Goal: Task Accomplishment & Management: Manage account settings

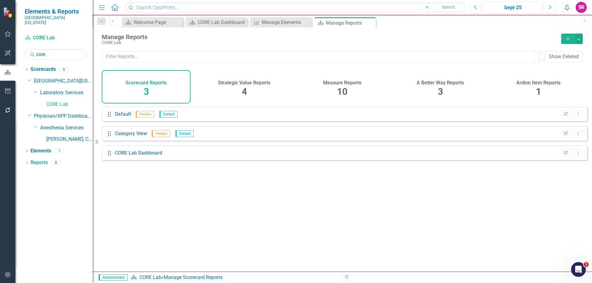
click at [348, 82] on h4 "Measure Reports" at bounding box center [342, 83] width 38 height 6
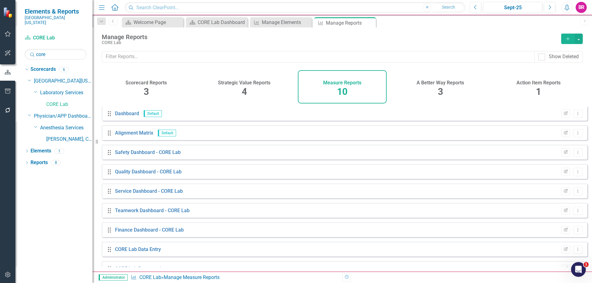
scroll to position [34, 0]
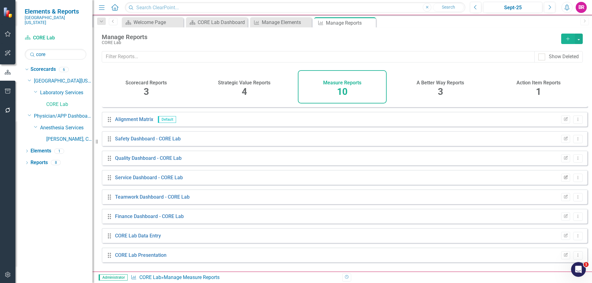
click at [563, 180] on icon "Edit Report" at bounding box center [565, 178] width 5 height 4
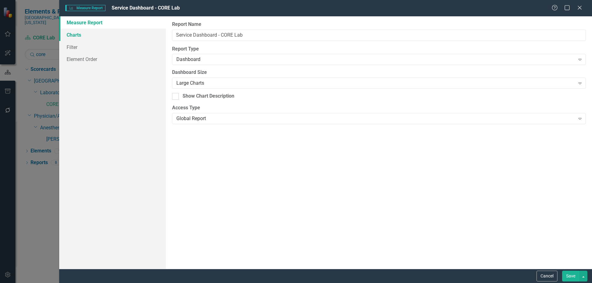
click at [83, 38] on link "Charts" at bounding box center [112, 35] width 107 height 12
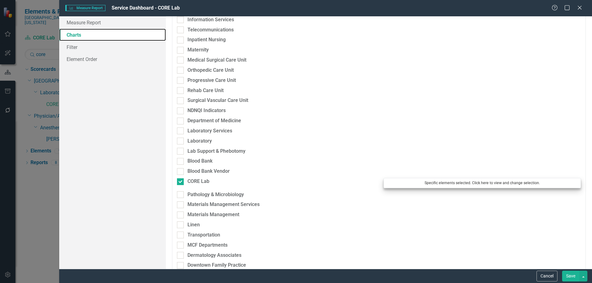
scroll to position [585, 0]
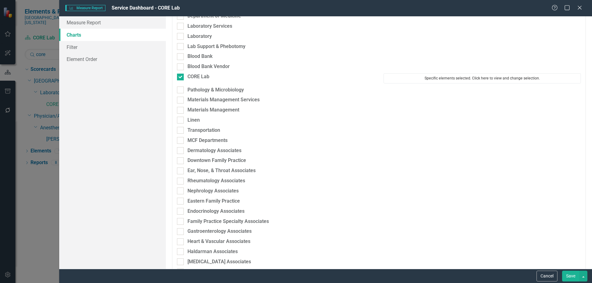
click at [454, 75] on button "Specific elements selected. Click here to view and change selection." at bounding box center [481, 78] width 197 height 10
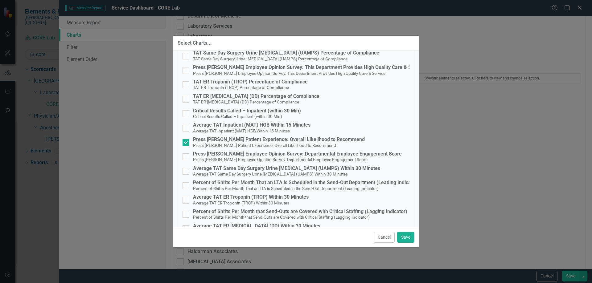
scroll to position [135, 0]
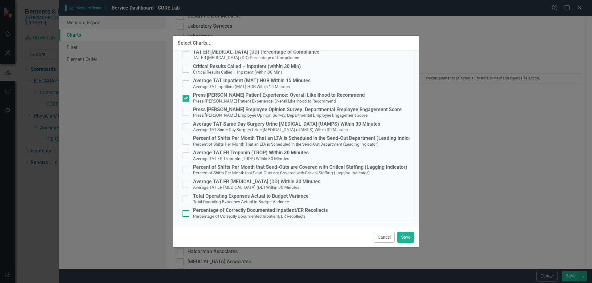
click at [229, 211] on div "Percentage of Correctly Documented Inpatient/ER Recollects" at bounding box center [260, 211] width 135 height 6
click at [186, 211] on input "Percentage of Correctly Documented Inpatient/ER Recollects Percentage of Correc…" at bounding box center [184, 212] width 4 height 4
checkbox input "true"
click at [409, 239] on button "Save" at bounding box center [405, 237] width 17 height 11
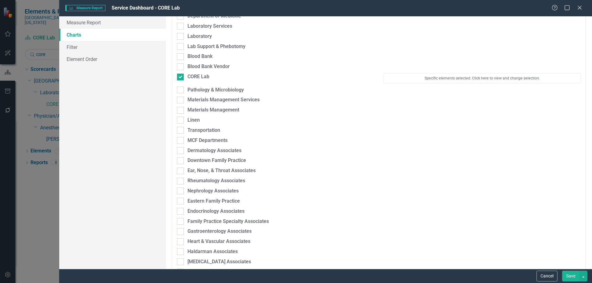
click at [578, 276] on button "Save" at bounding box center [570, 276] width 17 height 11
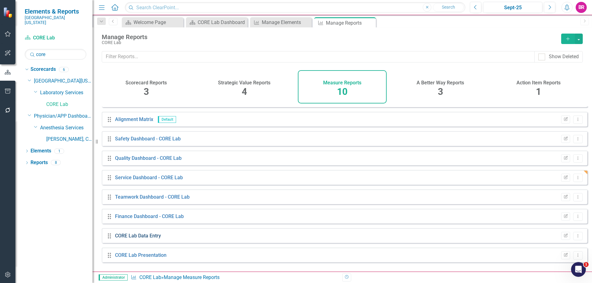
click at [149, 238] on link "CORE Lab Data Entry" at bounding box center [138, 236] width 46 height 6
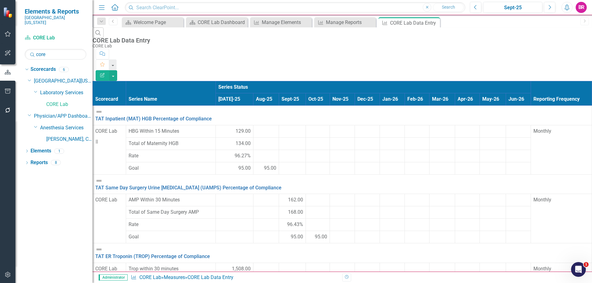
click at [105, 73] on icon "Edit Report" at bounding box center [103, 75] width 6 height 4
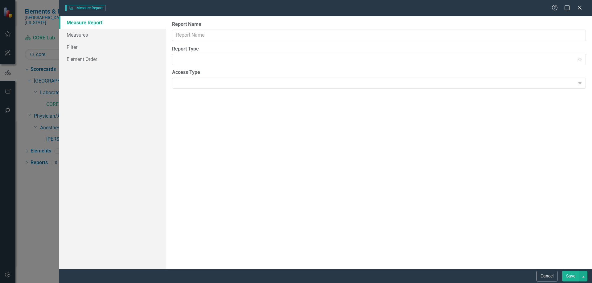
type input "CORE Lab Data Entry"
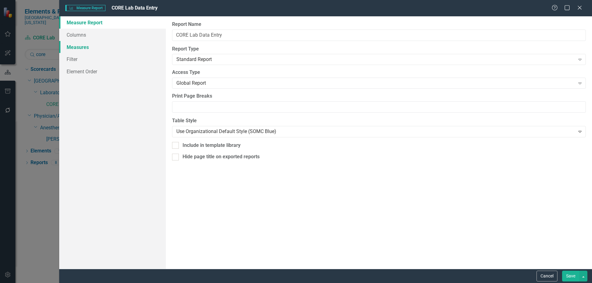
click at [78, 51] on link "Measures" at bounding box center [112, 47] width 107 height 12
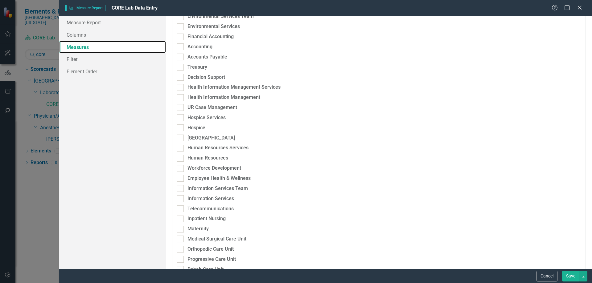
scroll to position [431, 0]
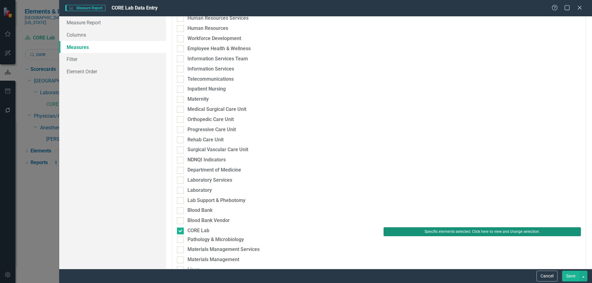
click at [409, 228] on button "Specific elements selected. Click here to view and change selection." at bounding box center [481, 231] width 197 height 9
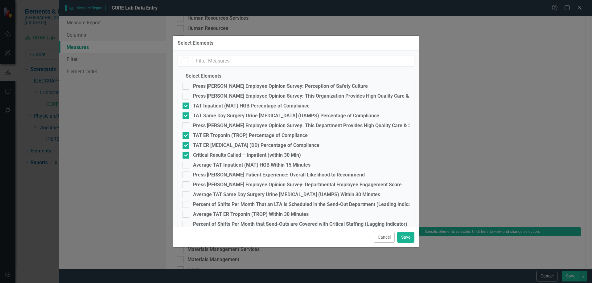
checkbox input "false"
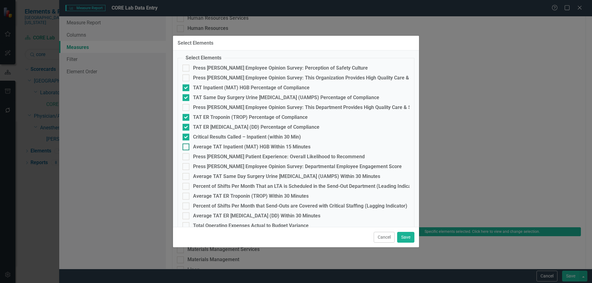
scroll to position [38, 0]
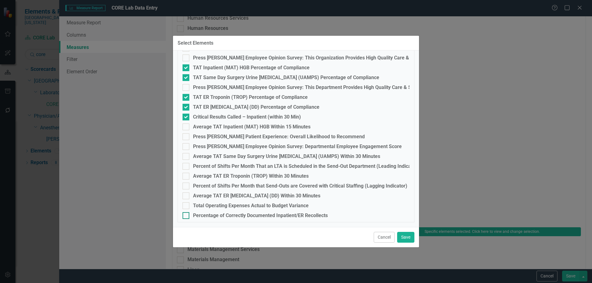
click at [240, 214] on div "Percentage of Correctly Documented Inpatient/ER Recollects" at bounding box center [260, 216] width 135 height 6
click at [186, 214] on input "Percentage of Correctly Documented Inpatient/ER Recollects" at bounding box center [184, 214] width 4 height 4
checkbox input "true"
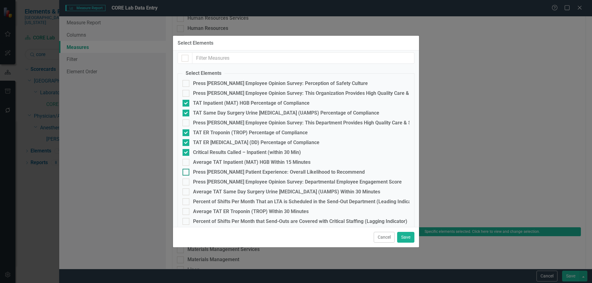
scroll to position [0, 0]
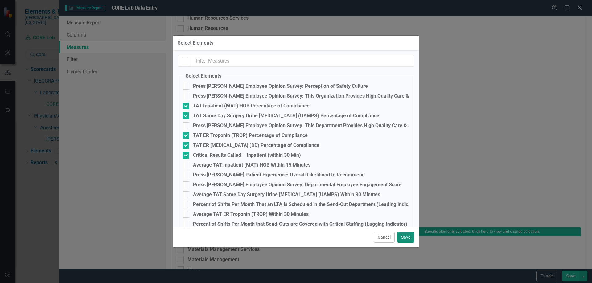
click at [407, 237] on button "Save" at bounding box center [405, 237] width 17 height 11
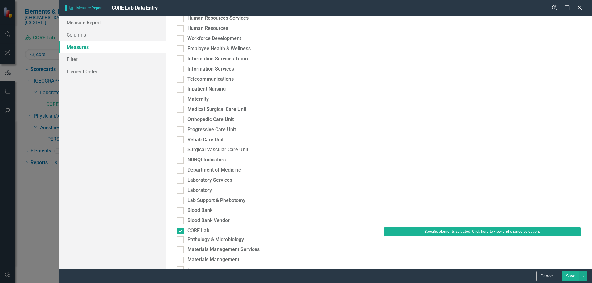
click at [570, 274] on button "Save" at bounding box center [570, 276] width 17 height 11
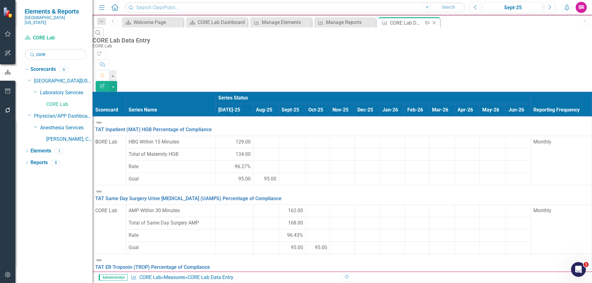
click at [433, 22] on icon "Close" at bounding box center [434, 22] width 6 height 5
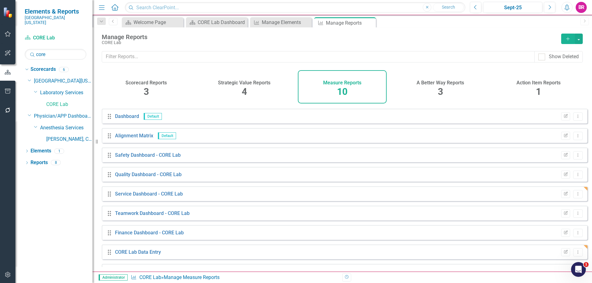
scroll to position [34, 0]
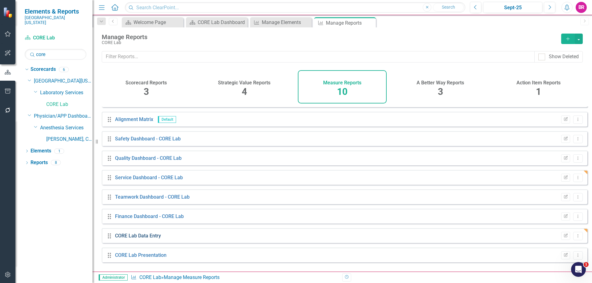
click at [139, 239] on link "CORE Lab Data Entry" at bounding box center [138, 236] width 46 height 6
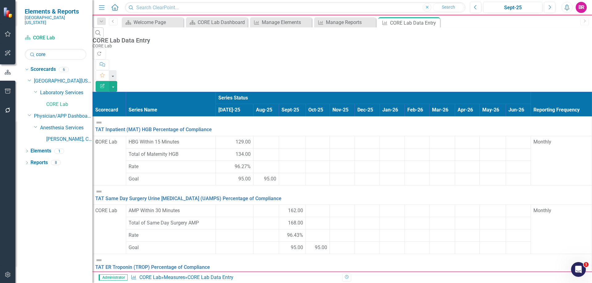
click at [215, 205] on td at bounding box center [234, 211] width 38 height 12
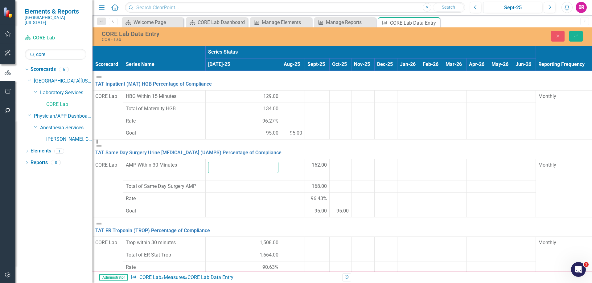
click at [208, 170] on input "number" at bounding box center [243, 167] width 71 height 11
type input "162"
click at [159, 186] on span "Total of Same Day Surgery AMP" at bounding box center [161, 186] width 70 height 6
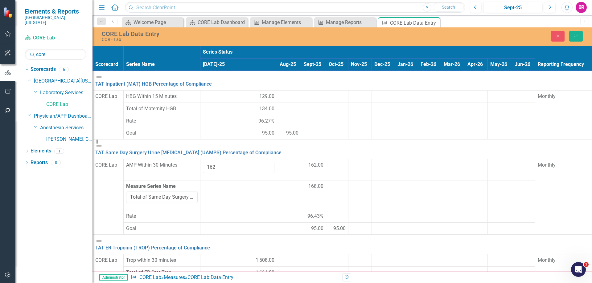
click at [200, 196] on td at bounding box center [238, 195] width 77 height 30
click at [203, 187] on input "number" at bounding box center [238, 188] width 71 height 11
type input "168"
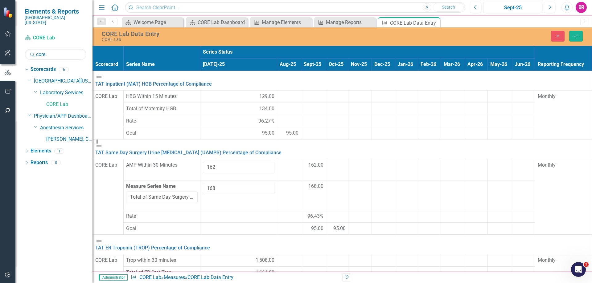
click at [200, 225] on td at bounding box center [238, 228] width 77 height 12
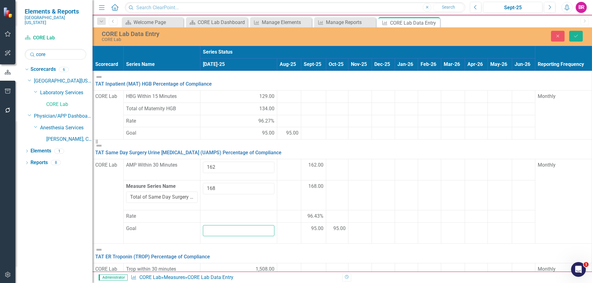
click at [203, 231] on input "number" at bounding box center [238, 230] width 71 height 11
type input "95"
click at [279, 225] on div at bounding box center [288, 225] width 18 height 0
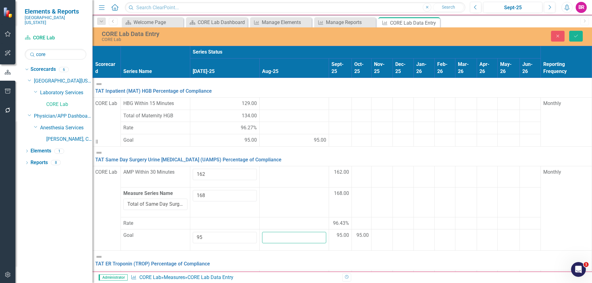
click at [262, 233] on input "number" at bounding box center [294, 237] width 64 height 11
type input "95"
click at [328, 168] on td "162.00" at bounding box center [339, 176] width 23 height 21
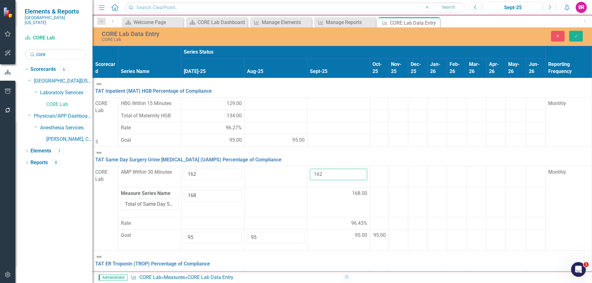
drag, startPoint x: 270, startPoint y: 167, endPoint x: 243, endPoint y: 164, distance: 27.6
click at [245, 166] on tr "CORE Lab AMP Within 30 Minutes 162 162 Monthly" at bounding box center [342, 176] width 499 height 21
click at [352, 190] on span "168.00" at bounding box center [359, 193] width 15 height 7
click at [310, 190] on input "169" at bounding box center [338, 195] width 57 height 11
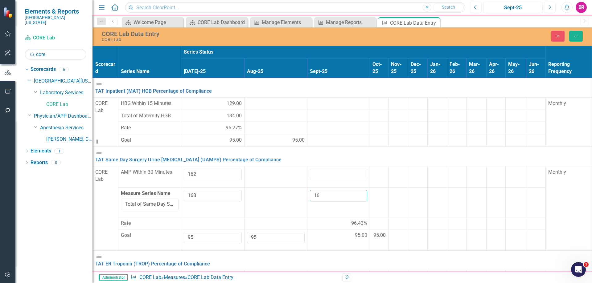
type input "1"
click at [577, 38] on icon "Save" at bounding box center [576, 36] width 6 height 4
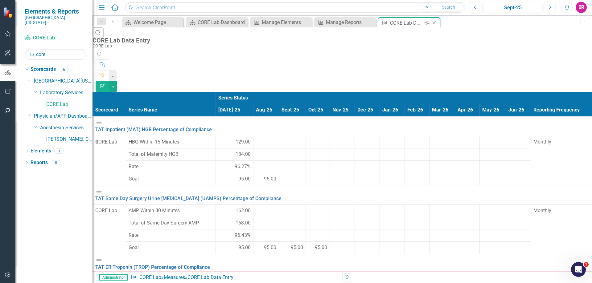
click at [434, 22] on icon "Close" at bounding box center [434, 22] width 6 height 5
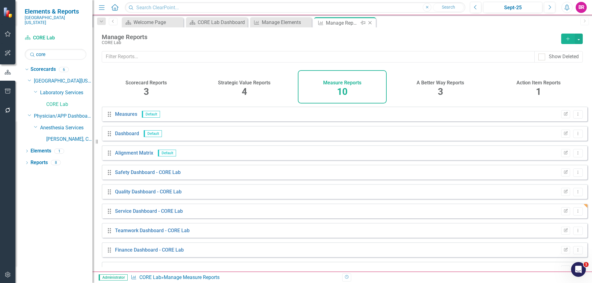
click at [368, 23] on icon "Close" at bounding box center [370, 22] width 6 height 5
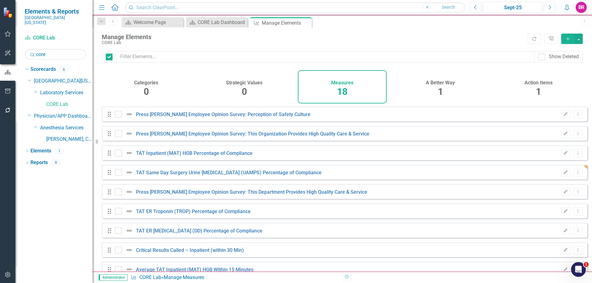
checkbox input "false"
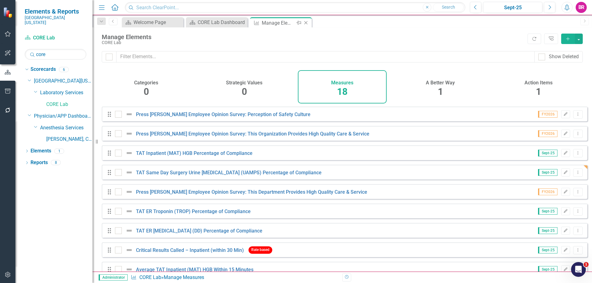
click at [306, 23] on icon at bounding box center [305, 22] width 3 height 3
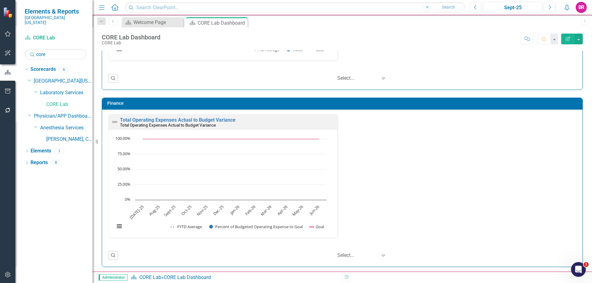
scroll to position [926, 0]
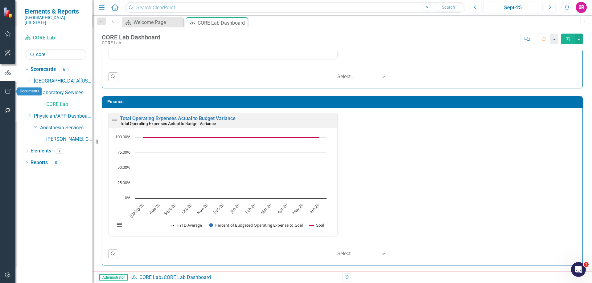
click at [4, 93] on button "button" at bounding box center [8, 91] width 14 height 13
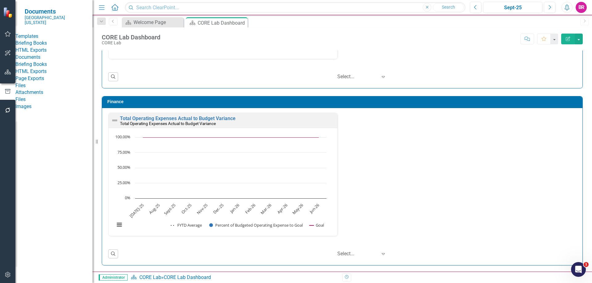
click at [45, 54] on link "HTML Exports" at bounding box center [53, 50] width 77 height 7
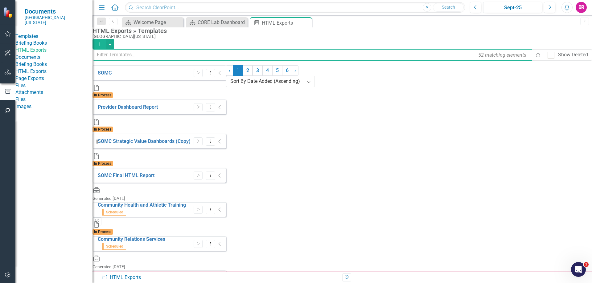
click at [176, 59] on input "text" at bounding box center [313, 54] width 440 height 11
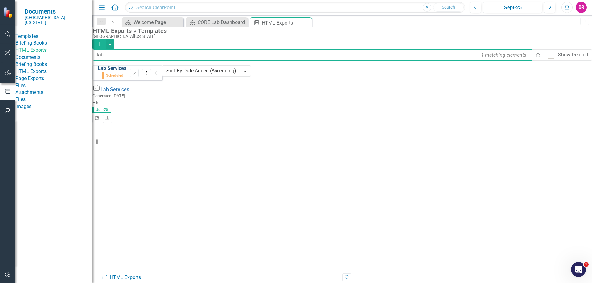
type input "lab"
click at [126, 71] on link "Lab Services" at bounding box center [112, 68] width 29 height 6
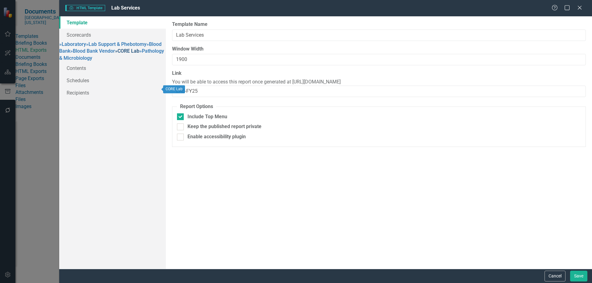
click at [115, 54] on link "» CORE Lab" at bounding box center [127, 51] width 24 height 6
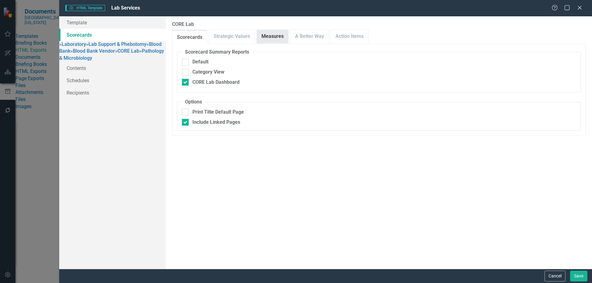
click at [266, 36] on link "Measures" at bounding box center [272, 36] width 31 height 13
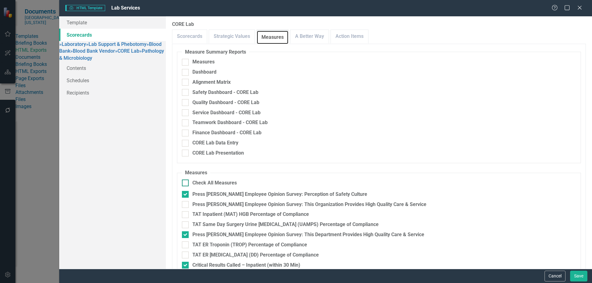
scroll to position [119, 0]
click at [340, 221] on div "TAT Same Day Surgery Urine Drug Screen (UAMPS) Percentage of Compliance" at bounding box center [285, 224] width 186 height 7
click at [186, 222] on input "TAT Same Day Surgery Urine Drug Screen (UAMPS) Percentage of Compliance" at bounding box center [184, 224] width 4 height 4
checkbox input "true"
click at [257, 242] on div "TAT ER Troponin (TROP) Percentage of Compliance" at bounding box center [249, 245] width 115 height 7
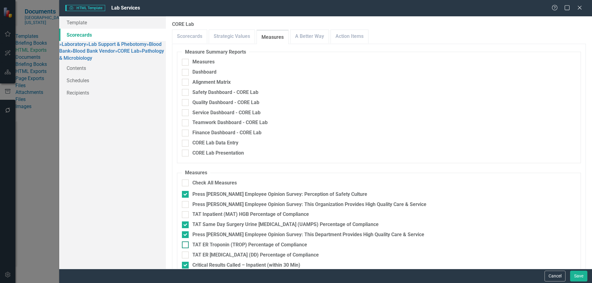
click at [186, 242] on input "TAT ER Troponin (TROP) Percentage of Compliance" at bounding box center [184, 244] width 4 height 4
checkbox input "true"
click at [255, 252] on div "TAT ER D-dimer (DD) Percentage of Compliance" at bounding box center [255, 255] width 126 height 7
click at [186, 252] on input "TAT ER D-dimer (DD) Percentage of Compliance" at bounding box center [184, 254] width 4 height 4
checkbox input "true"
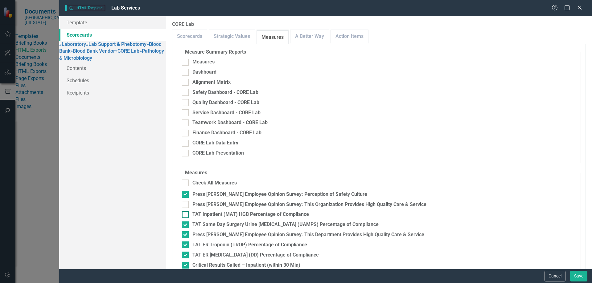
click at [222, 211] on div "TAT Inpatient (MAT) HGB Percentage of Compliance" at bounding box center [250, 214] width 116 height 7
click at [186, 211] on input "TAT Inpatient (MAT) HGB Percentage of Compliance" at bounding box center [184, 213] width 4 height 4
checkbox input "true"
click at [210, 272] on div "Average TAT Inpatient (MAT) HGB Within 15 Minutes" at bounding box center [250, 275] width 117 height 7
click at [186, 272] on input "Average TAT Inpatient (MAT) HGB Within 15 Minutes" at bounding box center [184, 274] width 4 height 4
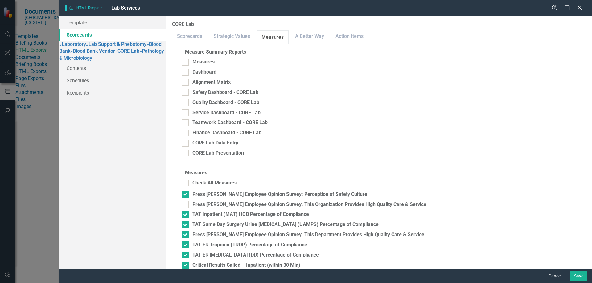
checkbox input "false"
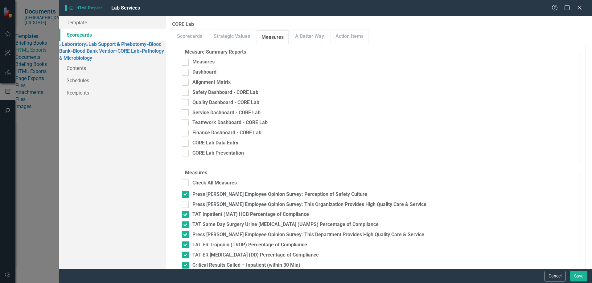
checkbox input "false"
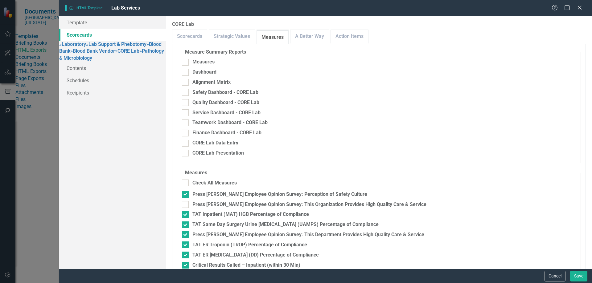
checkbox input "false"
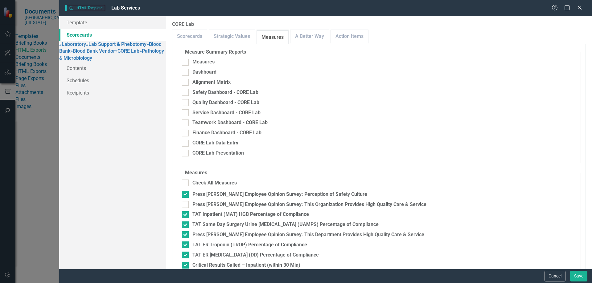
checkbox input "false"
click at [311, 38] on link "A Better Way" at bounding box center [309, 36] width 38 height 13
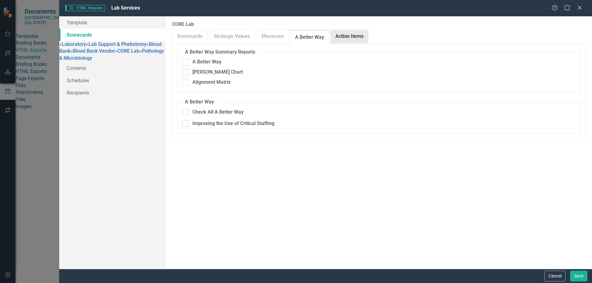
click at [333, 33] on link "Action Items" at bounding box center [349, 36] width 37 height 13
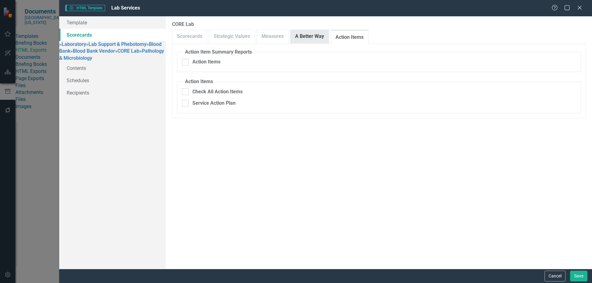
drag, startPoint x: 300, startPoint y: 41, endPoint x: 296, endPoint y: 41, distance: 3.4
click at [300, 41] on link "A Better Way" at bounding box center [309, 36] width 38 height 13
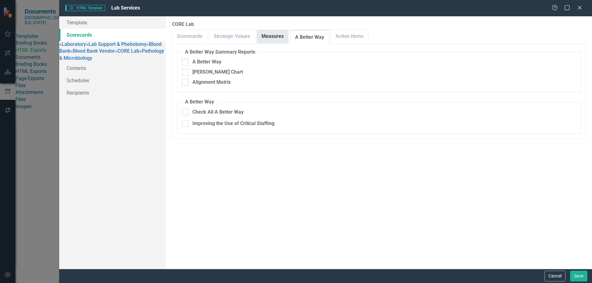
click at [268, 39] on link "Measures" at bounding box center [272, 36] width 31 height 13
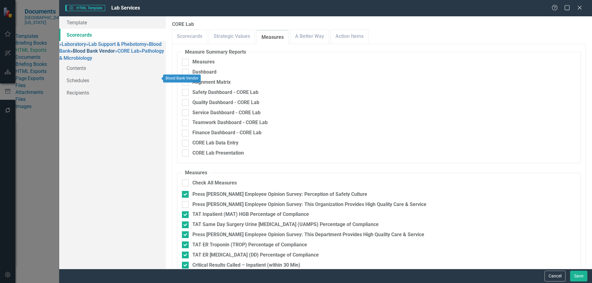
click at [89, 54] on link "» Blood Bank Vendor" at bounding box center [92, 51] width 45 height 6
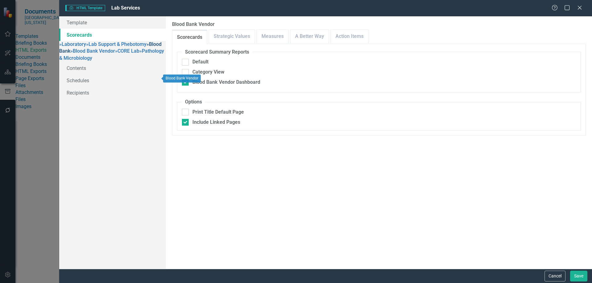
click at [89, 54] on link "» Blood Bank" at bounding box center [110, 47] width 102 height 13
click at [234, 33] on link "Strategic Values" at bounding box center [232, 36] width 46 height 13
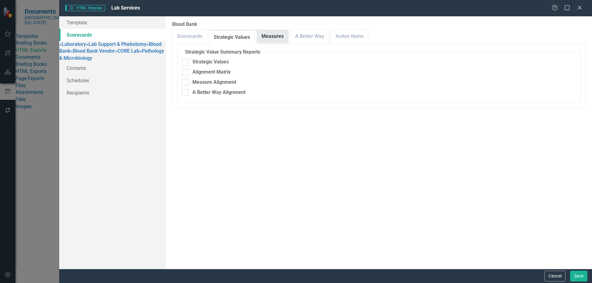
click at [280, 35] on link "Measures" at bounding box center [272, 36] width 31 height 13
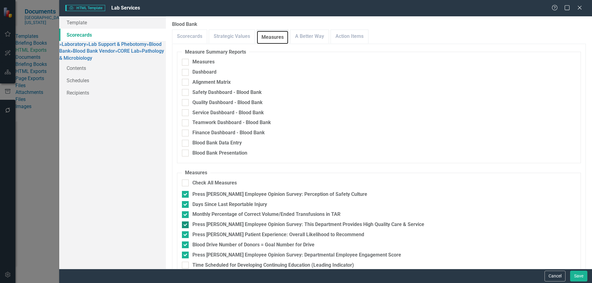
scroll to position [108, 0]
click at [580, 275] on button "Save" at bounding box center [578, 276] width 17 height 11
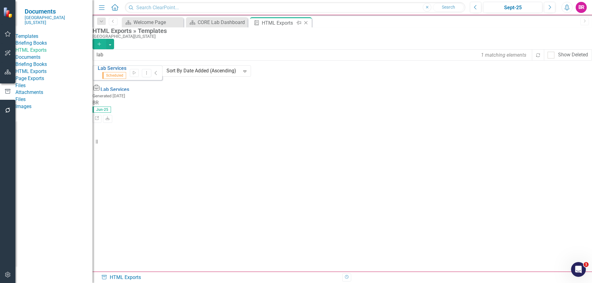
click at [305, 24] on icon "Close" at bounding box center [306, 22] width 6 height 5
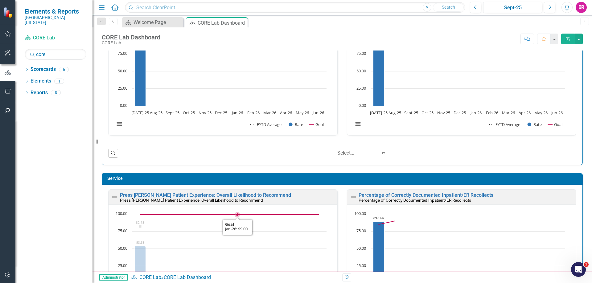
scroll to position [494, 0]
click at [53, 53] on input "core" at bounding box center [56, 54] width 62 height 11
click at [53, 52] on input "core" at bounding box center [56, 54] width 62 height 11
click at [27, 68] on icon at bounding box center [27, 69] width 2 height 3
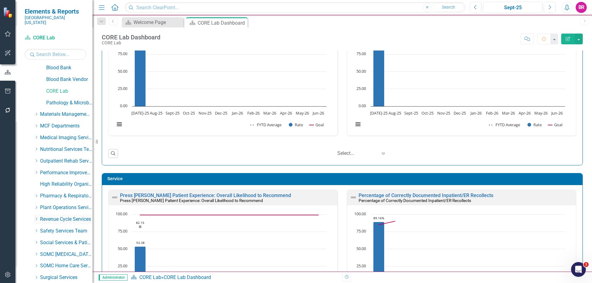
scroll to position [339, 0]
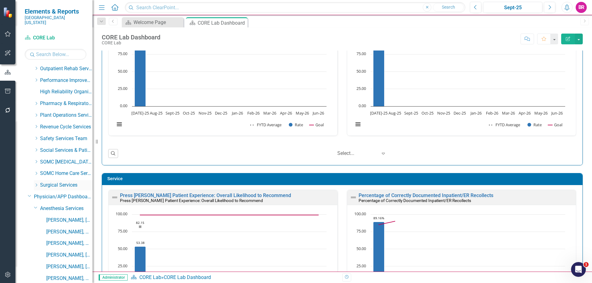
click at [38, 183] on icon "Dropdown" at bounding box center [36, 185] width 5 height 4
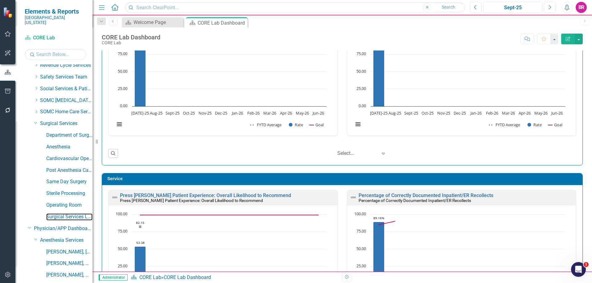
click at [72, 214] on link "Surgical Services Leadership" at bounding box center [69, 217] width 46 height 7
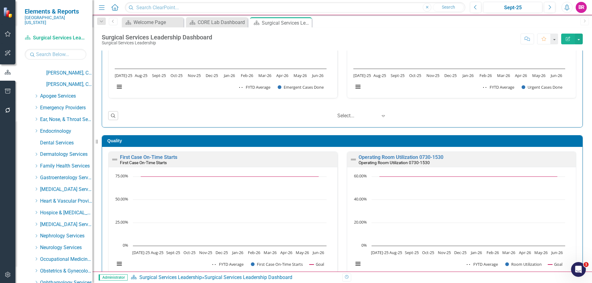
scroll to position [1024, 0]
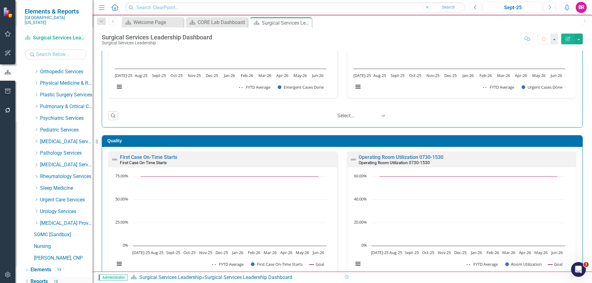
click at [38, 278] on link "Reports" at bounding box center [39, 281] width 17 height 7
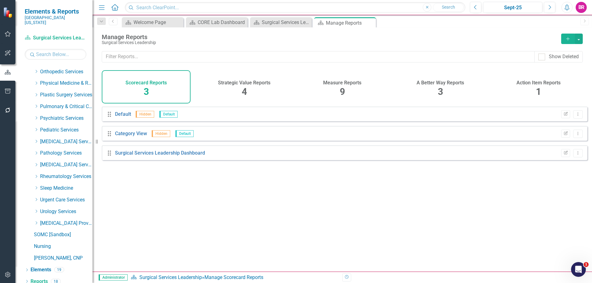
click at [329, 83] on h4 "Measure Reports" at bounding box center [342, 83] width 38 height 6
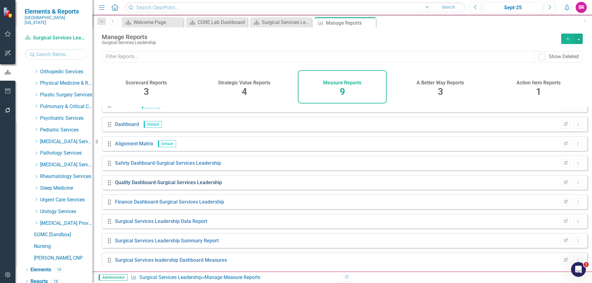
scroll to position [14, 0]
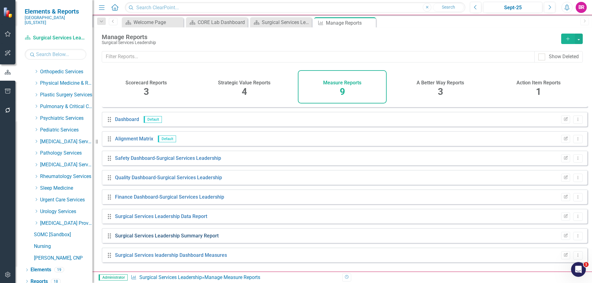
click at [199, 239] on link "Surgical Services Leadership Summary Report" at bounding box center [167, 236] width 104 height 6
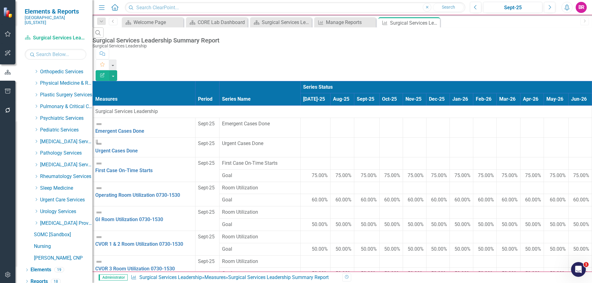
scroll to position [192, 0]
click at [117, 70] on button "button" at bounding box center [113, 75] width 8 height 11
click at [567, 73] on link "Excel Export to Excel" at bounding box center [557, 73] width 49 height 11
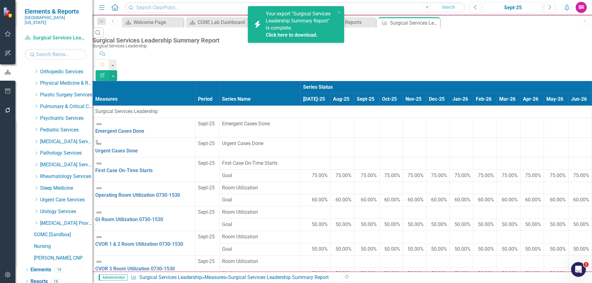
click at [282, 34] on link "Click here to download." at bounding box center [292, 35] width 52 height 6
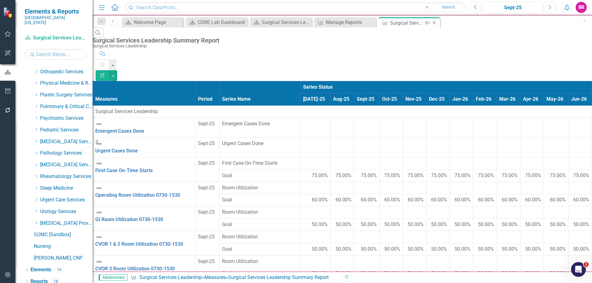
click at [432, 22] on icon "Close" at bounding box center [434, 22] width 6 height 5
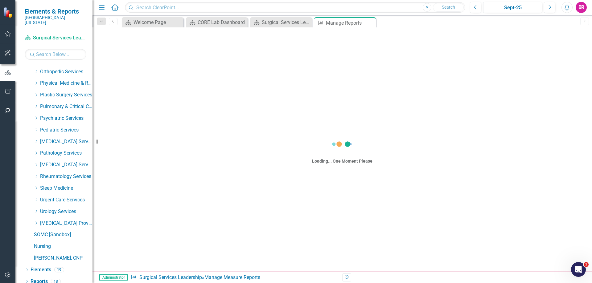
click at [0, 0] on icon "Close" at bounding box center [0, 0] width 0 height 0
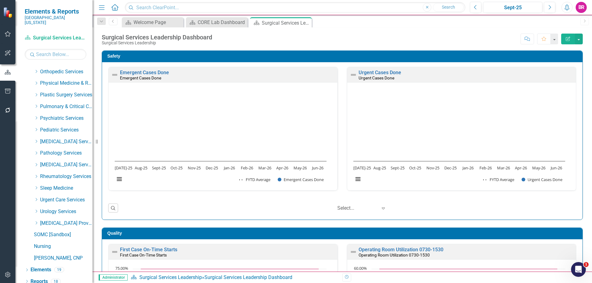
click at [0, 0] on icon "Close" at bounding box center [0, 0] width 0 height 0
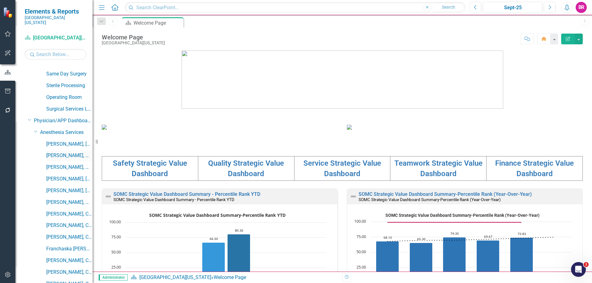
scroll to position [500, 0]
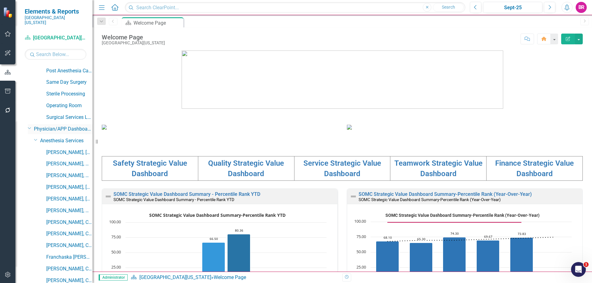
click at [29, 126] on icon "Dropdown" at bounding box center [30, 128] width 4 height 5
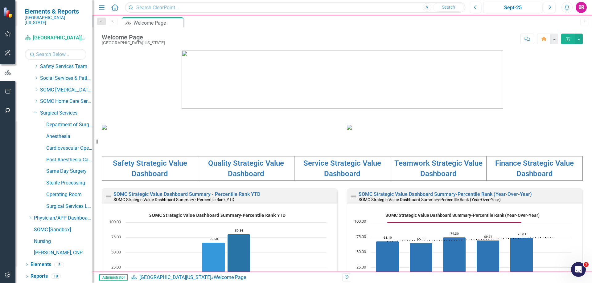
scroll to position [406, 0]
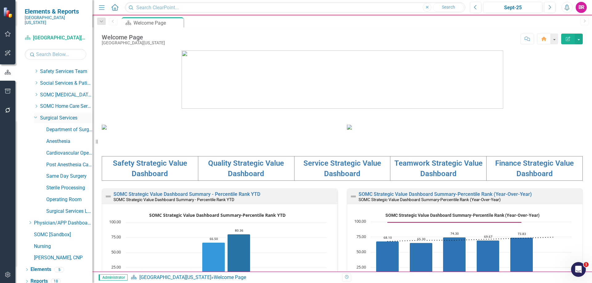
click at [35, 115] on icon "Dropdown" at bounding box center [36, 117] width 4 height 5
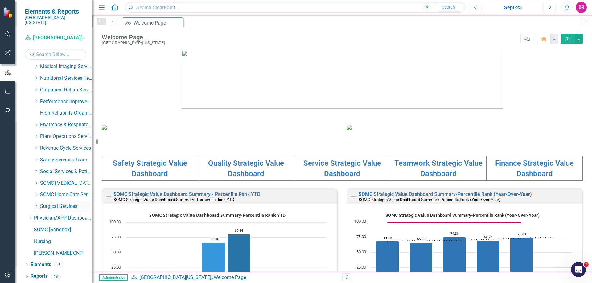
scroll to position [313, 0]
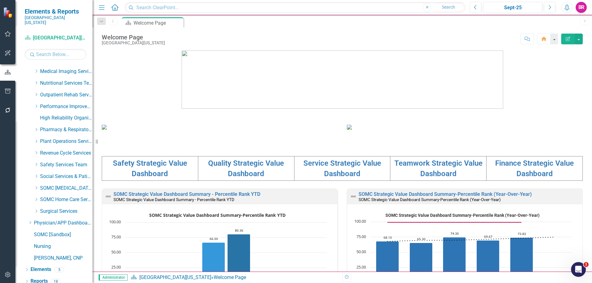
click at [39, 81] on div "Dropdown" at bounding box center [37, 83] width 6 height 5
click at [65, 80] on link "Nutritional Services" at bounding box center [69, 83] width 46 height 7
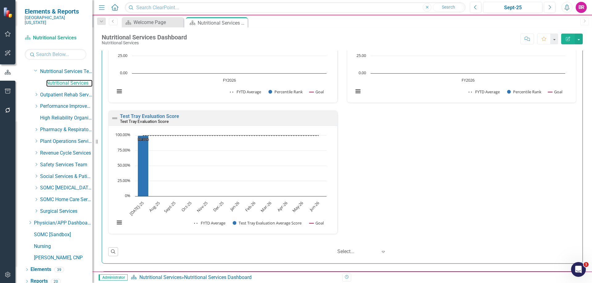
scroll to position [431, 0]
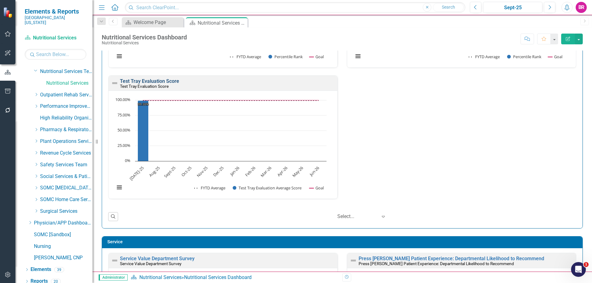
click at [163, 83] on link "Test Tray Evaluation Score" at bounding box center [149, 81] width 59 height 6
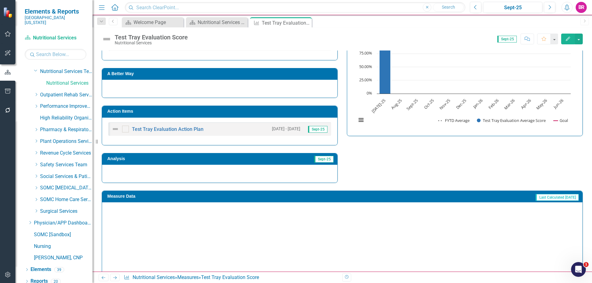
scroll to position [184, 0]
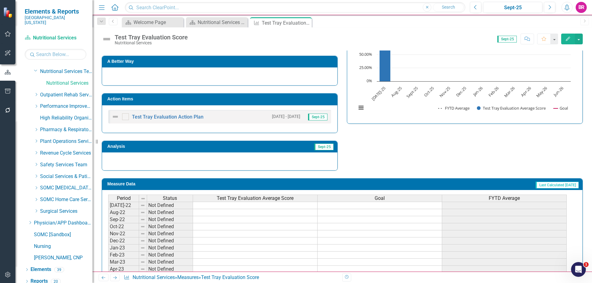
click at [262, 100] on h3 "Action Items" at bounding box center [220, 99] width 227 height 5
click at [261, 99] on h3 "Action Items" at bounding box center [220, 99] width 227 height 5
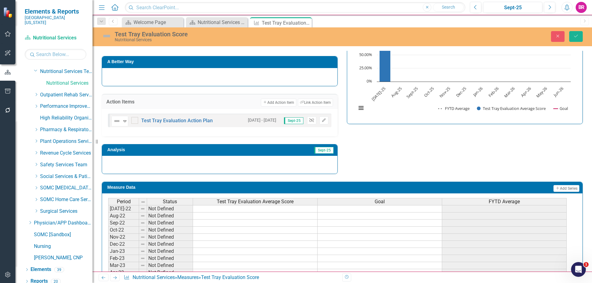
click at [309, 119] on icon "Unlink" at bounding box center [311, 121] width 5 height 4
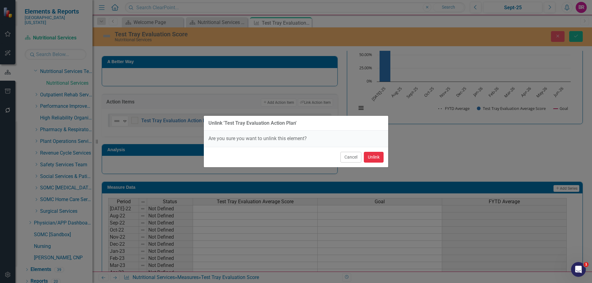
click at [371, 156] on button "Unlink" at bounding box center [374, 157] width 20 height 11
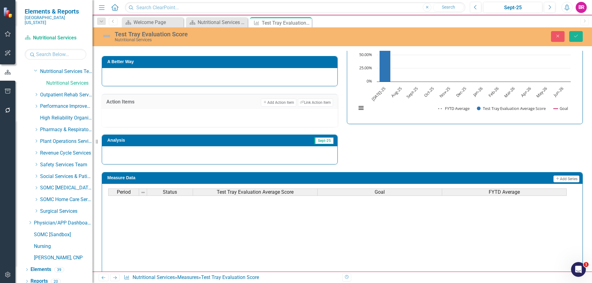
scroll to position [255, 0]
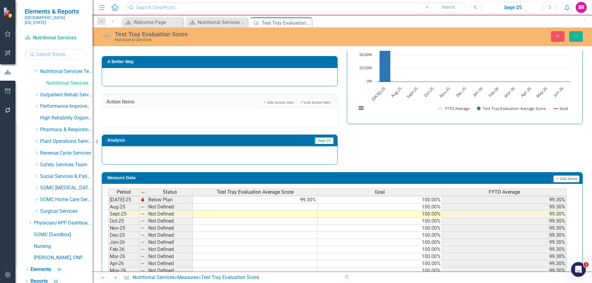
click at [306, 205] on td at bounding box center [255, 207] width 124 height 7
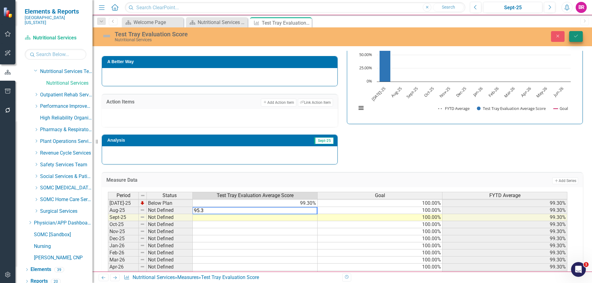
type textarea "95.3"
click at [575, 32] on button "Save" at bounding box center [576, 36] width 14 height 11
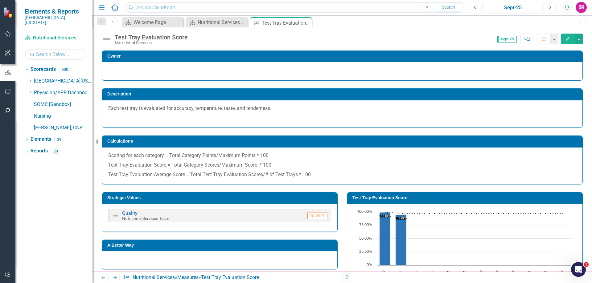
scroll to position [0, 0]
click at [0, 0] on div "Close" at bounding box center [0, 0] width 0 height 0
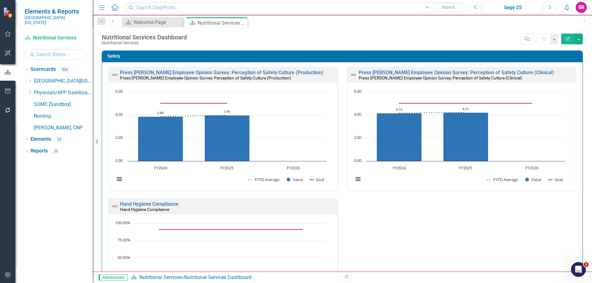
drag, startPoint x: 29, startPoint y: 75, endPoint x: 36, endPoint y: 105, distance: 31.5
click at [29, 79] on icon "Dropdown" at bounding box center [30, 81] width 5 height 4
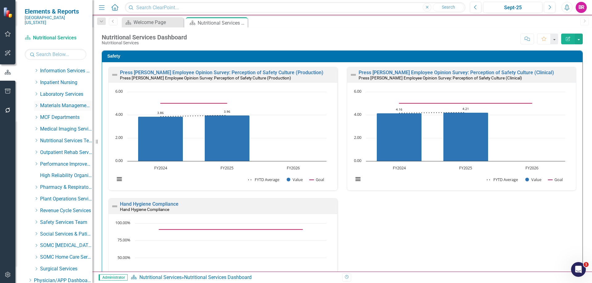
scroll to position [243, 0]
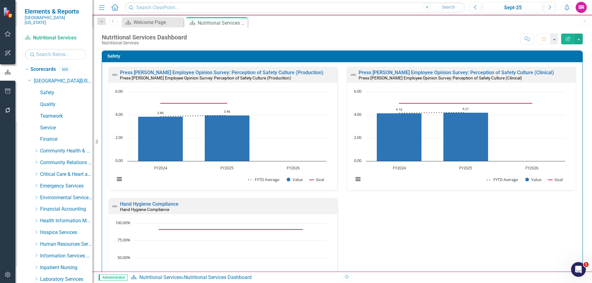
scroll to position [243, 0]
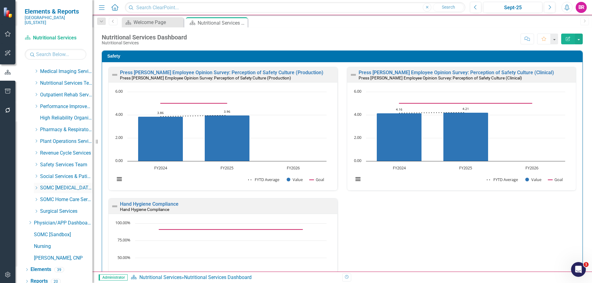
click at [35, 186] on icon "Dropdown" at bounding box center [36, 188] width 5 height 4
click at [70, 185] on link "SOMC [MEDICAL_DATA] & Infusion Services" at bounding box center [66, 188] width 52 height 7
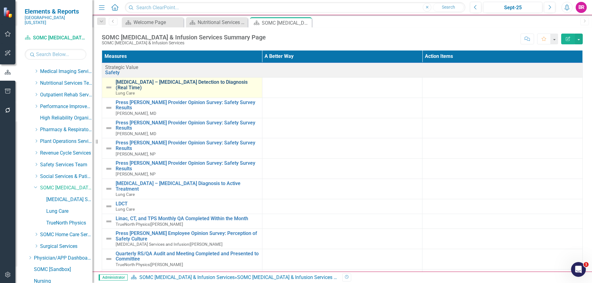
click at [160, 82] on link "Lung Cancer – NSCLC Detection to Diagnosis (Real Time)" at bounding box center [187, 84] width 143 height 11
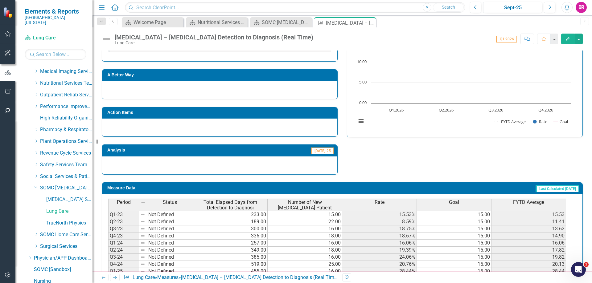
scroll to position [182, 0]
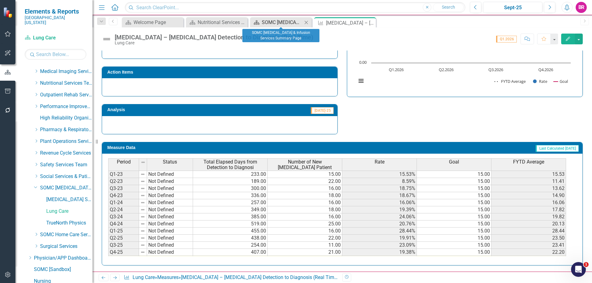
click at [274, 22] on div "SOMC Cancer & Infusion Services Summary Page" at bounding box center [282, 22] width 41 height 8
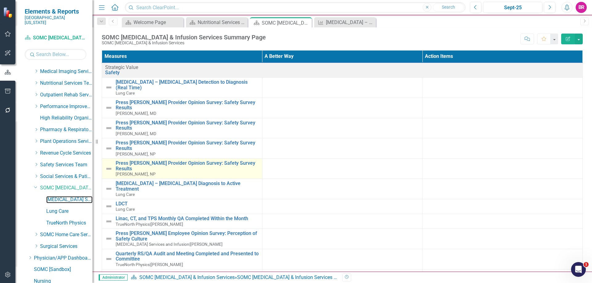
drag, startPoint x: 61, startPoint y: 195, endPoint x: 134, endPoint y: 150, distance: 85.3
click at [61, 196] on link "[MEDICAL_DATA] Services and Infusion" at bounding box center [69, 199] width 46 height 7
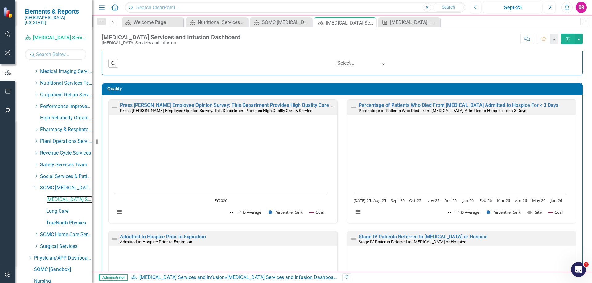
scroll to position [277, 0]
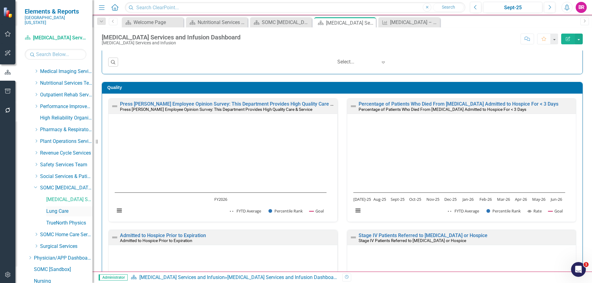
click at [52, 208] on link "Lung Care" at bounding box center [69, 211] width 46 height 7
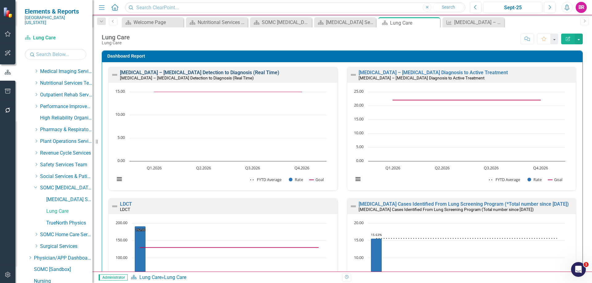
click at [213, 73] on link "Lung Cancer – NSCLC Detection to Diagnosis (Real Time)" at bounding box center [199, 73] width 159 height 6
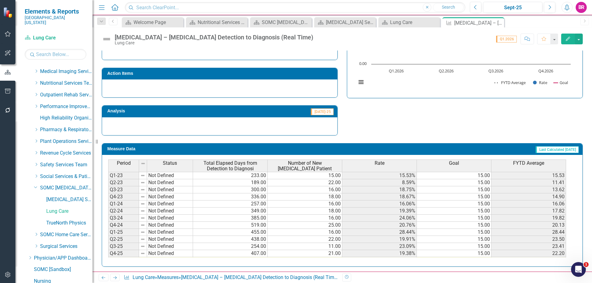
scroll to position [58, 0]
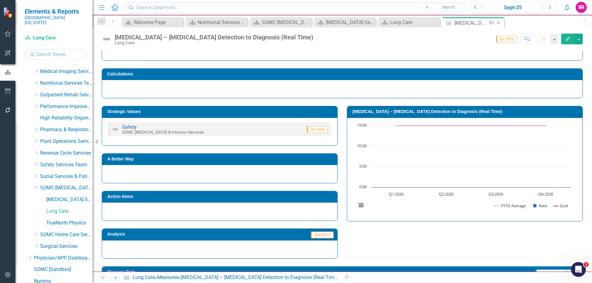
click at [498, 24] on icon "Close" at bounding box center [498, 22] width 6 height 5
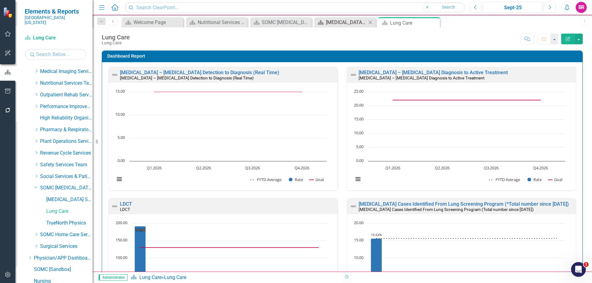
click at [338, 19] on div "Cancer Services and Infusion Dashboard" at bounding box center [346, 22] width 41 height 8
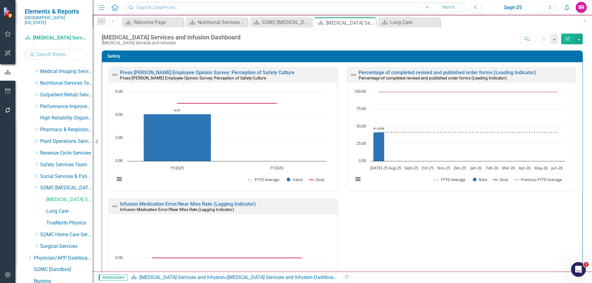
click at [510, 6] on div "Sept-25" at bounding box center [512, 7] width 55 height 7
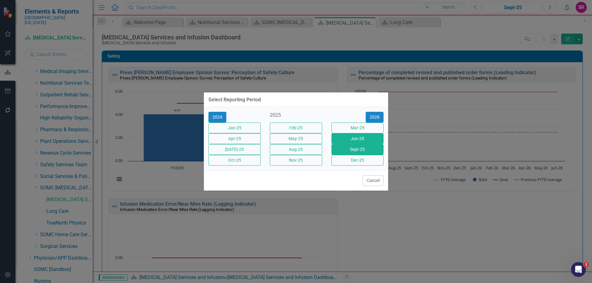
click at [356, 138] on button "Jun-25" at bounding box center [357, 138] width 52 height 11
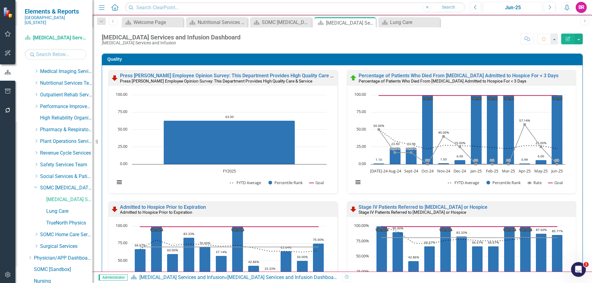
scroll to position [308, 0]
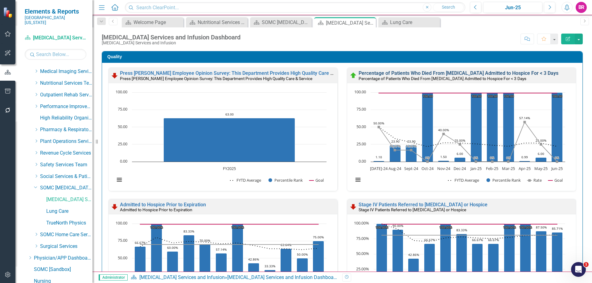
click at [461, 74] on link "Percentage of Patients Who Died From Cancer Admitted to Hospice For < 3 Days" at bounding box center [458, 73] width 200 height 6
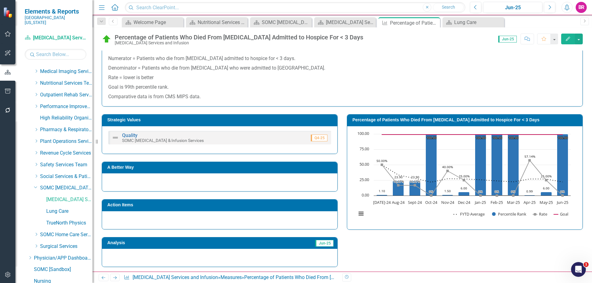
scroll to position [98, 0]
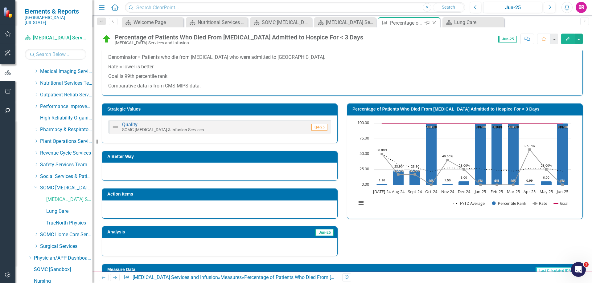
click at [433, 23] on icon "Close" at bounding box center [434, 22] width 6 height 5
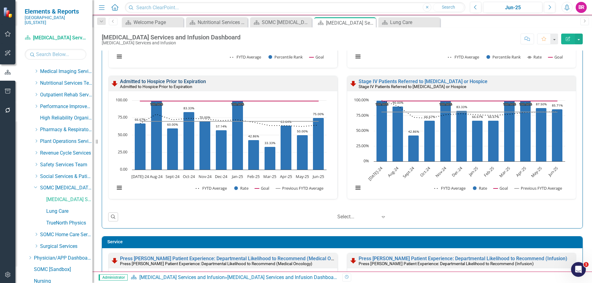
click at [173, 83] on link "Admitted to Hospice Prior to Expiration" at bounding box center [163, 82] width 86 height 6
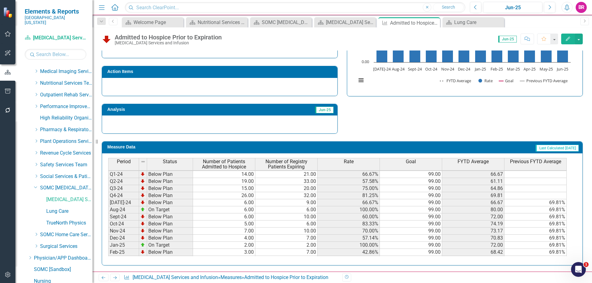
scroll to position [61, 0]
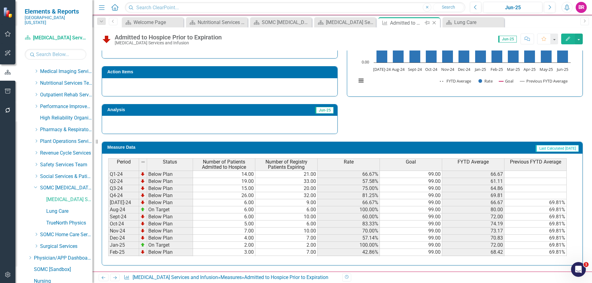
click at [433, 21] on icon "Close" at bounding box center [434, 22] width 6 height 5
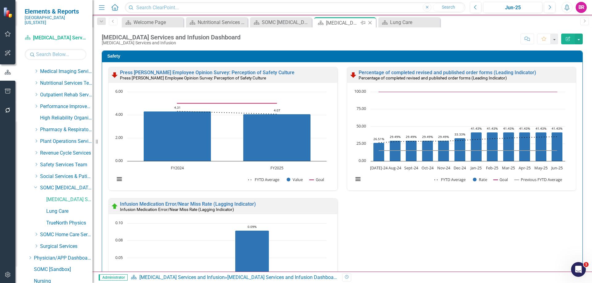
click at [368, 22] on icon "Close" at bounding box center [370, 22] width 6 height 5
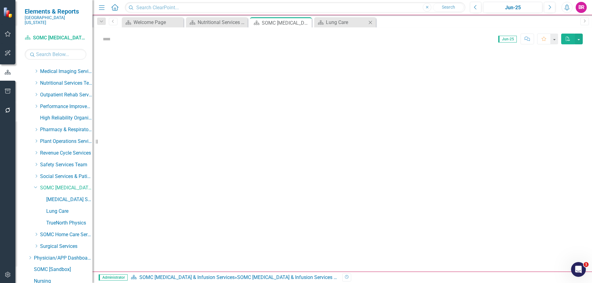
click at [370, 22] on icon "Close" at bounding box center [370, 22] width 6 height 5
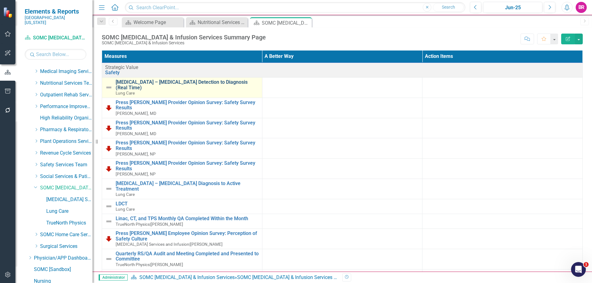
click at [211, 84] on link "Lung Cancer – NSCLC Detection to Diagnosis (Real Time)" at bounding box center [187, 84] width 143 height 11
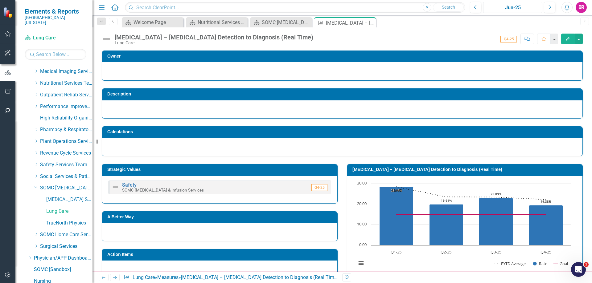
click at [497, 7] on div "Jun-25" at bounding box center [512, 7] width 55 height 7
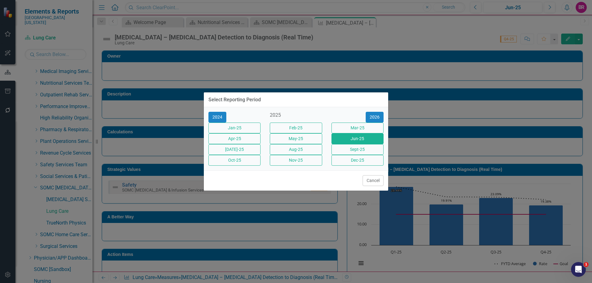
drag, startPoint x: 242, startPoint y: 153, endPoint x: 508, endPoint y: 149, distance: 265.3
click at [242, 153] on button "[DATE]-25" at bounding box center [234, 149] width 52 height 11
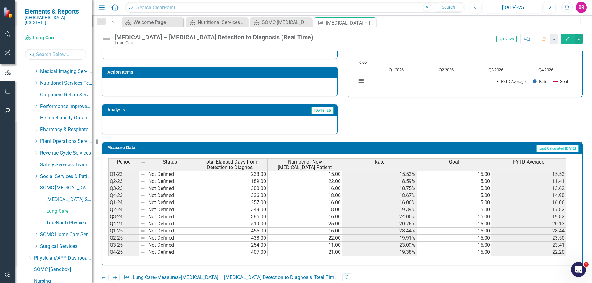
click at [567, 37] on icon "Edit" at bounding box center [568, 39] width 6 height 4
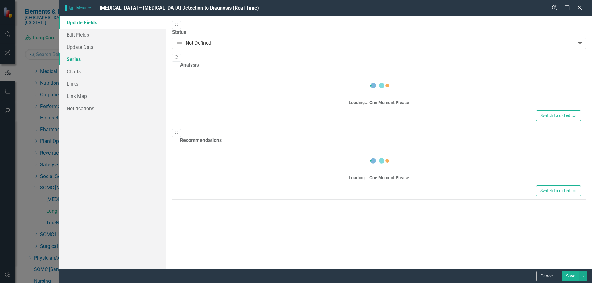
click at [72, 59] on link "Series" at bounding box center [112, 59] width 107 height 12
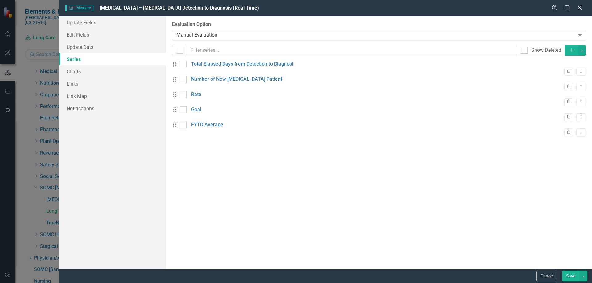
click at [572, 50] on icon "Add" at bounding box center [571, 50] width 6 height 4
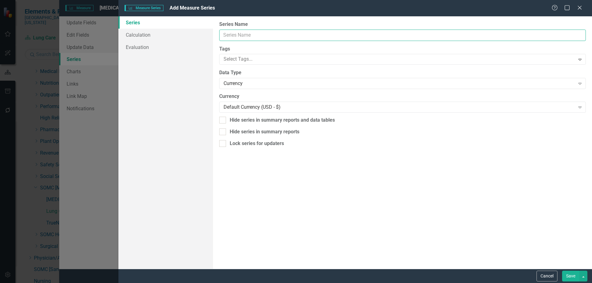
click at [276, 34] on input "Series Name" at bounding box center [402, 35] width 366 height 11
type input "Previous FYTD Average"
click at [259, 85] on div "Currency" at bounding box center [398, 83] width 351 height 7
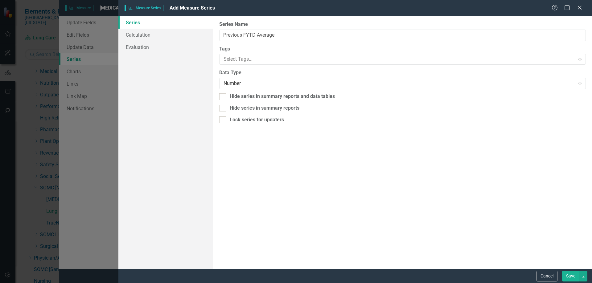
click at [573, 278] on button "Save" at bounding box center [570, 276] width 17 height 11
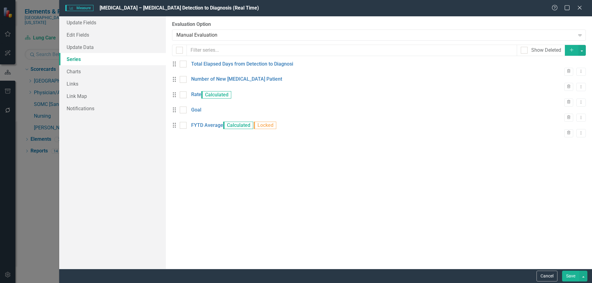
click at [570, 50] on icon "button" at bounding box center [570, 49] width 3 height 3
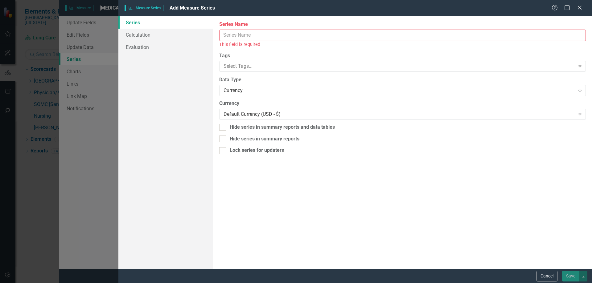
click at [263, 32] on input "Series Name" at bounding box center [402, 35] width 366 height 11
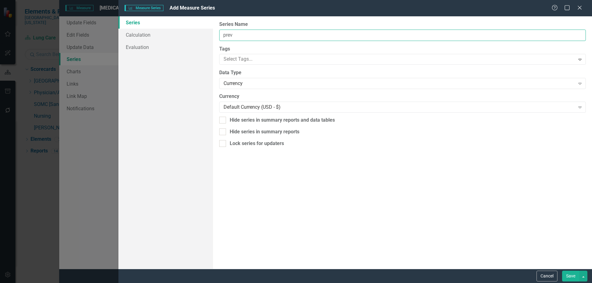
type input "Previous FYTD Average"
click at [264, 82] on div "Currency" at bounding box center [398, 83] width 351 height 7
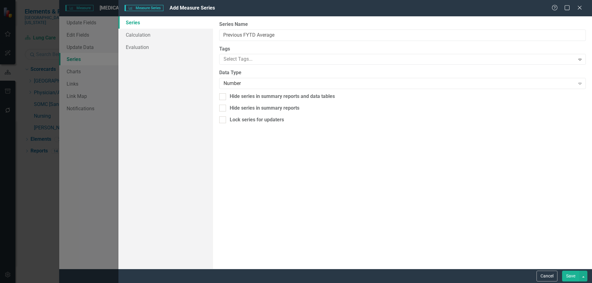
click at [572, 275] on button "Save" at bounding box center [570, 276] width 17 height 11
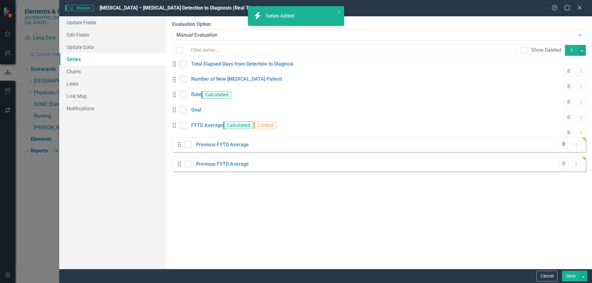
click at [563, 146] on icon "button" at bounding box center [563, 144] width 3 height 4
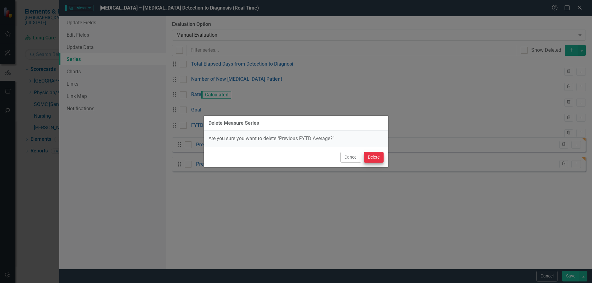
scroll to position [183, 0]
click at [373, 154] on button "Delete" at bounding box center [374, 157] width 20 height 11
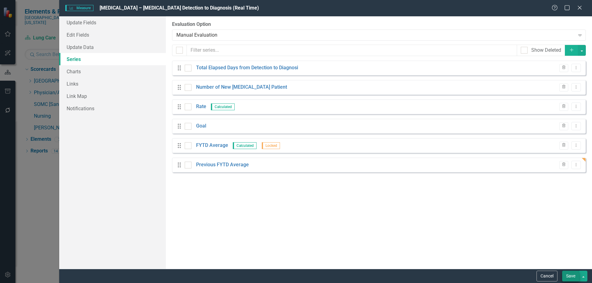
scroll to position [183, 0]
click at [570, 274] on button "Save" at bounding box center [570, 276] width 17 height 11
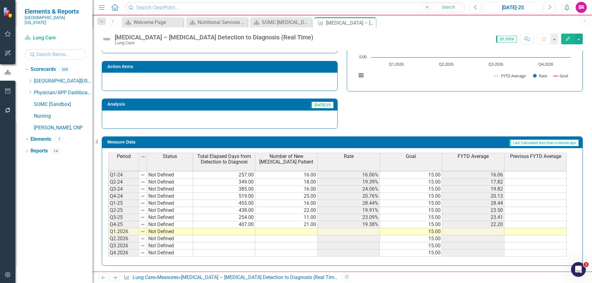
scroll to position [188, 0]
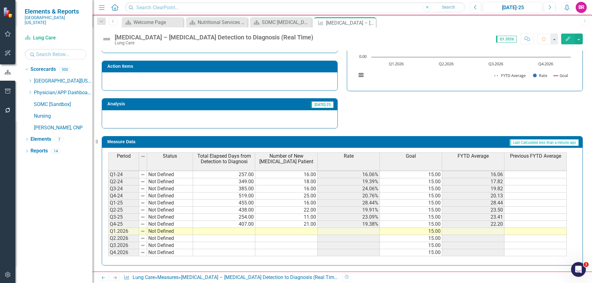
click at [533, 231] on td at bounding box center [535, 231] width 62 height 7
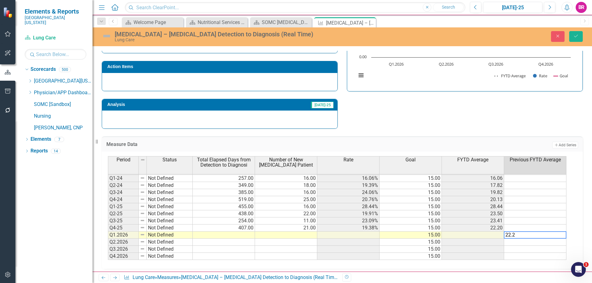
type textarea "22.2"
click at [453, 104] on div "Strategic Values Safety SOMC Cancer & Infusion Services Q1.2026 A Better Way Ac…" at bounding box center [342, 49] width 490 height 161
click at [558, 237] on td "22.20" at bounding box center [535, 235] width 62 height 7
drag, startPoint x: 565, startPoint y: 239, endPoint x: 562, endPoint y: 255, distance: 16.0
click at [108, 255] on div "Period Status Total Elapsed Days from Detection to Diagnosi Number of New NSCLC…" at bounding box center [108, 194] width 0 height 132
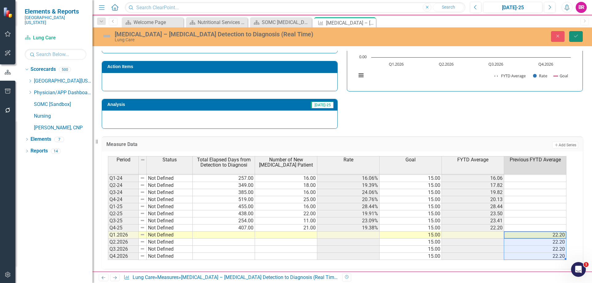
click at [570, 37] on button "Save" at bounding box center [576, 36] width 14 height 11
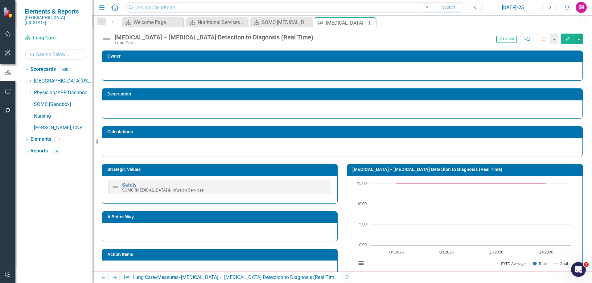
click at [400, 169] on h3 "Lung Cancer – NSCLC Detection to Diagnosis (Real Time)" at bounding box center [465, 169] width 227 height 5
click at [400, 168] on h3 "Lung Cancer – NSCLC Detection to Diagnosis (Real Time)" at bounding box center [465, 169] width 227 height 5
click at [398, 169] on h3 "Lung Cancer – NSCLC Detection to Diagnosis (Real Time)" at bounding box center [465, 169] width 227 height 5
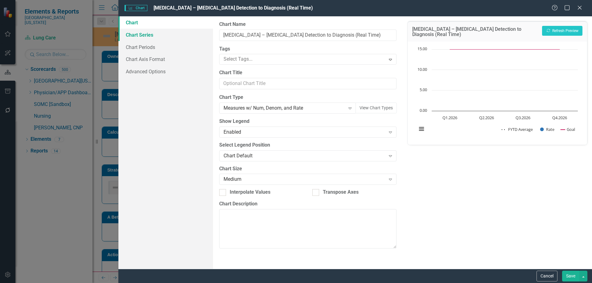
click at [146, 32] on link "Chart Series" at bounding box center [165, 35] width 95 height 12
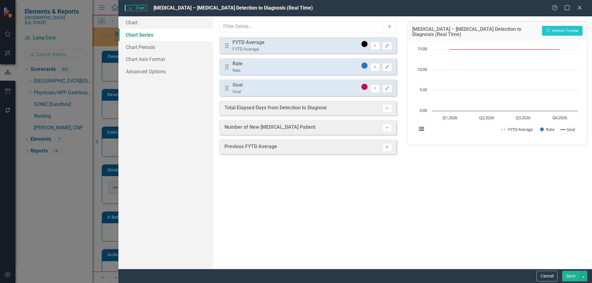
click at [391, 149] on button "Activate" at bounding box center [386, 147] width 9 height 8
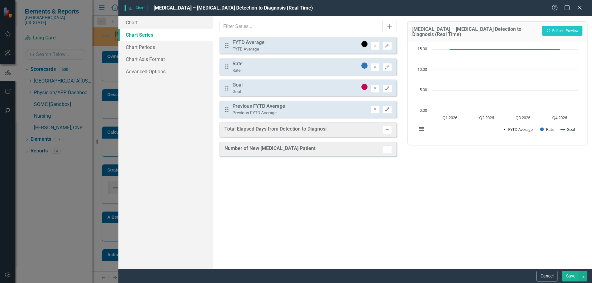
click at [388, 109] on icon "Edit" at bounding box center [386, 110] width 5 height 4
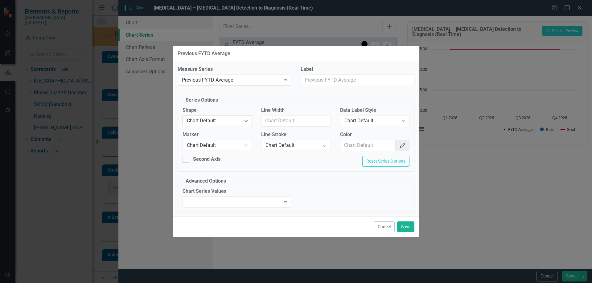
click at [215, 122] on div "Chart Default" at bounding box center [214, 120] width 54 height 7
click at [217, 148] on div "Line" at bounding box center [218, 151] width 59 height 7
click at [218, 147] on div "Chart Default" at bounding box center [214, 145] width 54 height 7
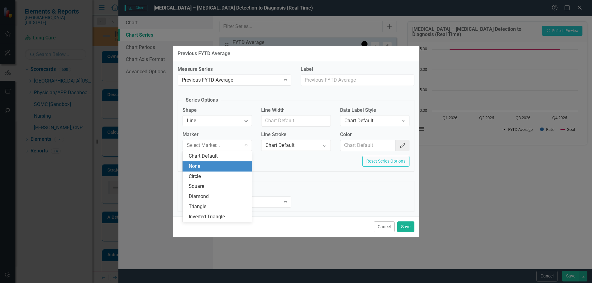
click at [224, 162] on div "None" at bounding box center [216, 166] width 69 height 10
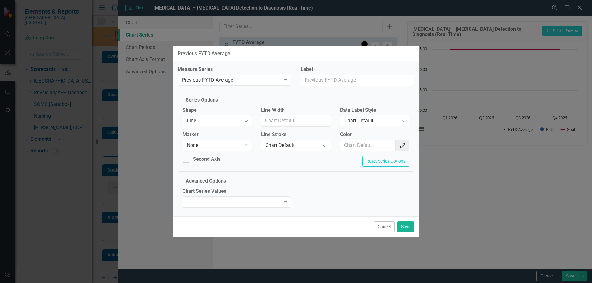
click at [417, 144] on div "Measure Series Previous FYTD Average Expand Label Series Options Shape Line Exp…" at bounding box center [296, 138] width 246 height 155
click at [402, 143] on button "Color Picker" at bounding box center [402, 145] width 14 height 11
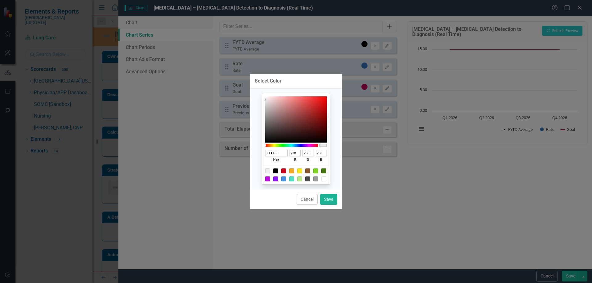
click at [316, 179] on div at bounding box center [315, 179] width 5 height 5
type input "9B9B9B"
type input "155"
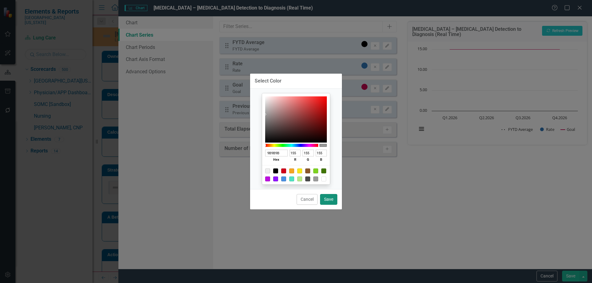
click at [327, 197] on button "Save" at bounding box center [328, 199] width 17 height 11
type input "#9b9b9b"
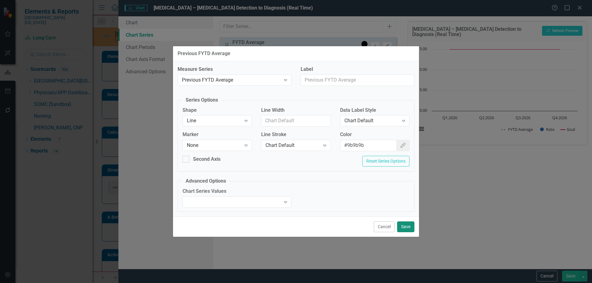
click at [405, 222] on button "Save" at bounding box center [405, 227] width 17 height 11
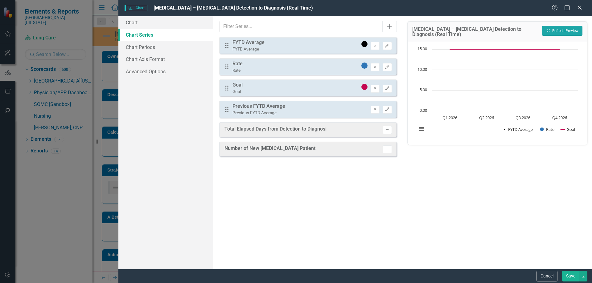
click at [562, 28] on button "Recalculate Refresh Preview" at bounding box center [562, 31] width 40 height 10
click at [567, 274] on button "Save" at bounding box center [570, 276] width 17 height 11
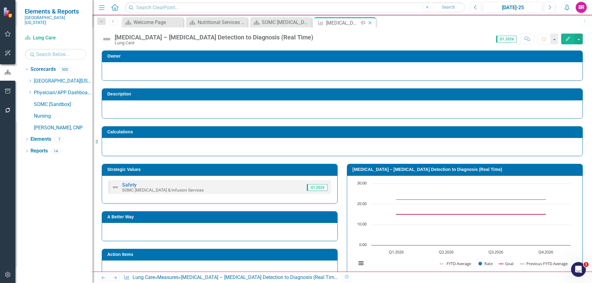
click at [371, 22] on icon "Close" at bounding box center [370, 22] width 6 height 5
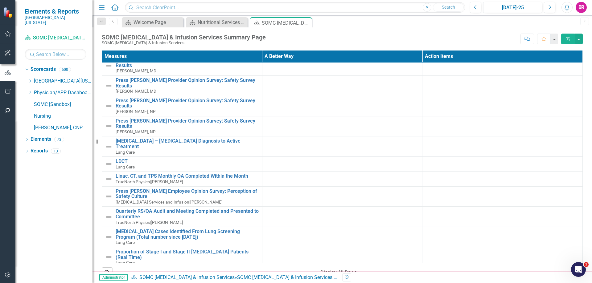
scroll to position [31, 0]
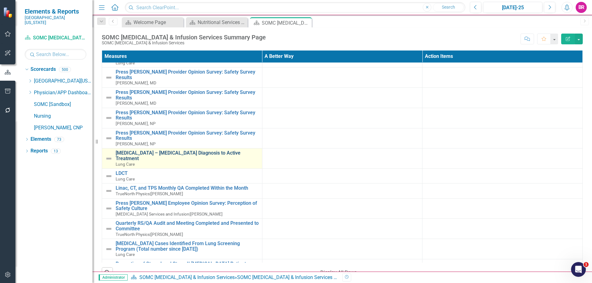
click at [205, 150] on link "Lung Cancer – NSCLC Diagnosis to Active Treatment" at bounding box center [187, 155] width 143 height 11
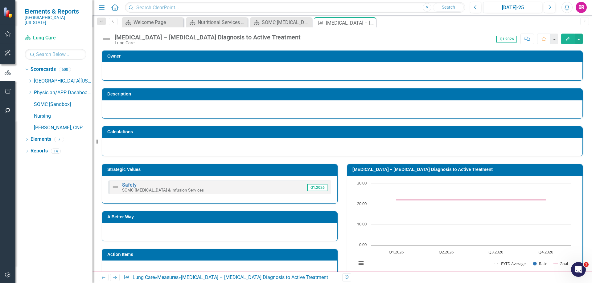
click at [569, 38] on icon "button" at bounding box center [567, 39] width 4 height 4
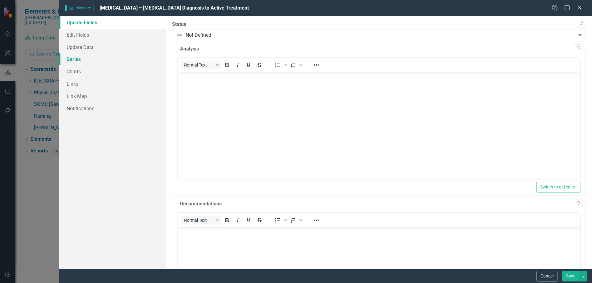
click at [82, 55] on link "Series" at bounding box center [112, 59] width 107 height 12
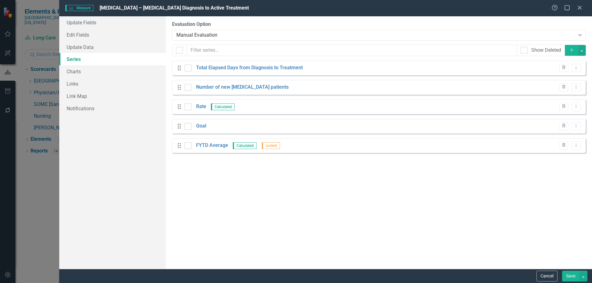
click at [568, 51] on button "Add" at bounding box center [571, 50] width 14 height 11
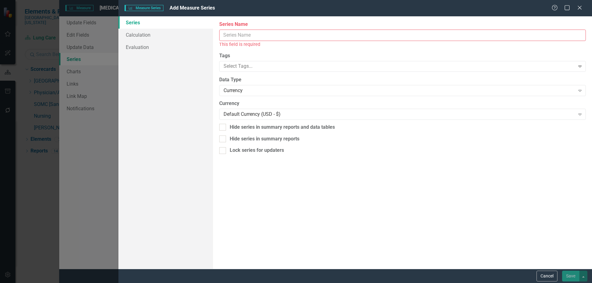
click at [368, 38] on input "Series Name" at bounding box center [402, 35] width 366 height 11
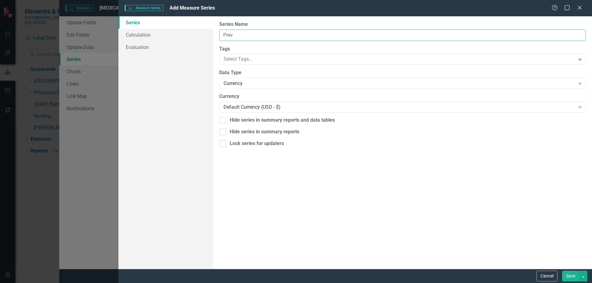
type input "Previous FYTD Average"
click at [280, 77] on div "Data Type Currency Expand" at bounding box center [402, 78] width 366 height 19
click at [280, 80] on div "Currency" at bounding box center [398, 83] width 351 height 7
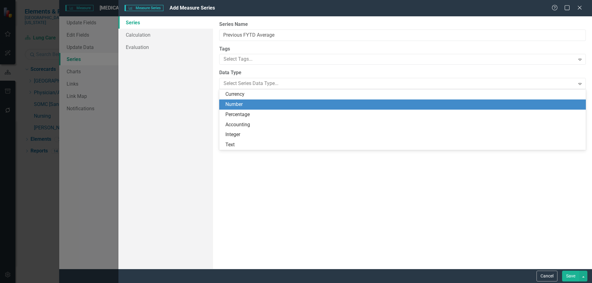
click at [284, 104] on div "Number" at bounding box center [403, 104] width 356 height 7
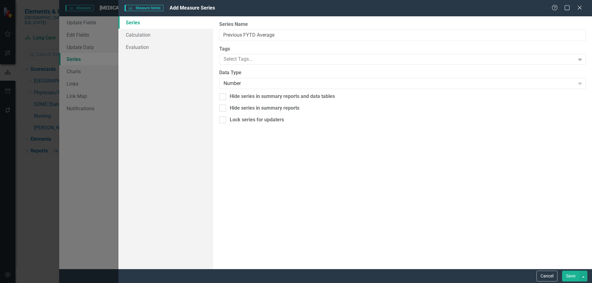
click at [569, 279] on button "Save" at bounding box center [570, 276] width 17 height 11
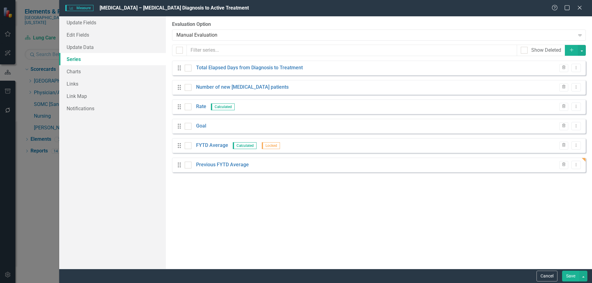
click at [570, 277] on button "Save" at bounding box center [570, 276] width 17 height 11
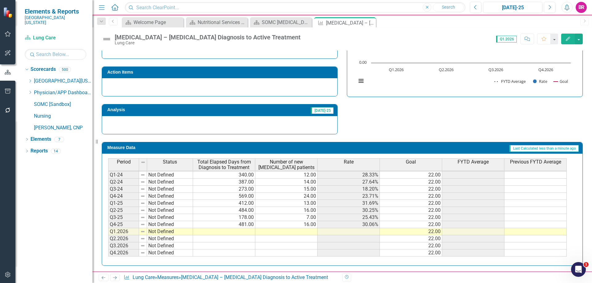
scroll to position [183, 0]
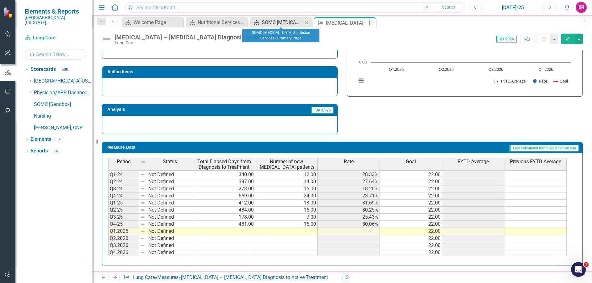
click at [285, 23] on div "SOMC Cancer & Infusion Services Summary Page" at bounding box center [282, 22] width 41 height 8
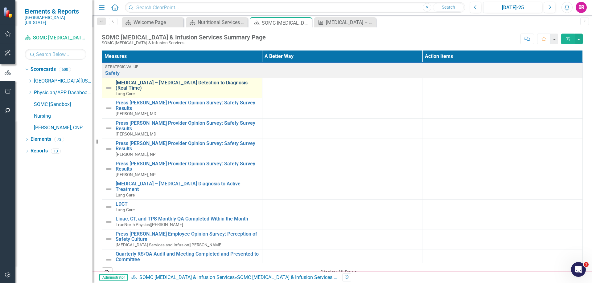
click at [201, 81] on link "Lung Cancer – NSCLC Detection to Diagnosis (Real Time)" at bounding box center [187, 85] width 143 height 11
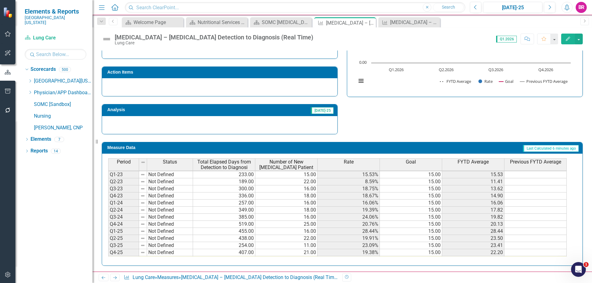
scroll to position [28, 0]
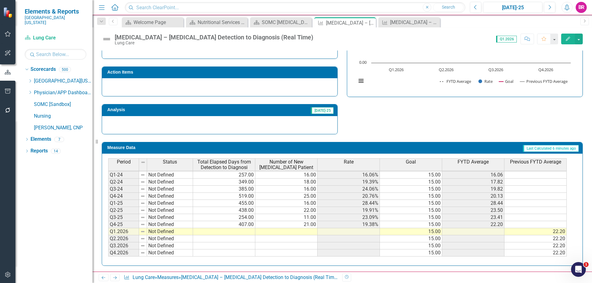
click at [481, 164] on span "FYTD Average" at bounding box center [472, 162] width 31 height 6
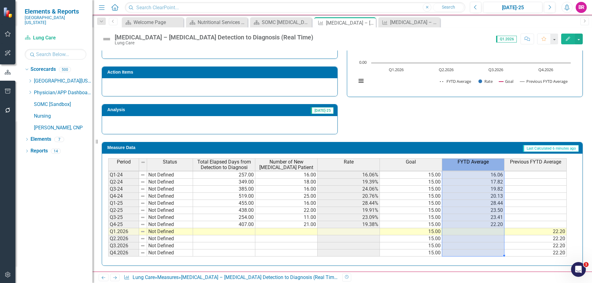
click at [482, 163] on span "FYTD Average" at bounding box center [472, 162] width 31 height 6
click at [472, 165] on div "FYTD Average" at bounding box center [473, 162] width 62 height 7
click at [472, 165] on span "FYTD Average" at bounding box center [472, 162] width 31 height 6
click at [450, 123] on div "Strategic Values Safety SOMC Cancer & Infusion Services Q1.2026 A Better Way Ac…" at bounding box center [342, 54] width 490 height 161
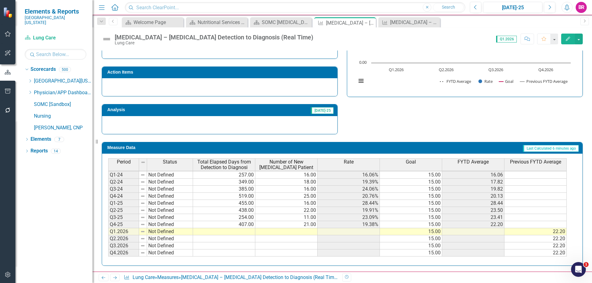
click at [484, 162] on span "FYTD Average" at bounding box center [472, 162] width 31 height 6
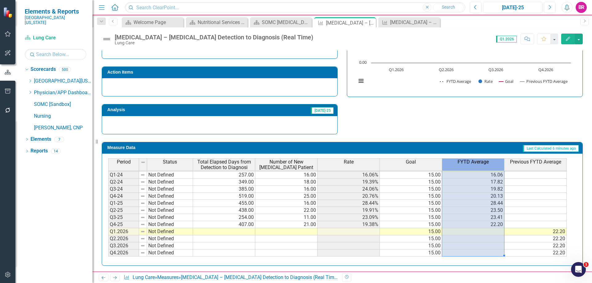
click at [484, 162] on span "FYTD Average" at bounding box center [472, 162] width 31 height 6
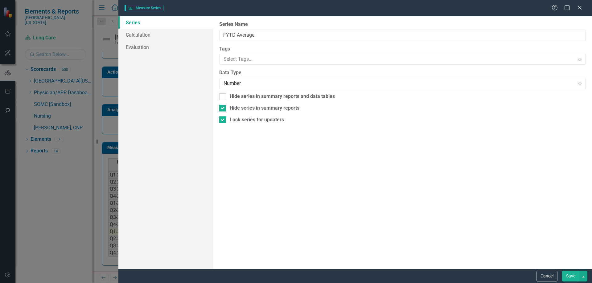
type input "FYTD Average"
checkbox input "true"
click at [142, 35] on link "Calculation" at bounding box center [165, 35] width 95 height 12
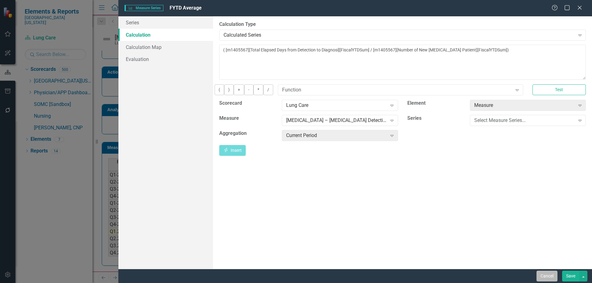
click at [543, 274] on button "Cancel" at bounding box center [546, 276] width 21 height 11
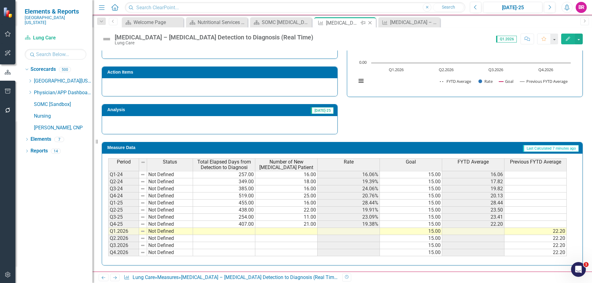
click at [370, 24] on icon "Close" at bounding box center [370, 22] width 6 height 5
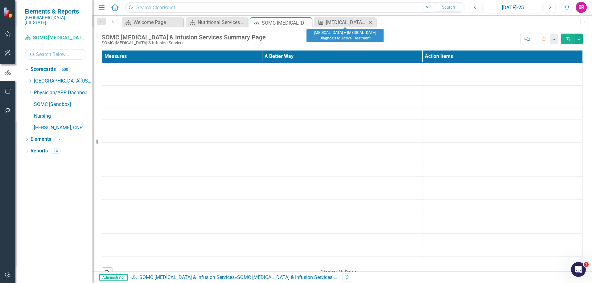
click at [327, 18] on div "Measure Lung Cancer – NSCLC Diagnosis to Active Treatment Close" at bounding box center [345, 22] width 62 height 10
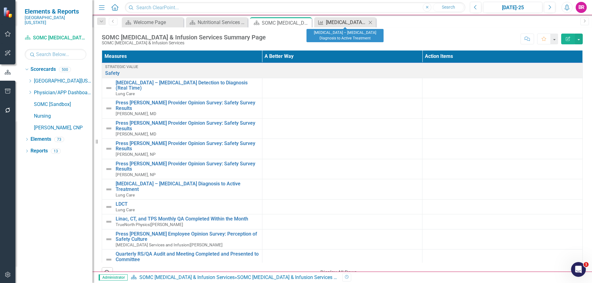
click at [330, 21] on div "[MEDICAL_DATA] – [MEDICAL_DATA] Diagnosis to Active Treatment" at bounding box center [346, 22] width 41 height 8
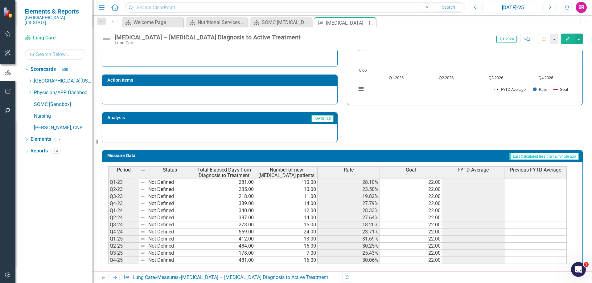
scroll to position [182, 0]
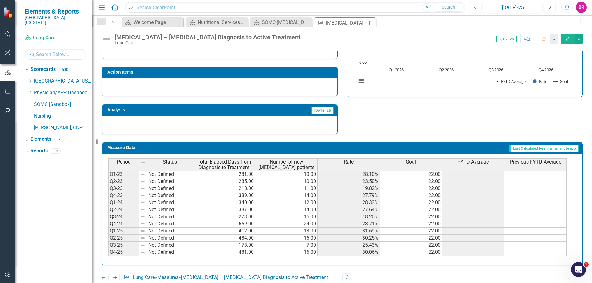
click at [470, 166] on th "FYTD Average" at bounding box center [473, 164] width 62 height 12
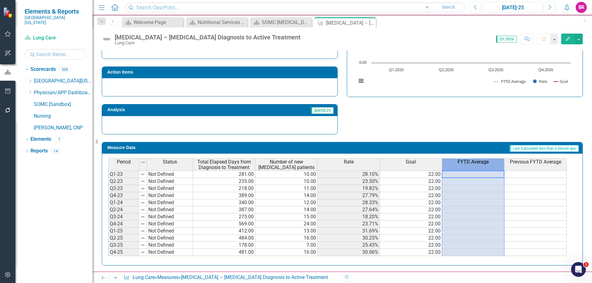
click at [470, 165] on th "FYTD Average" at bounding box center [473, 164] width 62 height 12
click at [472, 166] on th "FYTD Average" at bounding box center [473, 164] width 62 height 12
click at [472, 167] on th "FYTD Average" at bounding box center [473, 164] width 62 height 12
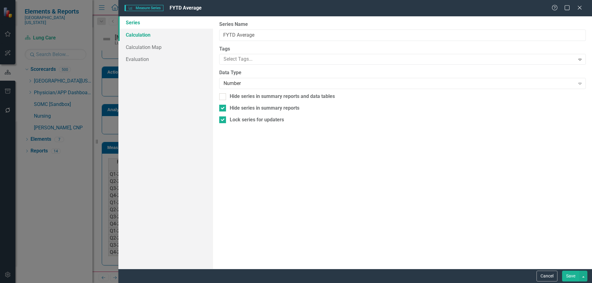
drag, startPoint x: 151, startPoint y: 34, endPoint x: 153, endPoint y: 31, distance: 4.0
click at [151, 34] on link "Calculation" at bounding box center [165, 35] width 95 height 12
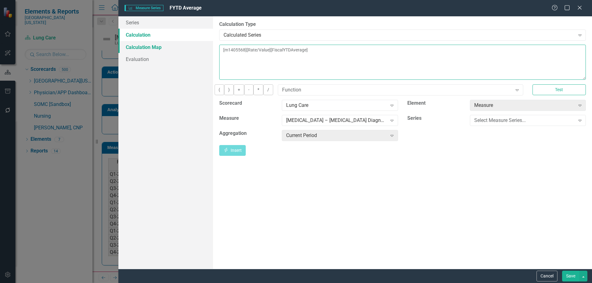
drag, startPoint x: 352, startPoint y: 54, endPoint x: 160, endPoint y: 50, distance: 192.3
click at [161, 50] on div "Series Calculation Calculation Map Evaluation From this page, you can edit the …" at bounding box center [354, 142] width 473 height 253
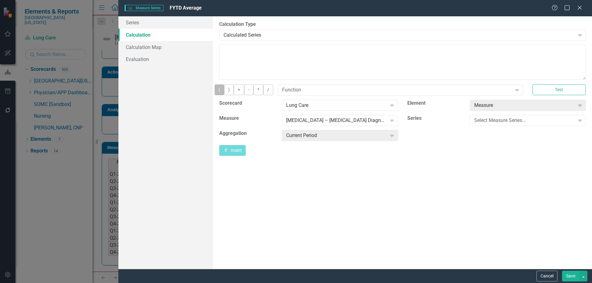
click at [224, 94] on button "(" at bounding box center [219, 89] width 10 height 11
click at [510, 126] on div "Select Measure Series... Expand" at bounding box center [528, 120] width 116 height 11
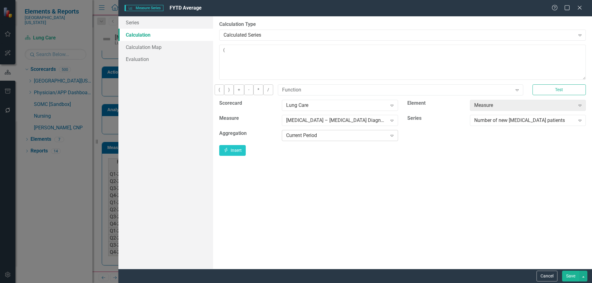
click at [337, 139] on div "Current Period" at bounding box center [336, 135] width 101 height 7
click at [246, 156] on button "Insert Insert" at bounding box center [232, 150] width 26 height 11
click at [273, 95] on button "/" at bounding box center [268, 89] width 10 height 11
click at [484, 124] on div "Number of new NSCLC patients" at bounding box center [524, 120] width 101 height 7
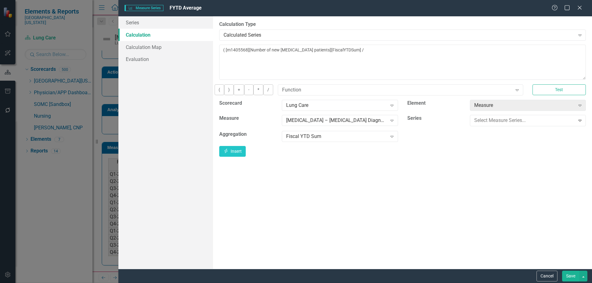
click at [494, 283] on div "Total Elapsed Days from Diagnosis to Treatment" at bounding box center [297, 288] width 582 height 7
click at [229, 152] on icon "Insert" at bounding box center [226, 150] width 6 height 4
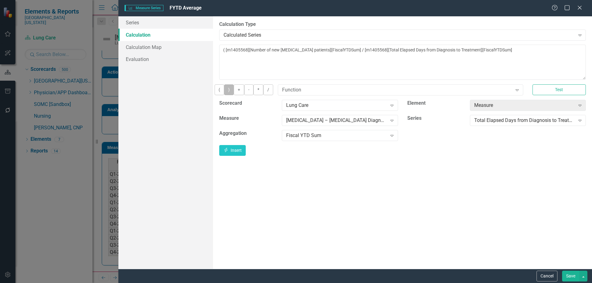
click at [234, 95] on button ")" at bounding box center [229, 89] width 10 height 11
type textarea "( [m1405568][Number of new NSCLC patients][FiscalYTDSum] / [m1405568][Total Ela…"
click at [565, 275] on button "Save" at bounding box center [570, 276] width 17 height 11
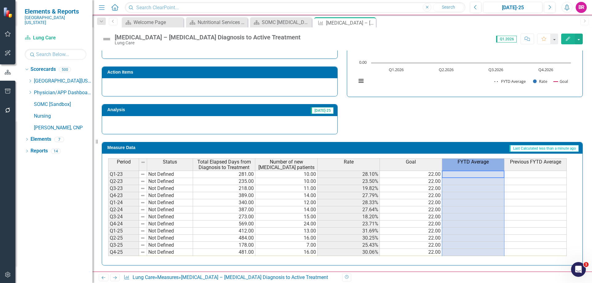
click at [474, 165] on span "FYTD Average" at bounding box center [472, 162] width 31 height 6
click at [474, 164] on span "FYTD Average" at bounding box center [472, 162] width 31 height 6
click at [467, 166] on th "FYTD Average" at bounding box center [473, 164] width 62 height 12
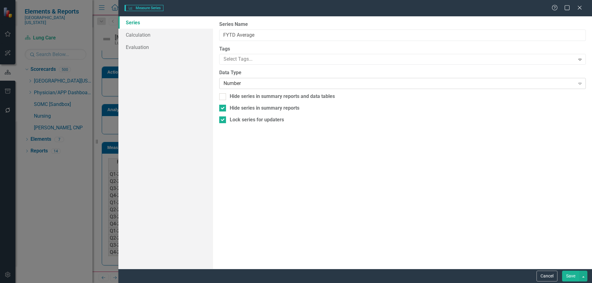
type input "FYTD Average"
checkbox input "true"
click at [156, 37] on link "Calculation" at bounding box center [165, 35] width 95 height 12
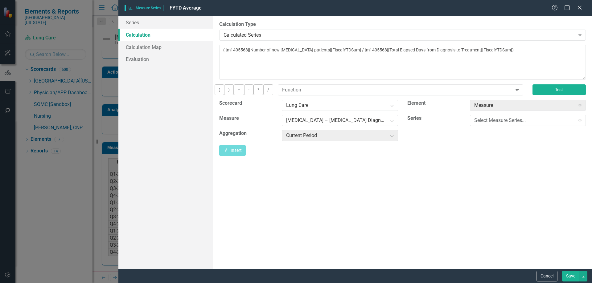
click at [543, 93] on button "Test" at bounding box center [558, 89] width 53 height 11
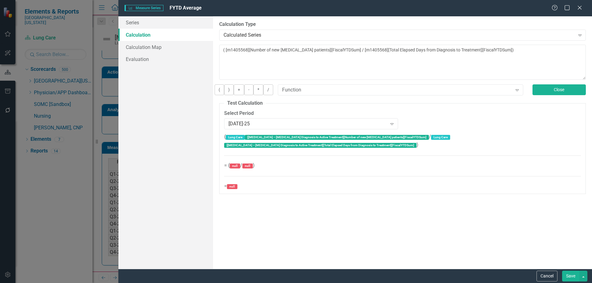
click at [558, 91] on button "Close" at bounding box center [558, 89] width 53 height 11
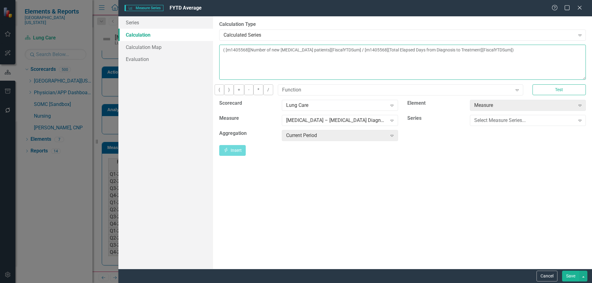
drag, startPoint x: 221, startPoint y: 50, endPoint x: 591, endPoint y: 54, distance: 370.3
click at [591, 54] on div "By default, series in ClearPoint are not calculated. So, if you leave the form …" at bounding box center [402, 142] width 379 height 253
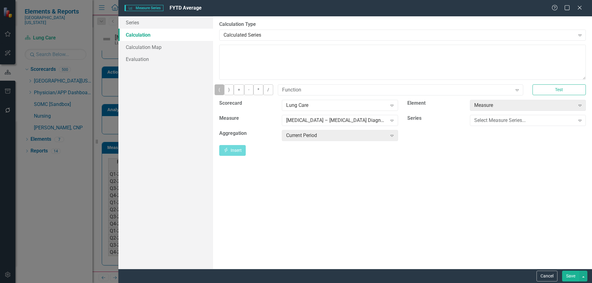
click at [224, 95] on button "(" at bounding box center [219, 89] width 10 height 11
click at [482, 124] on div "Select Measure Series..." at bounding box center [524, 120] width 101 height 7
click at [519, 283] on div "Total Elapsed Days from Diagnosis to Treatment" at bounding box center [297, 288] width 582 height 7
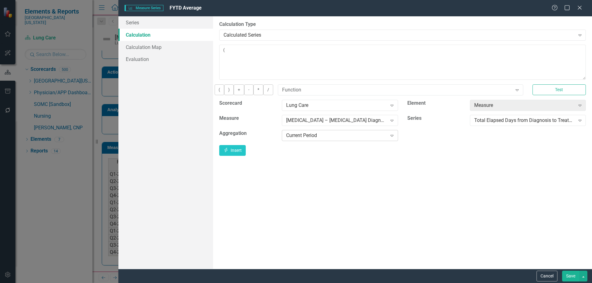
click at [390, 138] on icon "Expand" at bounding box center [391, 135] width 6 height 5
click at [246, 152] on button "Insert Insert" at bounding box center [232, 150] width 26 height 11
click at [273, 94] on button "/" at bounding box center [268, 89] width 10 height 11
click at [523, 123] on div "Total Elapsed Days from Diagnosis to Treatment" at bounding box center [524, 120] width 101 height 7
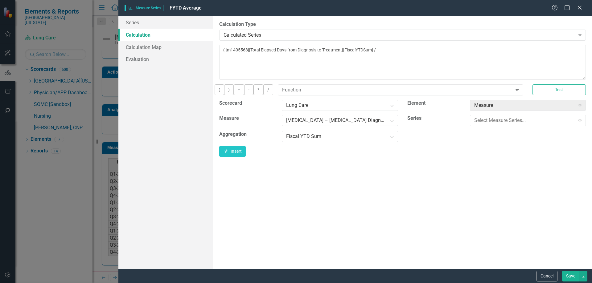
click at [246, 156] on button "Insert Insert" at bounding box center [232, 150] width 26 height 11
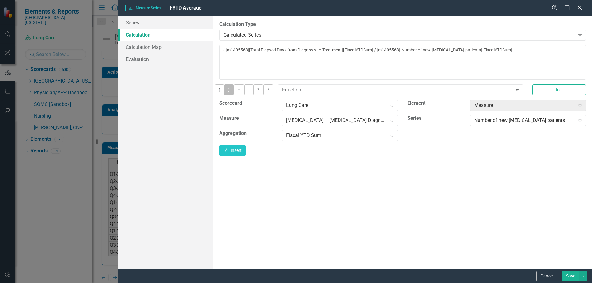
click at [234, 95] on button ")" at bounding box center [229, 89] width 10 height 11
type textarea "( [m1405568][Total Elapsed Days from Diagnosis to Treatment][FiscalYTDSum] / [m…"
click at [570, 273] on button "Save" at bounding box center [570, 276] width 17 height 11
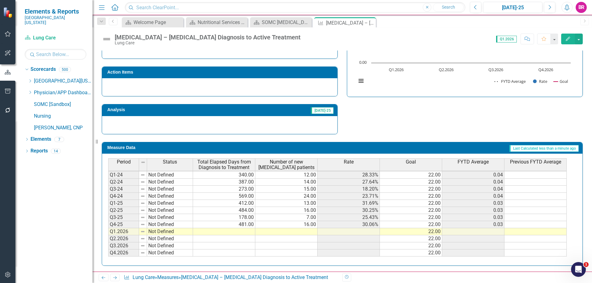
scroll to position [183, 0]
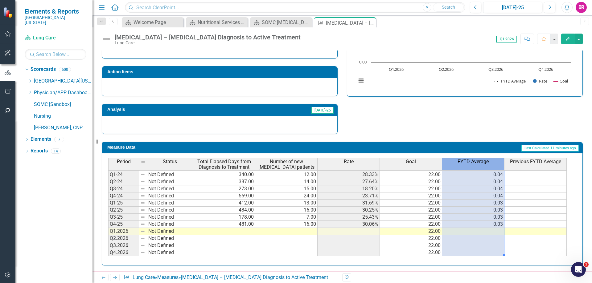
click at [470, 162] on span "FYTD Average" at bounding box center [472, 162] width 31 height 6
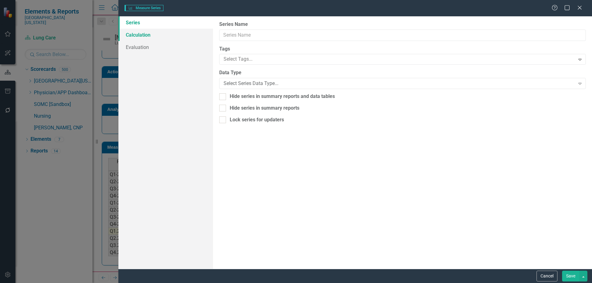
type input "FYTD Average"
checkbox input "true"
click at [135, 35] on link "Calculation" at bounding box center [165, 35] width 95 height 12
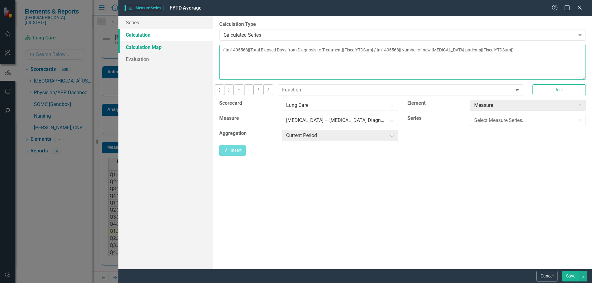
drag, startPoint x: 580, startPoint y: 51, endPoint x: 187, endPoint y: 48, distance: 393.4
click at [187, 48] on div "Series Calculation Calculation Map Evaluation From this page, you can edit the …" at bounding box center [354, 142] width 473 height 253
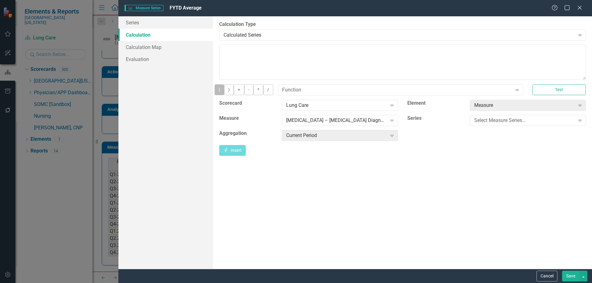
click at [223, 95] on button "(" at bounding box center [219, 89] width 10 height 11
click at [506, 123] on div "Select Measure Series..." at bounding box center [524, 120] width 101 height 7
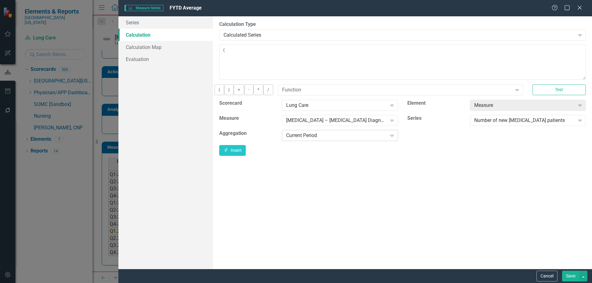
click at [388, 139] on div "Expand" at bounding box center [391, 136] width 11 height 10
drag, startPoint x: 572, startPoint y: 155, endPoint x: 565, endPoint y: 155, distance: 7.1
click at [246, 155] on button "Insert Insert" at bounding box center [232, 150] width 26 height 11
click at [273, 95] on button "/" at bounding box center [268, 89] width 10 height 11
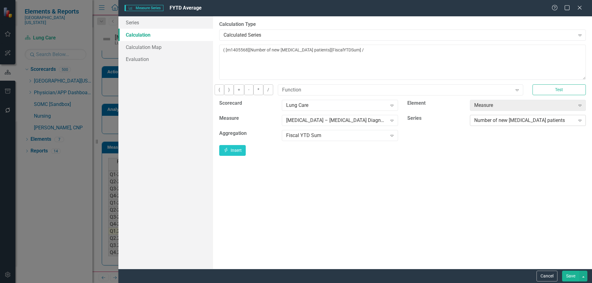
click at [515, 126] on div "Number of new NSCLC patients Expand" at bounding box center [528, 120] width 116 height 11
click at [509, 283] on div "Total Elapsed Days from Diagnosis to Treatment" at bounding box center [297, 288] width 582 height 7
click at [246, 153] on button "Insert Insert" at bounding box center [232, 150] width 26 height 11
click at [234, 95] on button ")" at bounding box center [229, 89] width 10 height 11
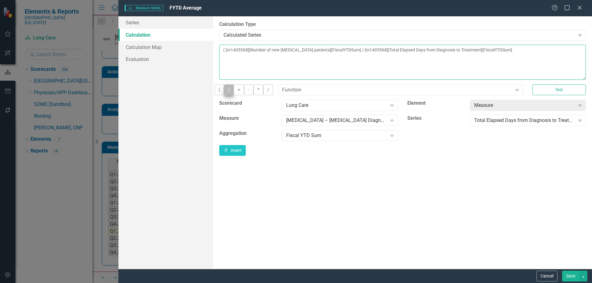
type textarea "( [m1405568][Number of new NSCLC patients][FiscalYTDSum] / [m1405568][Total Ela…"
click at [568, 277] on button "Save" at bounding box center [570, 276] width 17 height 11
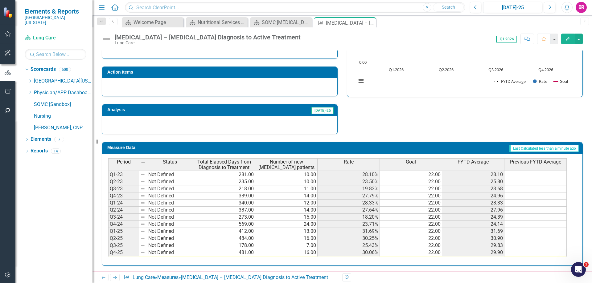
scroll to position [28, 0]
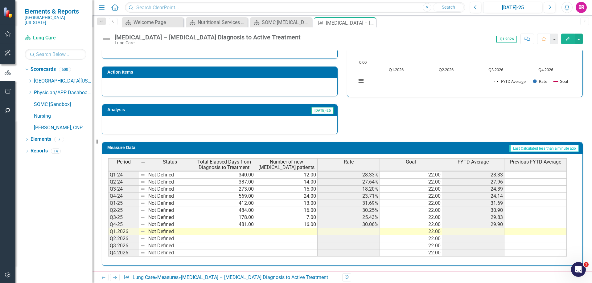
click at [529, 226] on td at bounding box center [535, 224] width 62 height 7
click at [516, 233] on td at bounding box center [535, 231] width 62 height 7
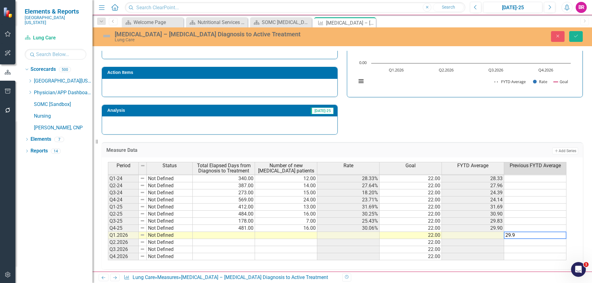
type textarea "29.9"
click at [482, 95] on div "Chart Combination chart with 3 data series. Lung Cancer – NSCLC Diagnosis to Ac…" at bounding box center [464, 45] width 235 height 103
click at [558, 235] on td "29.90" at bounding box center [535, 235] width 62 height 7
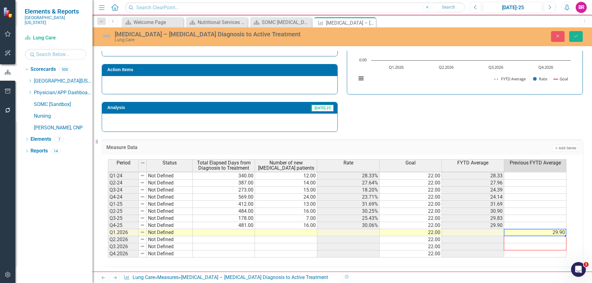
scroll to position [186, 0]
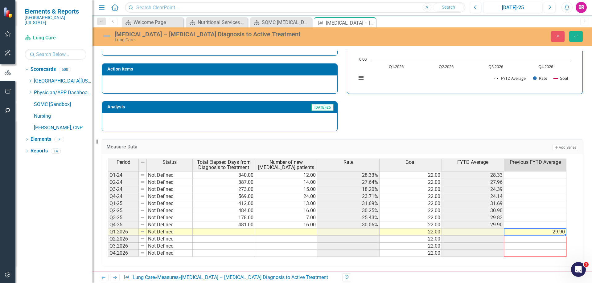
drag, startPoint x: 565, startPoint y: 238, endPoint x: 556, endPoint y: 254, distance: 18.8
click at [108, 254] on div "Period Status Total Elapsed Days from Diagnosis to Treatment Number of new NSCL…" at bounding box center [108, 197] width 0 height 133
click at [577, 142] on div "Measure Data Add Add Series" at bounding box center [342, 146] width 481 height 15
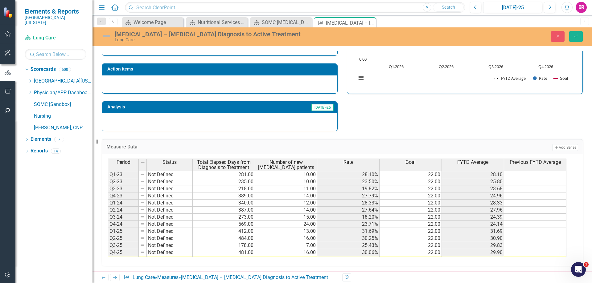
scroll to position [185, 0]
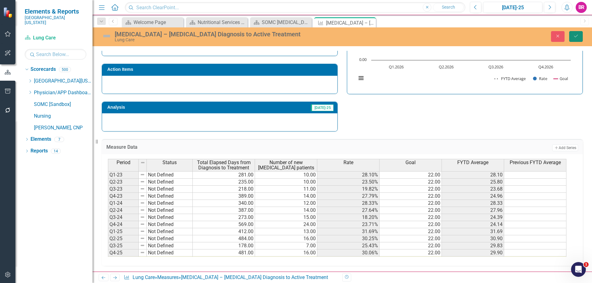
click at [574, 35] on icon "Save" at bounding box center [576, 36] width 6 height 4
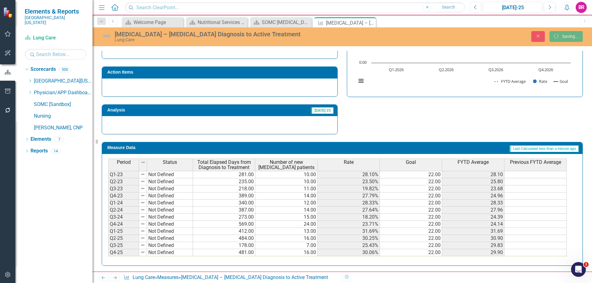
scroll to position [183, 0]
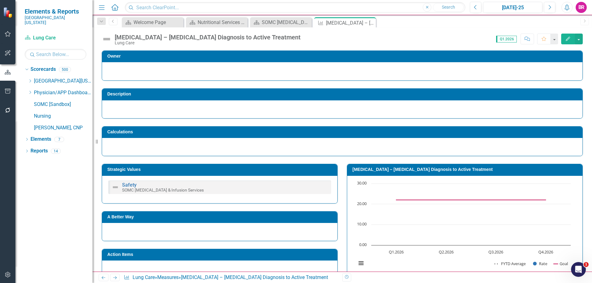
click at [407, 168] on h3 "[MEDICAL_DATA] – [MEDICAL_DATA] Diagnosis to Active Treatment" at bounding box center [465, 169] width 227 height 5
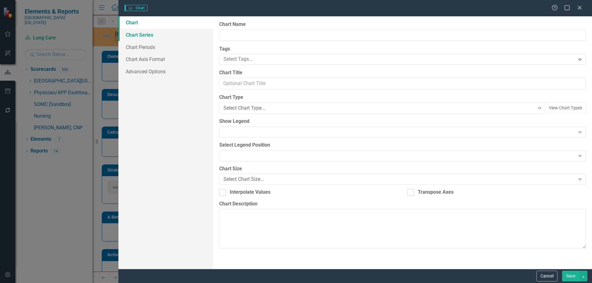
type input "[MEDICAL_DATA] – [MEDICAL_DATA] Diagnosis to Active Treatment"
click at [131, 35] on link "Chart Series" at bounding box center [165, 35] width 95 height 12
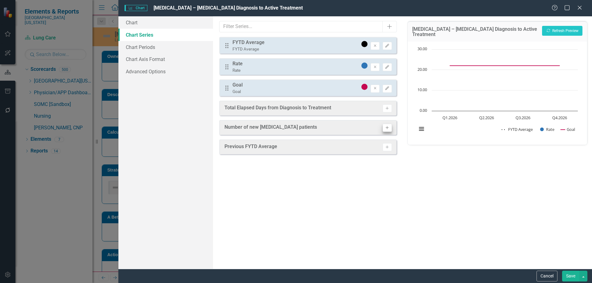
click at [387, 149] on icon "Activate" at bounding box center [386, 147] width 5 height 4
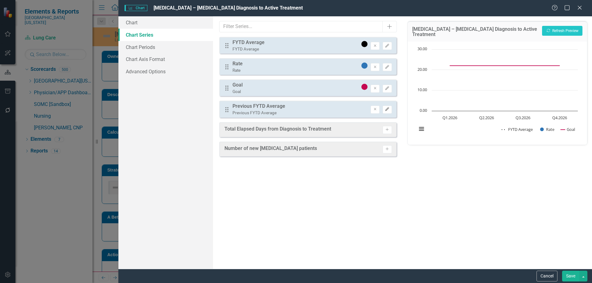
click at [384, 111] on icon "Edit" at bounding box center [386, 110] width 5 height 4
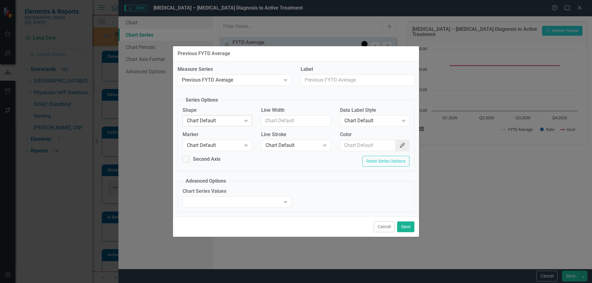
click at [216, 121] on div "Chart Default" at bounding box center [214, 120] width 54 height 7
click at [216, 151] on div "Line" at bounding box center [218, 151] width 59 height 7
click at [216, 150] on div "Chart Default Expand" at bounding box center [216, 145] width 69 height 11
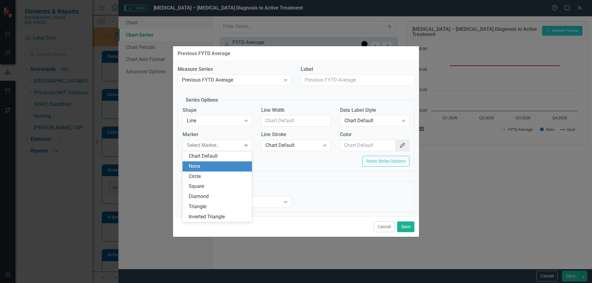
drag, startPoint x: 215, startPoint y: 170, endPoint x: 231, endPoint y: 166, distance: 16.2
click at [215, 171] on div "None" at bounding box center [216, 166] width 69 height 10
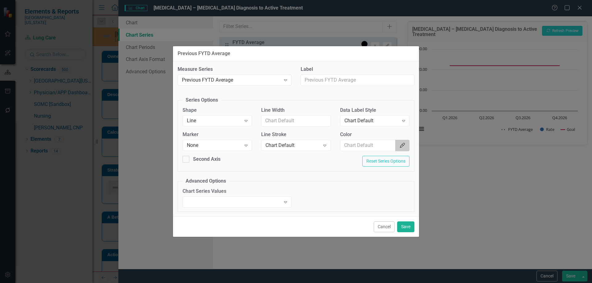
click at [399, 150] on button "Color Picker" at bounding box center [402, 145] width 14 height 11
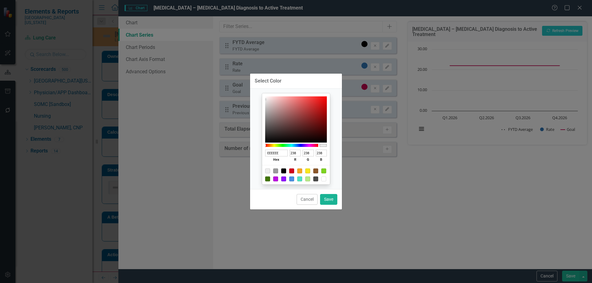
click at [403, 147] on div "Select Color EEEEEE hex 238 r 238 g 238 b 100 a Cancel Save" at bounding box center [296, 141] width 592 height 283
click at [274, 173] on div at bounding box center [275, 171] width 5 height 5
type input "9B9B9B"
type input "155"
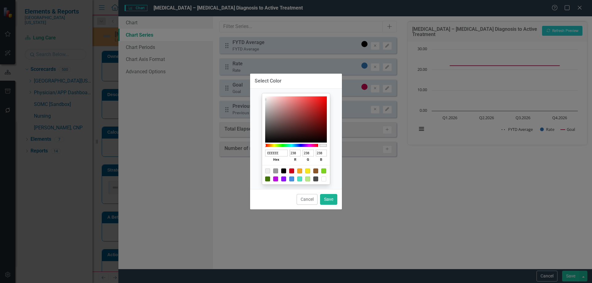
type input "155"
click at [332, 201] on button "Save" at bounding box center [328, 199] width 17 height 11
type input "#9b9b9b"
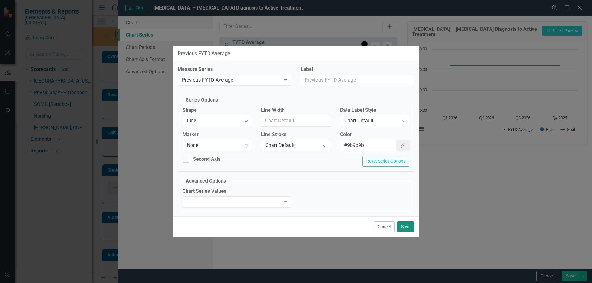
click at [405, 226] on button "Save" at bounding box center [405, 227] width 17 height 11
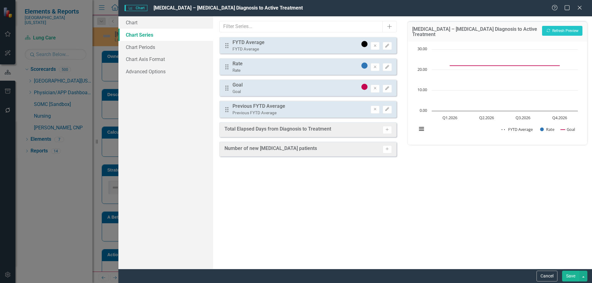
click at [568, 277] on button "Save" at bounding box center [570, 276] width 17 height 11
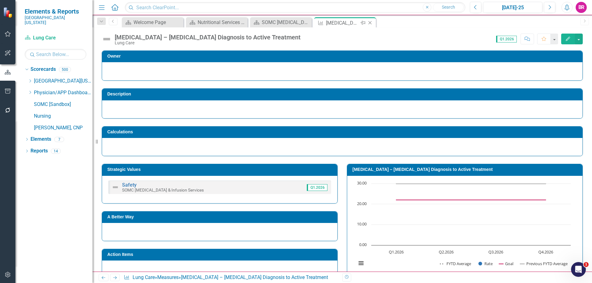
click at [370, 23] on icon "Close" at bounding box center [370, 22] width 6 height 5
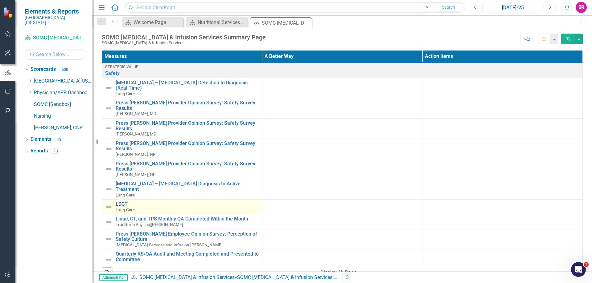
click at [123, 201] on link "LDCT" at bounding box center [187, 204] width 143 height 6
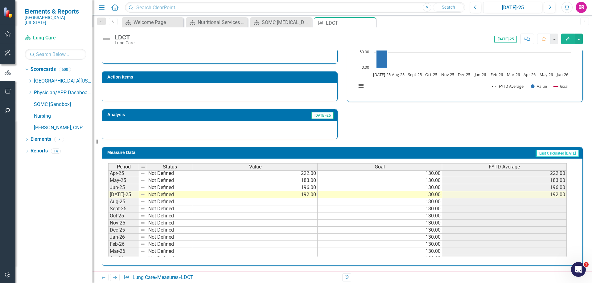
scroll to position [224, 0]
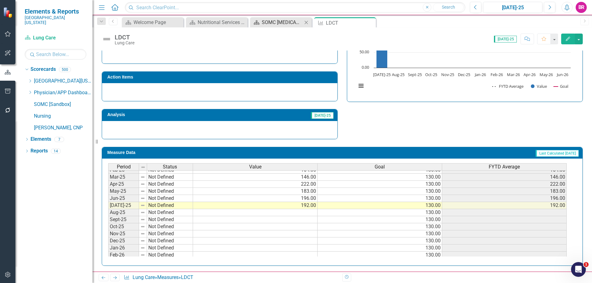
click at [270, 20] on div "SOMC [MEDICAL_DATA] & Infusion Services Summary Page" at bounding box center [282, 22] width 41 height 8
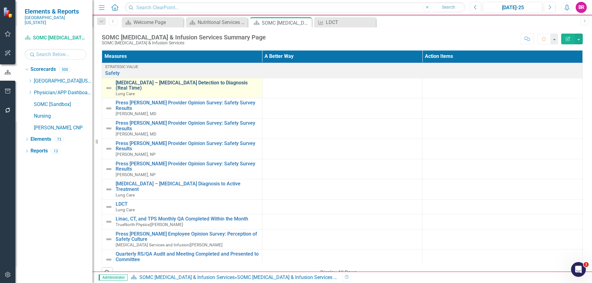
click at [173, 81] on link "[MEDICAL_DATA] – [MEDICAL_DATA] Detection to Diagnosis (Real Time)" at bounding box center [187, 85] width 143 height 11
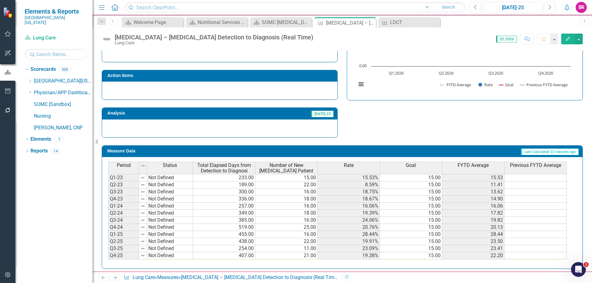
scroll to position [182, 0]
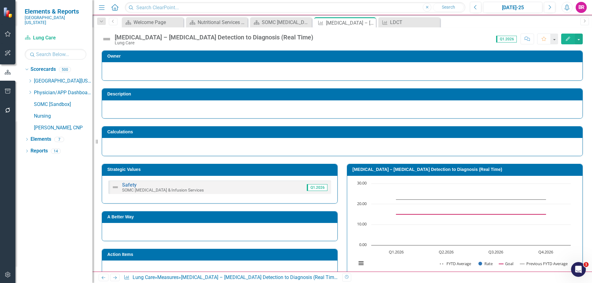
scroll to position [182, 0]
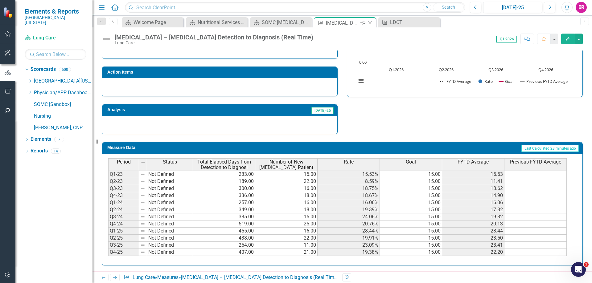
click at [370, 22] on icon "Close" at bounding box center [370, 22] width 6 height 5
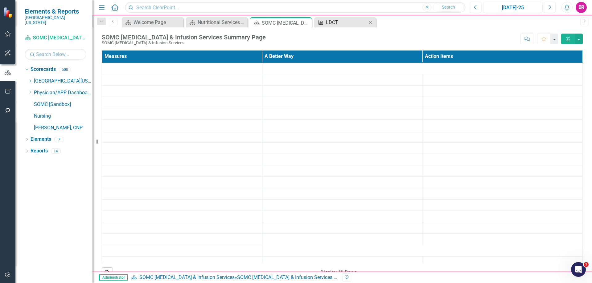
click at [326, 23] on div "LDCT" at bounding box center [346, 22] width 41 height 8
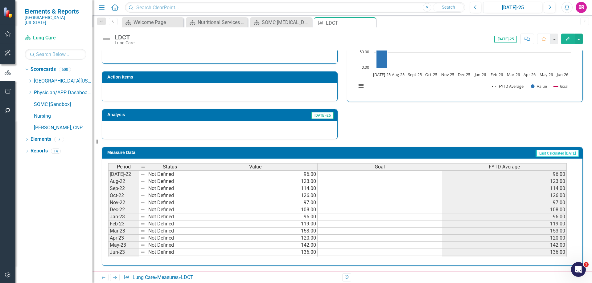
scroll to position [31, 0]
click at [480, 167] on div "FYTD Average" at bounding box center [504, 167] width 124 height 7
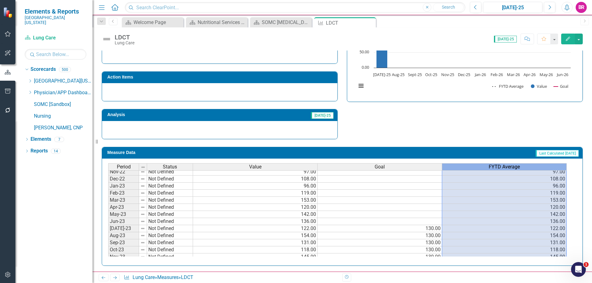
click at [480, 167] on div "FYTD Average" at bounding box center [504, 167] width 124 height 7
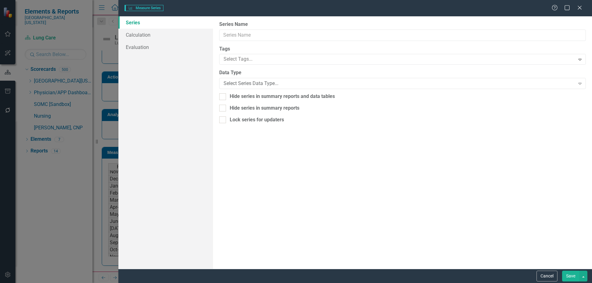
type input "FYTD Average"
checkbox input "true"
click at [132, 35] on link "Calculation" at bounding box center [165, 35] width 95 height 12
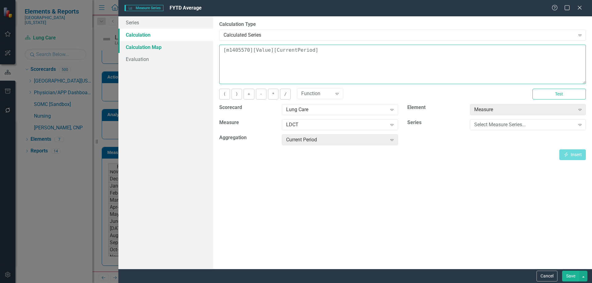
drag, startPoint x: 222, startPoint y: 50, endPoint x: 196, endPoint y: 45, distance: 27.3
click at [196, 45] on div "Series Calculation Calculation Map Evaluation From this page, you can edit the …" at bounding box center [354, 142] width 473 height 253
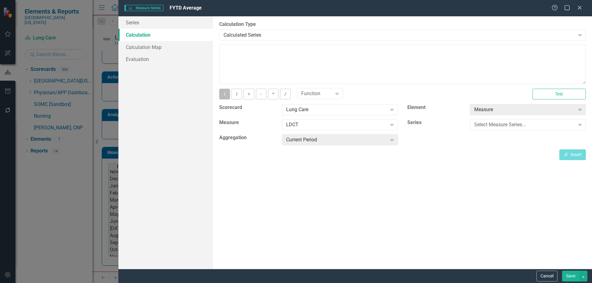
click at [223, 93] on button "(" at bounding box center [224, 94] width 10 height 11
type textarea "("
click at [493, 124] on div "Select Measure Series..." at bounding box center [524, 124] width 101 height 7
click at [541, 275] on button "Cancel" at bounding box center [546, 276] width 21 height 11
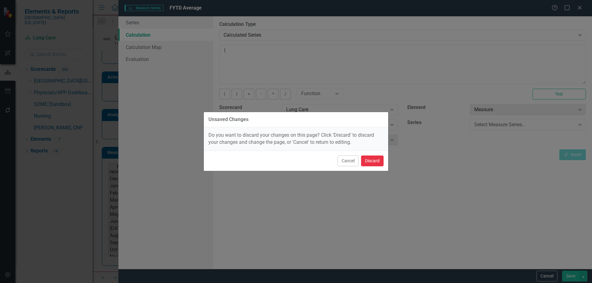
drag, startPoint x: 376, startPoint y: 160, endPoint x: 443, endPoint y: 190, distance: 74.1
click at [376, 159] on button "Discard" at bounding box center [372, 161] width 22 height 11
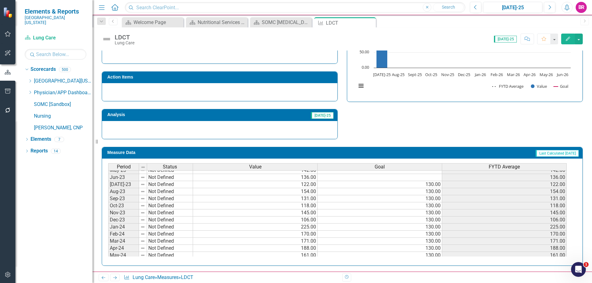
scroll to position [0, 0]
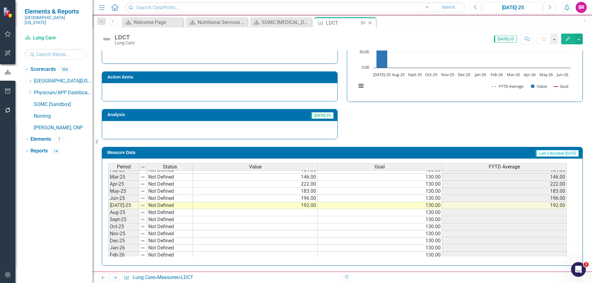
click at [371, 22] on icon at bounding box center [369, 22] width 3 height 3
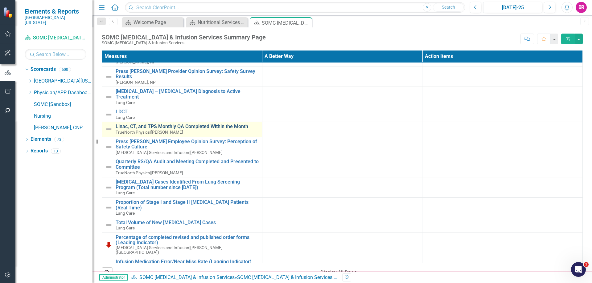
click at [167, 124] on link "Linac, CT, and TPS Monthly QA Completed Within the Month" at bounding box center [187, 127] width 143 height 6
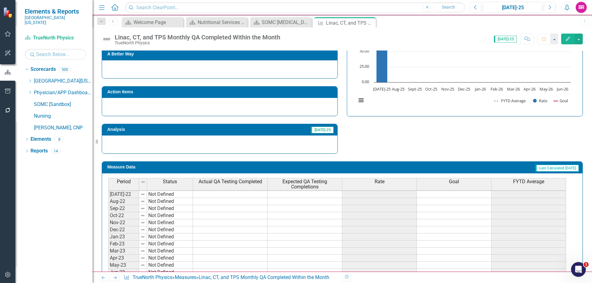
scroll to position [193, 0]
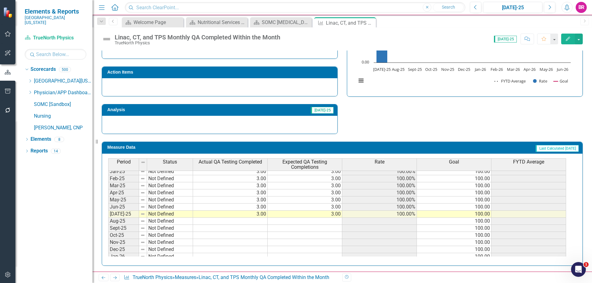
click at [525, 162] on span "FYTD Average" at bounding box center [528, 162] width 31 height 6
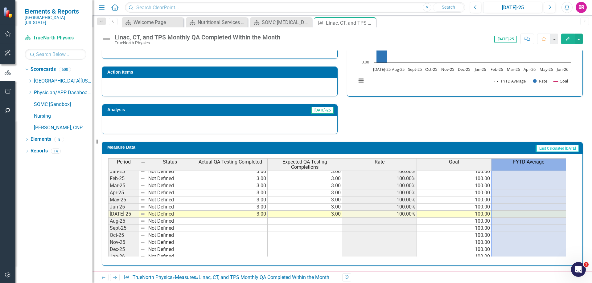
click at [525, 162] on span "FYTD Average" at bounding box center [528, 162] width 31 height 6
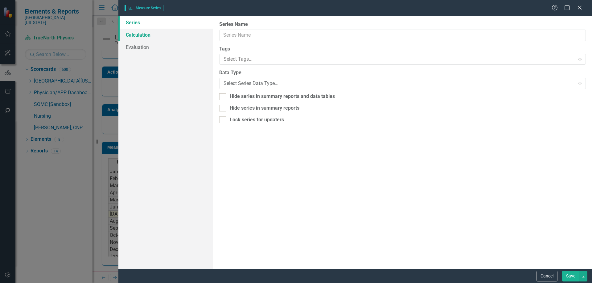
type input "FYTD Average"
checkbox input "true"
click at [133, 36] on link "Calculation" at bounding box center [165, 35] width 95 height 12
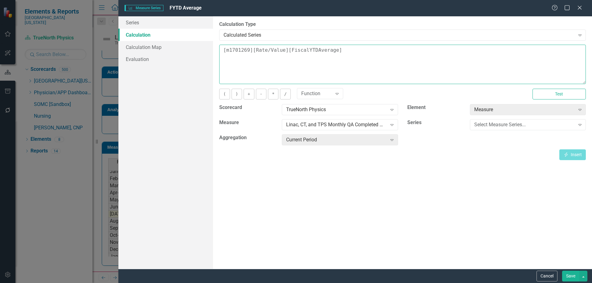
drag, startPoint x: 123, startPoint y: 44, endPoint x: 104, endPoint y: 39, distance: 19.1
click at [105, 41] on div "Measure Series Measure Series FYTD Average Help Maximize Close Series Calculati…" at bounding box center [296, 141] width 592 height 283
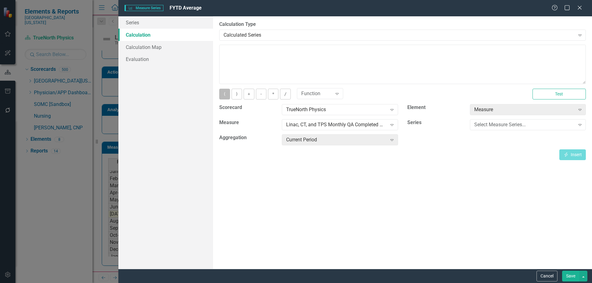
click at [222, 95] on button "(" at bounding box center [224, 94] width 10 height 11
click at [496, 124] on div "Select Measure Series..." at bounding box center [524, 124] width 101 height 7
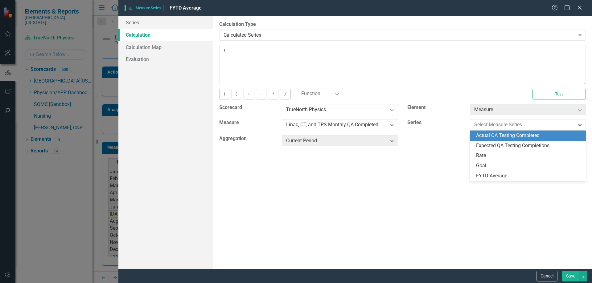
click at [493, 136] on div "Actual QA Testing Completed" at bounding box center [529, 135] width 106 height 7
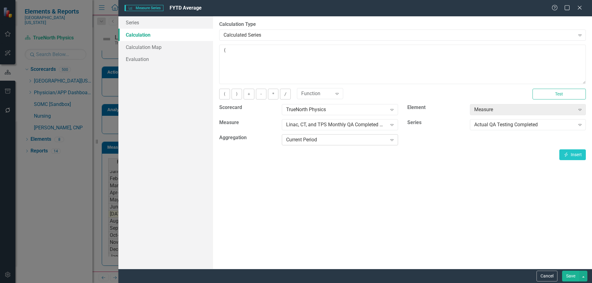
click at [361, 136] on div "Current Period Expand" at bounding box center [340, 139] width 116 height 11
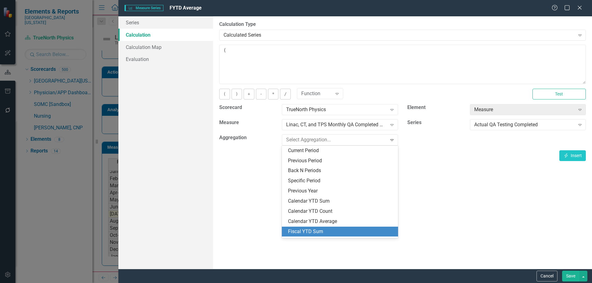
click at [326, 234] on div "Fiscal YTD Sum" at bounding box center [341, 231] width 106 height 7
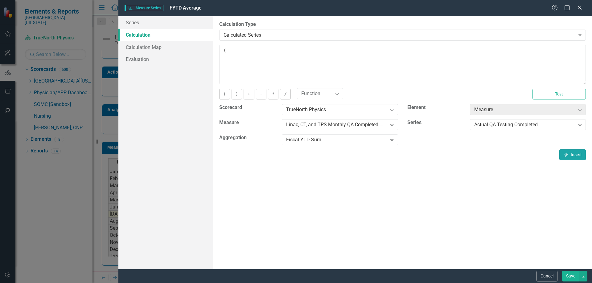
click at [566, 151] on button "Insert Insert" at bounding box center [572, 154] width 26 height 11
click at [281, 94] on button "/" at bounding box center [285, 94] width 10 height 11
click at [521, 123] on div "Actual QA Testing Completed" at bounding box center [524, 124] width 101 height 7
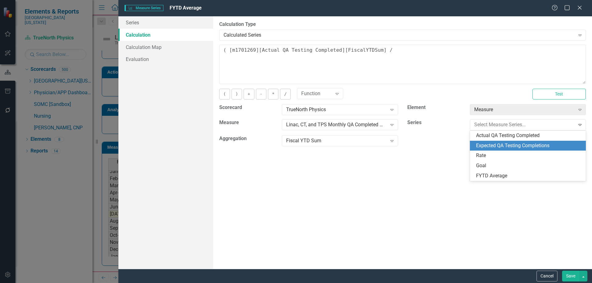
click at [515, 146] on div "Expected QA Testing Completions" at bounding box center [529, 145] width 106 height 7
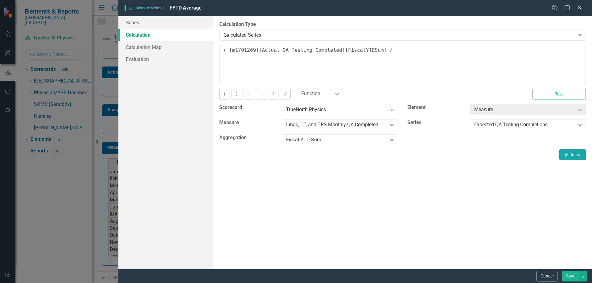
click at [573, 157] on button "Insert Insert" at bounding box center [572, 154] width 26 height 11
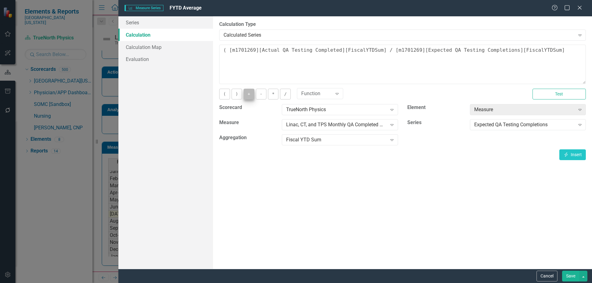
click at [235, 96] on button ")" at bounding box center [236, 94] width 10 height 11
type textarea "( [m1701269][Actual QA Testing Completed][FiscalYTDSum] / [m1701269][Expected Q…"
click at [572, 274] on button "Save" at bounding box center [570, 276] width 17 height 11
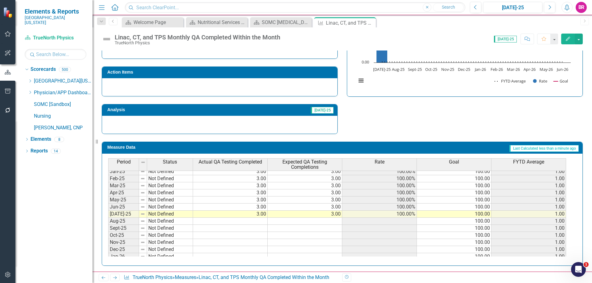
scroll to position [196, 0]
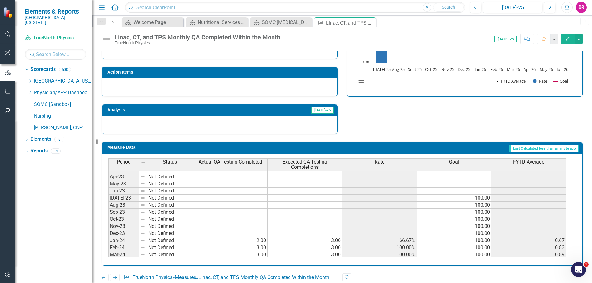
click at [513, 168] on th "FYTD Average" at bounding box center [528, 164] width 75 height 13
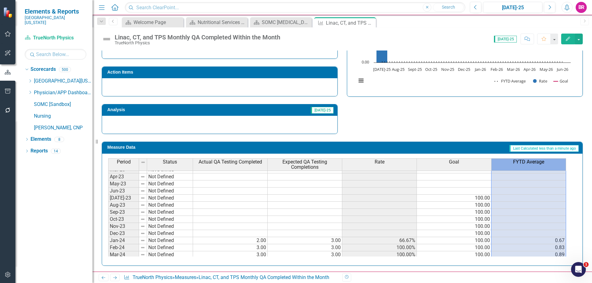
click at [513, 168] on th "FYTD Average" at bounding box center [528, 164] width 75 height 13
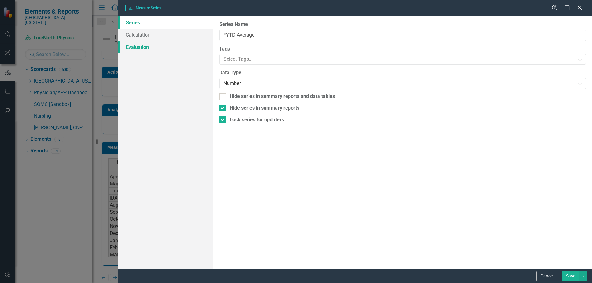
type input "FYTD Average"
checkbox input "true"
click at [141, 59] on link "Evaluation" at bounding box center [165, 59] width 95 height 12
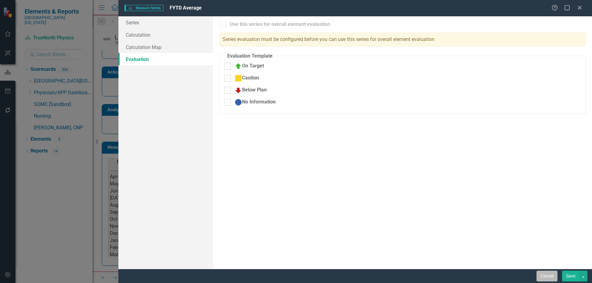
click at [543, 276] on button "Cancel" at bounding box center [546, 276] width 21 height 11
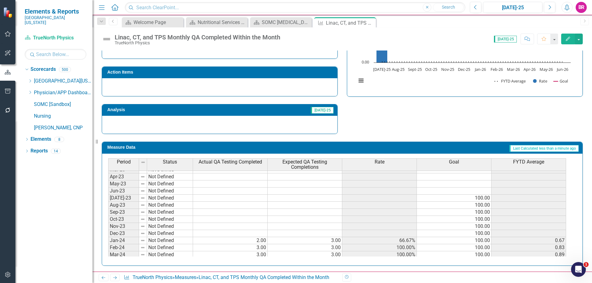
click at [524, 166] on th "FYTD Average" at bounding box center [528, 164] width 75 height 13
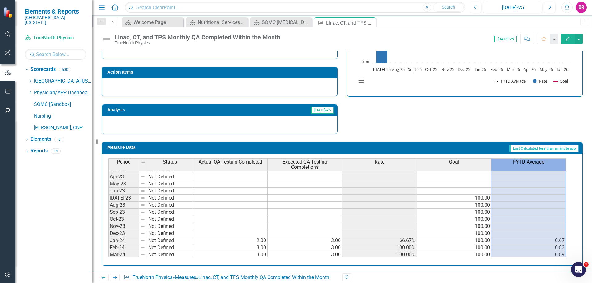
click at [524, 166] on th "FYTD Average" at bounding box center [528, 164] width 75 height 13
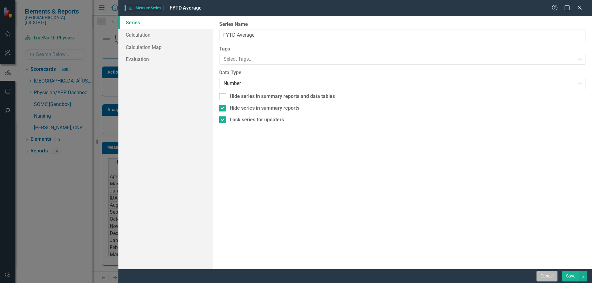
click at [549, 277] on button "Cancel" at bounding box center [546, 276] width 21 height 11
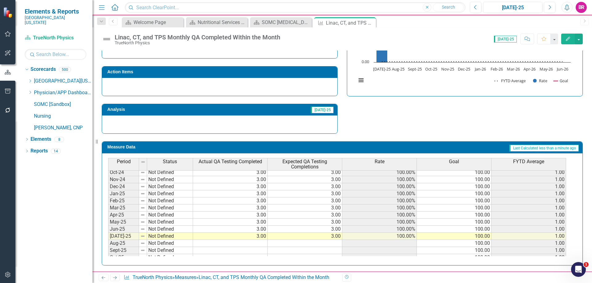
click at [522, 164] on span "FYTD Average" at bounding box center [528, 162] width 31 height 6
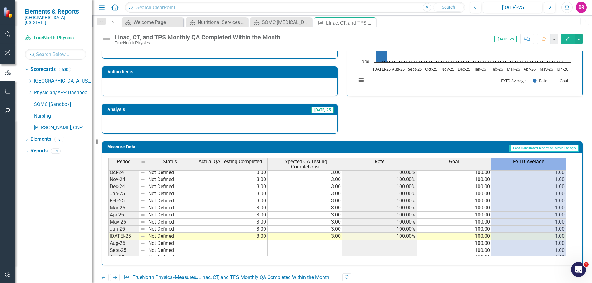
click at [522, 164] on span "FYTD Average" at bounding box center [528, 162] width 31 height 6
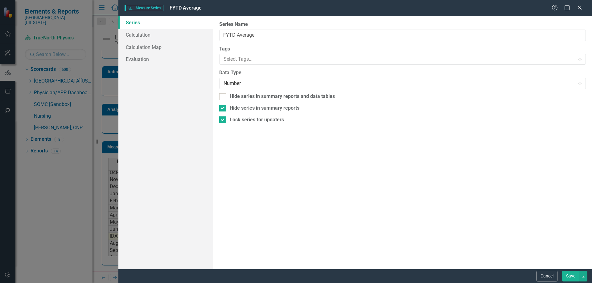
click at [558, 277] on div "Cancel Save" at bounding box center [561, 276] width 52 height 11
click at [550, 276] on button "Cancel" at bounding box center [546, 276] width 21 height 11
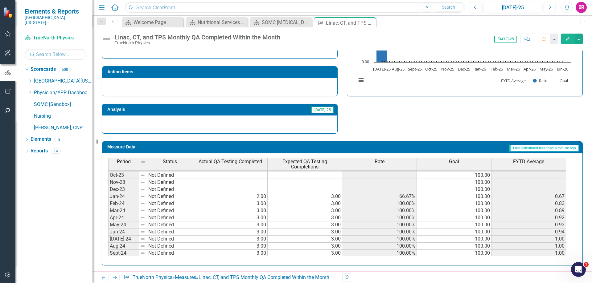
scroll to position [101, 0]
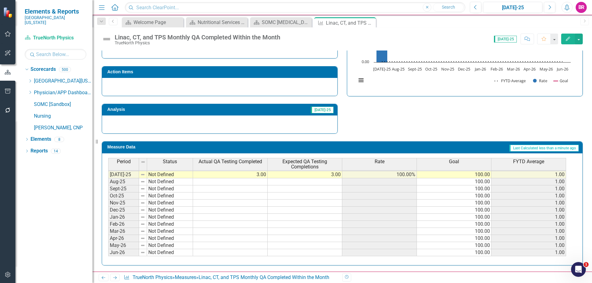
click at [567, 39] on icon "Edit" at bounding box center [568, 39] width 6 height 4
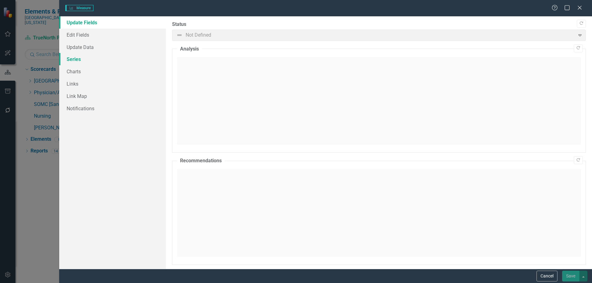
click at [73, 59] on link "Series" at bounding box center [112, 59] width 107 height 12
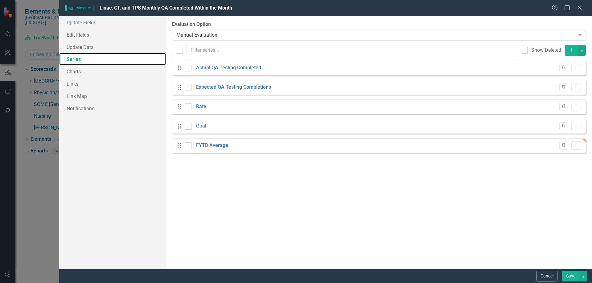
checkbox input "false"
click at [571, 50] on icon "button" at bounding box center [570, 49] width 3 height 3
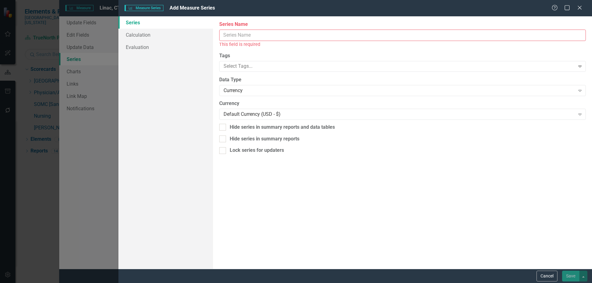
click at [245, 34] on input "Series Name" at bounding box center [402, 35] width 366 height 11
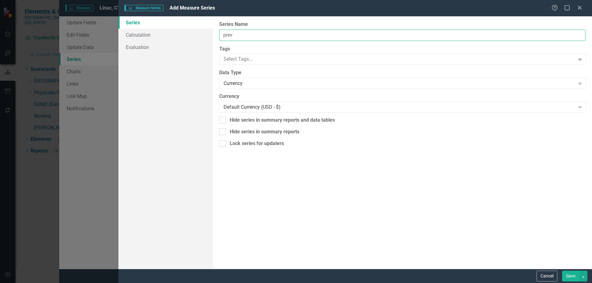
type input "Previous FYTD Average"
click at [262, 83] on div "Currency" at bounding box center [398, 83] width 351 height 7
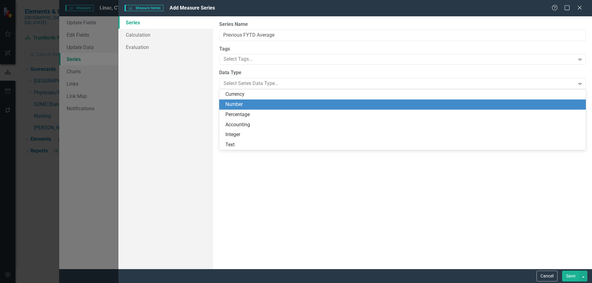
click at [260, 102] on div "Number" at bounding box center [403, 104] width 356 height 7
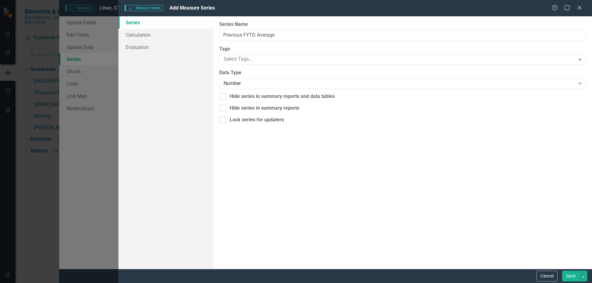
click at [573, 279] on button "Save" at bounding box center [570, 276] width 17 height 11
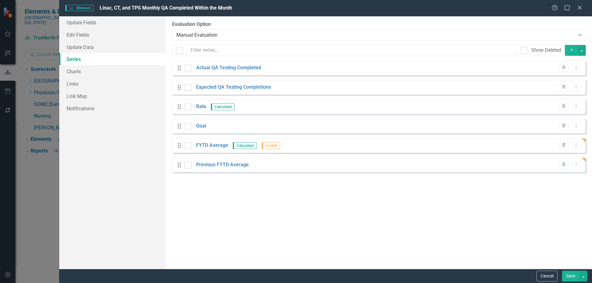
click at [571, 276] on button "Save" at bounding box center [570, 276] width 17 height 11
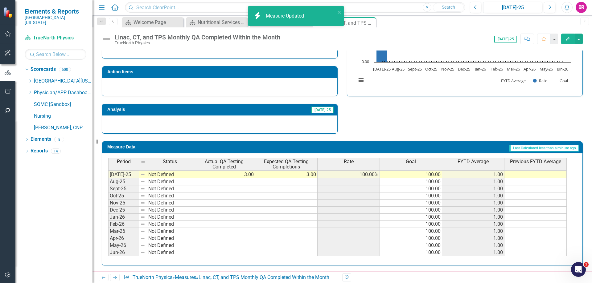
click at [108, 178] on div "Period Status Actual QA Testing Completed Expected QA Testing Completions Rate …" at bounding box center [108, 161] width 0 height 190
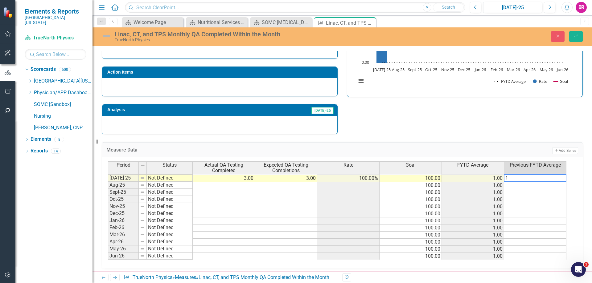
type textarea "1"
click at [535, 127] on div "Strategic Values Safety SOMC Cancer & Infusion Services Q1.2026 A Better Way Ac…" at bounding box center [342, 54] width 490 height 161
click at [562, 178] on td "1.00" at bounding box center [535, 178] width 62 height 7
drag, startPoint x: 565, startPoint y: 181, endPoint x: 540, endPoint y: 249, distance: 72.3
click at [108, 254] on div "Period Status Actual QA Testing Completed Expected QA Testing Completions Rate …" at bounding box center [108, 165] width 0 height 190
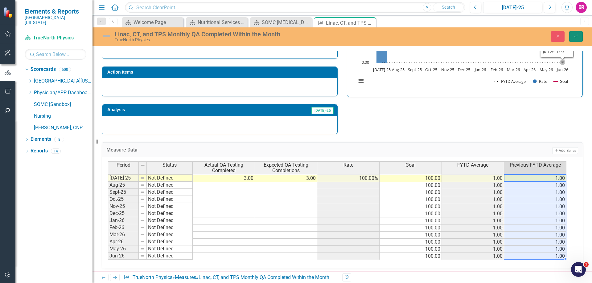
drag, startPoint x: 576, startPoint y: 33, endPoint x: 512, endPoint y: 128, distance: 114.0
click at [576, 33] on button "Save" at bounding box center [576, 36] width 14 height 11
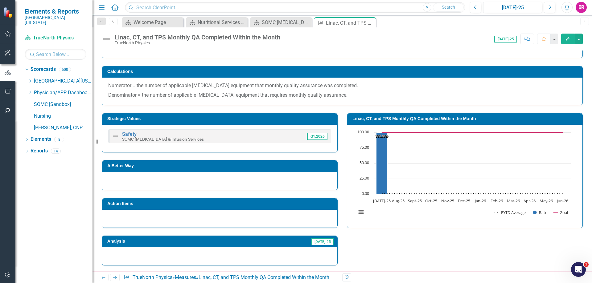
click at [381, 116] on td "Linac, CT, and TPS Monthly QA Completed Within the Month" at bounding box center [465, 119] width 227 height 9
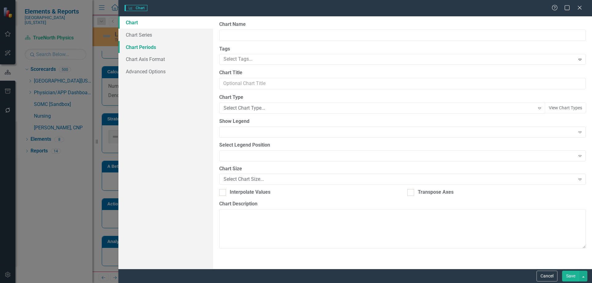
type input "Linac, CT, and TPS Monthly QA Completed Within the Month"
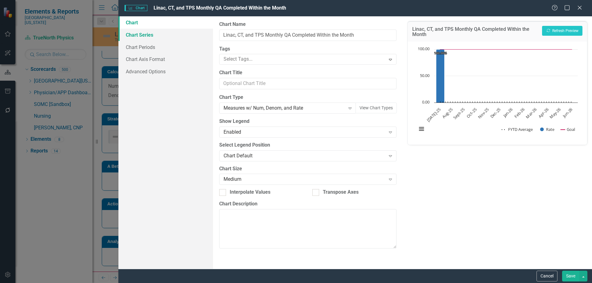
click at [146, 38] on link "Chart Series" at bounding box center [165, 35] width 95 height 12
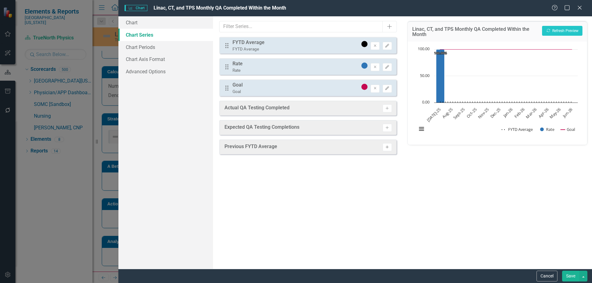
click at [385, 146] on icon "Activate" at bounding box center [386, 147] width 5 height 4
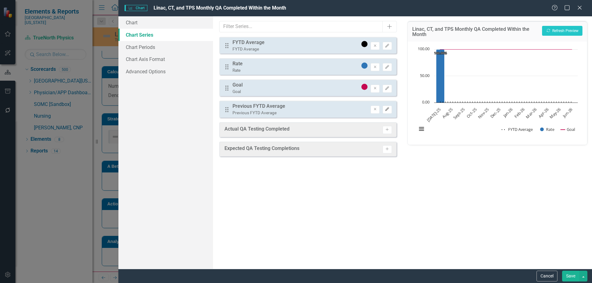
click at [388, 111] on icon "Edit" at bounding box center [386, 110] width 5 height 4
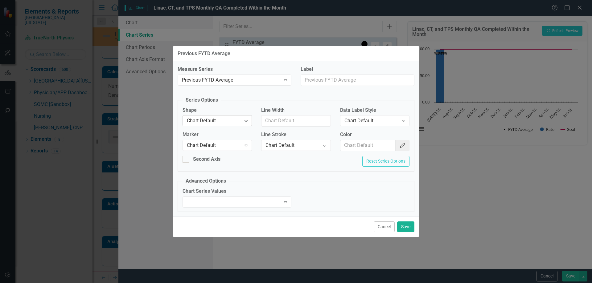
click at [245, 120] on icon "Expand" at bounding box center [246, 120] width 6 height 5
click at [222, 151] on div "Line" at bounding box center [218, 151] width 59 height 7
click at [221, 146] on div "Chart Default" at bounding box center [214, 145] width 54 height 7
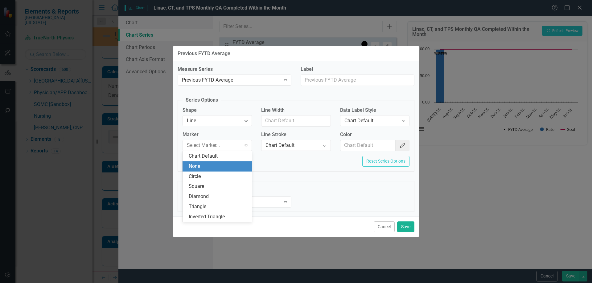
click at [222, 165] on div "None" at bounding box center [218, 166] width 59 height 7
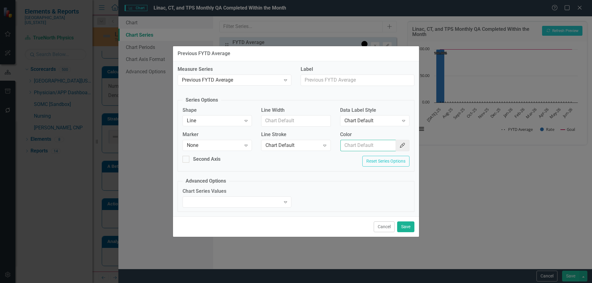
click at [368, 146] on input "Color" at bounding box center [367, 145] width 55 height 11
click at [403, 146] on icon "button" at bounding box center [402, 145] width 5 height 5
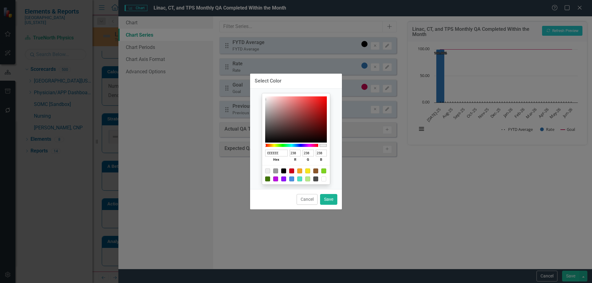
click at [275, 173] on div at bounding box center [296, 174] width 68 height 19
drag, startPoint x: 273, startPoint y: 169, endPoint x: 276, endPoint y: 169, distance: 3.1
click at [273, 169] on div at bounding box center [275, 171] width 5 height 5
type input "9B9B9B"
type input "155"
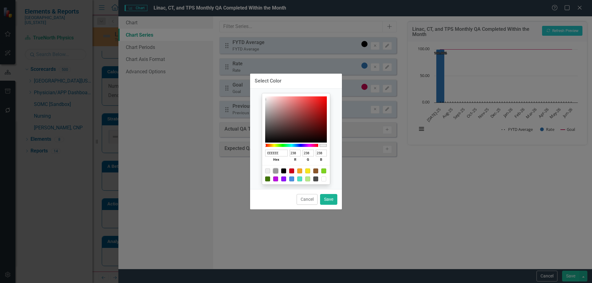
type input "155"
click at [330, 199] on button "Save" at bounding box center [328, 199] width 17 height 11
type input "#9b9b9b"
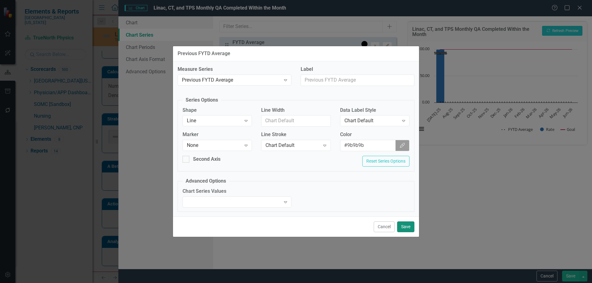
click at [405, 227] on button "Save" at bounding box center [405, 227] width 17 height 11
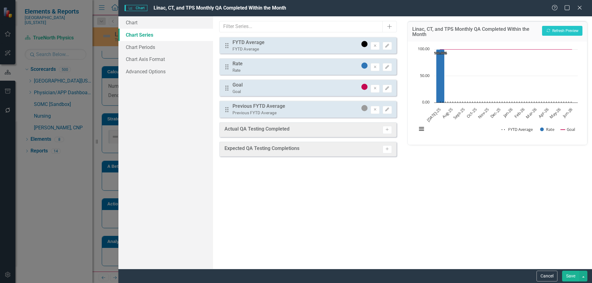
click at [569, 275] on button "Save" at bounding box center [570, 276] width 17 height 11
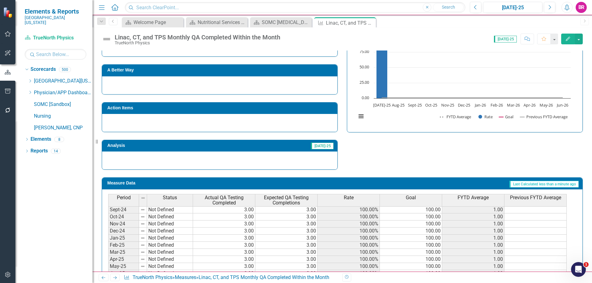
scroll to position [162, 0]
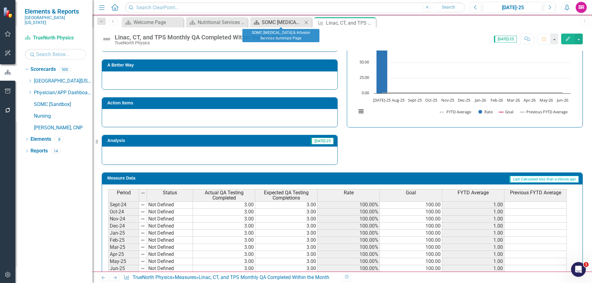
click at [270, 23] on div "SOMC Cancer & Infusion Services Summary Page" at bounding box center [282, 22] width 41 height 8
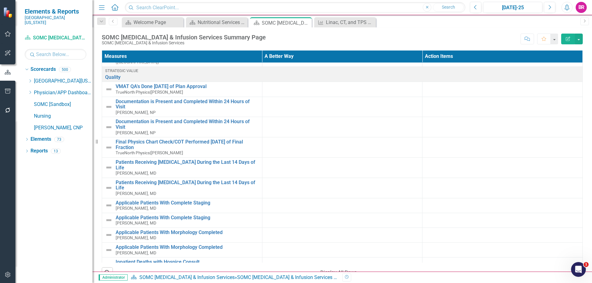
scroll to position [246, 0]
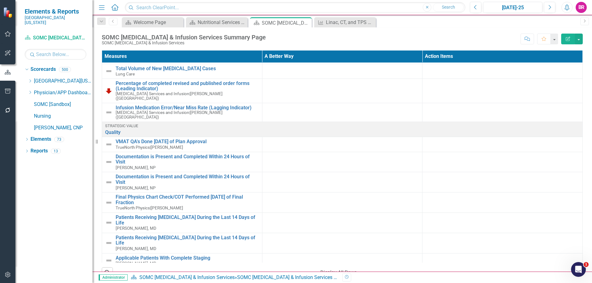
drag, startPoint x: 29, startPoint y: 78, endPoint x: 74, endPoint y: 101, distance: 50.8
click at [29, 79] on div "Dropdown" at bounding box center [30, 81] width 5 height 5
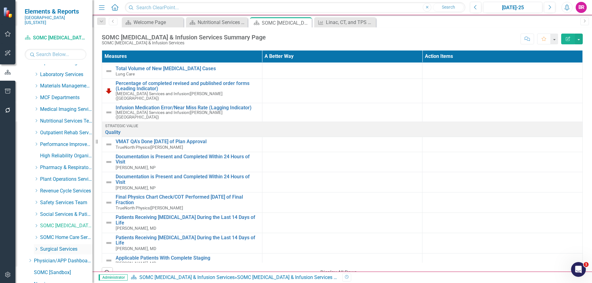
scroll to position [216, 0]
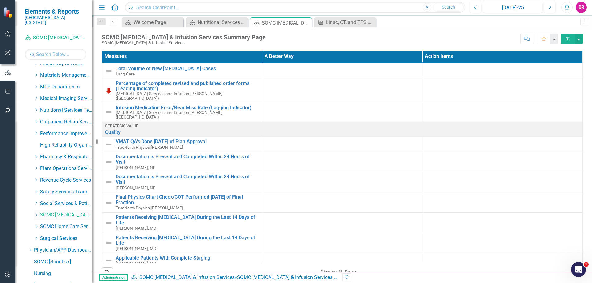
click at [36, 213] on icon "Dropdown" at bounding box center [36, 215] width 5 height 4
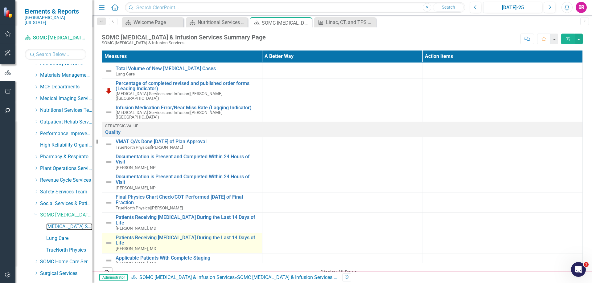
drag, startPoint x: 62, startPoint y: 223, endPoint x: 241, endPoint y: 201, distance: 180.1
click at [62, 224] on link "[MEDICAL_DATA] Services and Infusion" at bounding box center [69, 226] width 46 height 7
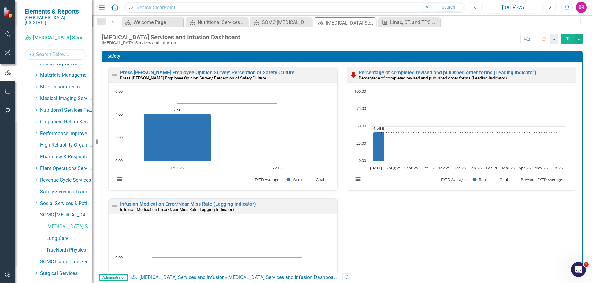
click at [581, 195] on div "Safety Press Ganey Employee Opinion Survey: Perception of Safety Culture Press …" at bounding box center [342, 197] width 490 height 309
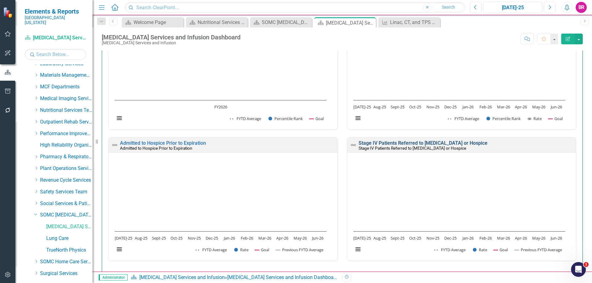
click at [431, 143] on link "Stage IV Patients Referred to Palliative Care or Hospice" at bounding box center [422, 143] width 129 height 6
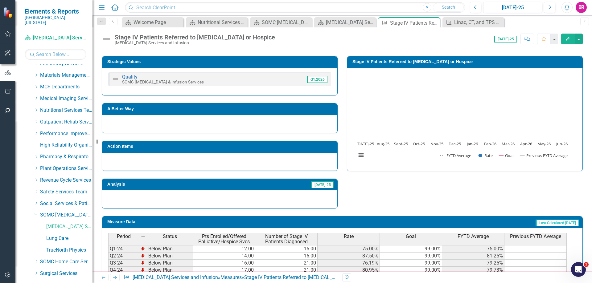
scroll to position [155, 0]
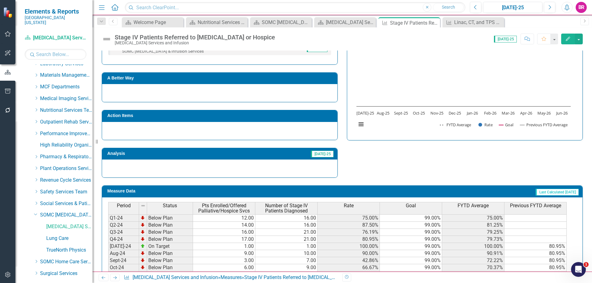
click at [537, 211] on th "Previous FYTD Average" at bounding box center [535, 208] width 62 height 12
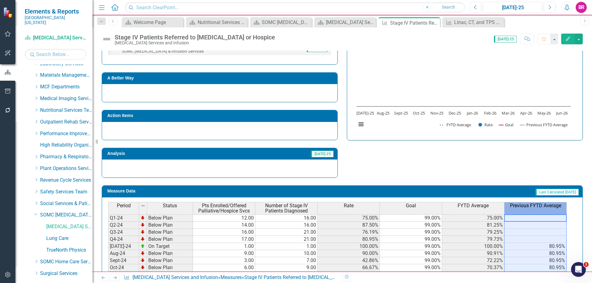
click at [537, 211] on th "Previous FYTD Average" at bounding box center [535, 208] width 62 height 12
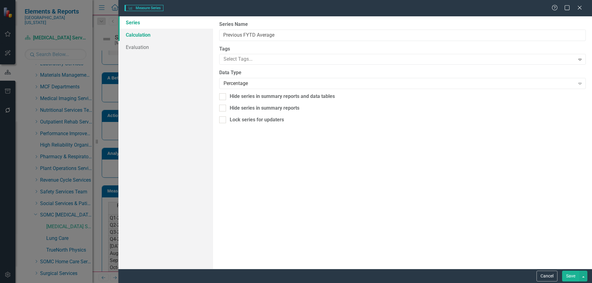
type input "Previous FYTD Average"
click at [145, 33] on link "Calculation" at bounding box center [165, 35] width 95 height 12
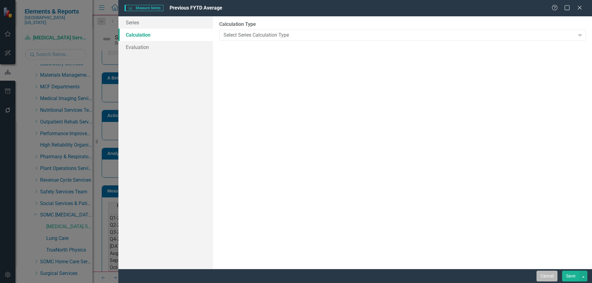
click at [543, 276] on button "Cancel" at bounding box center [546, 276] width 21 height 11
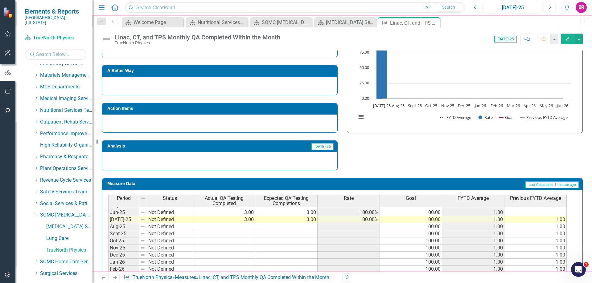
scroll to position [255, 0]
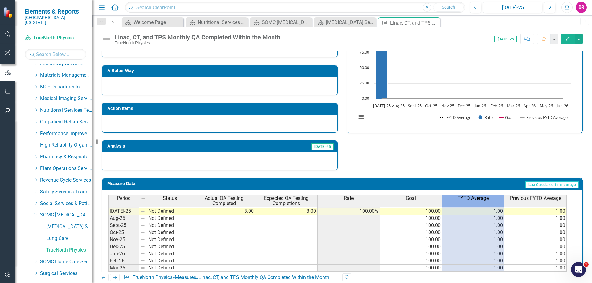
click at [469, 198] on span "FYTD Average" at bounding box center [472, 199] width 31 height 6
click at [469, 197] on span "FYTD Average" at bounding box center [472, 199] width 31 height 6
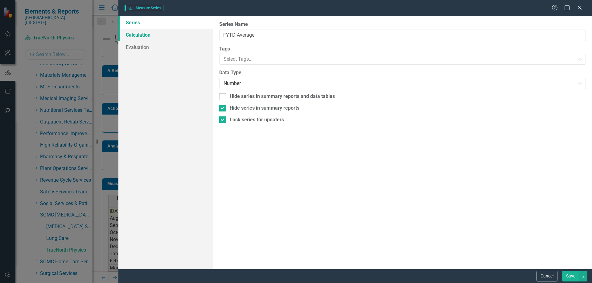
type input "FYTD Average"
checkbox input "true"
click at [140, 35] on link "Calculation" at bounding box center [165, 35] width 95 height 12
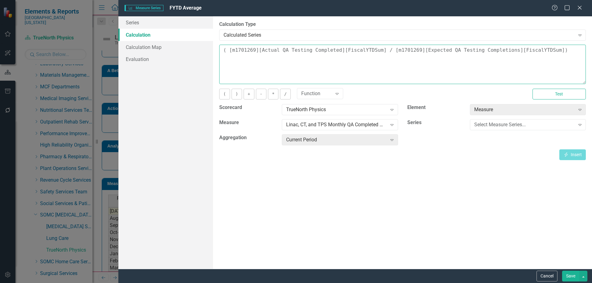
click at [552, 51] on textarea "( [m1701269][Actual QA Testing Completed][FiscalYTDSum] / [m1701269][Expected Q…" at bounding box center [402, 64] width 366 height 39
type textarea "( [m1701269][Actual QA Testing Completed][FiscalYTDSum] / [m1701269][Expected Q…"
click at [568, 280] on button "Save" at bounding box center [570, 276] width 17 height 11
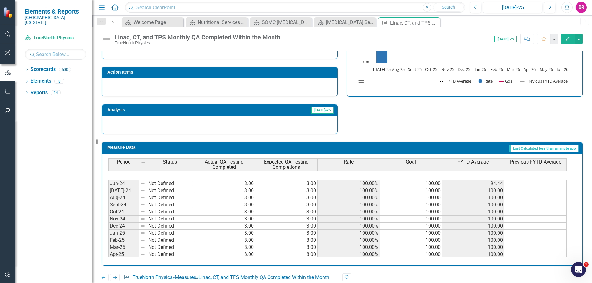
scroll to position [255, 0]
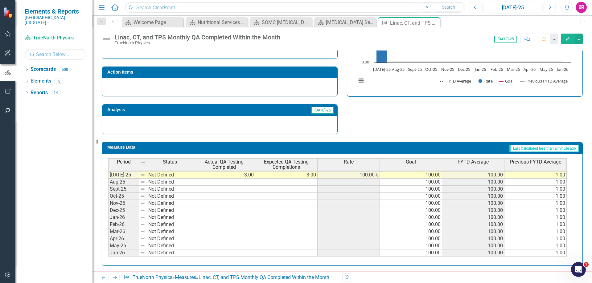
click at [563, 176] on td "1.00" at bounding box center [535, 175] width 62 height 7
click at [475, 164] on span "FYTD Average" at bounding box center [472, 162] width 31 height 6
click at [476, 163] on span "FYTD Average" at bounding box center [472, 162] width 31 height 6
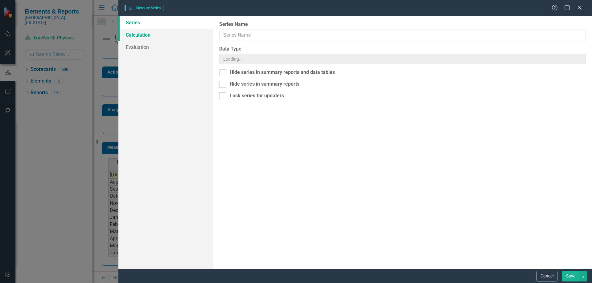
click at [144, 34] on link "Calculation" at bounding box center [165, 35] width 95 height 12
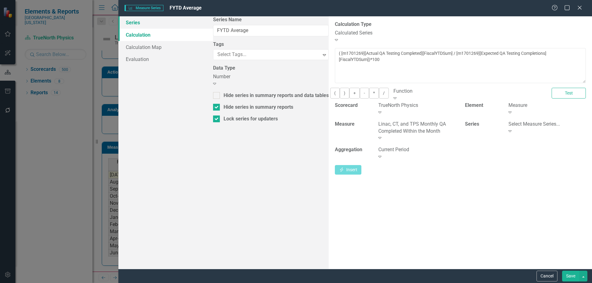
click at [133, 27] on link "Series" at bounding box center [165, 22] width 95 height 12
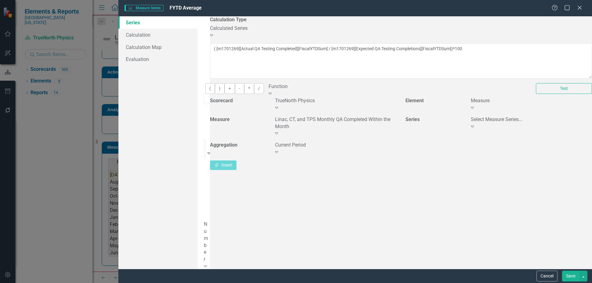
click at [204, 221] on div "Number Expand" at bounding box center [204, 245] width 0 height 49
click at [574, 279] on button "Save" at bounding box center [570, 276] width 17 height 11
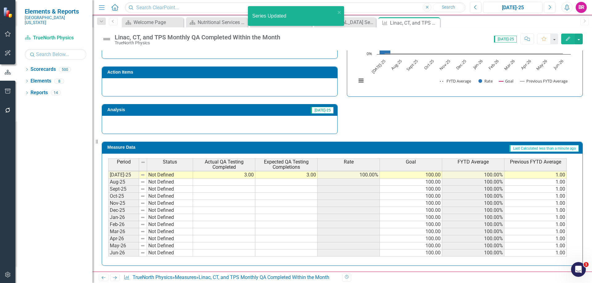
click at [540, 168] on th "Previous FYTD Average" at bounding box center [535, 164] width 62 height 13
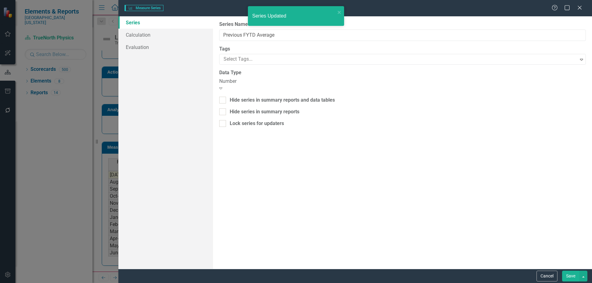
type input "Previous FYTD Average"
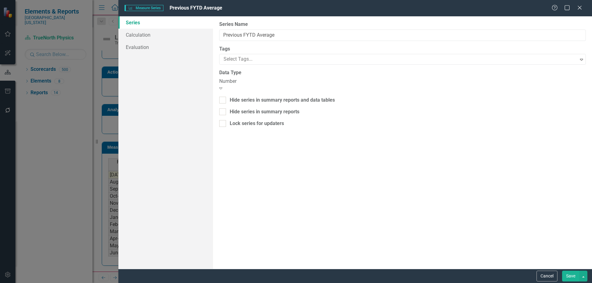
click at [293, 82] on div "Number" at bounding box center [402, 81] width 366 height 7
click at [567, 274] on button "Save" at bounding box center [570, 276] width 17 height 11
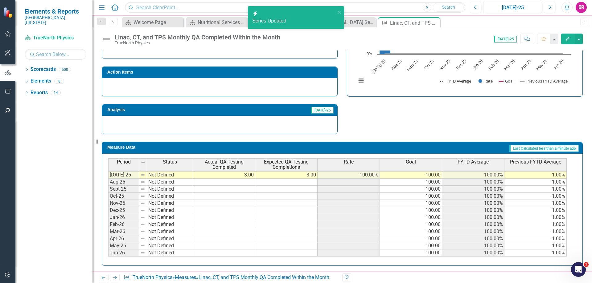
click at [556, 174] on td "1.00%" at bounding box center [535, 175] width 62 height 7
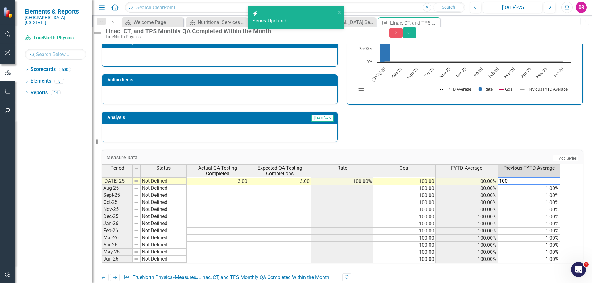
type textarea "100"
click at [572, 121] on div "Strategic Values Safety SOMC Cancer & Infusion Services Q1.2026 A Better Way Ac…" at bounding box center [342, 62] width 490 height 161
click at [554, 180] on td "100.00%" at bounding box center [529, 181] width 62 height 7
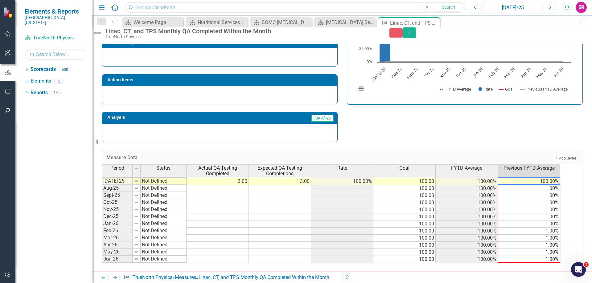
drag, startPoint x: 565, startPoint y: 181, endPoint x: 561, endPoint y: 261, distance: 79.9
click at [557, 283] on html "Elements & Reports [GEOGRAPHIC_DATA][US_STATE] Scorecard TrueNorth Physics Sear…" at bounding box center [296, 141] width 592 height 283
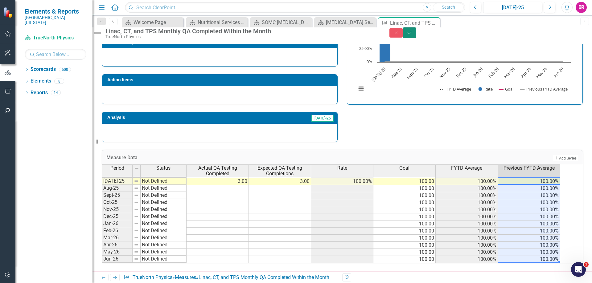
click at [416, 38] on button "Save" at bounding box center [409, 32] width 14 height 11
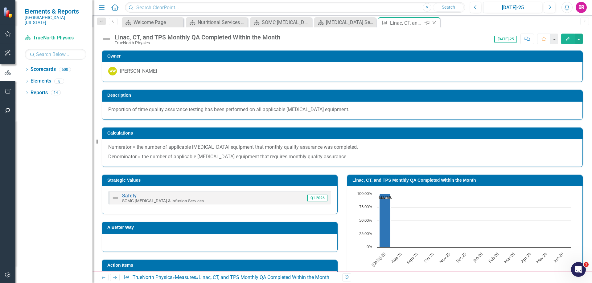
click at [433, 23] on icon "Close" at bounding box center [434, 22] width 6 height 5
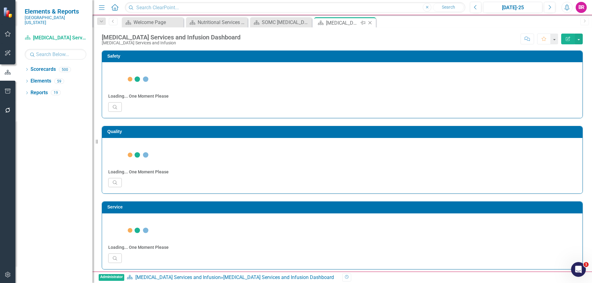
click at [370, 22] on icon "Close" at bounding box center [370, 22] width 6 height 5
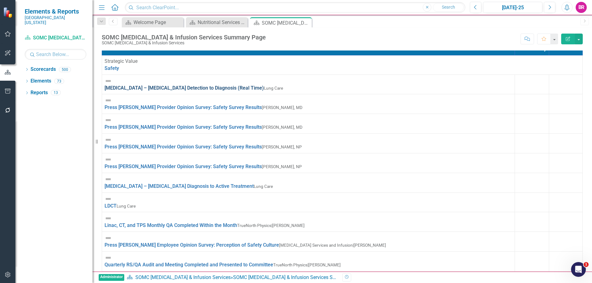
click at [179, 85] on link "[MEDICAL_DATA] – [MEDICAL_DATA] Detection to Diagnosis (Real Time)" at bounding box center [183, 88] width 159 height 6
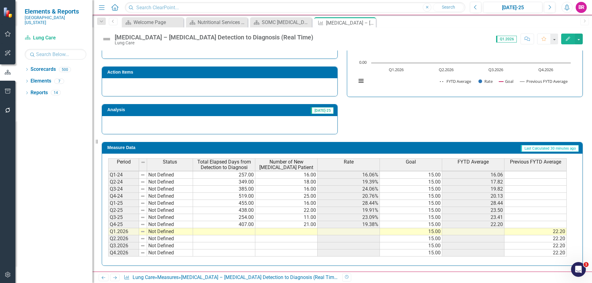
scroll to position [183, 0]
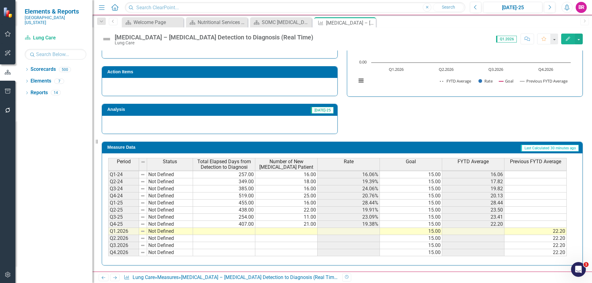
click at [476, 160] on span "FYTD Average" at bounding box center [472, 162] width 31 height 6
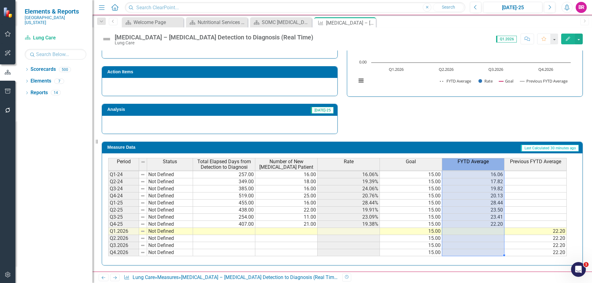
click at [476, 160] on span "FYTD Average" at bounding box center [472, 162] width 31 height 6
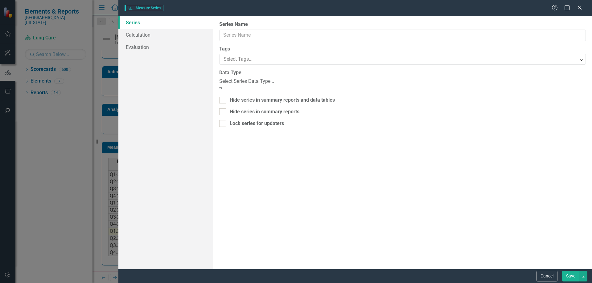
type input "FYTD Average"
checkbox input "true"
click at [139, 39] on link "Calculation" at bounding box center [165, 35] width 95 height 12
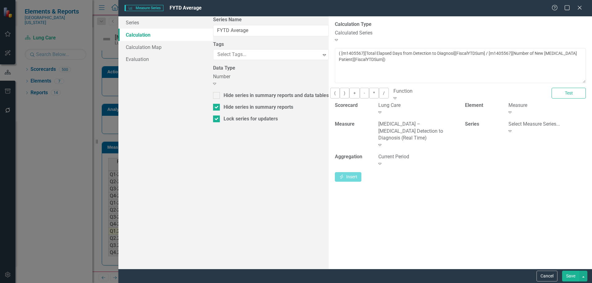
drag, startPoint x: 552, startPoint y: 279, endPoint x: 537, endPoint y: 255, distance: 28.4
click at [552, 279] on button "Cancel" at bounding box center [546, 276] width 21 height 11
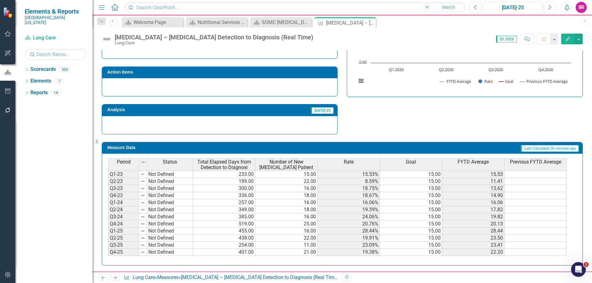
scroll to position [182, 0]
click at [353, 165] on div "Rate" at bounding box center [348, 162] width 62 height 7
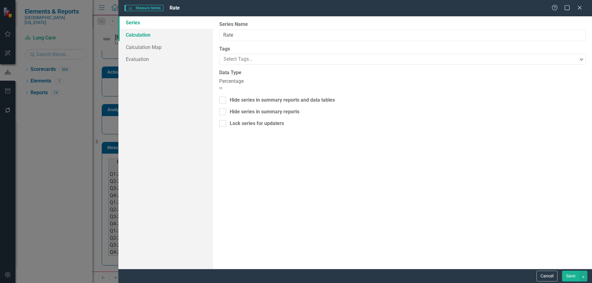
type input "Rate"
click at [141, 31] on link "Calculation" at bounding box center [165, 35] width 95 height 12
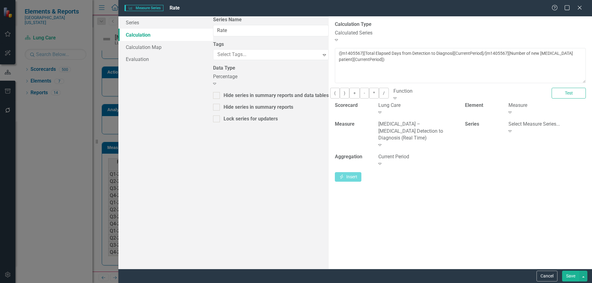
click at [543, 275] on button "Cancel" at bounding box center [546, 276] width 21 height 11
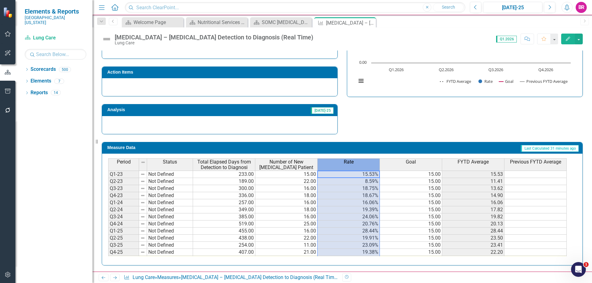
click at [349, 166] on th "Rate" at bounding box center [348, 164] width 62 height 12
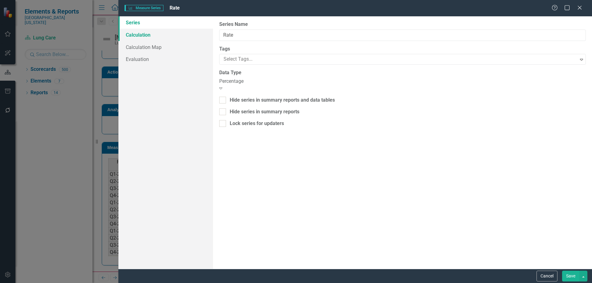
click at [134, 33] on link "Calculation" at bounding box center [165, 35] width 95 height 12
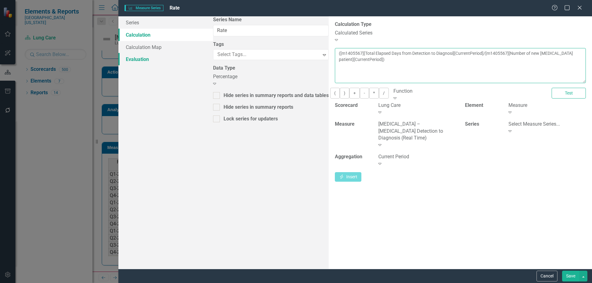
drag, startPoint x: 568, startPoint y: 51, endPoint x: 173, endPoint y: 57, distance: 395.6
click at [173, 57] on div "Series Calculation Calculation Map Evaluation From this page, you can edit the …" at bounding box center [354, 142] width 473 height 253
click at [543, 274] on button "Cancel" at bounding box center [546, 276] width 21 height 11
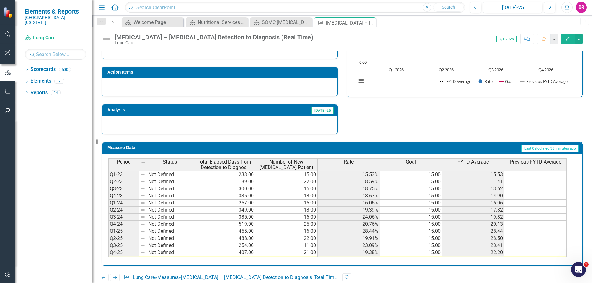
scroll to position [28, 0]
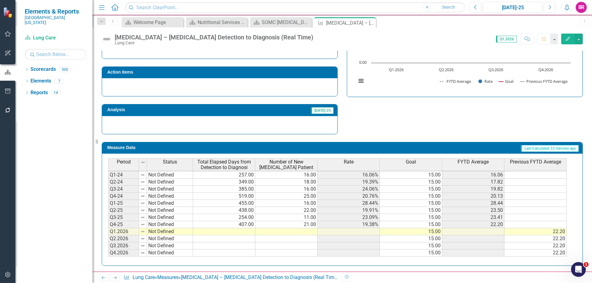
click at [476, 165] on th "FYTD Average" at bounding box center [473, 164] width 62 height 13
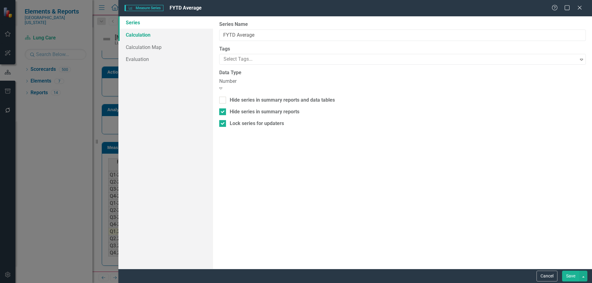
click at [130, 37] on link "Calculation" at bounding box center [165, 35] width 95 height 12
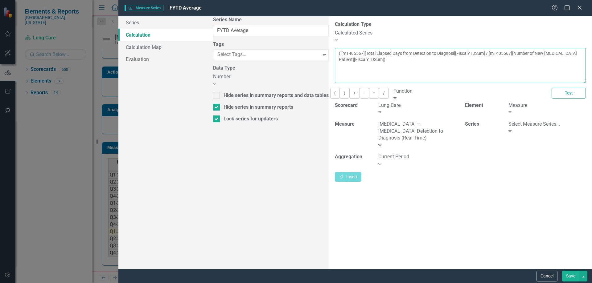
click at [580, 55] on textarea "( [m1405567][Total Elapsed Days from Detection to Diagnosi][FiscalYTDSum] / [m1…" at bounding box center [460, 65] width 251 height 35
type textarea "( [m1405567][Total Elapsed Days from Detection to Diagnosi][FiscalYTDSum] / [m1…"
click at [575, 96] on button "Test" at bounding box center [568, 93] width 34 height 11
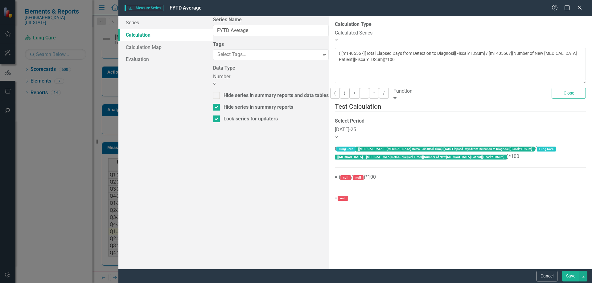
click at [359, 128] on div "[DATE]-25" at bounding box center [395, 129] width 121 height 7
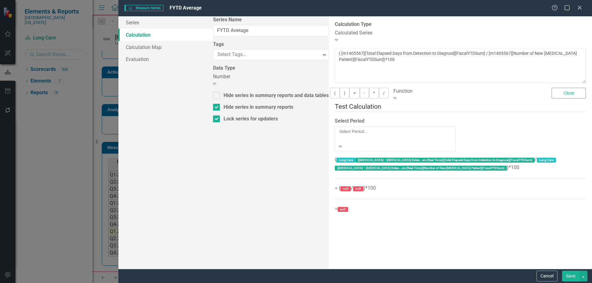
scroll to position [445, 0]
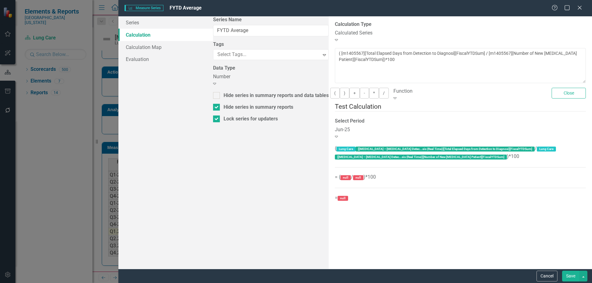
click at [567, 278] on button "Save" at bounding box center [570, 276] width 17 height 11
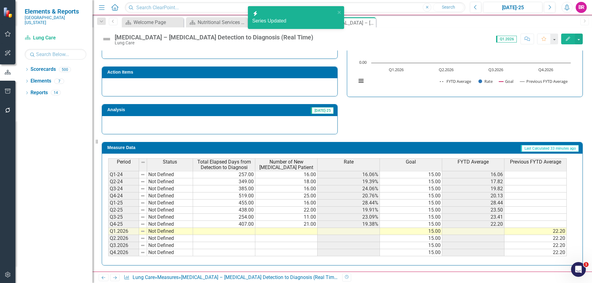
scroll to position [0, 0]
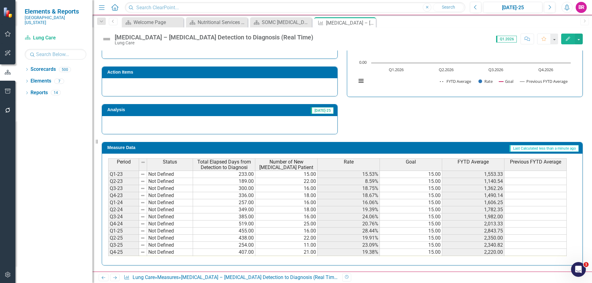
click at [476, 165] on div "FYTD Average" at bounding box center [473, 162] width 62 height 7
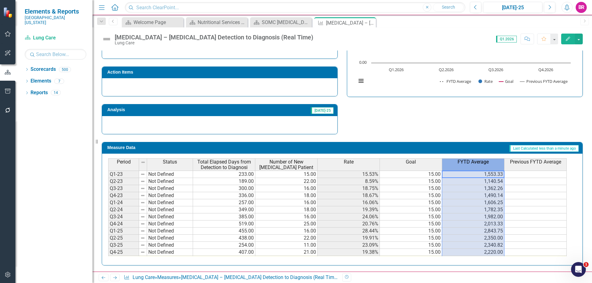
click at [476, 165] on div "FYTD Average" at bounding box center [473, 162] width 62 height 7
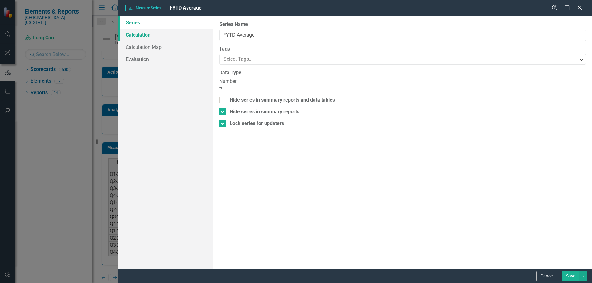
click at [134, 33] on link "Calculation" at bounding box center [165, 35] width 95 height 12
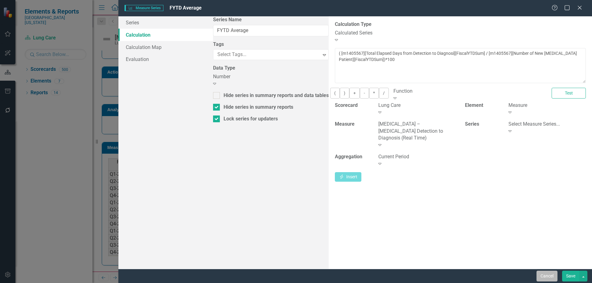
click at [550, 277] on button "Cancel" at bounding box center [546, 276] width 21 height 11
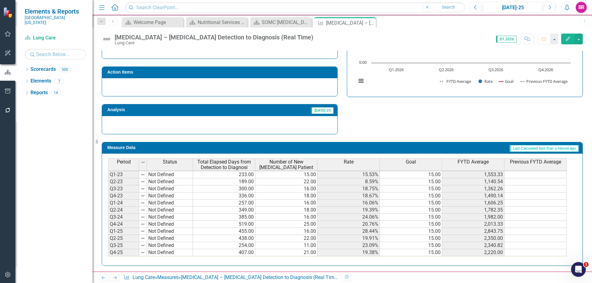
scroll to position [28, 0]
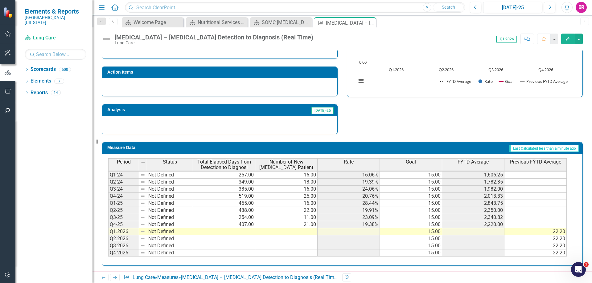
click at [476, 164] on span "FYTD Average" at bounding box center [472, 162] width 31 height 6
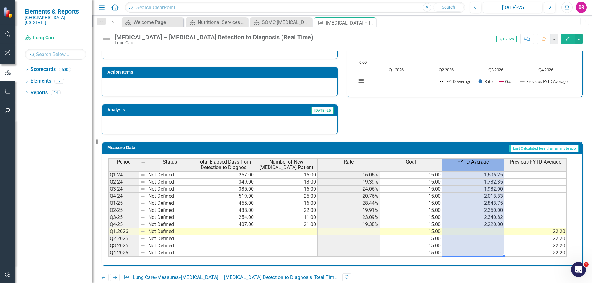
click at [476, 164] on span "FYTD Average" at bounding box center [472, 162] width 31 height 6
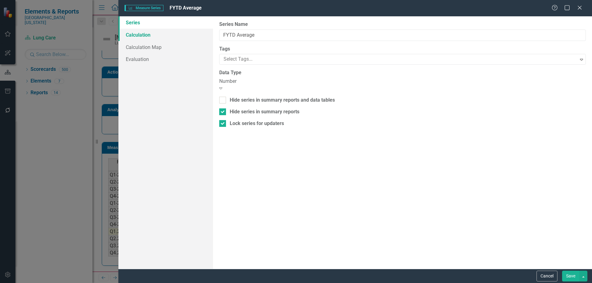
click at [160, 33] on link "Calculation" at bounding box center [165, 35] width 95 height 12
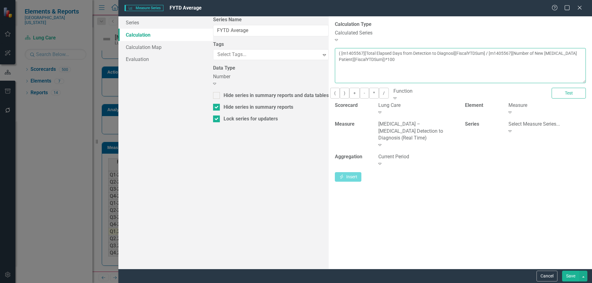
click at [335, 58] on textarea "( [m1405567][Total Elapsed Days from Detection to Diagnosi][FiscalYTDSum] / [m1…" at bounding box center [460, 65] width 251 height 35
type textarea "( [m1405567][Total Elapsed Days from Detection to Diagnosi][FiscalYTDSum] / [m1…"
click at [573, 276] on button "Save" at bounding box center [570, 276] width 17 height 11
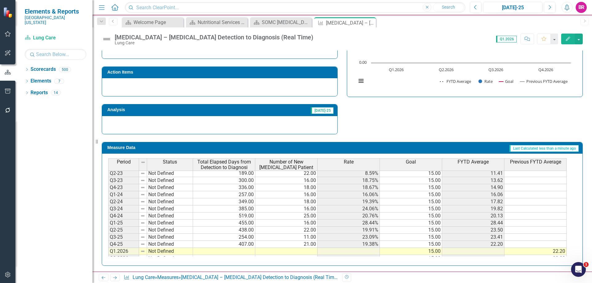
scroll to position [28, 0]
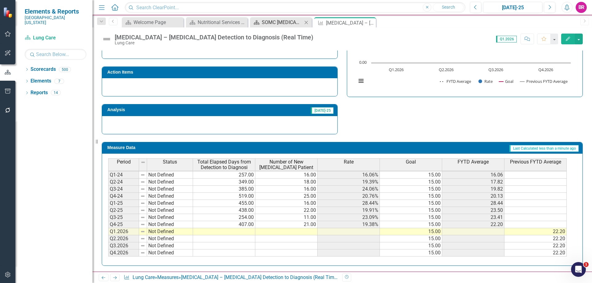
click at [289, 25] on div "SOMC [MEDICAL_DATA] & Infusion Services Summary Page" at bounding box center [282, 22] width 41 height 8
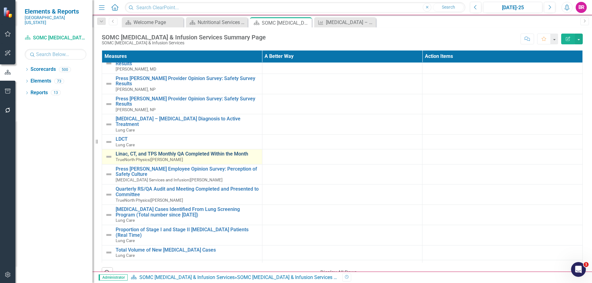
scroll to position [62, 0]
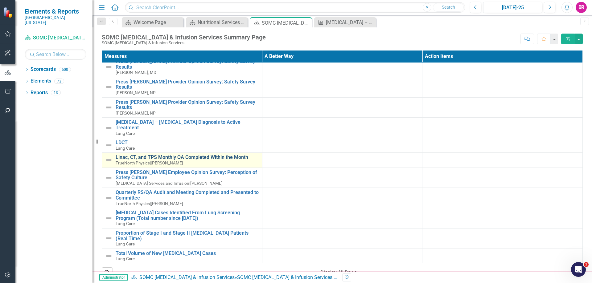
click at [158, 155] on link "Linac, CT, and TPS Monthly QA Completed Within the Month" at bounding box center [187, 158] width 143 height 6
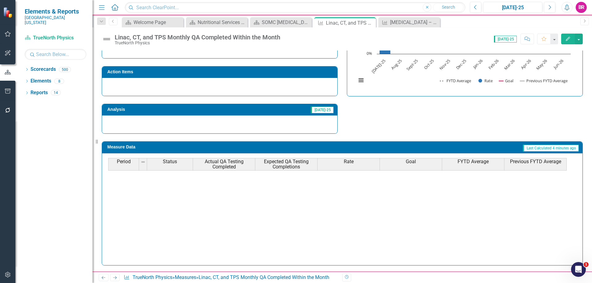
scroll to position [255, 0]
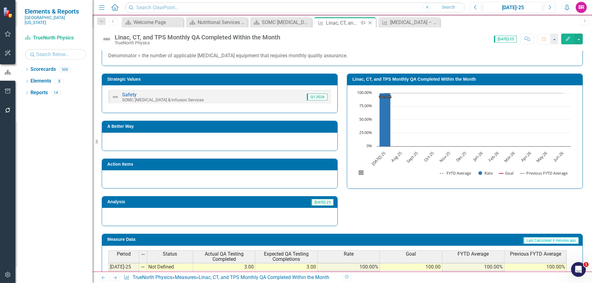
click at [370, 22] on icon "Close" at bounding box center [370, 22] width 6 height 5
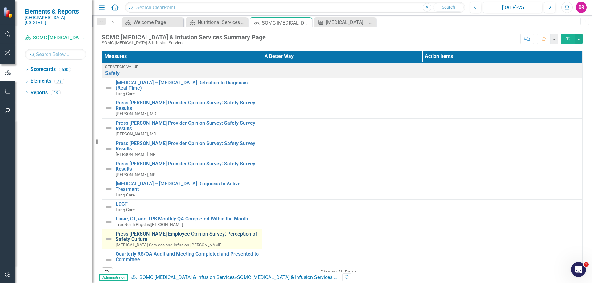
click at [218, 231] on link "Press [PERSON_NAME] Employee Opinion Survey: Perception of Safety Culture" at bounding box center [187, 236] width 143 height 11
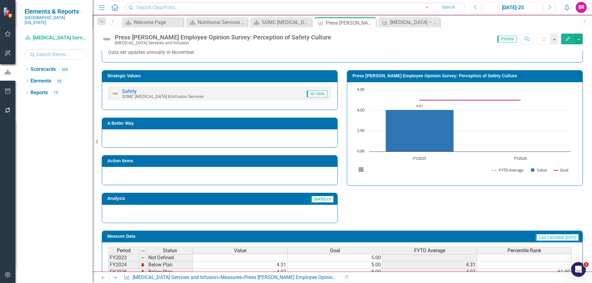
drag, startPoint x: 369, startPoint y: 22, endPoint x: 401, endPoint y: 22, distance: 31.1
click at [0, 0] on icon "Close" at bounding box center [0, 0] width 0 height 0
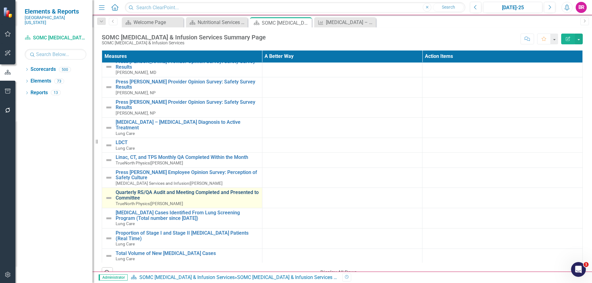
click at [166, 190] on link "Quarterly RS/QA Audit and Meeting Completed and Presented to Committee" at bounding box center [187, 195] width 143 height 11
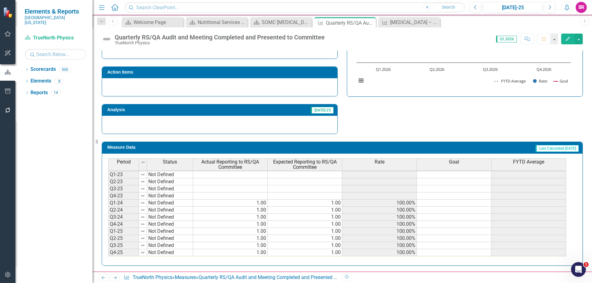
scroll to position [28, 0]
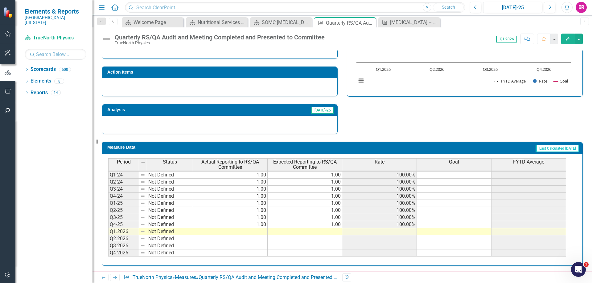
click at [538, 162] on span "FYTD Average" at bounding box center [528, 162] width 31 height 6
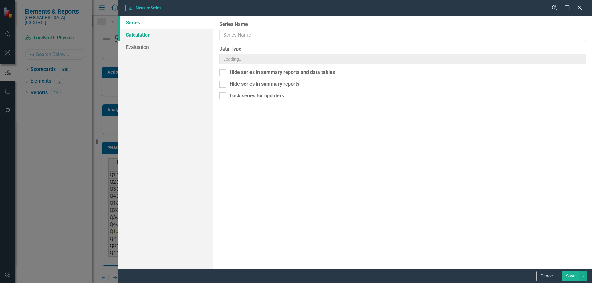
click at [140, 33] on link "Calculation" at bounding box center [165, 35] width 95 height 12
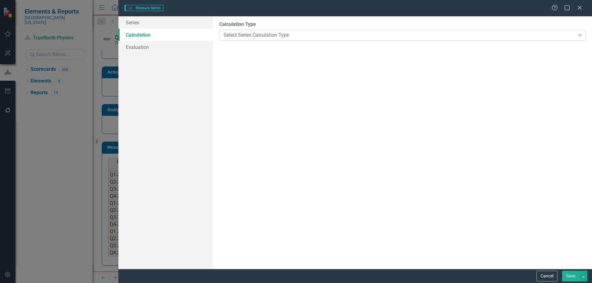
click at [314, 37] on div "Select Series Calculation Type" at bounding box center [398, 34] width 351 height 7
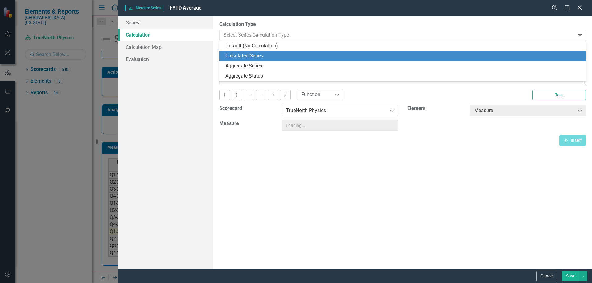
click at [281, 205] on div "By default, series in ClearPoint are not calculated. So, if you leave the form …" at bounding box center [402, 142] width 379 height 253
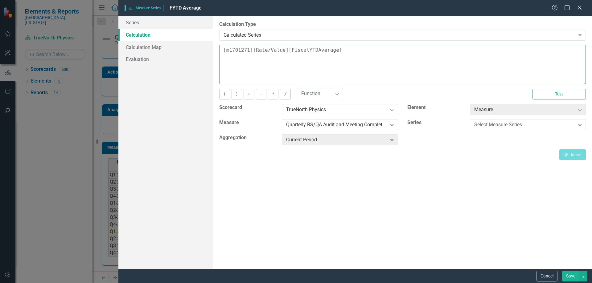
drag, startPoint x: 93, startPoint y: 49, endPoint x: -94, endPoint y: 28, distance: 188.8
click at [0, 28] on html "Elements & Reports [GEOGRAPHIC_DATA][US_STATE] Scorecard TrueNorth Physics Sear…" at bounding box center [296, 141] width 592 height 283
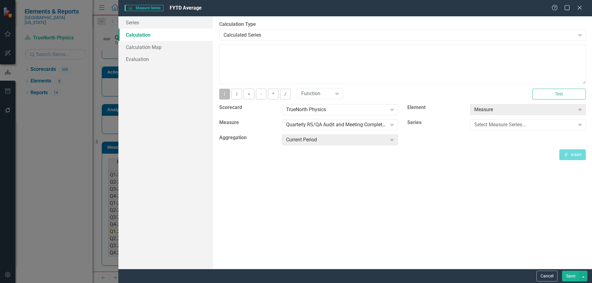
click at [222, 94] on button "(" at bounding box center [224, 94] width 10 height 11
click at [476, 129] on div "Select Measure Series... Expand" at bounding box center [528, 124] width 116 height 11
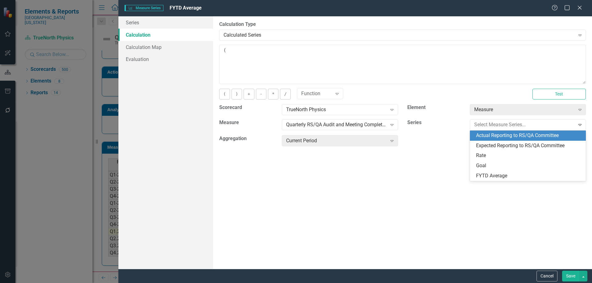
click at [481, 135] on div "Actual Reporting to RS/QA Committee" at bounding box center [529, 135] width 106 height 7
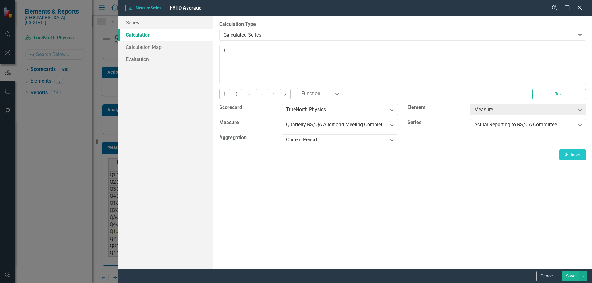
drag, startPoint x: 551, startPoint y: 151, endPoint x: 555, endPoint y: 150, distance: 4.1
click at [551, 151] on div "Insert Insert" at bounding box center [402, 154] width 366 height 11
click at [563, 150] on button "Insert Insert" at bounding box center [572, 154] width 26 height 11
click at [281, 96] on button "/" at bounding box center [285, 94] width 10 height 11
click at [508, 128] on div "Actual Reporting to RS/QA Committee" at bounding box center [524, 124] width 101 height 7
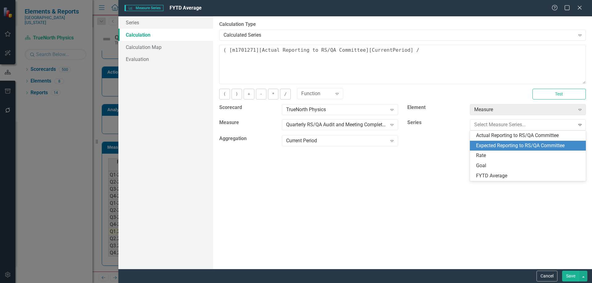
click at [515, 146] on div "Expected Reporting to RS/QA Committee" at bounding box center [529, 145] width 106 height 7
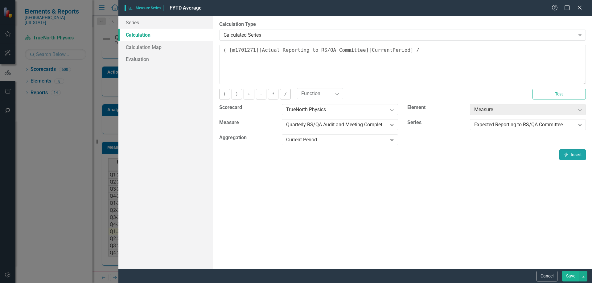
click at [578, 154] on button "Insert Insert" at bounding box center [572, 154] width 26 height 11
click at [238, 93] on button ")" at bounding box center [236, 94] width 10 height 11
click at [275, 93] on button "*" at bounding box center [273, 94] width 10 height 11
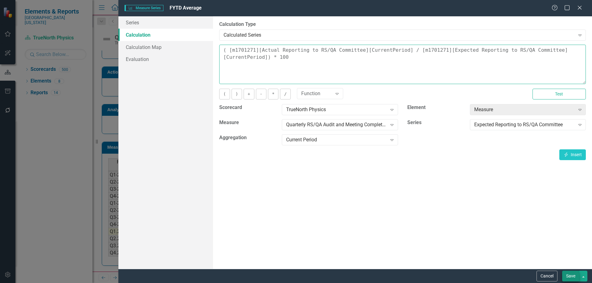
type textarea "( [m1701271][Actual Reporting to RS/QA Committee][CurrentPeriod] / [m1701271][E…"
click at [572, 275] on button "Save" at bounding box center [570, 276] width 17 height 11
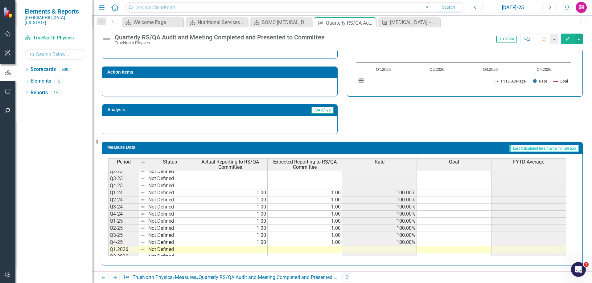
scroll to position [0, 0]
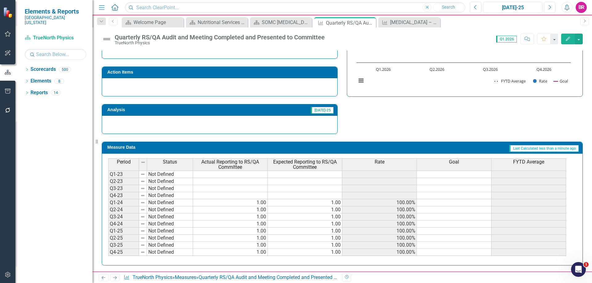
click at [448, 204] on td at bounding box center [454, 202] width 75 height 7
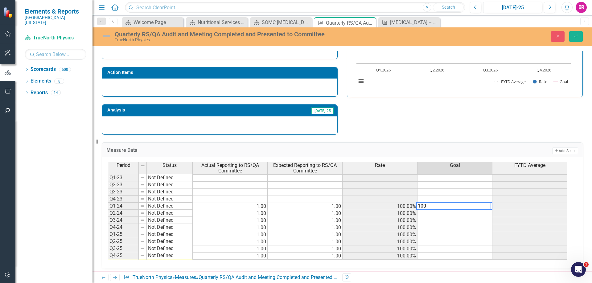
type textarea "100"
drag, startPoint x: 433, startPoint y: 119, endPoint x: 482, endPoint y: 189, distance: 85.6
click at [433, 119] on div "Strategic Values Safety SOMC [MEDICAL_DATA] & Infusion Services Q1.2026 A Bette…" at bounding box center [342, 54] width 490 height 161
click at [474, 206] on td "100.00" at bounding box center [454, 206] width 75 height 7
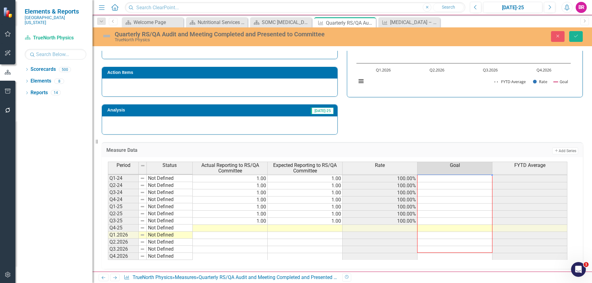
scroll to position [35, 0]
drag, startPoint x: 491, startPoint y: 209, endPoint x: 463, endPoint y: 261, distance: 58.3
click at [463, 261] on div "Period Status Actual Reporting to [GEOGRAPHIC_DATA]/QA Committee Expected Repor…" at bounding box center [342, 213] width 481 height 112
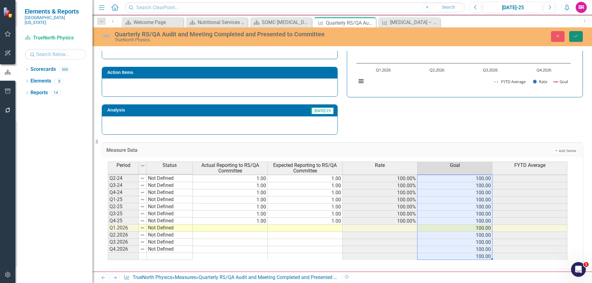
click at [573, 36] on icon "Save" at bounding box center [576, 36] width 6 height 4
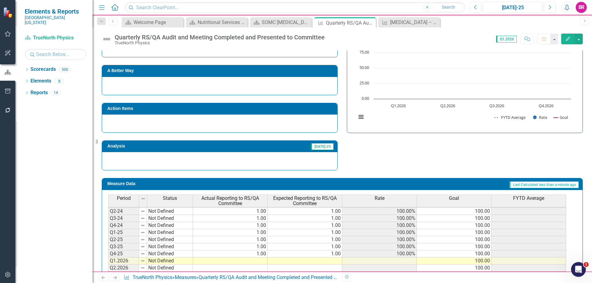
click at [542, 201] on span "FYTD Average" at bounding box center [528, 199] width 31 height 6
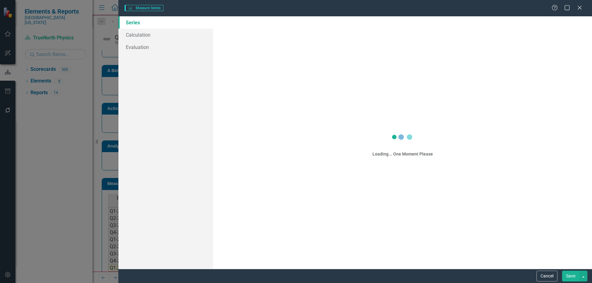
scroll to position [28, 0]
click at [546, 276] on button "Cancel" at bounding box center [546, 276] width 21 height 11
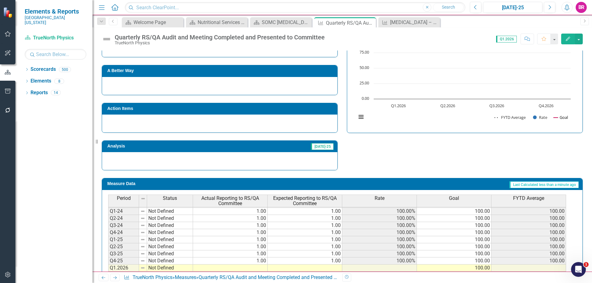
click at [564, 37] on button "Edit" at bounding box center [568, 39] width 14 height 11
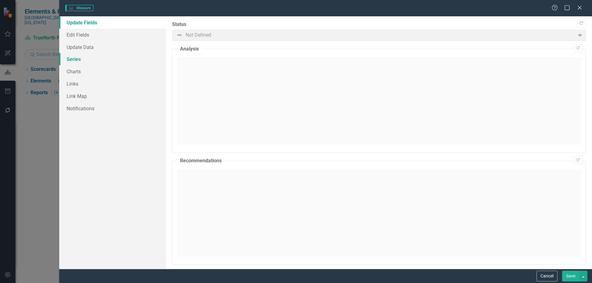
scroll to position [193, 0]
click at [72, 59] on link "Series" at bounding box center [112, 59] width 107 height 12
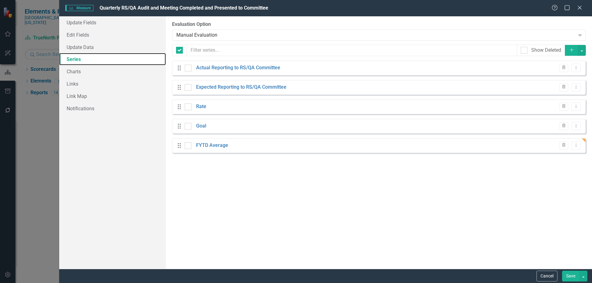
checkbox input "false"
click at [572, 49] on icon "Add" at bounding box center [571, 50] width 6 height 4
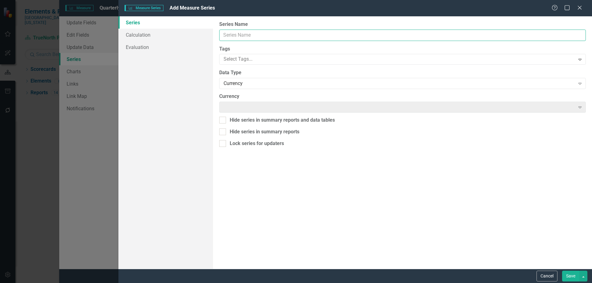
click at [278, 32] on input "Series Name" at bounding box center [402, 35] width 366 height 11
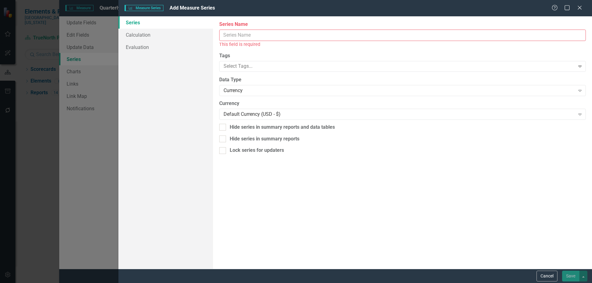
scroll to position [0, 0]
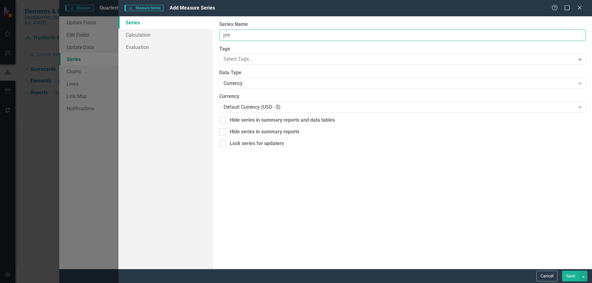
type input "Previous FYTD Average"
click at [315, 80] on div "Currency" at bounding box center [398, 83] width 351 height 7
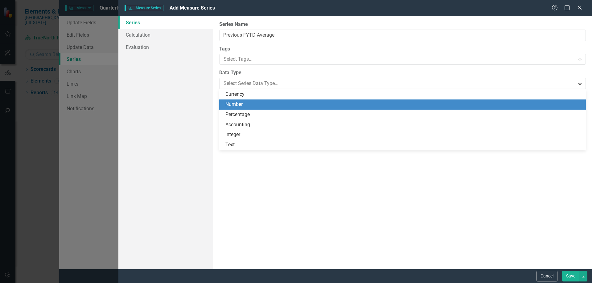
click at [315, 102] on div "Number" at bounding box center [403, 104] width 356 height 7
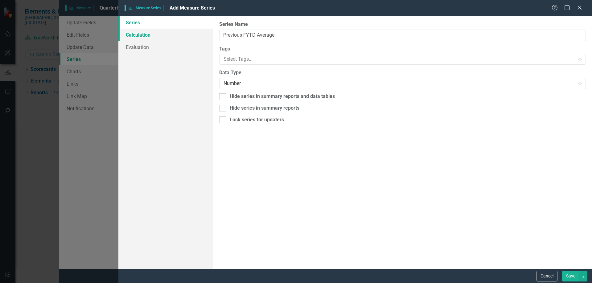
click at [139, 35] on link "Calculation" at bounding box center [165, 35] width 95 height 12
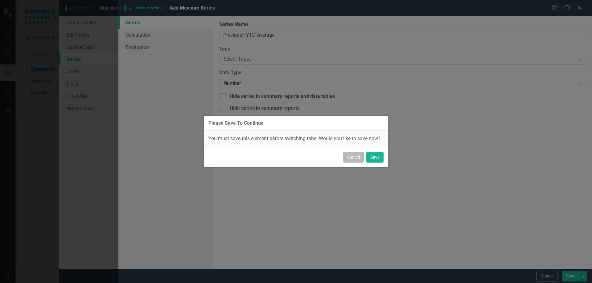
click at [351, 156] on button "Cancel" at bounding box center [353, 157] width 21 height 11
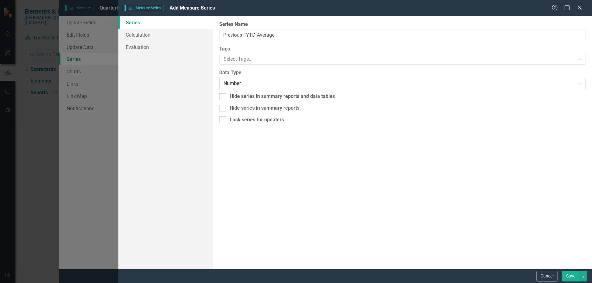
click at [323, 80] on div "Number Expand" at bounding box center [402, 83] width 366 height 11
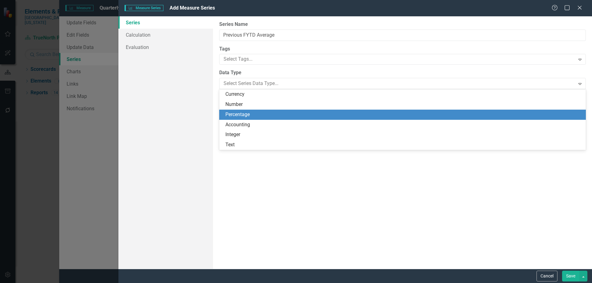
click at [328, 112] on div "Percentage" at bounding box center [403, 114] width 356 height 7
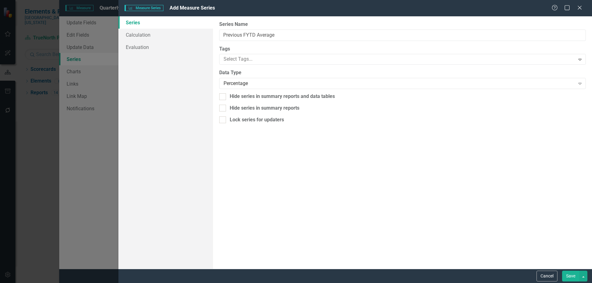
drag, startPoint x: 573, startPoint y: 275, endPoint x: 572, endPoint y: 268, distance: 7.0
click at [573, 275] on button "Save" at bounding box center [570, 276] width 17 height 11
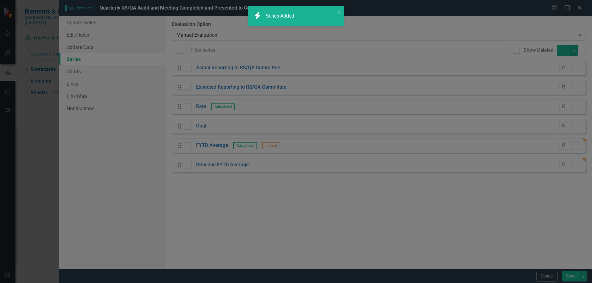
click at [570, 274] on button "Save" at bounding box center [570, 276] width 17 height 11
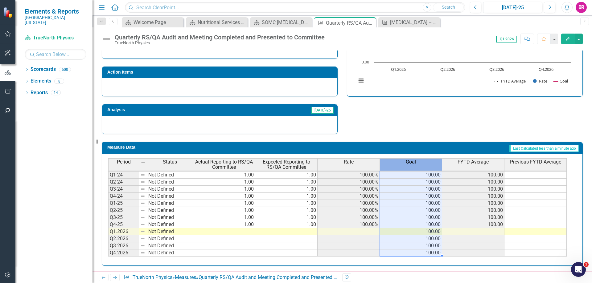
click at [417, 165] on div "Goal" at bounding box center [411, 162] width 62 height 7
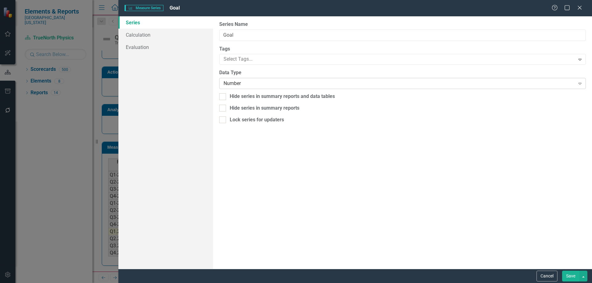
click at [287, 83] on div "Number" at bounding box center [398, 83] width 351 height 7
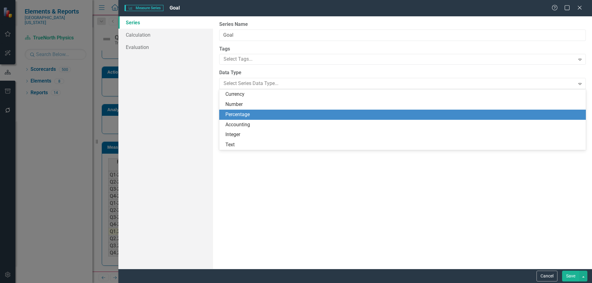
click at [293, 117] on div "Percentage" at bounding box center [403, 114] width 356 height 7
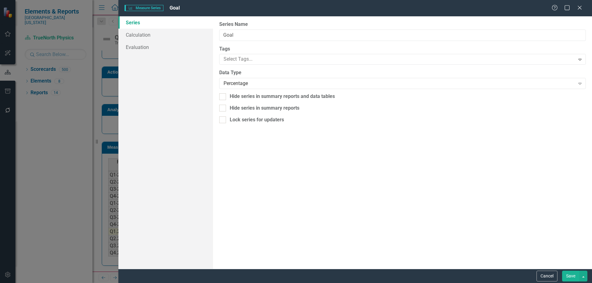
click at [567, 274] on button "Save" at bounding box center [570, 276] width 17 height 11
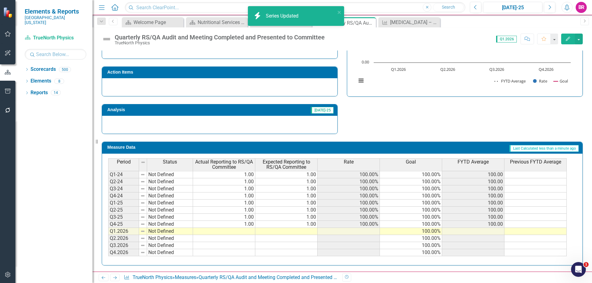
click at [477, 161] on span "FYTD Average" at bounding box center [472, 162] width 31 height 6
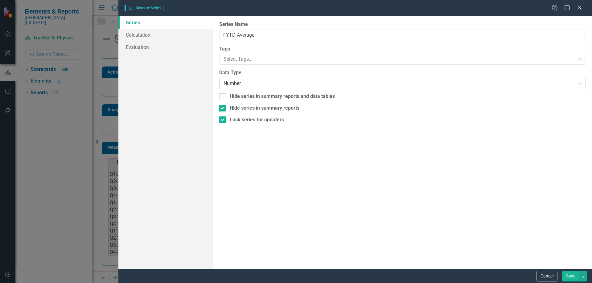
type input "FYTD Average"
checkbox input "true"
click at [273, 85] on div "Number" at bounding box center [398, 83] width 351 height 7
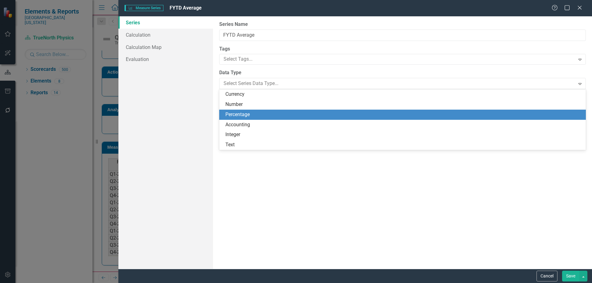
click at [269, 113] on div "Percentage" at bounding box center [403, 114] width 356 height 7
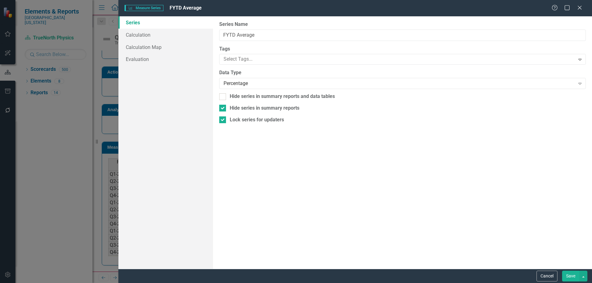
click at [574, 273] on button "Save" at bounding box center [570, 276] width 17 height 11
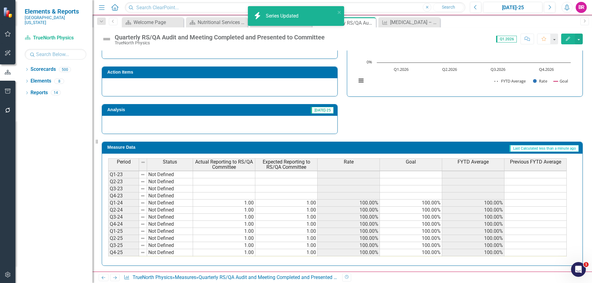
click at [524, 256] on td at bounding box center [535, 259] width 62 height 7
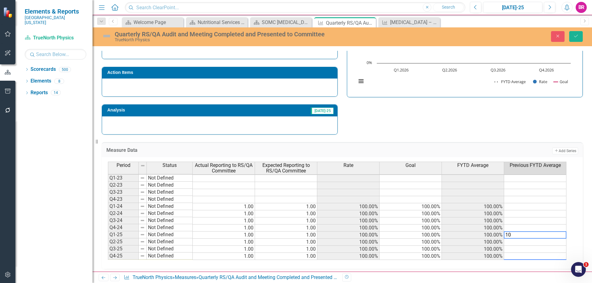
scroll to position [28, 0]
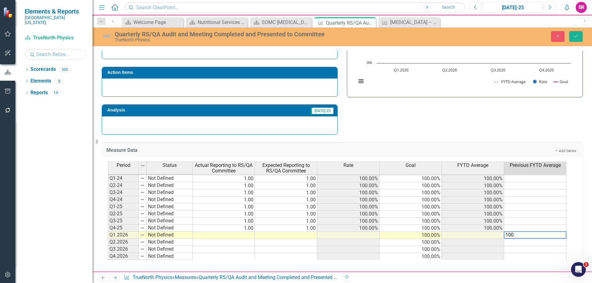
type textarea "100"
click at [405, 101] on div "Strategic Values Safety SOMC [MEDICAL_DATA] & Infusion Services Q1.2026 A Bette…" at bounding box center [342, 54] width 490 height 161
click at [556, 230] on td at bounding box center [535, 228] width 62 height 7
click at [555, 234] on td "100.00%" at bounding box center [535, 235] width 62 height 7
drag, startPoint x: 565, startPoint y: 238, endPoint x: 561, endPoint y: 255, distance: 17.6
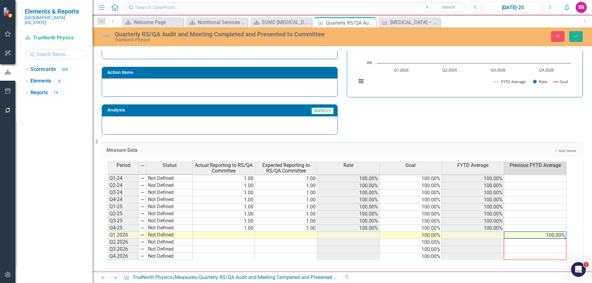
click at [108, 255] on div "Period Status Actual Reporting to [GEOGRAPHIC_DATA]/QA Committee Expected Repor…" at bounding box center [108, 197] width 0 height 126
click at [579, 36] on button "Save" at bounding box center [576, 36] width 14 height 11
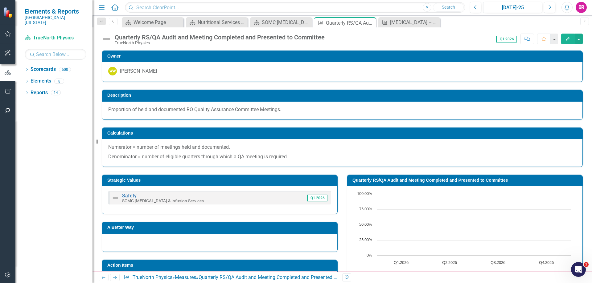
click at [439, 191] on rect "Interactive chart" at bounding box center [463, 237] width 220 height 92
click at [435, 191] on rect "Interactive chart" at bounding box center [463, 237] width 220 height 92
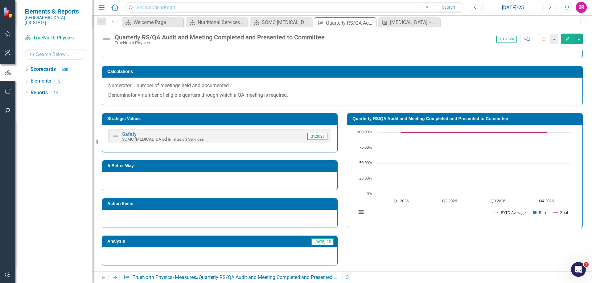
click at [409, 119] on h3 "Quarterly RS/QA Audit and Meeting Completed and Presented to Committee" at bounding box center [465, 118] width 227 height 5
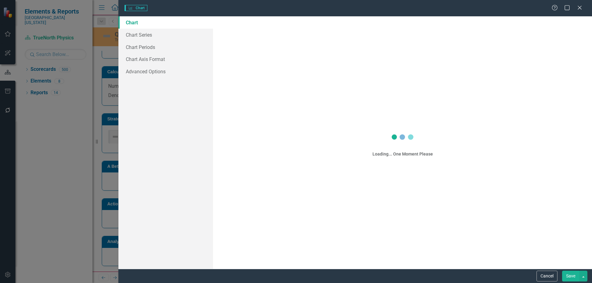
click at [142, 35] on div "Charts Chart Help Maximize Close Chart Chart Series Chart Periods Chart Axis Fo…" at bounding box center [296, 141] width 592 height 283
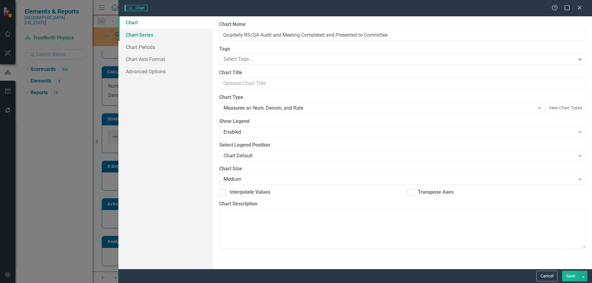
click at [144, 36] on link "Chart Series" at bounding box center [165, 35] width 95 height 12
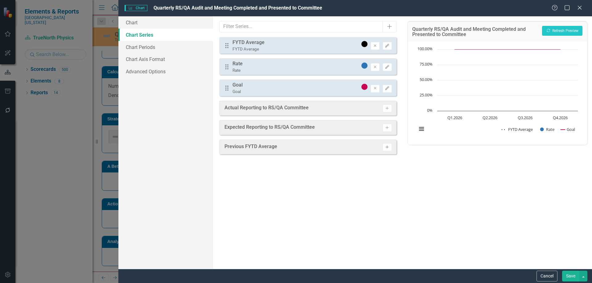
click at [388, 146] on icon "Activate" at bounding box center [386, 147] width 5 height 4
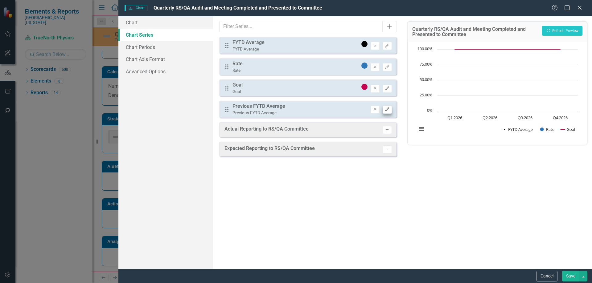
click at [391, 111] on div "Drag Previous FYTD Average Previous FYTD Average Remove Edit" at bounding box center [307, 109] width 177 height 17
click at [389, 110] on button "Edit" at bounding box center [386, 110] width 9 height 8
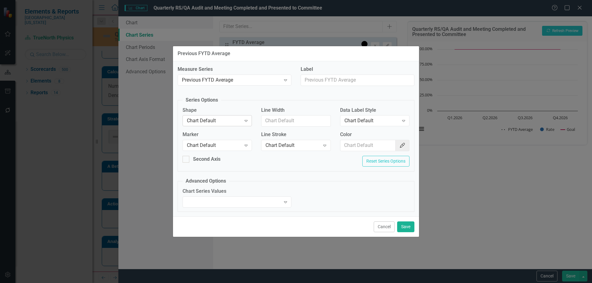
click at [214, 120] on div "Chart Default" at bounding box center [214, 120] width 54 height 7
click at [219, 149] on div "Line" at bounding box center [218, 151] width 59 height 7
click at [219, 147] on div "Chart Default" at bounding box center [214, 145] width 54 height 7
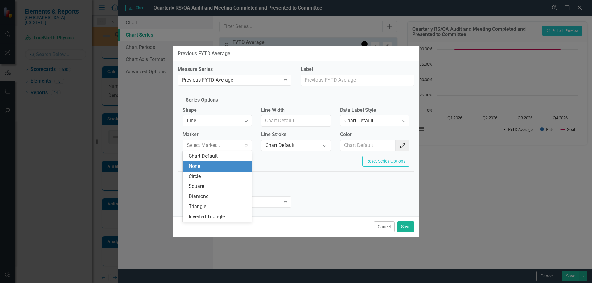
click at [217, 161] on div "None" at bounding box center [216, 166] width 69 height 10
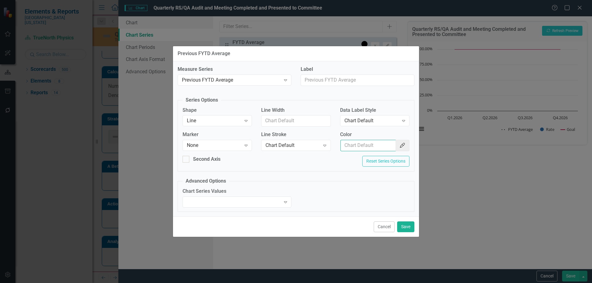
click at [360, 147] on input "Color" at bounding box center [367, 145] width 55 height 11
click at [401, 144] on icon "Color Picker" at bounding box center [402, 145] width 6 height 5
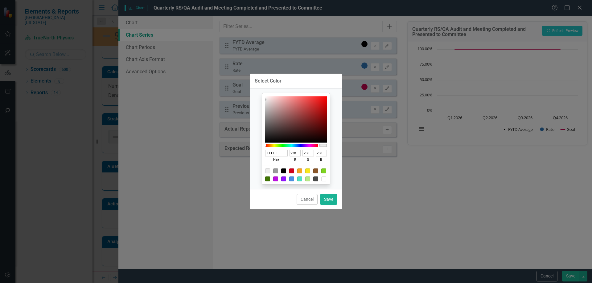
click at [275, 171] on div at bounding box center [275, 171] width 5 height 5
type input "9B9B9B"
type input "155"
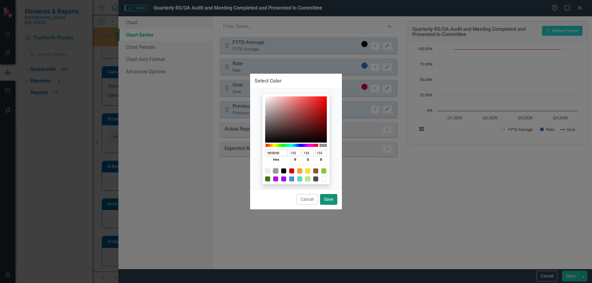
click at [326, 197] on button "Save" at bounding box center [328, 199] width 17 height 11
type input "#9b9b9b"
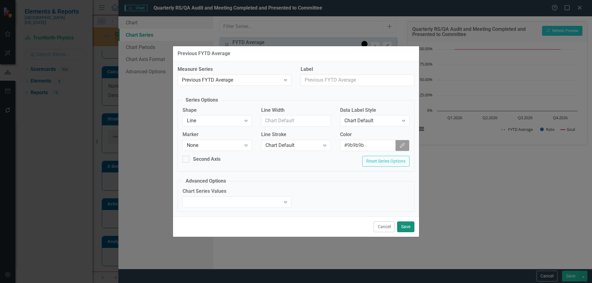
click at [399, 227] on button "Save" at bounding box center [405, 227] width 17 height 11
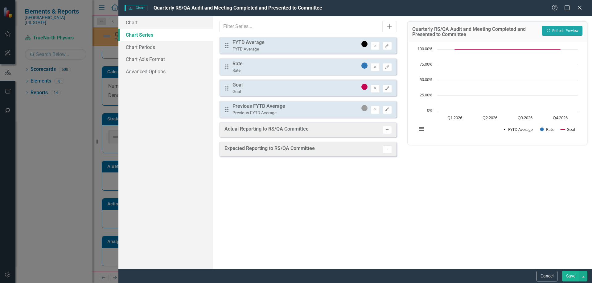
click at [568, 30] on button "Recalculate Refresh Preview" at bounding box center [562, 31] width 40 height 10
click at [568, 277] on button "Save" at bounding box center [570, 276] width 17 height 11
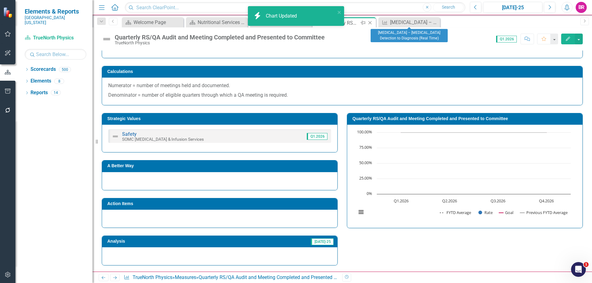
drag, startPoint x: 435, startPoint y: 22, endPoint x: 366, endPoint y: 26, distance: 69.1
click at [0, 0] on icon at bounding box center [0, 0] width 0 height 0
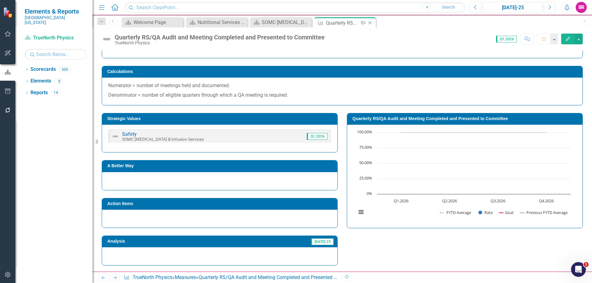
click at [369, 22] on icon "Close" at bounding box center [370, 22] width 6 height 5
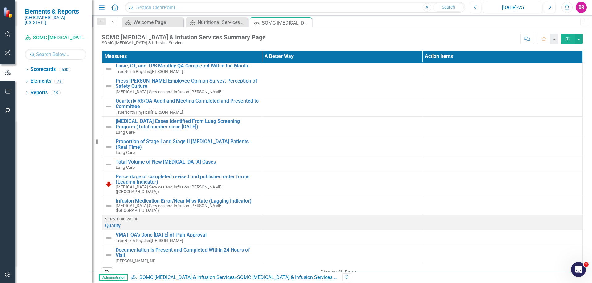
scroll to position [154, 0]
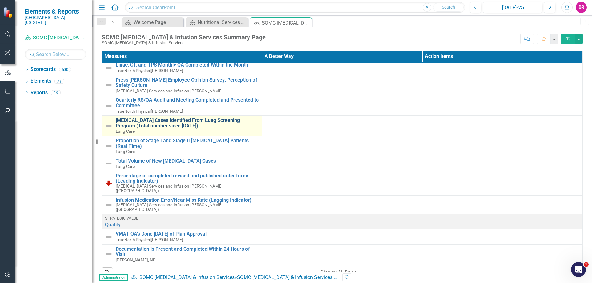
click at [174, 118] on link "[MEDICAL_DATA] Cases Identified From Lung Screening Program (Total number since…" at bounding box center [187, 123] width 143 height 11
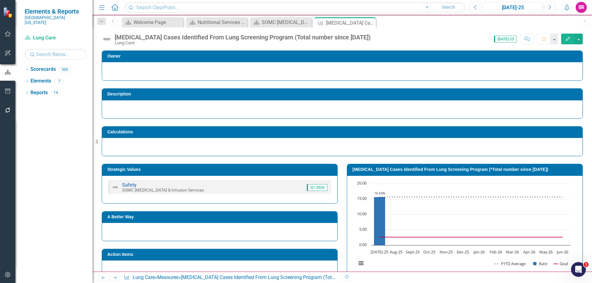
click at [364, 37] on div "[MEDICAL_DATA] Cases Identified From Lung Screening Program (Total number since…" at bounding box center [243, 37] width 256 height 7
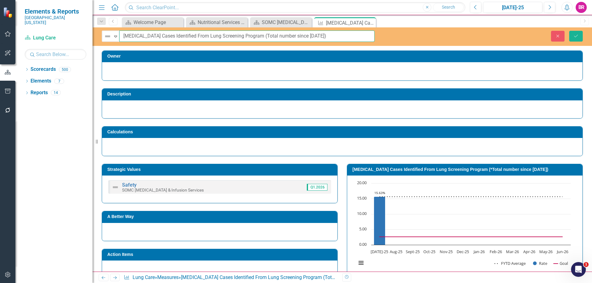
drag, startPoint x: 305, startPoint y: 37, endPoint x: 255, endPoint y: 35, distance: 50.0
click at [255, 35] on input "[MEDICAL_DATA] Cases Identified From Lung Screening Program (Total number since…" at bounding box center [246, 36] width 255 height 11
type input "[MEDICAL_DATA] Cases Identified From Lung Screening Program"
drag, startPoint x: 571, startPoint y: 38, endPoint x: 378, endPoint y: 173, distance: 234.5
click at [571, 38] on button "Save" at bounding box center [576, 36] width 14 height 11
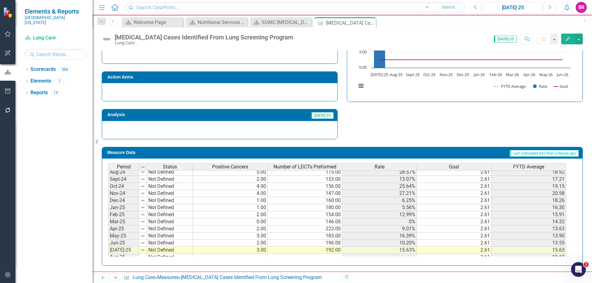
scroll to position [185, 0]
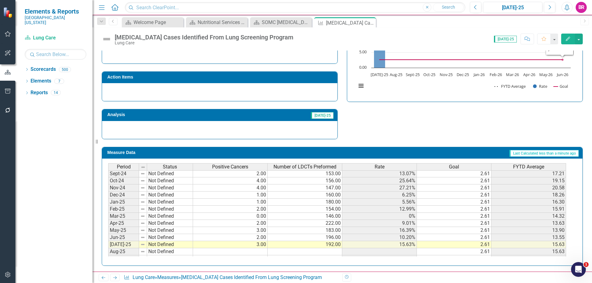
click at [569, 35] on button "Edit" at bounding box center [568, 39] width 14 height 11
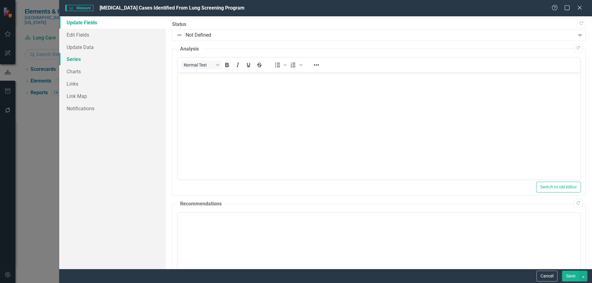
click at [69, 57] on link "Series" at bounding box center [112, 59] width 107 height 12
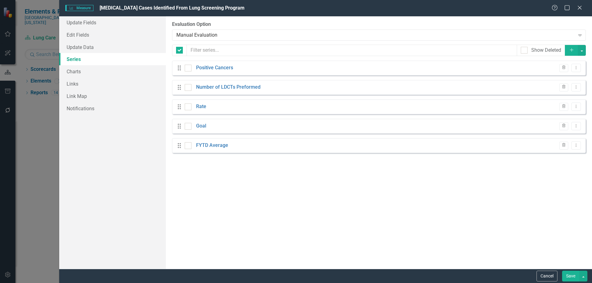
checkbox input "false"
click at [568, 50] on button "Add" at bounding box center [571, 50] width 14 height 11
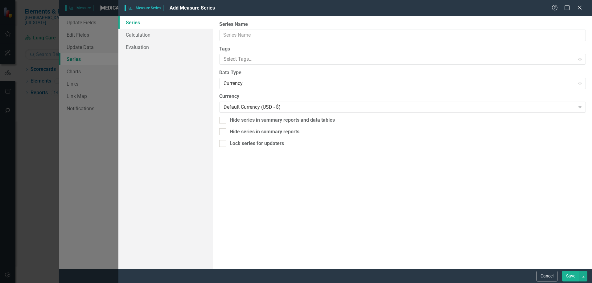
scroll to position [0, 0]
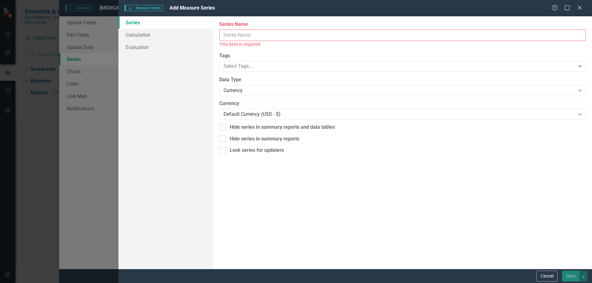
click at [268, 34] on input "Series Name" at bounding box center [402, 35] width 366 height 11
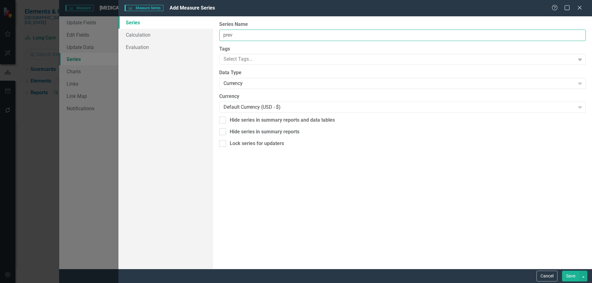
type input "Previous FYTD Average"
click at [299, 83] on div "Currency" at bounding box center [398, 83] width 351 height 7
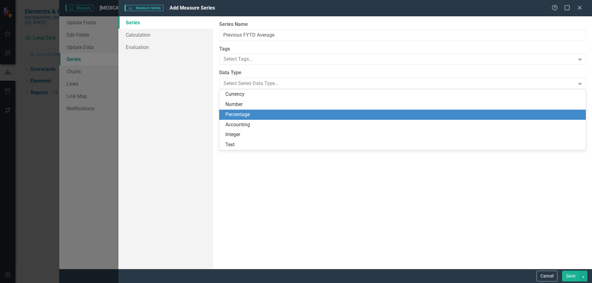
click at [288, 112] on div "Percentage" at bounding box center [403, 114] width 356 height 7
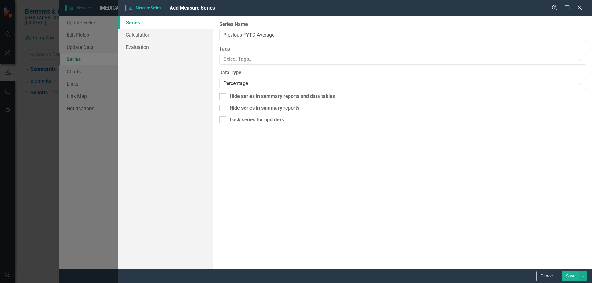
click at [567, 277] on button "Save" at bounding box center [570, 276] width 17 height 11
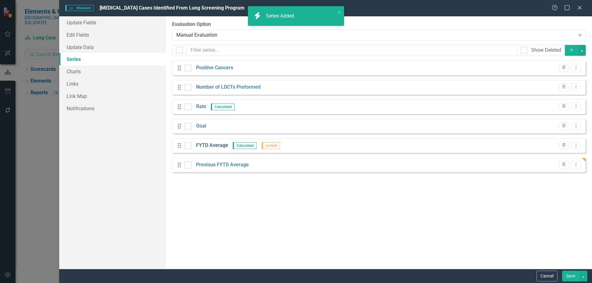
click at [208, 144] on link "FYTD Average" at bounding box center [212, 145] width 32 height 7
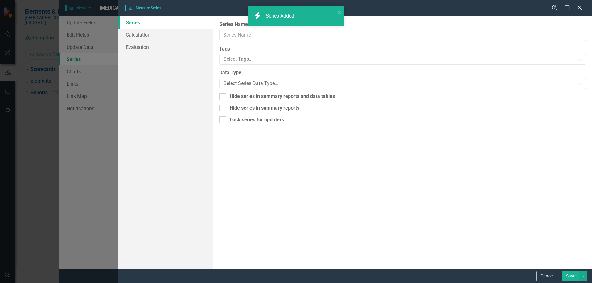
type input "FYTD Average"
checkbox input "true"
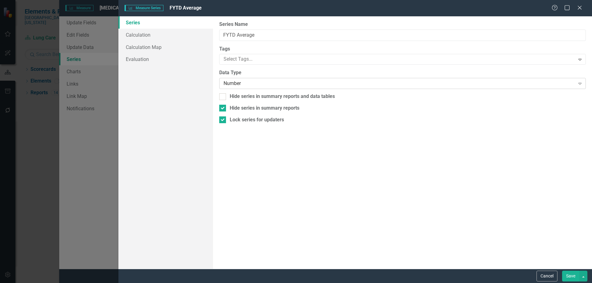
click at [292, 79] on div "Number Expand" at bounding box center [402, 83] width 366 height 11
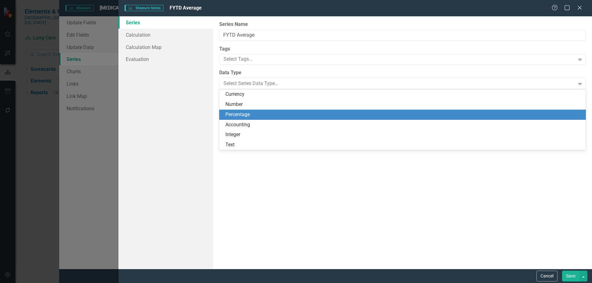
click at [295, 115] on div "Percentage" at bounding box center [403, 114] width 356 height 7
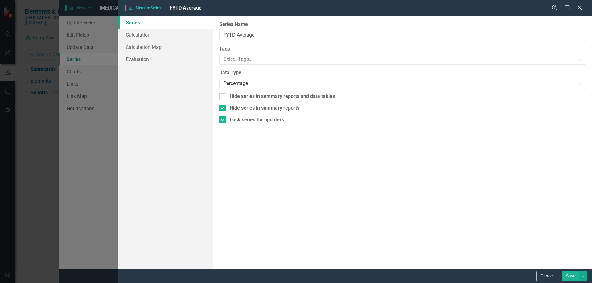
click at [569, 278] on button "Save" at bounding box center [570, 276] width 17 height 11
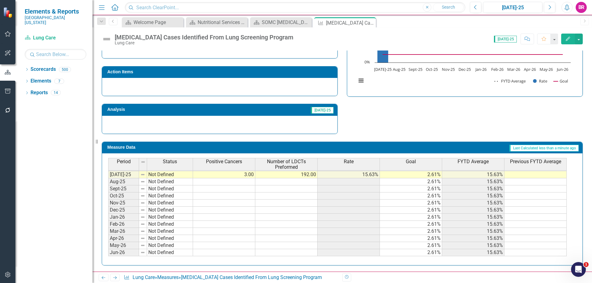
scroll to position [255, 0]
click at [519, 183] on tbody "Nov-23 Not Defined 2.00 145.00 13.79% 2.61% 5.97% Dec-23 Not Defined 1.00 106.0…" at bounding box center [337, 142] width 458 height 227
click at [516, 174] on td at bounding box center [535, 174] width 62 height 7
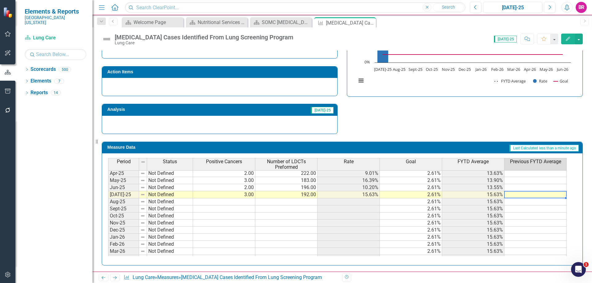
scroll to position [224, 0]
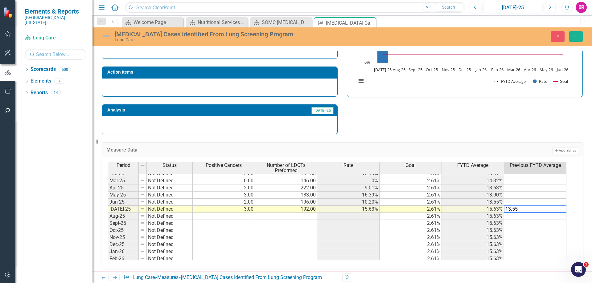
type textarea "13.55"
click at [482, 102] on div "Strategic Values Safety SOMC [MEDICAL_DATA] & Infusion Services Q1.2026 A Bette…" at bounding box center [342, 54] width 490 height 161
click at [559, 211] on td "13.55%" at bounding box center [535, 209] width 62 height 7
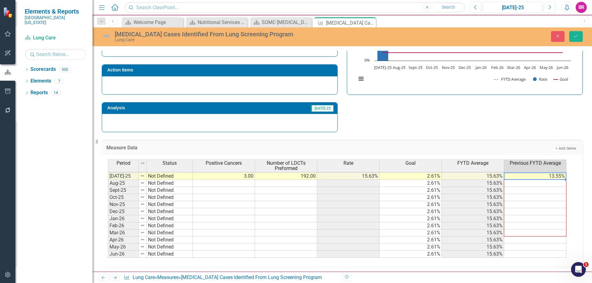
scroll to position [186, 0]
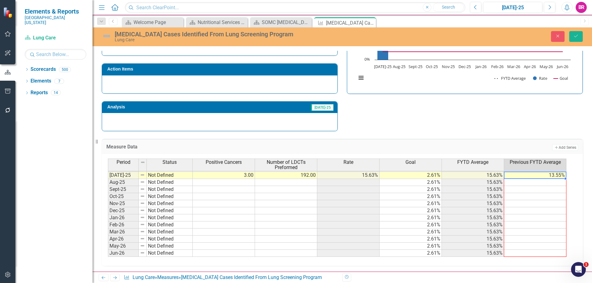
drag, startPoint x: 565, startPoint y: 213, endPoint x: 547, endPoint y: 252, distance: 42.7
click at [108, 252] on div "Period Status Positive Cancers Number of LDCTs Preformed Rate Goal FYTD Average…" at bounding box center [108, 151] width 0 height 211
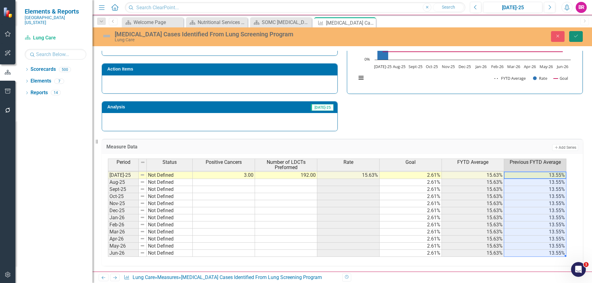
drag, startPoint x: 572, startPoint y: 36, endPoint x: 499, endPoint y: 143, distance: 129.5
click at [572, 36] on button "Save" at bounding box center [576, 36] width 14 height 11
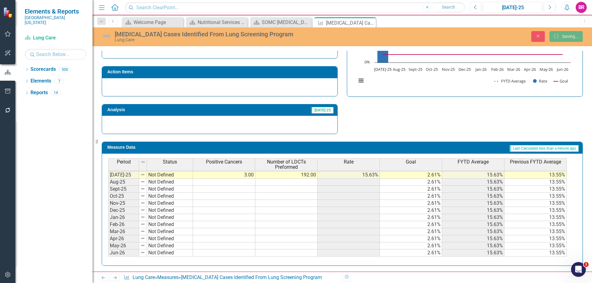
scroll to position [183, 0]
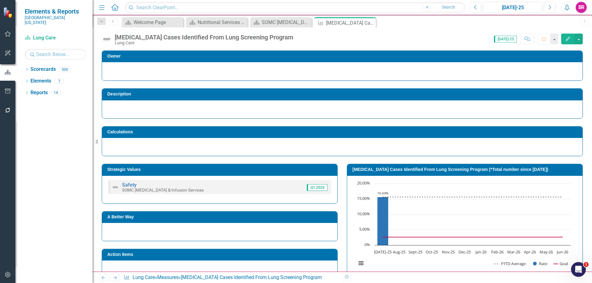
click at [476, 169] on h3 "[MEDICAL_DATA] Cases Identified From Lung Screening Program (*Total number sinc…" at bounding box center [465, 169] width 227 height 5
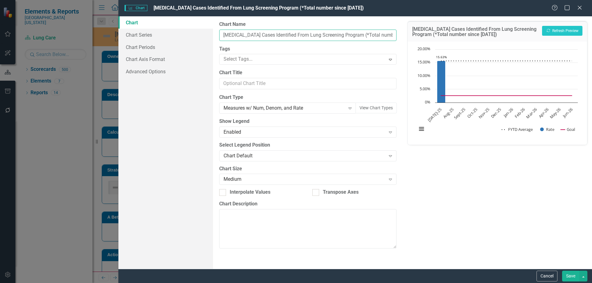
scroll to position [0, 48]
drag, startPoint x: 355, startPoint y: 34, endPoint x: 455, endPoint y: 42, distance: 99.8
click at [455, 42] on div "Chart Chart Series Chart Periods Chart Axis Format Advanced Options From this p…" at bounding box center [354, 142] width 473 height 253
type input "[MEDICAL_DATA] Cases Identified From Lung Screening Program"
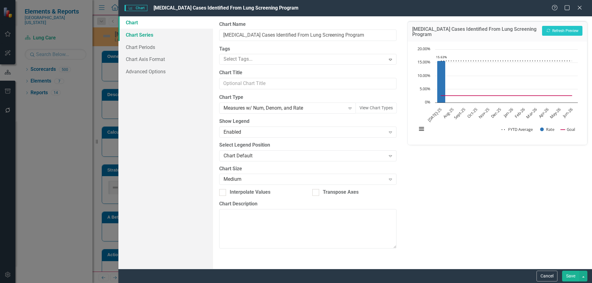
click at [149, 36] on link "Chart Series" at bounding box center [165, 35] width 95 height 12
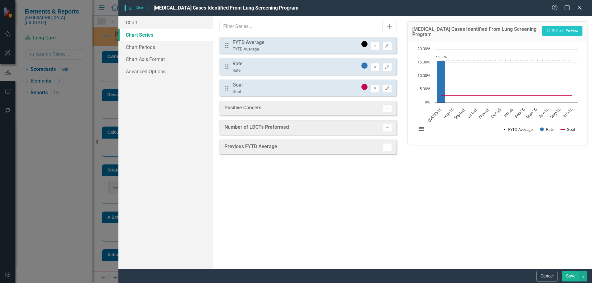
click at [388, 148] on icon "Activate" at bounding box center [386, 147] width 5 height 4
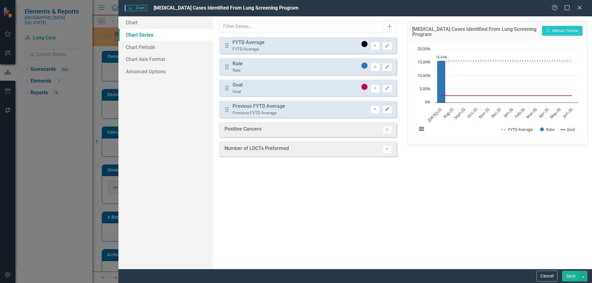
click at [387, 109] on icon "Edit" at bounding box center [386, 110] width 5 height 4
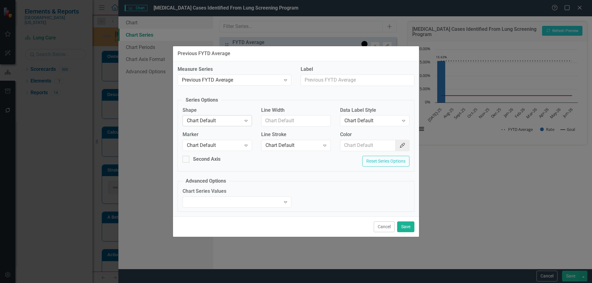
click at [209, 122] on div "Chart Default" at bounding box center [214, 120] width 54 height 7
click at [209, 153] on div "Line" at bounding box center [218, 151] width 59 height 7
click at [218, 145] on div "Chart Default" at bounding box center [214, 145] width 54 height 7
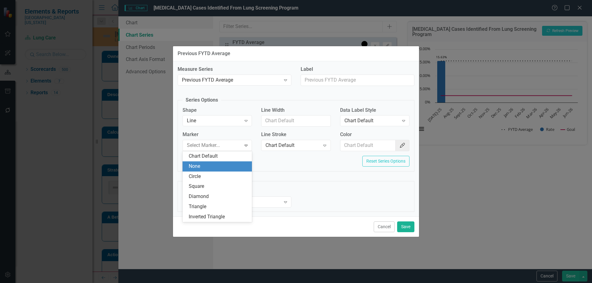
click at [217, 164] on div "None" at bounding box center [218, 166] width 59 height 7
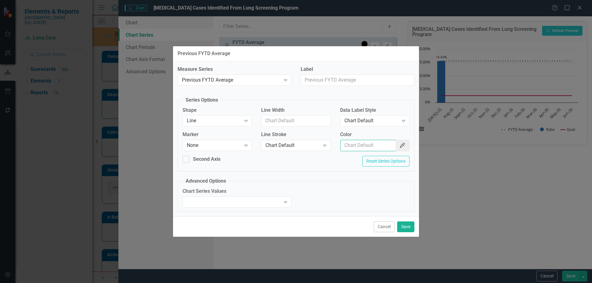
drag, startPoint x: 353, startPoint y: 144, endPoint x: 372, endPoint y: 144, distance: 18.5
click at [353, 144] on input "Color" at bounding box center [367, 145] width 55 height 11
click at [403, 146] on icon "Color Picker" at bounding box center [402, 145] width 6 height 5
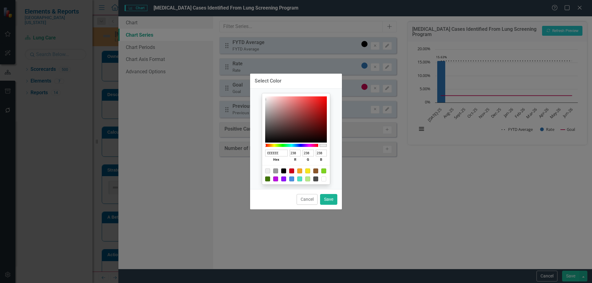
click at [272, 171] on div at bounding box center [296, 174] width 68 height 19
click at [278, 170] on div at bounding box center [275, 171] width 5 height 5
type input "9B9B9B"
type input "155"
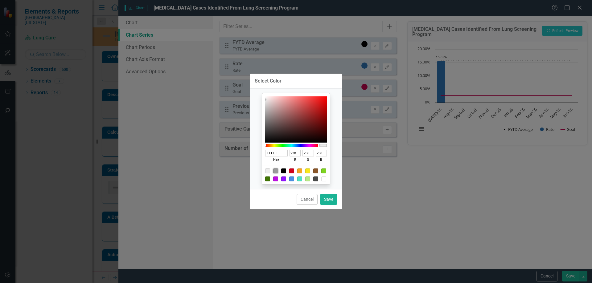
type input "155"
click at [327, 200] on button "Save" at bounding box center [328, 199] width 17 height 11
type input "#9b9b9b"
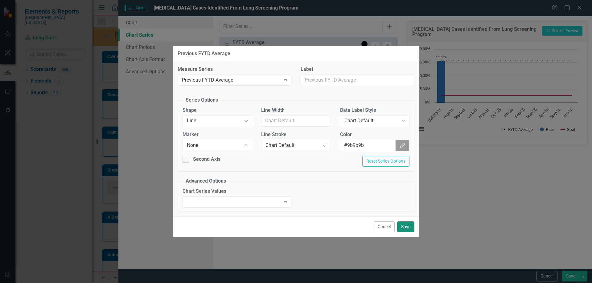
click at [405, 222] on button "Save" at bounding box center [405, 227] width 17 height 11
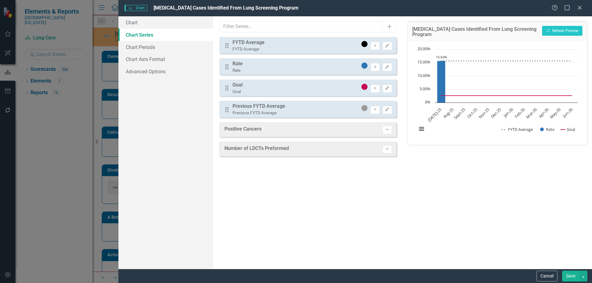
click at [569, 275] on button "Save" at bounding box center [570, 276] width 17 height 11
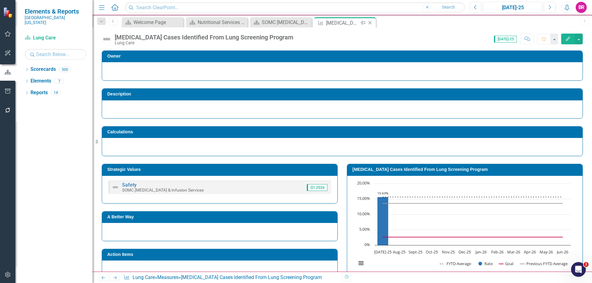
click at [369, 22] on icon at bounding box center [369, 22] width 3 height 3
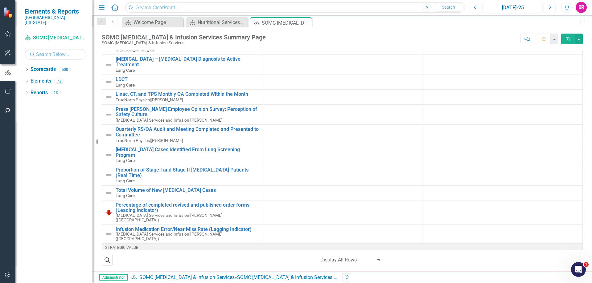
scroll to position [123, 0]
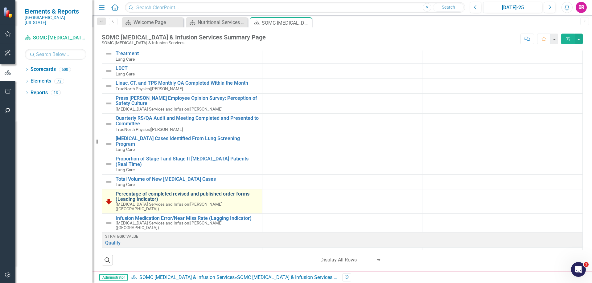
click at [229, 191] on link "Percentage of completed revised and published order forms (Leading Indicator)" at bounding box center [187, 196] width 143 height 11
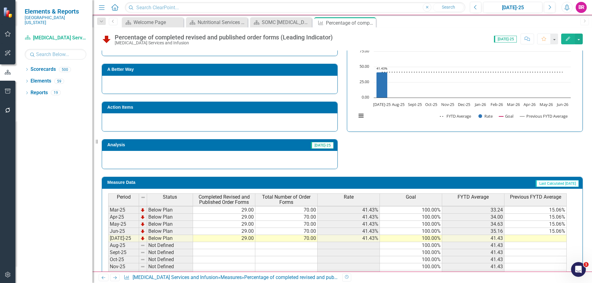
scroll to position [216, 0]
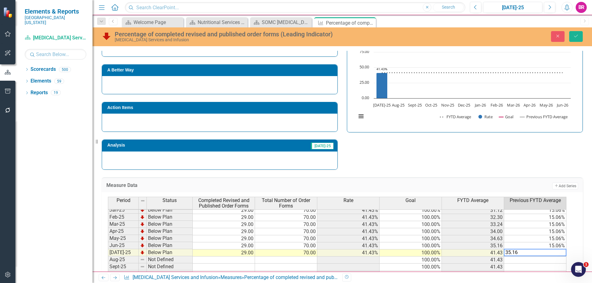
type textarea "35.16"
drag, startPoint x: 549, startPoint y: 154, endPoint x: 565, endPoint y: 191, distance: 40.1
click at [550, 154] on div "Strategic Values Safety SOMC Cancer & Infusion Services Q1.2026 A Better Way Ac…" at bounding box center [342, 89] width 490 height 161
click at [558, 254] on td "35.16%" at bounding box center [535, 253] width 62 height 7
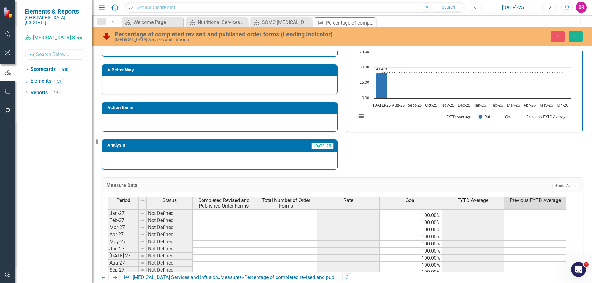
scroll to position [0, 0]
drag, startPoint x: 565, startPoint y: 257, endPoint x: 556, endPoint y: 255, distance: 8.7
click at [108, 255] on div "Period Status Completed Revised and Published Order Forms Total Number of Order…" at bounding box center [108, 281] width 0 height 211
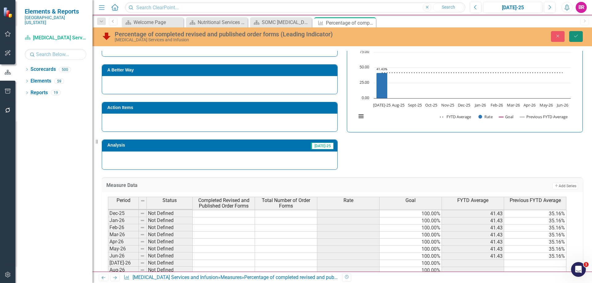
click at [574, 33] on button "Save" at bounding box center [576, 36] width 14 height 11
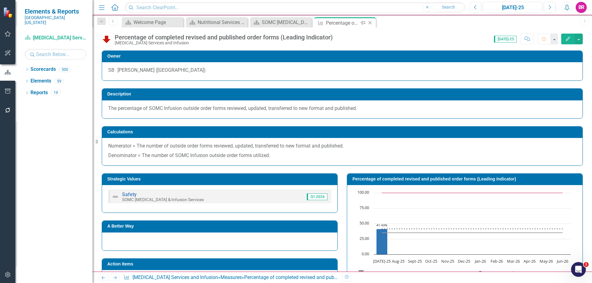
click at [370, 21] on icon "Close" at bounding box center [370, 22] width 6 height 5
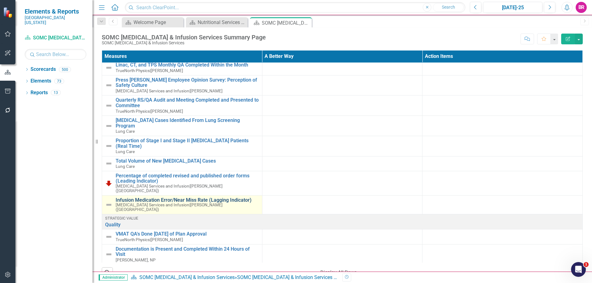
click at [162, 197] on link "Infusion Medication Error/Near Miss Rate (Lagging Indicator)" at bounding box center [187, 200] width 143 height 6
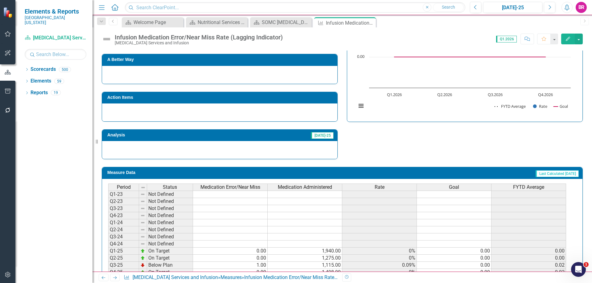
scroll to position [188, 0]
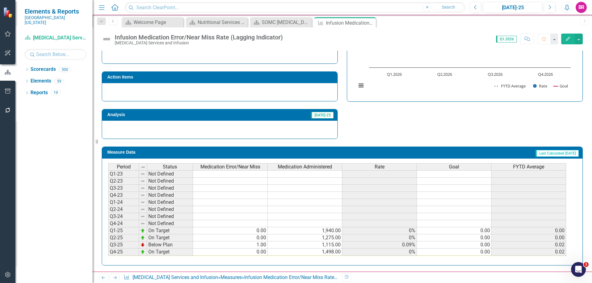
click at [568, 40] on icon "Edit" at bounding box center [568, 39] width 6 height 4
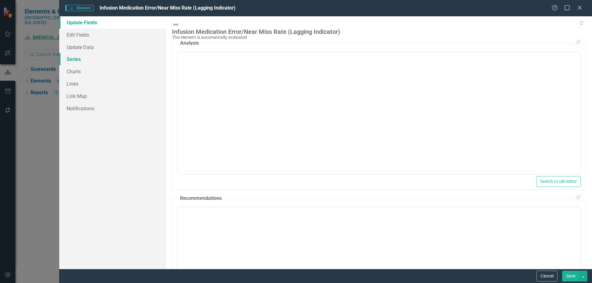
click at [82, 58] on link "Series" at bounding box center [112, 59] width 107 height 12
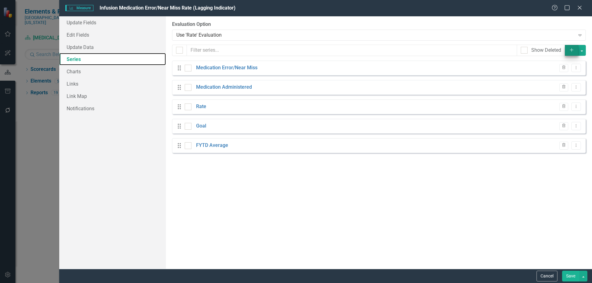
checkbox input "false"
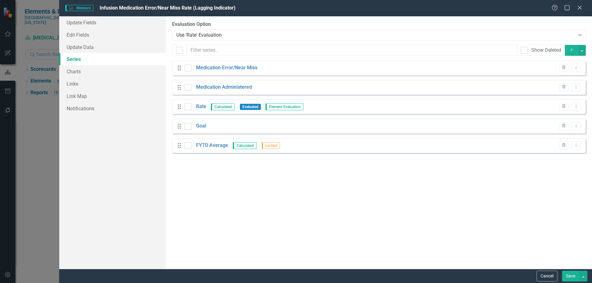
click at [572, 49] on icon "Add" at bounding box center [571, 50] width 6 height 4
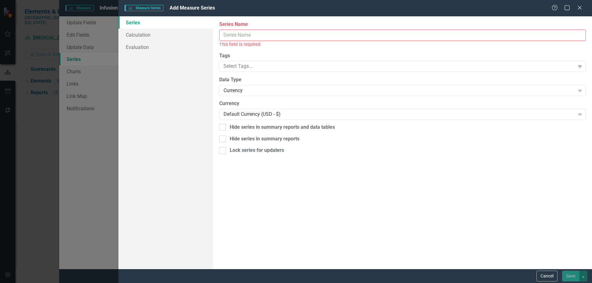
scroll to position [0, 0]
click at [256, 36] on input "Series Name" at bounding box center [402, 35] width 366 height 11
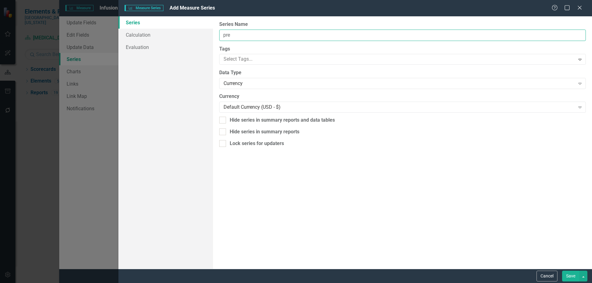
type input "Previous FYTD Average"
click at [273, 80] on div "Currency" at bounding box center [398, 83] width 351 height 7
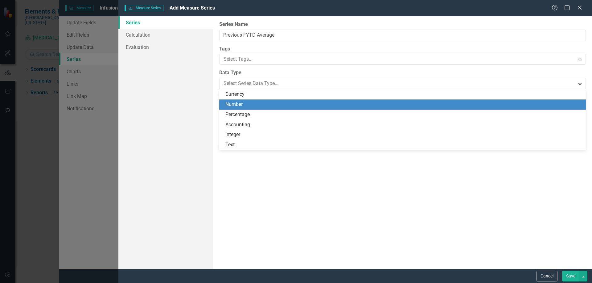
click at [274, 107] on div "Number" at bounding box center [403, 104] width 356 height 7
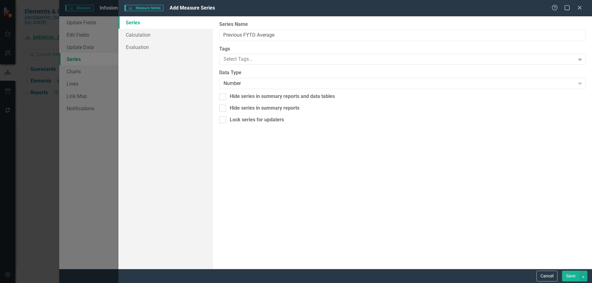
click at [568, 273] on button "Save" at bounding box center [570, 276] width 17 height 11
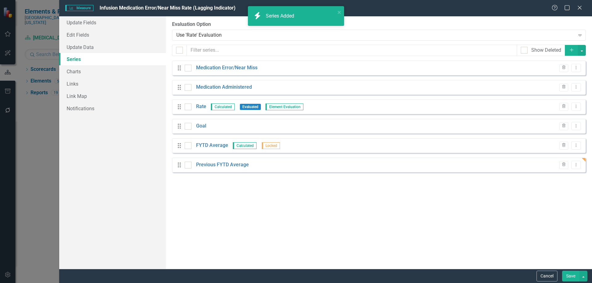
click at [570, 277] on button "Save" at bounding box center [570, 276] width 17 height 11
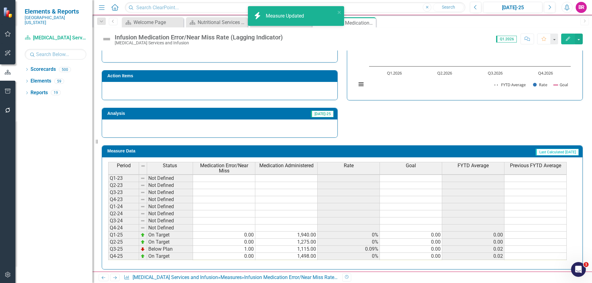
scroll to position [193, 0]
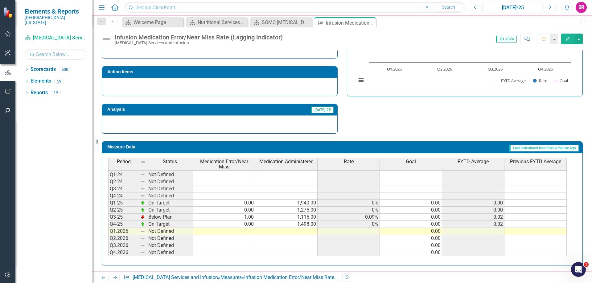
click at [526, 230] on td at bounding box center [535, 231] width 62 height 7
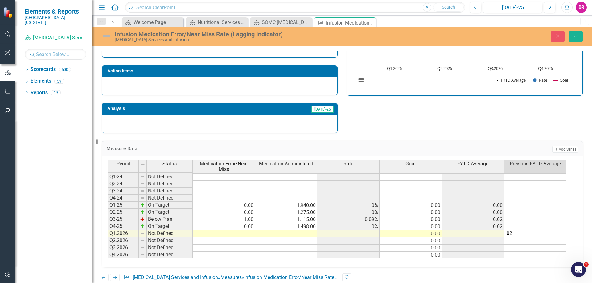
type textarea ".02"
click at [511, 132] on div "Strategic Values Safety SOMC Cancer & Infusion Services Q1.2026 A Better Way Ac…" at bounding box center [342, 53] width 490 height 161
click at [561, 236] on td "0.02" at bounding box center [535, 233] width 62 height 7
drag, startPoint x: 566, startPoint y: 238, endPoint x: 563, endPoint y: 257, distance: 19.6
click at [108, 257] on div "Period Status Medication Error/Near Miss Medication Administered Rate Goal FYTD…" at bounding box center [108, 198] width 0 height 133
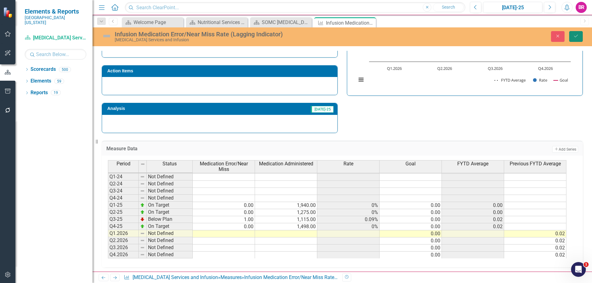
click at [576, 37] on icon "Save" at bounding box center [576, 36] width 6 height 4
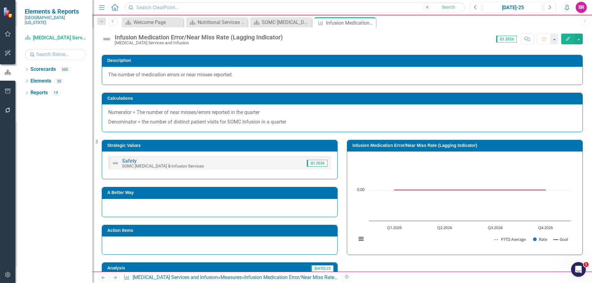
scroll to position [31, 0]
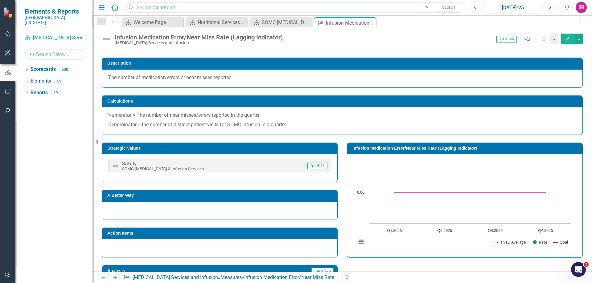
click at [437, 151] on h3 "Infusion Medication Error/Near Miss Rate (Lagging Indicator)" at bounding box center [465, 148] width 227 height 5
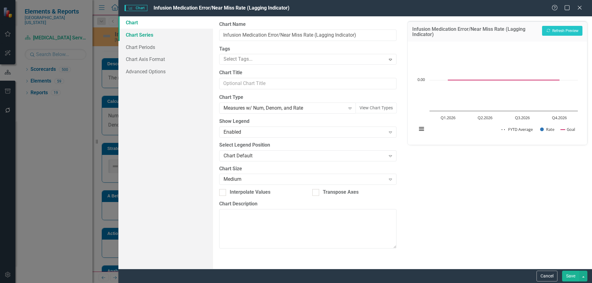
click at [147, 38] on link "Chart Series" at bounding box center [165, 35] width 95 height 12
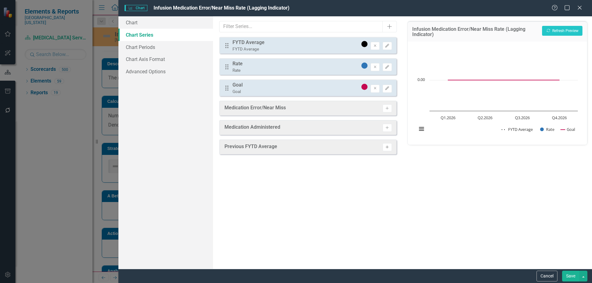
click at [387, 147] on icon "Activate" at bounding box center [386, 147] width 5 height 4
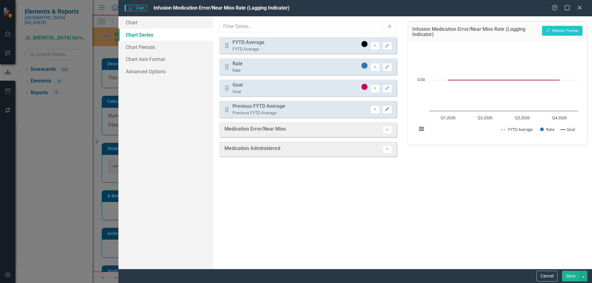
click at [387, 109] on icon "button" at bounding box center [387, 109] width 4 height 4
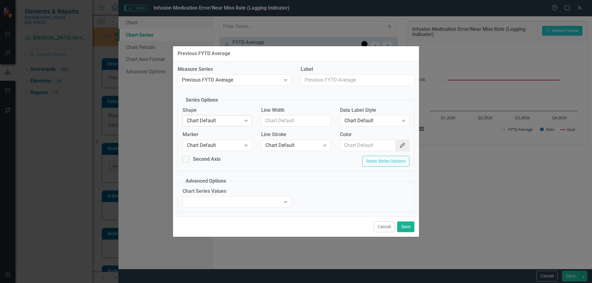
click at [218, 115] on div "Chart Default Expand" at bounding box center [216, 120] width 69 height 11
click at [218, 151] on div "Line" at bounding box center [218, 151] width 59 height 7
click at [218, 146] on div "Chart Default" at bounding box center [214, 145] width 54 height 7
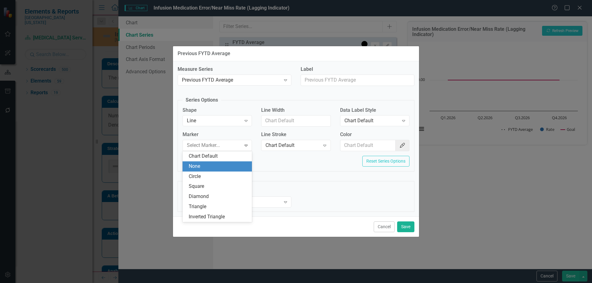
click at [220, 166] on div "None" at bounding box center [218, 166] width 59 height 7
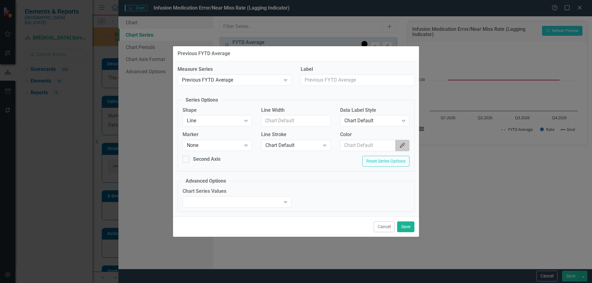
click at [397, 144] on button "Color Picker" at bounding box center [402, 145] width 14 height 11
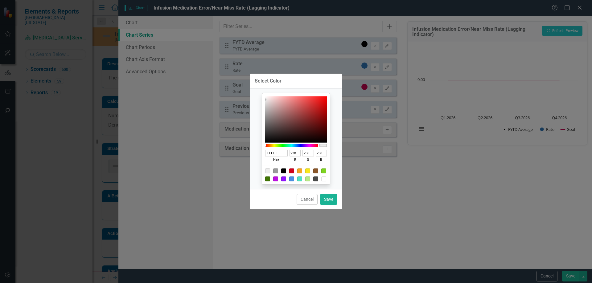
click at [276, 172] on div at bounding box center [275, 171] width 5 height 5
type input "9B9B9B"
type input "155"
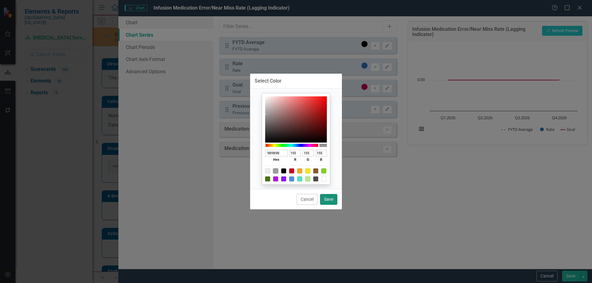
click at [326, 199] on button "Save" at bounding box center [328, 199] width 17 height 11
type input "#9b9b9b"
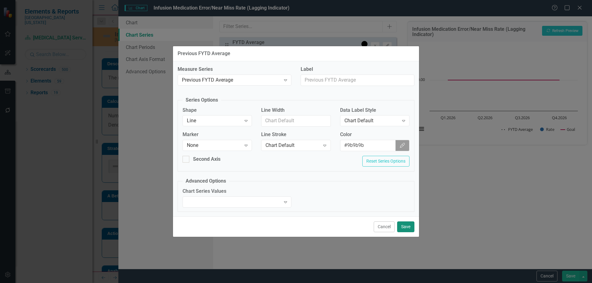
click at [412, 229] on button "Save" at bounding box center [405, 227] width 17 height 11
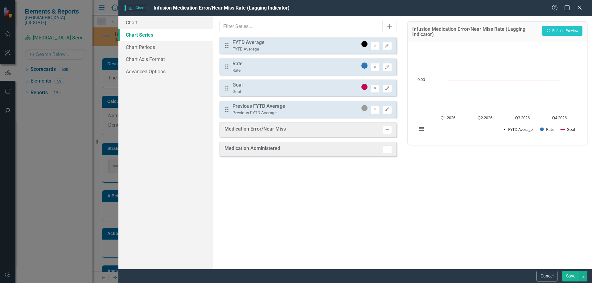
click at [564, 275] on button "Save" at bounding box center [570, 276] width 17 height 11
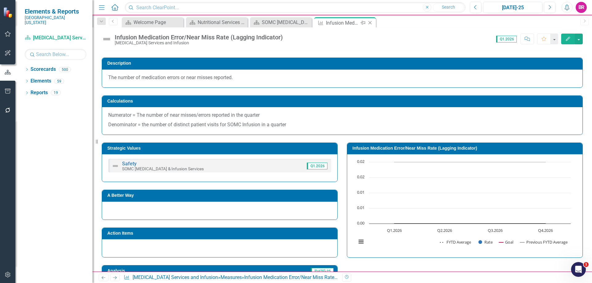
click at [369, 22] on icon at bounding box center [369, 22] width 3 height 3
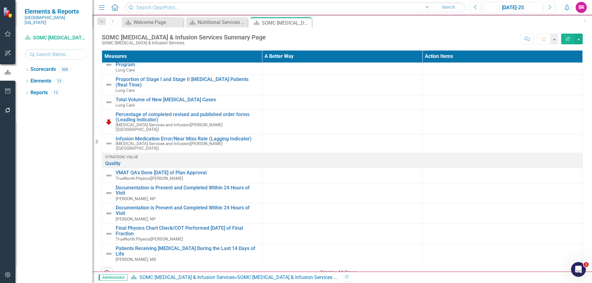
scroll to position [216, 0]
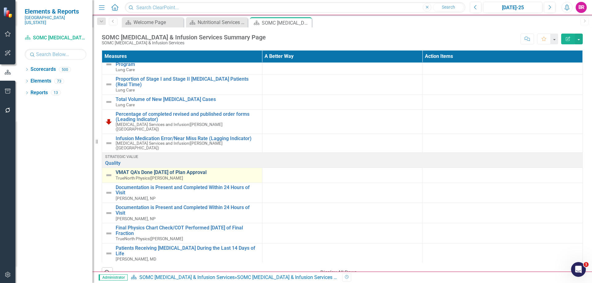
click at [198, 170] on link "VMAT QA's Done [DATE] of Plan Approval" at bounding box center [187, 173] width 143 height 6
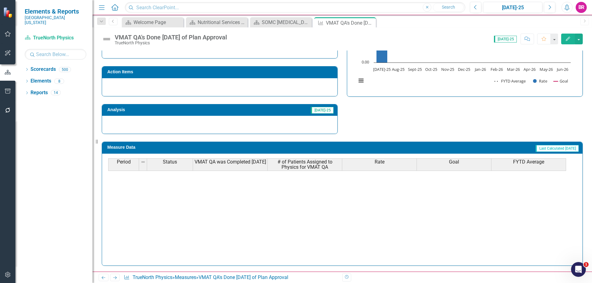
scroll to position [39, 0]
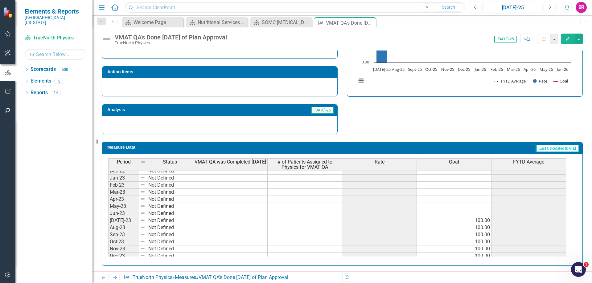
click at [539, 165] on div "FYTD Average" at bounding box center [528, 162] width 74 height 7
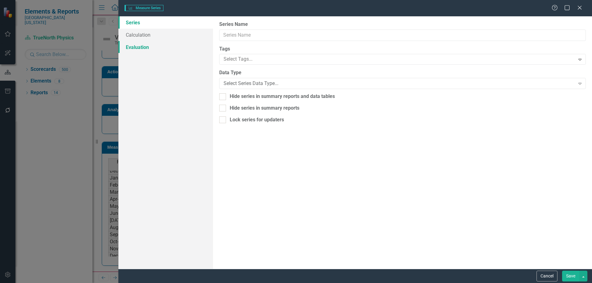
type input "FYTD Average"
checkbox input "true"
click at [137, 37] on link "Calculation" at bounding box center [165, 35] width 95 height 12
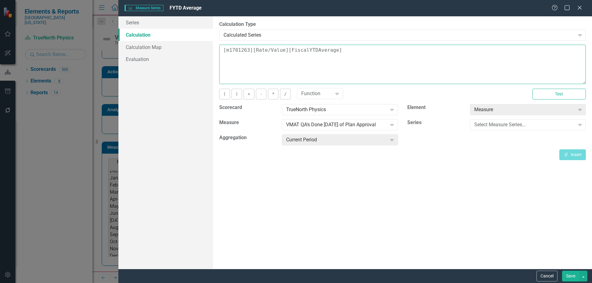
drag, startPoint x: 282, startPoint y: 47, endPoint x: 97, endPoint y: 34, distance: 185.3
click at [97, 34] on div "Measure Series Measure Series FYTD Average Help Maximize Close Series Calculati…" at bounding box center [296, 141] width 592 height 283
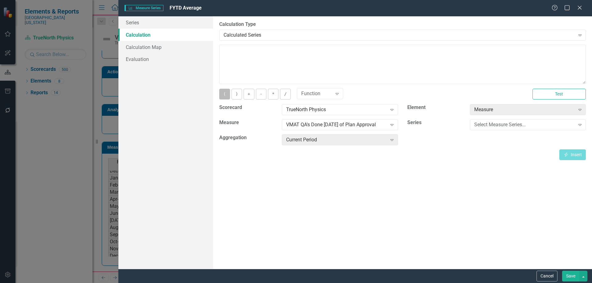
click at [222, 92] on button "(" at bounding box center [224, 94] width 10 height 11
click at [484, 127] on div "Select Measure Series..." at bounding box center [524, 124] width 101 height 7
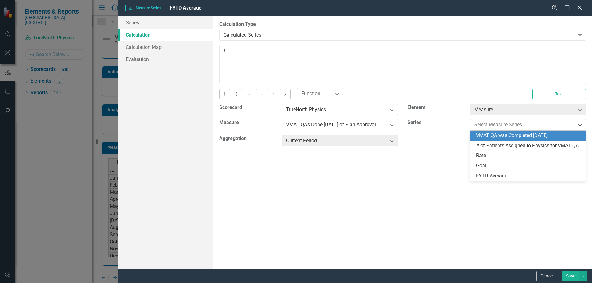
drag, startPoint x: 491, startPoint y: 136, endPoint x: 469, endPoint y: 132, distance: 22.7
click at [491, 136] on div "VMAT QA was Completed [DATE]" at bounding box center [529, 135] width 106 height 7
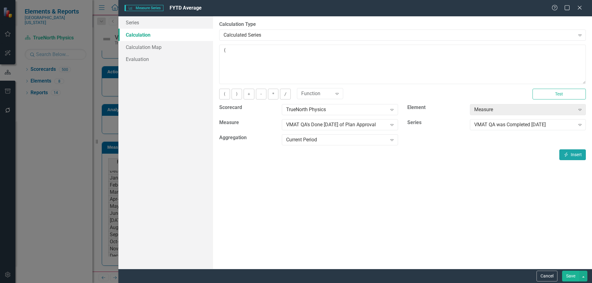
click at [571, 154] on button "Insert Insert" at bounding box center [572, 154] width 26 height 11
click at [288, 94] on button "/" at bounding box center [285, 94] width 10 height 11
click at [524, 123] on div "VMAT QA was Completed [DATE]" at bounding box center [524, 124] width 101 height 7
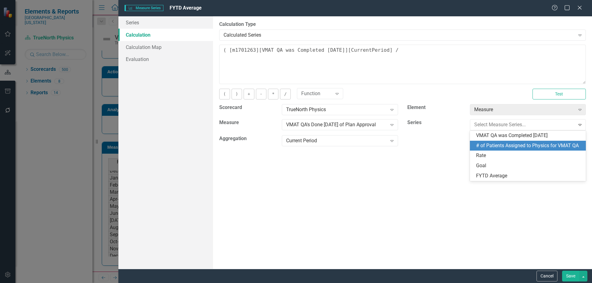
click at [516, 150] on div "# of Patients Assigned to Physics for VMAT QA" at bounding box center [528, 146] width 116 height 10
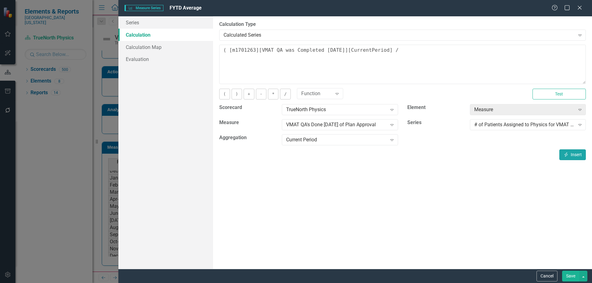
click at [572, 153] on button "Insert Insert" at bounding box center [572, 154] width 26 height 11
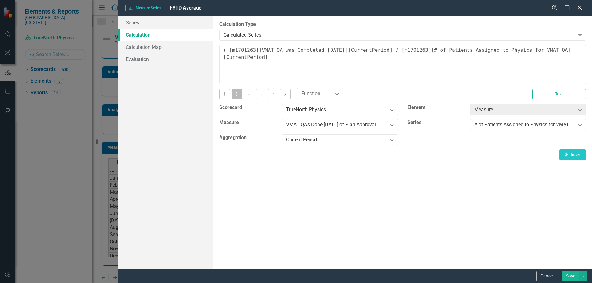
click at [238, 95] on button ")" at bounding box center [236, 94] width 10 height 11
type textarea "( [m1701263][VMAT QA was Completed Within 3 Days][CurrentPeriod] / [m1701263][#…"
click at [571, 280] on button "Save" at bounding box center [570, 276] width 17 height 11
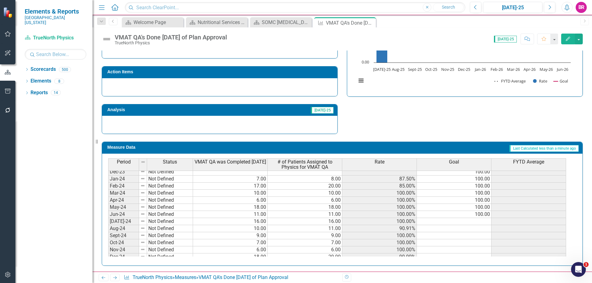
scroll to position [154, 0]
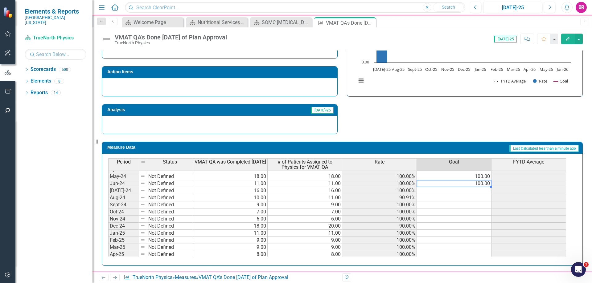
click at [482, 183] on td "100.00" at bounding box center [454, 183] width 75 height 7
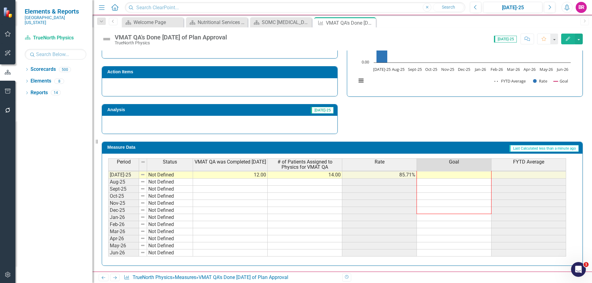
scroll to position [201, 0]
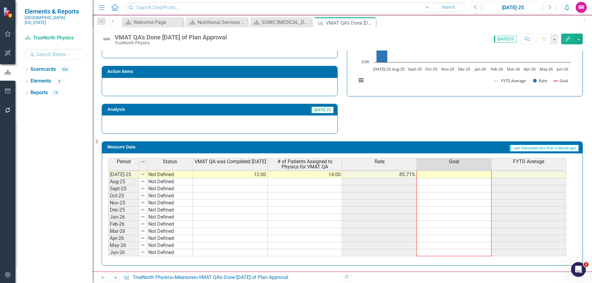
drag, startPoint x: 491, startPoint y: 187, endPoint x: 530, endPoint y: 120, distance: 77.0
click at [108, 255] on div "Period Status VMAT QA was Completed Within 3 Days # of Patients Assigned to Phy…" at bounding box center [108, 164] width 0 height 197
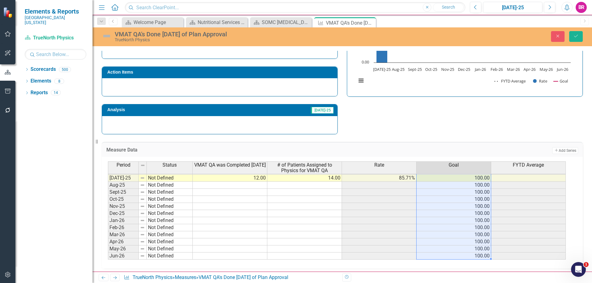
type textarea "100"
click at [535, 121] on div "Strategic Values Quality SOMC Cancer & Infusion Services Q1.2026 A Better Way A…" at bounding box center [342, 54] width 490 height 161
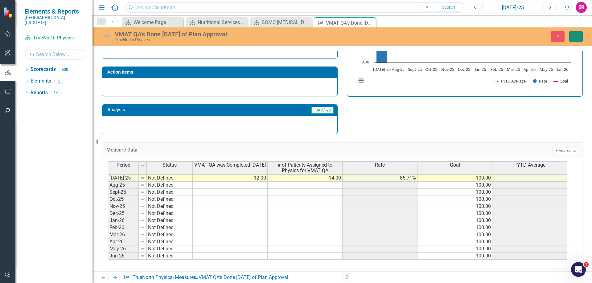
click at [577, 39] on button "Save" at bounding box center [576, 36] width 14 height 11
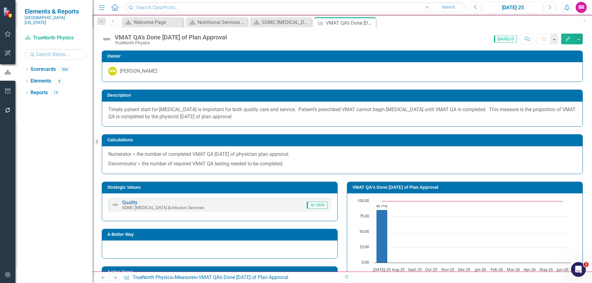
scroll to position [164, 0]
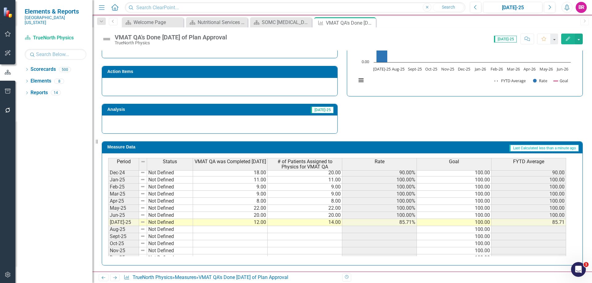
scroll to position [216, 0]
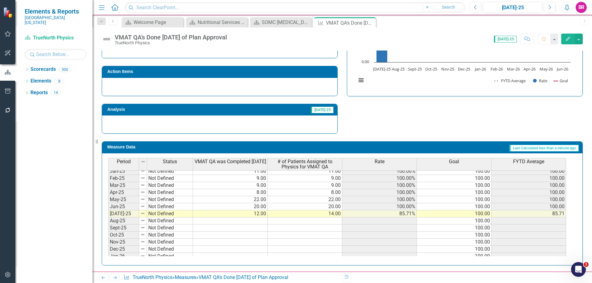
click at [527, 164] on span "FYTD Average" at bounding box center [528, 162] width 31 height 6
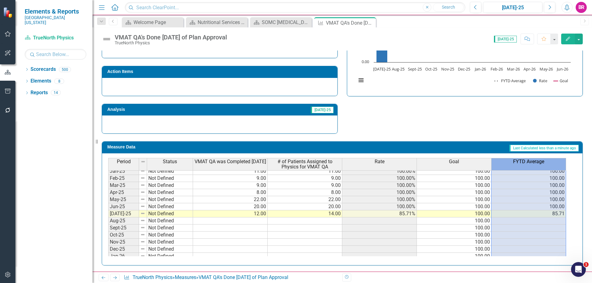
click at [527, 164] on span "FYTD Average" at bounding box center [528, 162] width 31 height 6
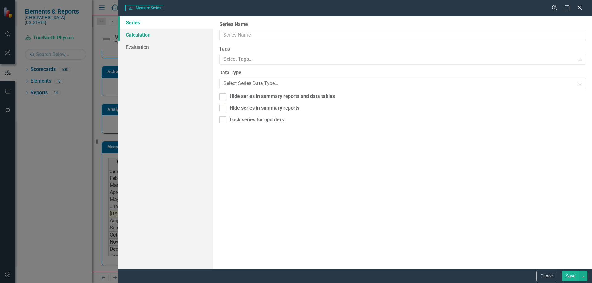
type input "FYTD Average"
checkbox input "true"
click at [140, 37] on link "Calculation" at bounding box center [165, 35] width 95 height 12
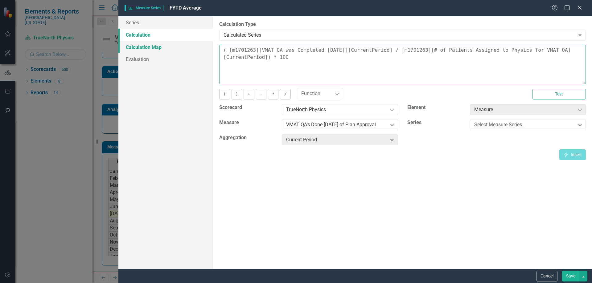
drag, startPoint x: 194, startPoint y: 49, endPoint x: 189, endPoint y: 44, distance: 7.4
click at [189, 45] on div "Series Calculation Calculation Map Evaluation From this page, you can edit the …" at bounding box center [354, 142] width 473 height 253
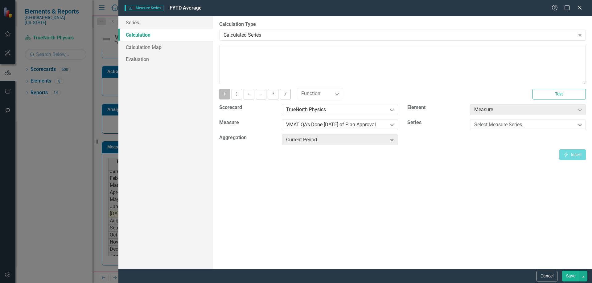
click at [221, 93] on button "(" at bounding box center [224, 94] width 10 height 11
click at [481, 125] on div "Select Measure Series..." at bounding box center [524, 124] width 101 height 7
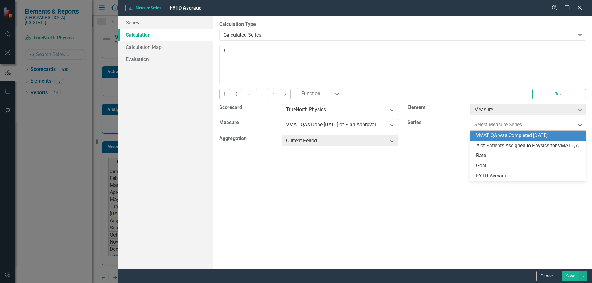
click at [489, 132] on div "VMAT QA was Completed [DATE]" at bounding box center [529, 135] width 106 height 7
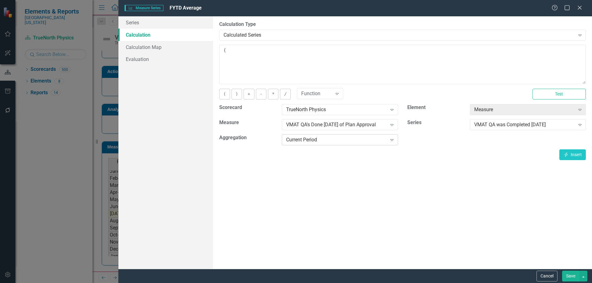
click at [339, 138] on div "Current Period" at bounding box center [336, 139] width 101 height 7
click at [572, 156] on button "Insert Insert" at bounding box center [572, 154] width 26 height 11
click at [285, 94] on button "/" at bounding box center [285, 94] width 10 height 11
click at [519, 127] on div "VMAT QA was Completed [DATE]" at bounding box center [524, 124] width 101 height 7
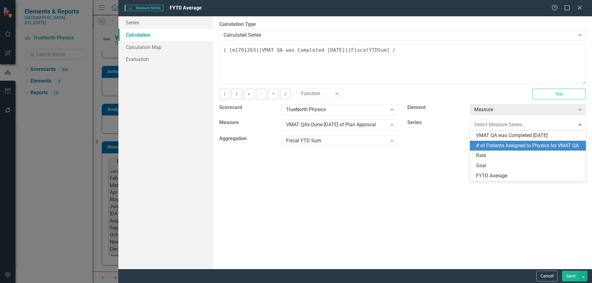
click at [513, 145] on div "# of Patients Assigned to Physics for VMAT QA" at bounding box center [529, 145] width 106 height 7
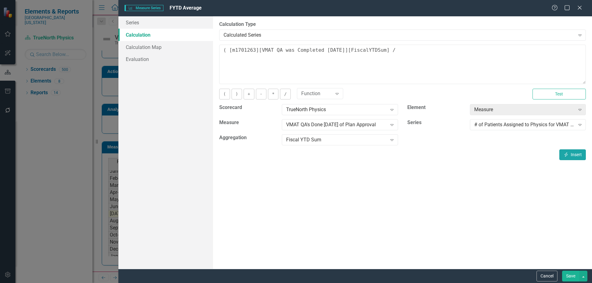
click at [574, 157] on button "Insert Insert" at bounding box center [572, 154] width 26 height 11
click at [238, 96] on button ")" at bounding box center [236, 94] width 10 height 11
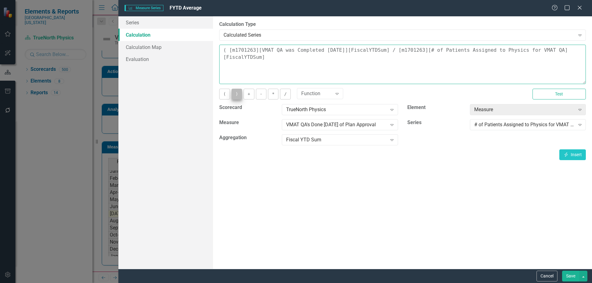
type textarea "( [m1701263][VMAT QA was Completed Within 3 Days][FiscalYTDSum] / [m1701263][# …"
click at [571, 276] on button "Save" at bounding box center [570, 276] width 17 height 11
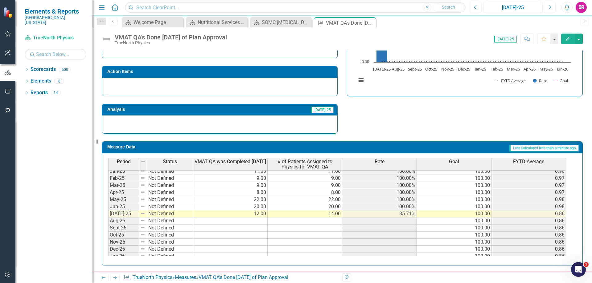
scroll to position [236, 0]
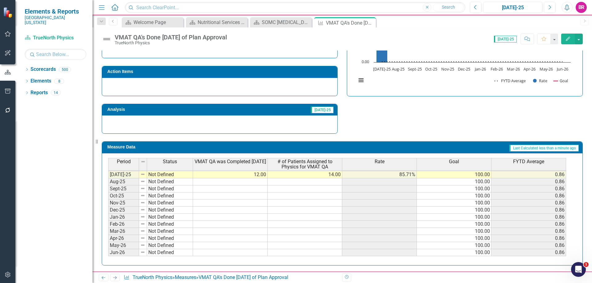
click at [547, 166] on th "FYTD Average" at bounding box center [528, 164] width 75 height 13
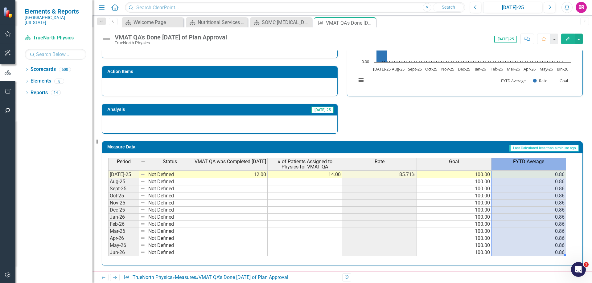
click at [547, 166] on th "FYTD Average" at bounding box center [528, 164] width 75 height 13
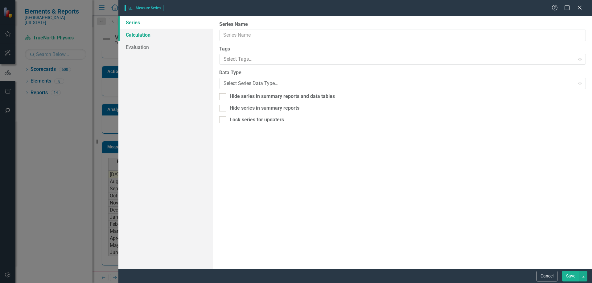
type input "FYTD Average"
checkbox input "true"
click at [150, 35] on link "Calculation" at bounding box center [165, 35] width 95 height 12
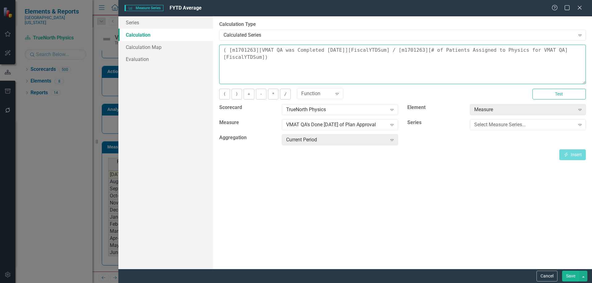
click at [275, 62] on textarea "( [m1701263][VMAT QA was Completed Within 3 Days][FiscalYTDSum] / [m1701263][# …" at bounding box center [402, 64] width 366 height 39
click at [271, 95] on button "*" at bounding box center [273, 94] width 10 height 11
type textarea "( [m1701263][VMAT QA was Completed Within 3 Days][FiscalYTDSum] / [m1701263][# …"
click at [566, 274] on button "Save" at bounding box center [570, 276] width 17 height 11
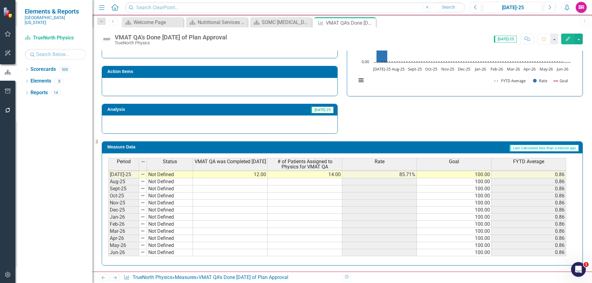
click at [566, 40] on icon "Edit" at bounding box center [568, 39] width 6 height 4
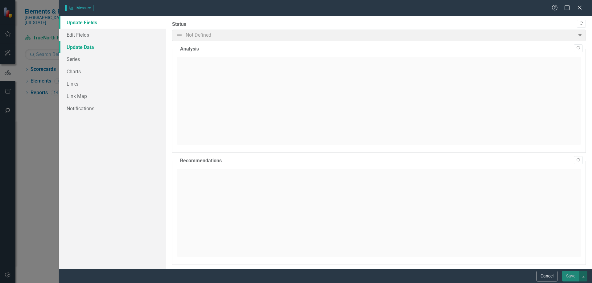
click at [77, 48] on link "Update Data" at bounding box center [112, 47] width 107 height 12
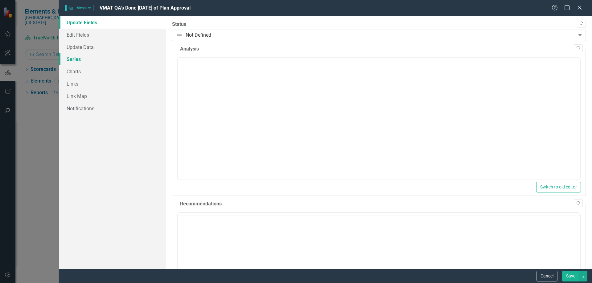
click at [87, 65] on link "Series" at bounding box center [112, 59] width 107 height 12
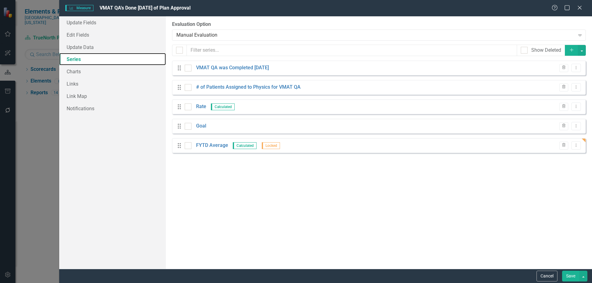
checkbox input "false"
click at [567, 51] on button "Add" at bounding box center [571, 50] width 14 height 11
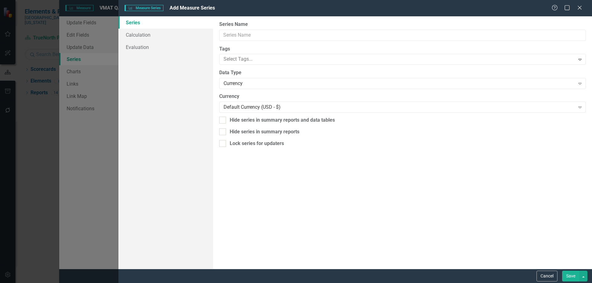
scroll to position [0, 0]
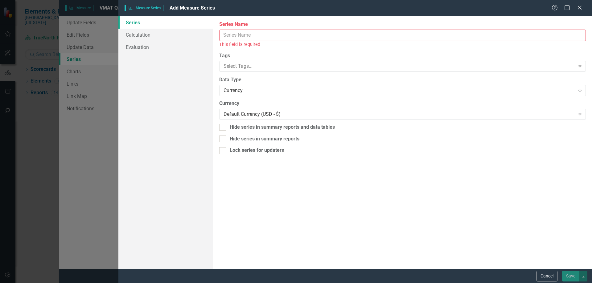
click at [295, 37] on input "Series Name" at bounding box center [402, 35] width 366 height 11
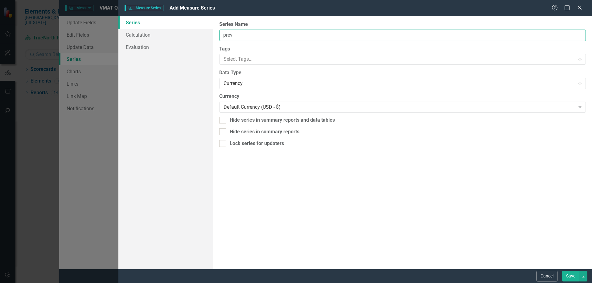
type input "Previous FYTD Average"
click at [245, 82] on div "Currency" at bounding box center [398, 83] width 351 height 7
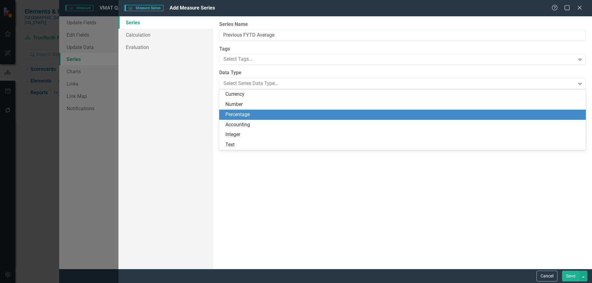
click at [254, 112] on div "Percentage" at bounding box center [403, 114] width 356 height 7
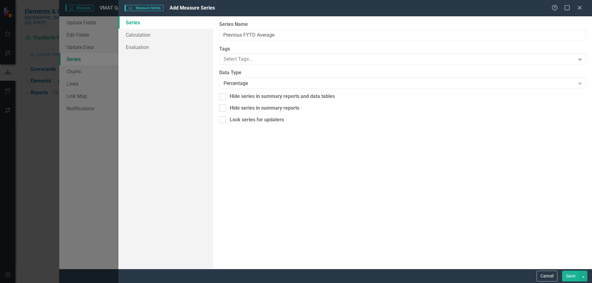
click at [569, 273] on button "Save" at bounding box center [570, 276] width 17 height 11
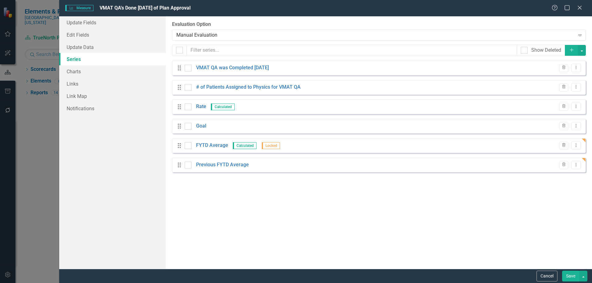
click at [571, 278] on button "Save" at bounding box center [570, 276] width 17 height 11
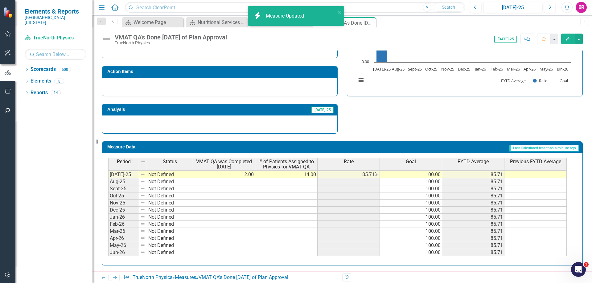
click at [579, 129] on div "Strategic Values Quality SOMC Cancer & Infusion Services Q1.2026 A Better Way A…" at bounding box center [342, 54] width 490 height 161
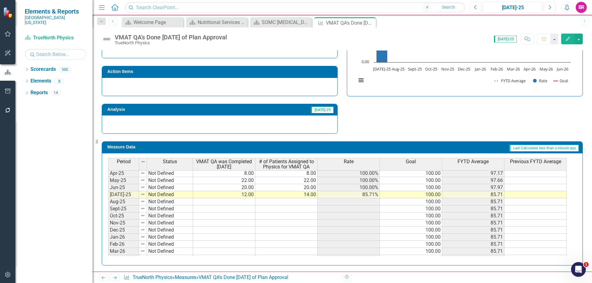
scroll to position [224, 0]
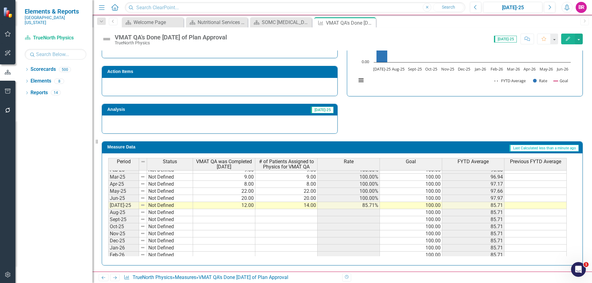
click at [530, 206] on td at bounding box center [535, 205] width 62 height 7
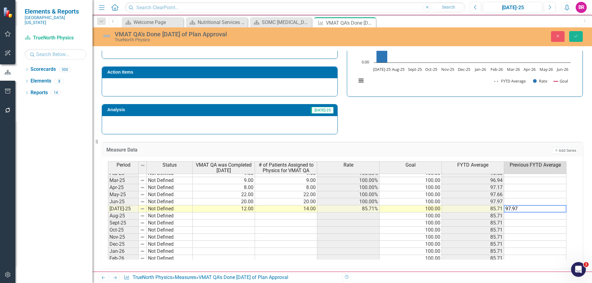
type textarea "97.97"
drag, startPoint x: 501, startPoint y: 115, endPoint x: 498, endPoint y: 116, distance: 3.7
click at [498, 116] on div "Strategic Values Quality SOMC Cancer & Infusion Services Q1.2026 A Better Way A…" at bounding box center [342, 54] width 490 height 161
click at [555, 211] on td "97.97%" at bounding box center [535, 208] width 62 height 7
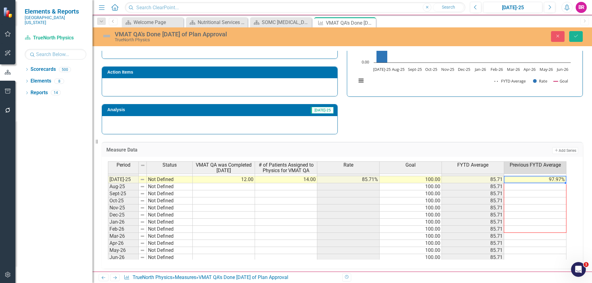
scroll to position [255, 0]
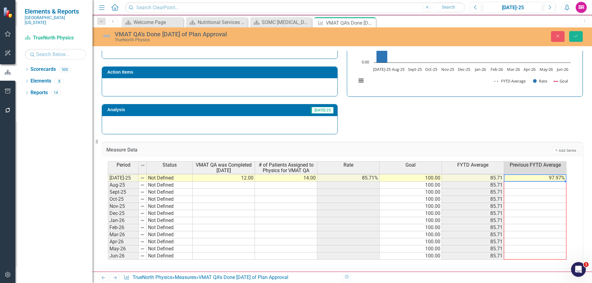
drag, startPoint x: 566, startPoint y: 212, endPoint x: 558, endPoint y: 167, distance: 45.6
click at [108, 257] on div "Period Status VMAT QA was Completed Within 3 Days # of Patients Assigned to Phy…" at bounding box center [108, 153] width 0 height 211
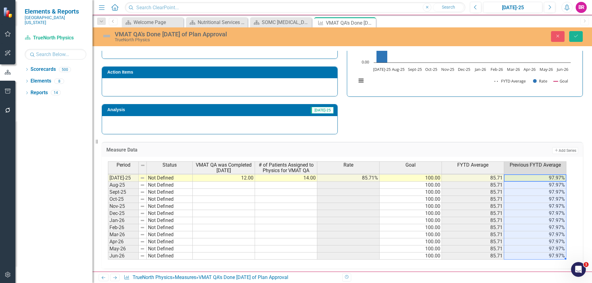
click at [581, 126] on div "Strategic Values Quality SOMC Cancer & Infusion Services Q1.2026 A Better Way A…" at bounding box center [342, 54] width 490 height 161
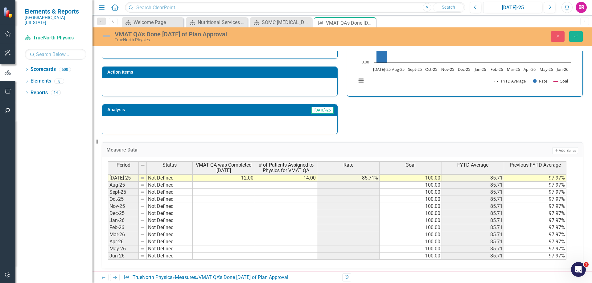
scroll to position [224, 0]
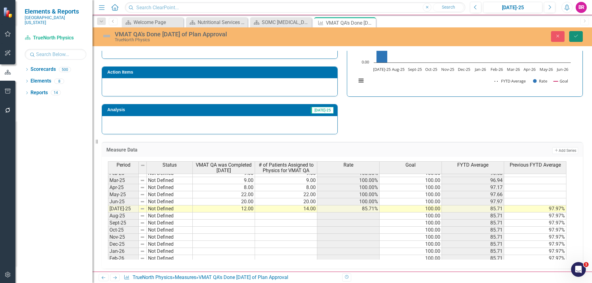
click at [574, 32] on button "Save" at bounding box center [576, 36] width 14 height 11
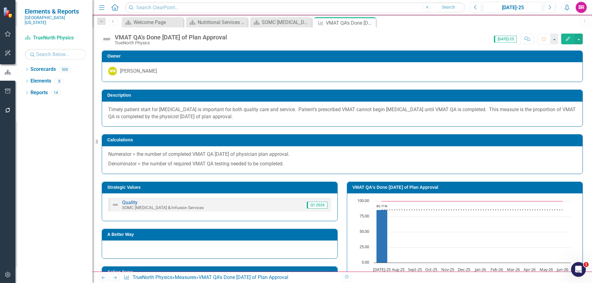
click at [455, 193] on div "Chart Combination chart with 3 data series. VMAT QA's Done Within 3 days of Pla…" at bounding box center [464, 244] width 235 height 103
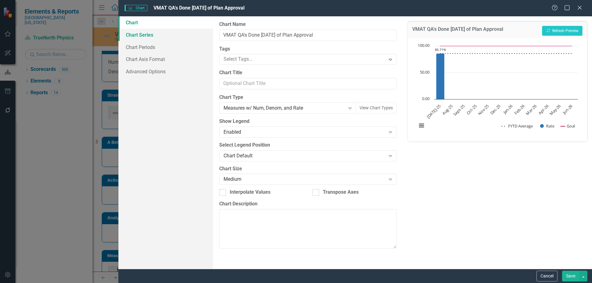
click at [160, 33] on link "Chart Series" at bounding box center [165, 35] width 95 height 12
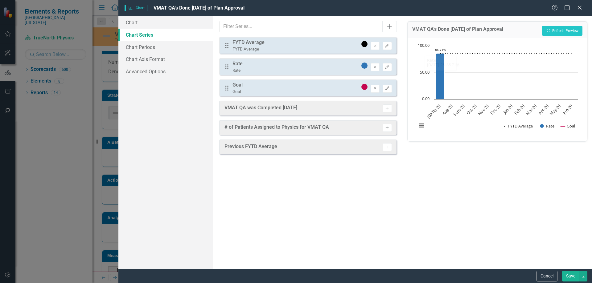
click at [386, 146] on icon "Activate" at bounding box center [386, 147] width 5 height 4
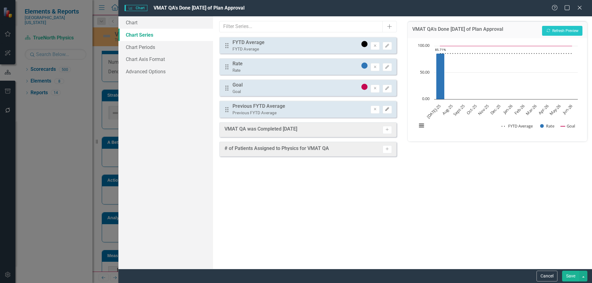
click at [385, 109] on icon "Edit" at bounding box center [386, 110] width 5 height 4
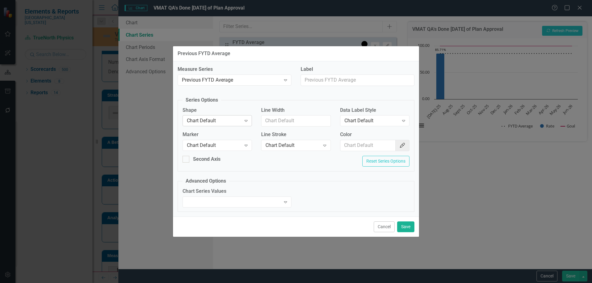
click at [228, 115] on div "Chart Default Expand" at bounding box center [216, 120] width 69 height 11
click at [221, 153] on div "Line" at bounding box center [218, 151] width 59 height 7
click at [221, 148] on div "Chart Default" at bounding box center [214, 145] width 54 height 7
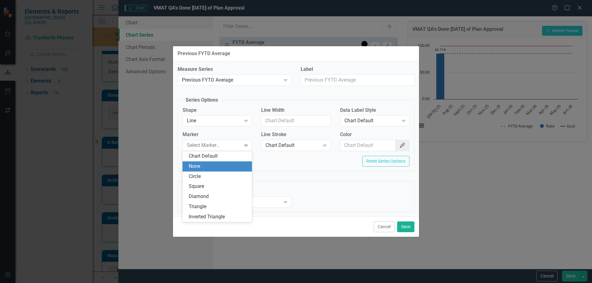
click at [221, 167] on div "None" at bounding box center [218, 166] width 59 height 7
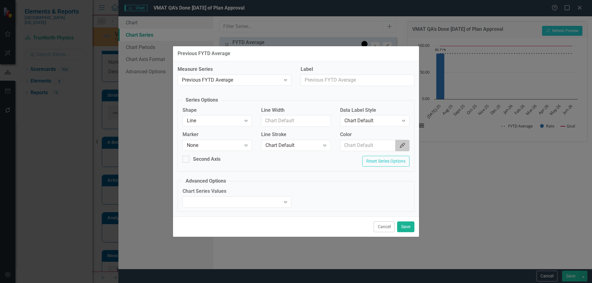
click at [401, 146] on icon "Color Picker" at bounding box center [402, 145] width 6 height 5
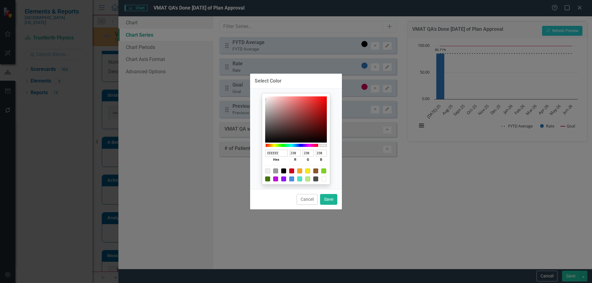
click at [276, 173] on div at bounding box center [275, 171] width 5 height 5
type input "9B9B9B"
type input "155"
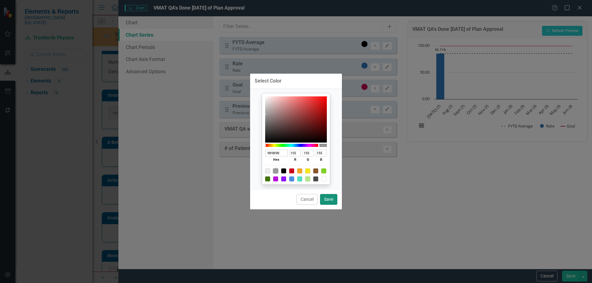
click at [328, 199] on button "Save" at bounding box center [328, 199] width 17 height 11
click at [328, 199] on div "Chart Series Values Expand" at bounding box center [296, 200] width 236 height 24
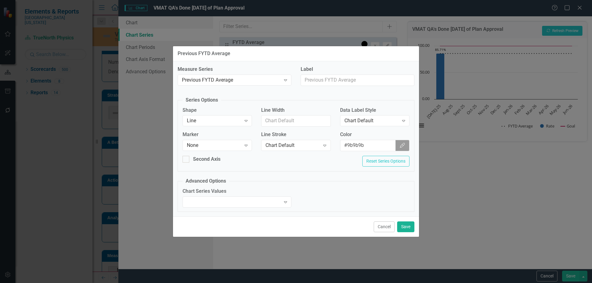
type input "#9b9b9b"
click at [403, 225] on button "Save" at bounding box center [405, 227] width 17 height 11
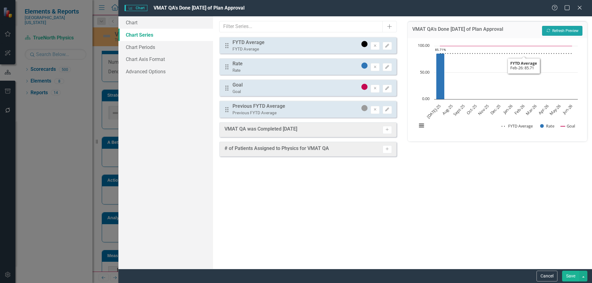
click at [564, 26] on button "Recalculate Refresh Preview" at bounding box center [562, 31] width 40 height 10
click at [569, 278] on button "Save" at bounding box center [570, 276] width 17 height 11
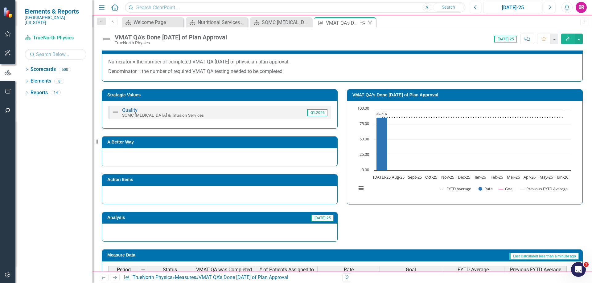
click at [370, 21] on icon "Close" at bounding box center [370, 22] width 6 height 5
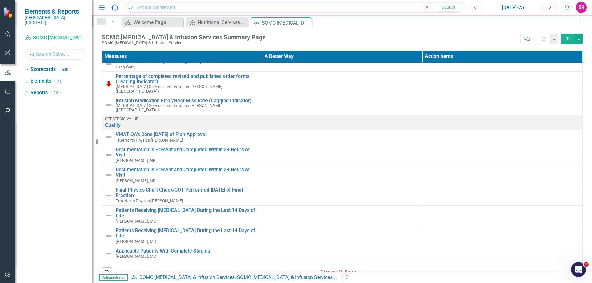
scroll to position [246, 0]
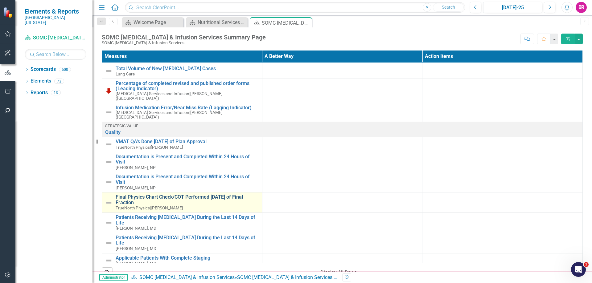
click at [201, 194] on link "Final Physics Chart Check/COT Performed [DATE] of Final Fraction" at bounding box center [187, 199] width 143 height 11
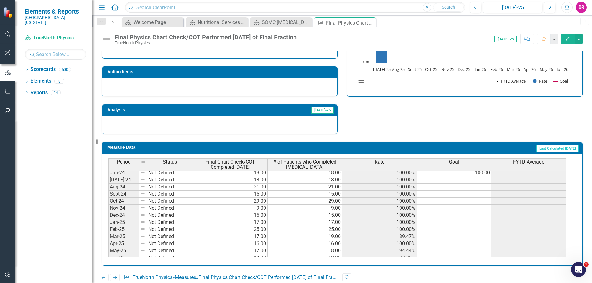
scroll to position [154, 0]
drag, startPoint x: 480, startPoint y: 186, endPoint x: 485, endPoint y: 183, distance: 6.2
click at [108, 186] on div "Period Status Final Chart Check/COT Completed Within 3 Days # of Patients who C…" at bounding box center [108, 220] width 0 height 233
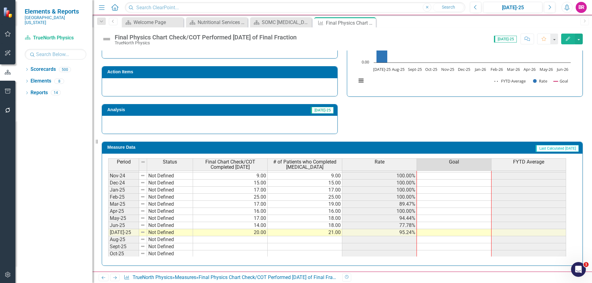
scroll to position [255, 0]
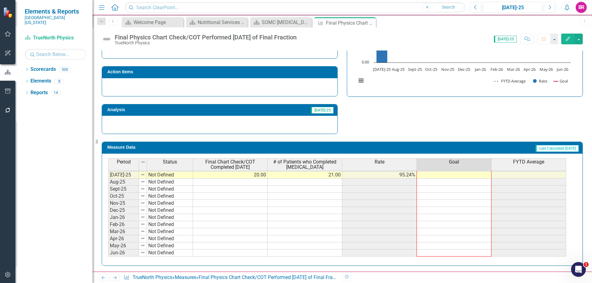
drag, startPoint x: 491, startPoint y: 187, endPoint x: 537, endPoint y: 22, distance: 171.7
click at [108, 252] on div "Period Status Final Chart Check/COT Completed Within 3 Days # of Patients who C…" at bounding box center [108, 150] width 0 height 211
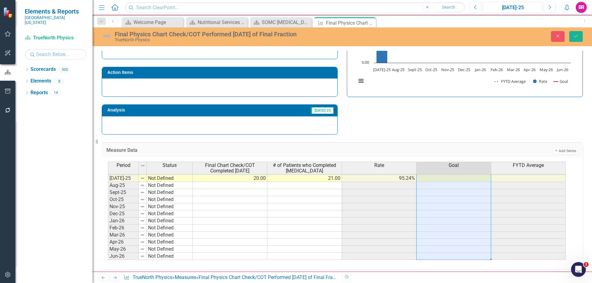
type textarea "100"
click at [578, 35] on icon "Save" at bounding box center [576, 36] width 6 height 4
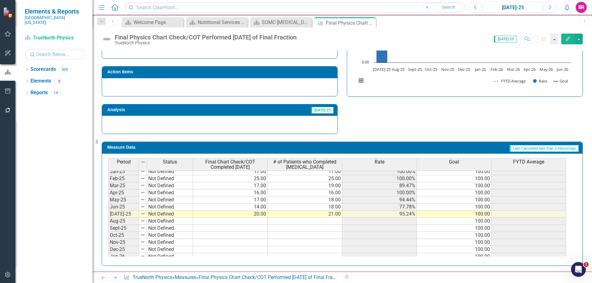
scroll to position [236, 0]
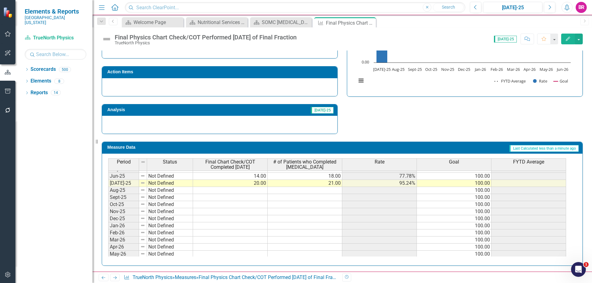
click at [529, 163] on span "FYTD Average" at bounding box center [528, 162] width 31 height 6
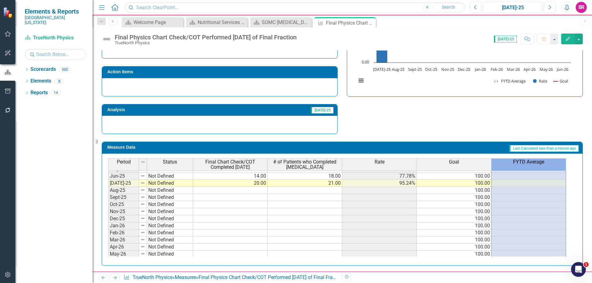
click at [529, 163] on span "FYTD Average" at bounding box center [528, 162] width 31 height 6
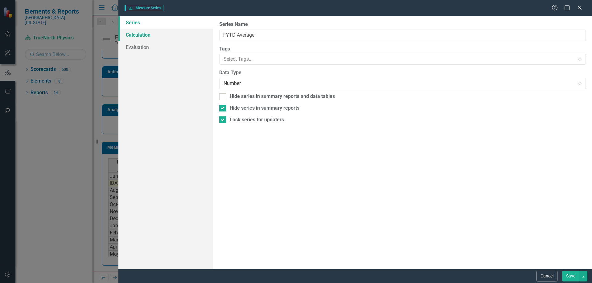
type input "FYTD Average"
checkbox input "true"
click at [139, 37] on link "Calculation" at bounding box center [165, 35] width 95 height 12
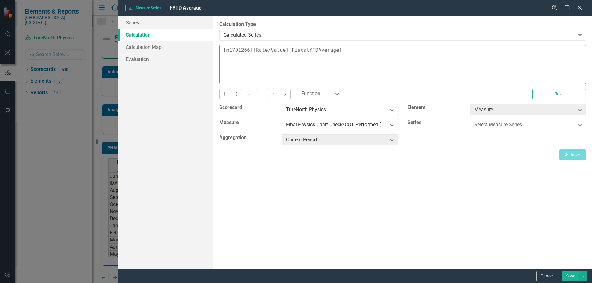
drag, startPoint x: 133, startPoint y: 41, endPoint x: 130, endPoint y: 39, distance: 3.5
click at [130, 39] on div "Series Calculation Calculation Map Evaluation From this page, you can edit the …" at bounding box center [354, 142] width 473 height 253
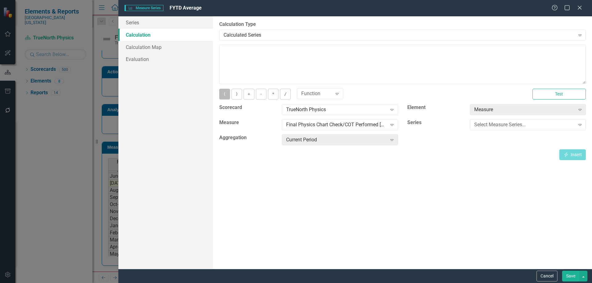
click at [221, 91] on button "(" at bounding box center [224, 94] width 10 height 11
click at [492, 124] on div "Select Measure Series..." at bounding box center [524, 124] width 101 height 7
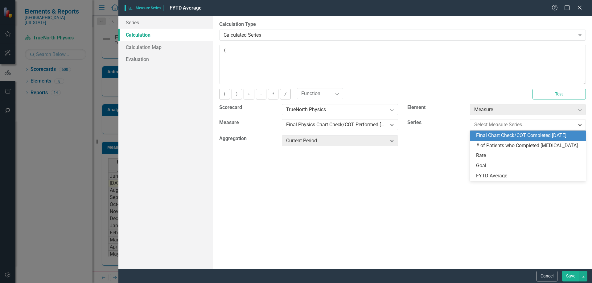
click at [493, 139] on div "Final Chart Check/COT Completed Within 3 Days" at bounding box center [529, 135] width 106 height 7
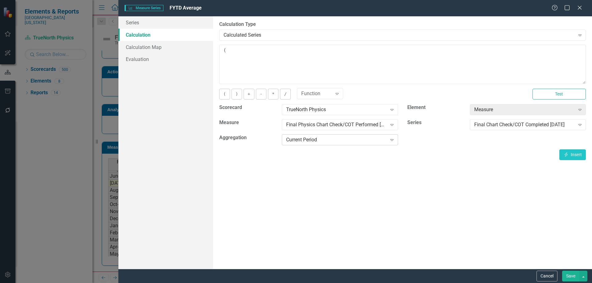
click at [334, 139] on div "Current Period" at bounding box center [336, 139] width 101 height 7
drag, startPoint x: 576, startPoint y: 158, endPoint x: 569, endPoint y: 154, distance: 8.6
click at [576, 158] on button "Insert Insert" at bounding box center [572, 154] width 26 height 11
click at [530, 118] on div "Measure Expand" at bounding box center [527, 111] width 125 height 15
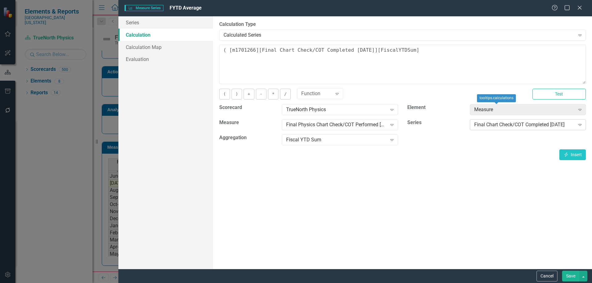
click at [527, 122] on div "Final Chart Check/COT Completed Within 3 Days" at bounding box center [524, 124] width 101 height 7
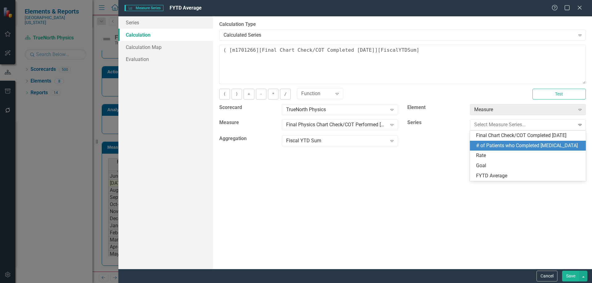
click at [499, 149] on div "# of Patients who Completed Radiation Therapy" at bounding box center [529, 145] width 106 height 7
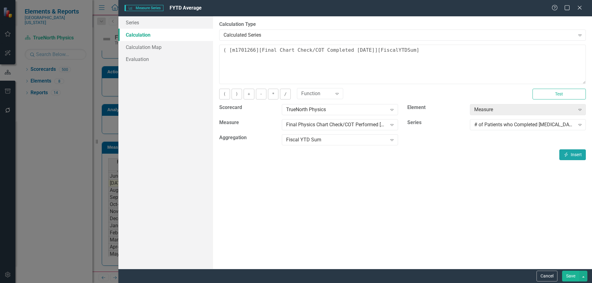
drag, startPoint x: 568, startPoint y: 154, endPoint x: 541, endPoint y: 153, distance: 26.8
click at [568, 155] on icon "Insert" at bounding box center [566, 155] width 6 height 4
click at [237, 95] on button ")" at bounding box center [236, 94] width 10 height 11
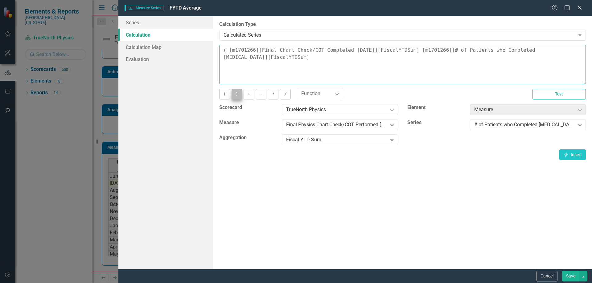
type textarea "( [m1701266][Final Chart Check/COT Completed Within 3 Days][FiscalYTDSum] [m170…"
click at [568, 273] on button "Save" at bounding box center [570, 276] width 17 height 11
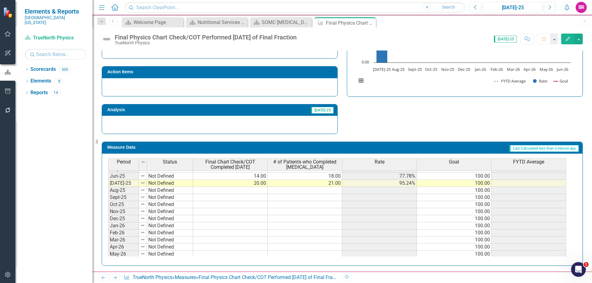
click at [565, 40] on icon "Edit" at bounding box center [568, 39] width 6 height 4
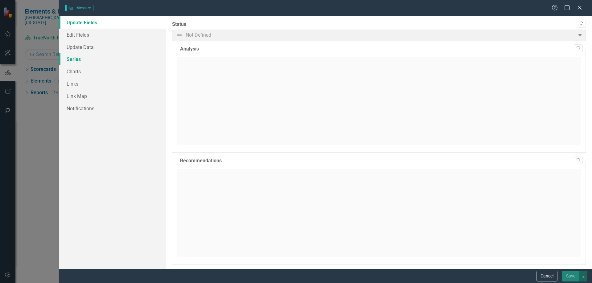
click at [71, 62] on link "Series" at bounding box center [112, 59] width 107 height 12
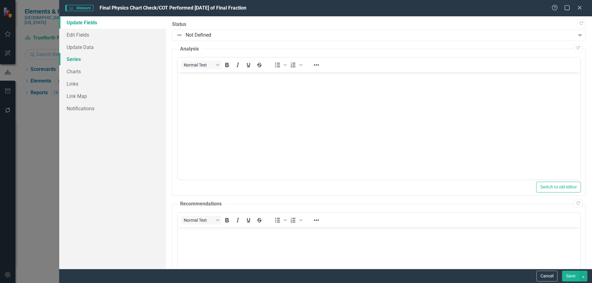
click at [63, 58] on link "Series" at bounding box center [112, 59] width 107 height 12
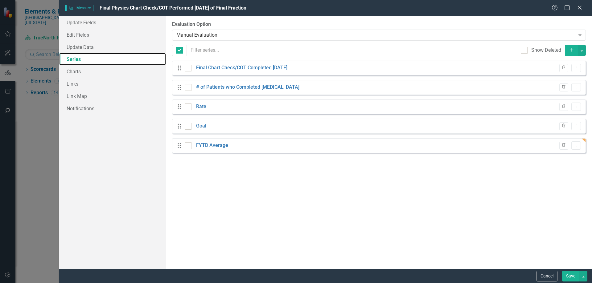
checkbox input "false"
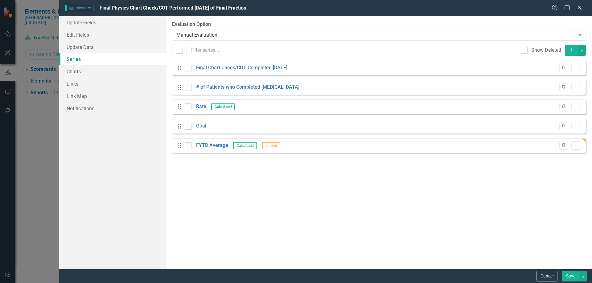
click at [572, 50] on icon "Add" at bounding box center [571, 50] width 6 height 4
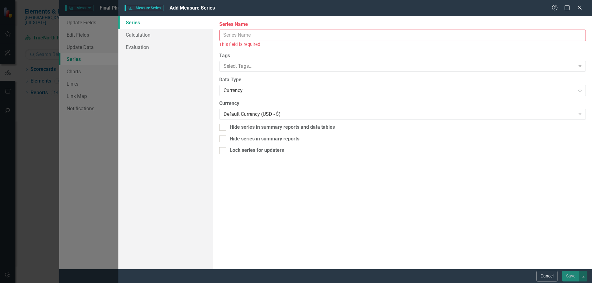
click at [263, 33] on input "Series Name" at bounding box center [402, 35] width 366 height 11
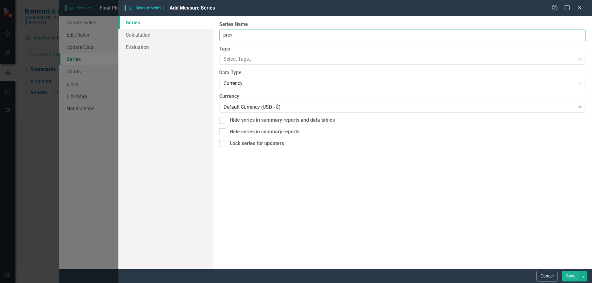
type input "Previous FYTD Average"
click at [240, 82] on div "Currency" at bounding box center [398, 83] width 351 height 7
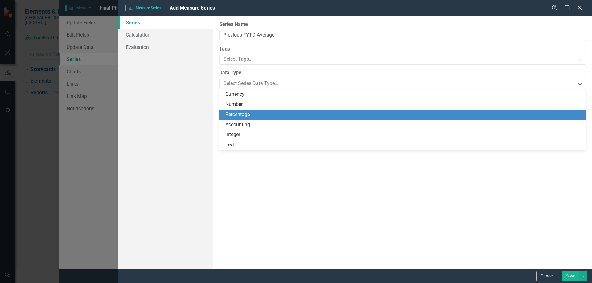
click at [243, 116] on div "Percentage" at bounding box center [403, 114] width 356 height 7
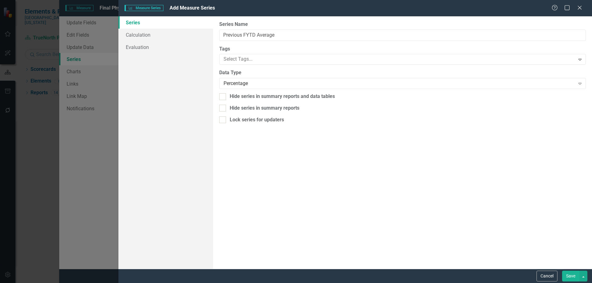
click at [567, 274] on button "Save" at bounding box center [570, 276] width 17 height 11
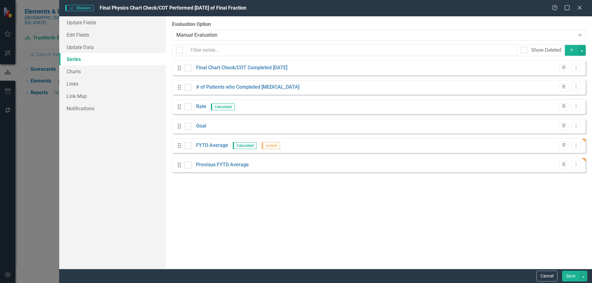
click at [568, 276] on button "Save" at bounding box center [570, 276] width 17 height 11
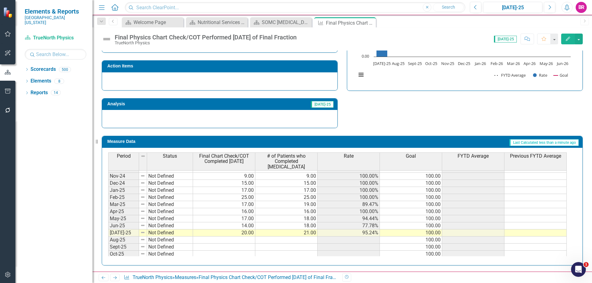
scroll to position [193, 0]
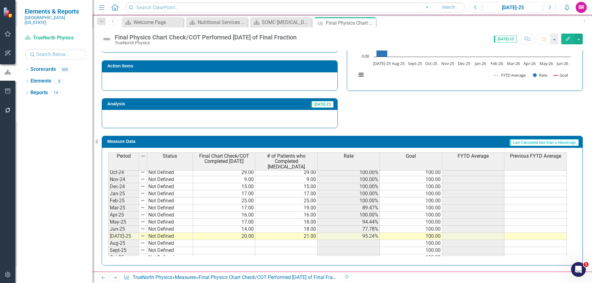
click at [473, 158] on span "FYTD Average" at bounding box center [472, 156] width 31 height 6
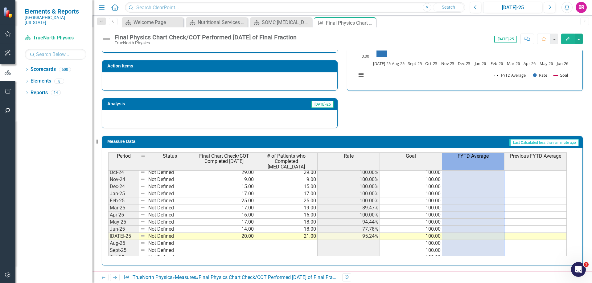
click at [473, 158] on span "FYTD Average" at bounding box center [472, 156] width 31 height 6
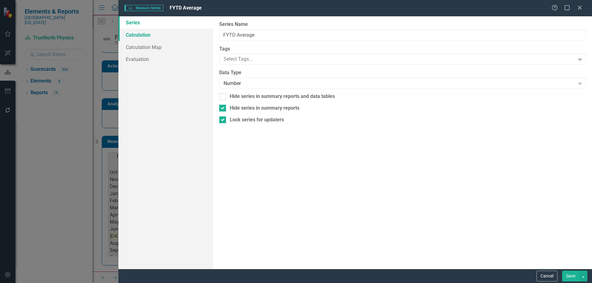
click at [141, 33] on link "Calculation" at bounding box center [165, 35] width 95 height 12
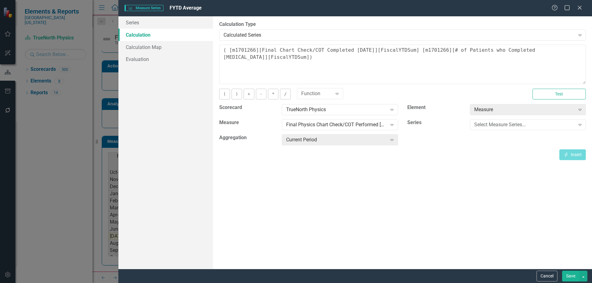
drag, startPoint x: 545, startPoint y: 279, endPoint x: 485, endPoint y: 191, distance: 106.6
click at [545, 279] on button "Cancel" at bounding box center [546, 276] width 21 height 11
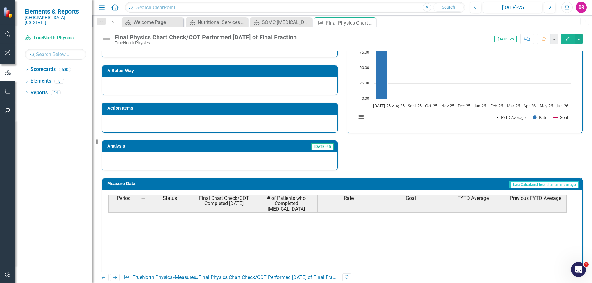
scroll to position [206, 0]
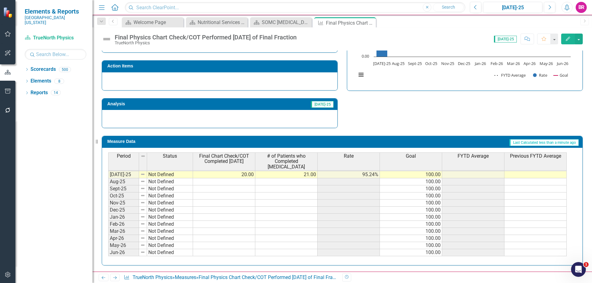
click at [473, 157] on span "FYTD Average" at bounding box center [472, 156] width 31 height 6
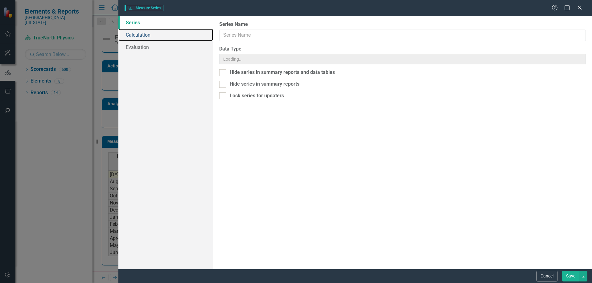
click at [143, 35] on link "Calculation" at bounding box center [165, 35] width 95 height 12
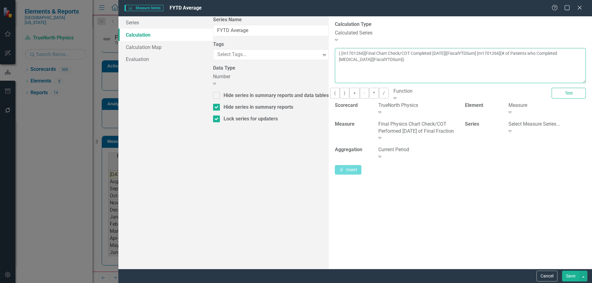
click at [423, 50] on textarea "( [m1701266][Final Chart Check/COT Completed [DATE]][FiscalYTDSum] [m1701266][#…" at bounding box center [460, 65] width 251 height 35
click at [379, 94] on button "/" at bounding box center [384, 93] width 10 height 11
click at [572, 276] on button "Save" at bounding box center [570, 276] width 17 height 11
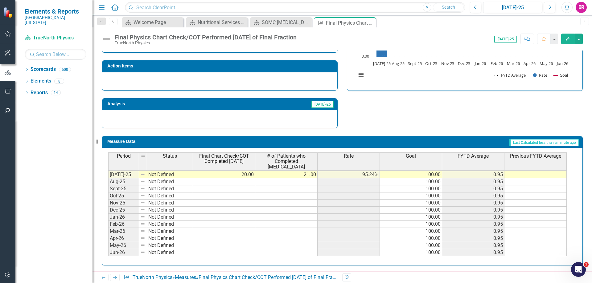
click at [475, 157] on span "FYTD Average" at bounding box center [472, 156] width 31 height 6
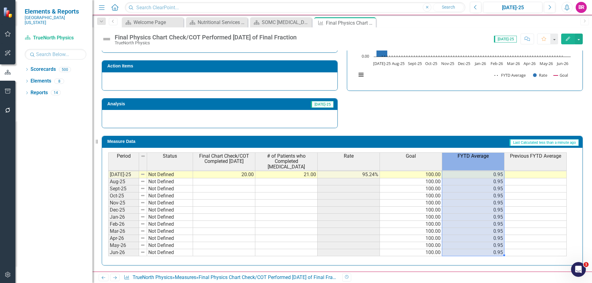
click at [475, 157] on span "FYTD Average" at bounding box center [472, 156] width 31 height 6
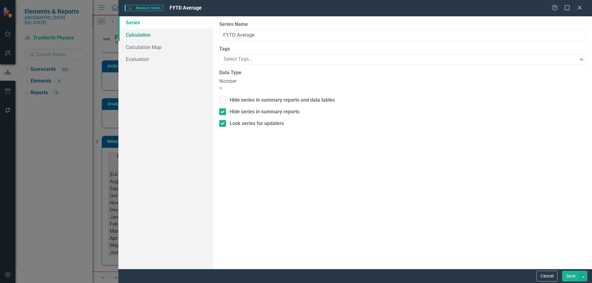
click at [139, 36] on link "Calculation" at bounding box center [165, 35] width 95 height 12
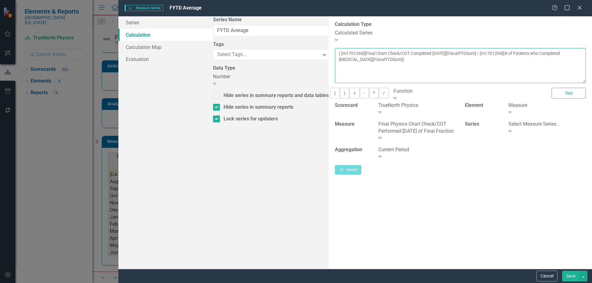
click at [335, 61] on textarea "( [m1701266][Final Chart Check/COT Completed Within 3 Days][FiscalYTDSum] / [m1…" at bounding box center [460, 65] width 251 height 35
click at [369, 90] on button "*" at bounding box center [374, 93] width 10 height 11
type textarea "( [m1701266][Final Chart Check/COT Completed Within 3 Days][FiscalYTDSum] / [m1…"
click at [567, 271] on button "Save" at bounding box center [570, 276] width 17 height 11
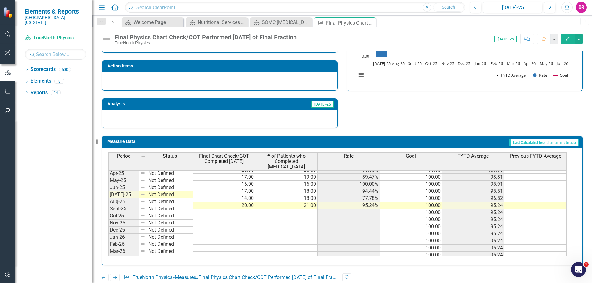
scroll to position [224, 0]
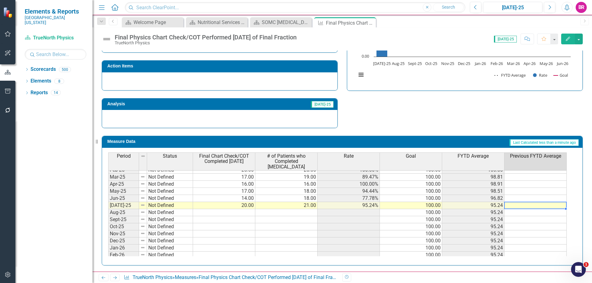
click at [524, 205] on td at bounding box center [535, 205] width 62 height 7
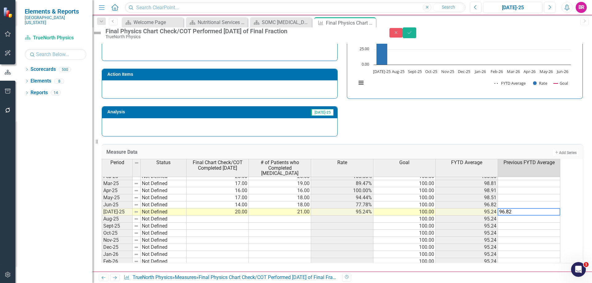
type textarea "96.82"
click at [523, 114] on div "Strategic Values Quality SOMC Cancer & Infusion Services Q1.2026 A Better Way A…" at bounding box center [342, 56] width 490 height 161
click at [559, 210] on td "96.82%" at bounding box center [529, 212] width 62 height 7
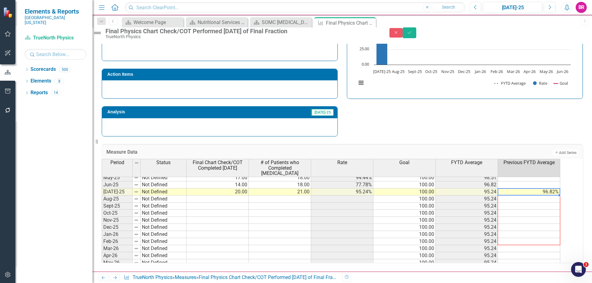
scroll to position [255, 0]
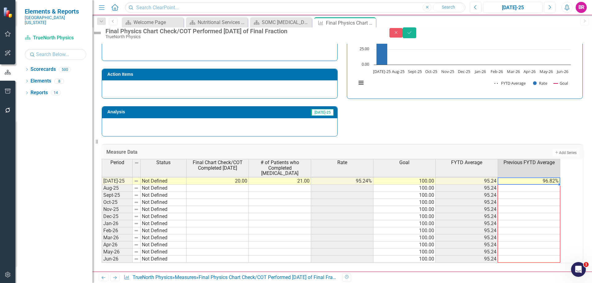
drag, startPoint x: 565, startPoint y: 212, endPoint x: 557, endPoint y: 170, distance: 42.1
click at [102, 256] on div "Period Status Final Chart Check/COT Completed Within 3 Days # of Patients who C…" at bounding box center [102, 154] width 0 height 217
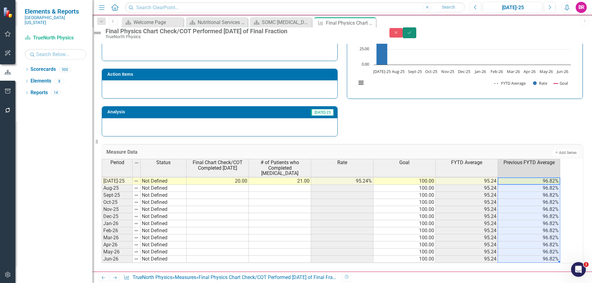
click at [416, 38] on button "Save" at bounding box center [409, 32] width 14 height 11
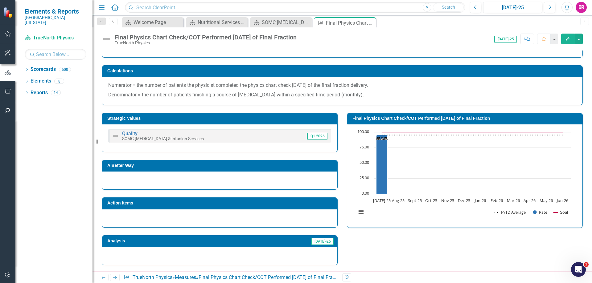
scroll to position [52, 0]
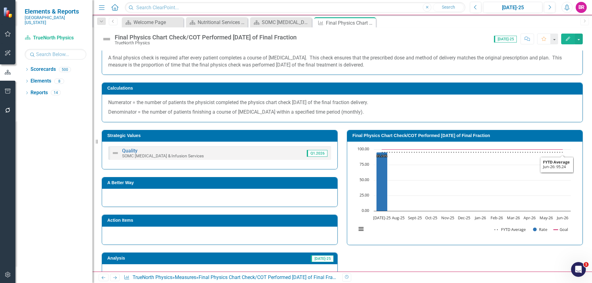
click at [478, 138] on td "Final Physics Chart Check/COT Performed [DATE] of Final Fraction" at bounding box center [465, 136] width 227 height 9
drag, startPoint x: 478, startPoint y: 138, endPoint x: 484, endPoint y: 140, distance: 6.5
click at [478, 138] on td "Final Physics Chart Check/COT Performed [DATE] of Final Fraction" at bounding box center [465, 136] width 227 height 9
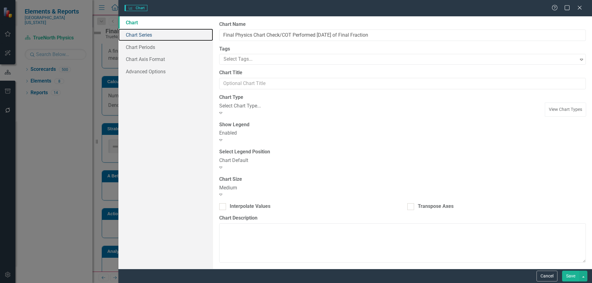
click at [137, 36] on link "Chart Series" at bounding box center [165, 35] width 95 height 12
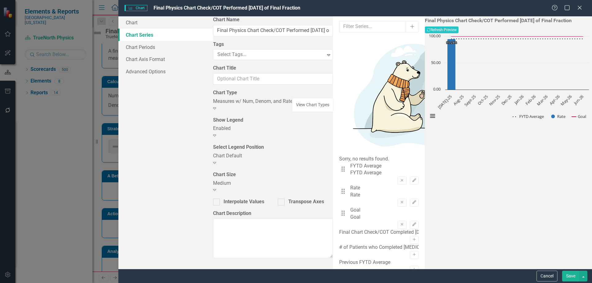
click at [412, 268] on icon "Activate" at bounding box center [414, 270] width 5 height 4
click at [391, 229] on div "Drag Previous FYTD Average Previous FYTD Average Remove Edit" at bounding box center [378, 240] width 79 height 22
click at [412, 245] on icon "Edit" at bounding box center [414, 247] width 5 height 4
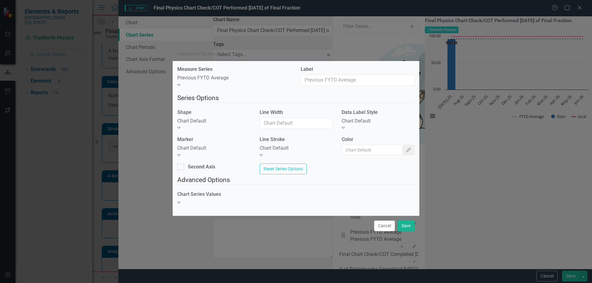
click at [210, 121] on div "Chart Default" at bounding box center [213, 121] width 73 height 7
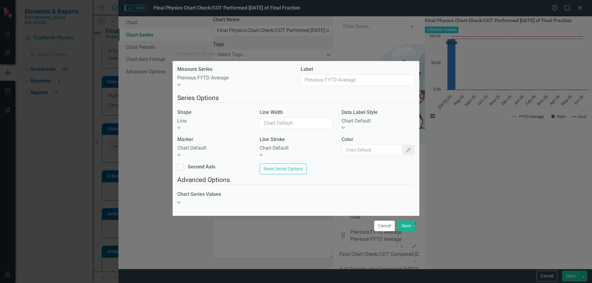
click at [214, 140] on div "Marker Chart Default Expand" at bounding box center [213, 147] width 73 height 23
click at [214, 145] on div "Chart Default" at bounding box center [213, 148] width 73 height 7
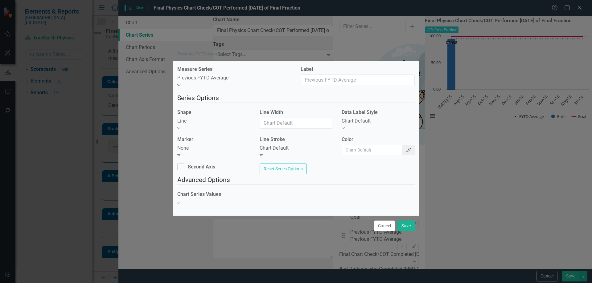
click at [402, 147] on button "Color Picker" at bounding box center [408, 150] width 13 height 10
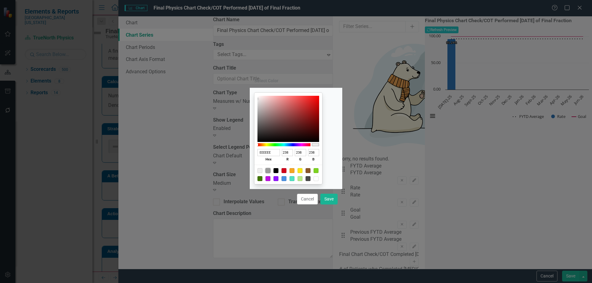
click at [270, 171] on div at bounding box center [267, 170] width 5 height 5
type input "9B9B9B"
type input "155"
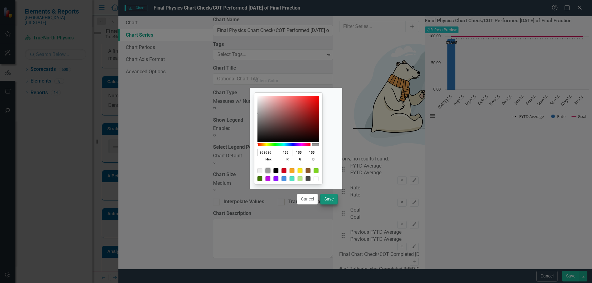
click at [330, 194] on div "Cancel Save" at bounding box center [296, 199] width 92 height 20
click at [331, 196] on button "Save" at bounding box center [328, 199] width 17 height 11
type input "#9b9b9b"
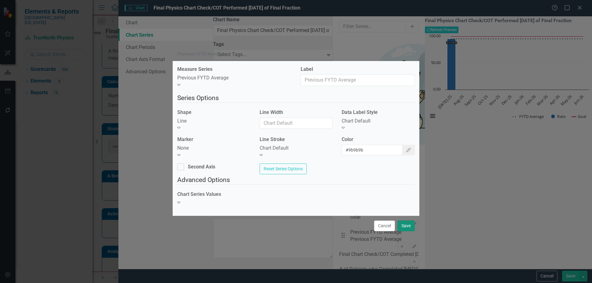
click at [405, 227] on button "Save" at bounding box center [405, 226] width 17 height 11
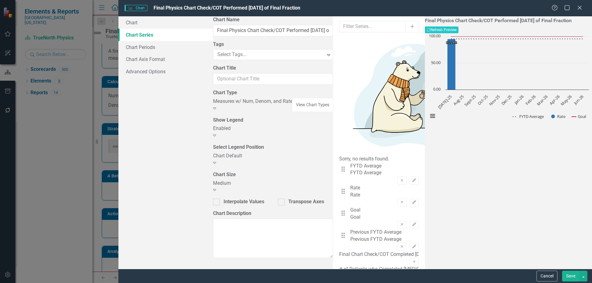
click at [566, 274] on button "Save" at bounding box center [570, 276] width 17 height 11
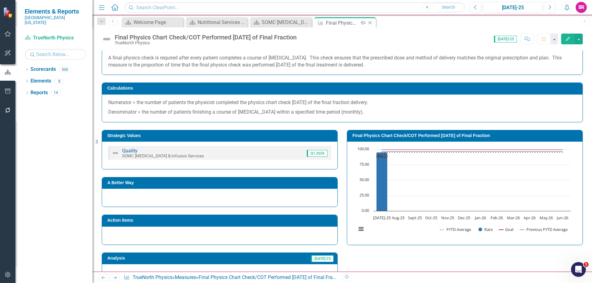
click at [369, 23] on icon "Close" at bounding box center [370, 22] width 6 height 5
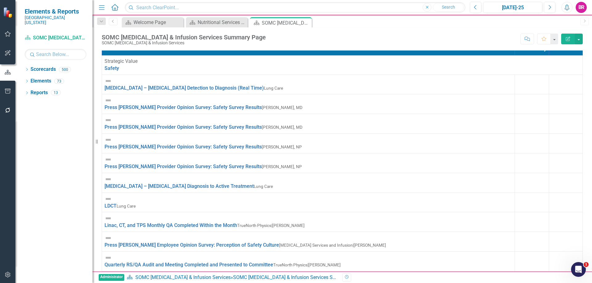
scroll to position [246, 0]
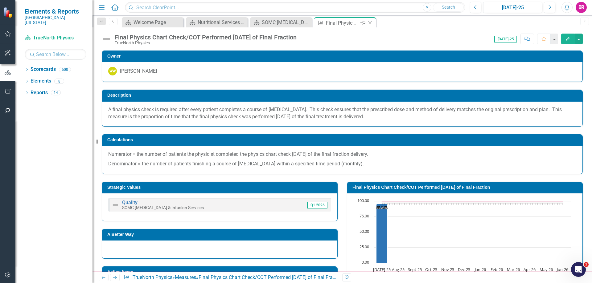
click at [369, 22] on icon "Close" at bounding box center [370, 22] width 6 height 5
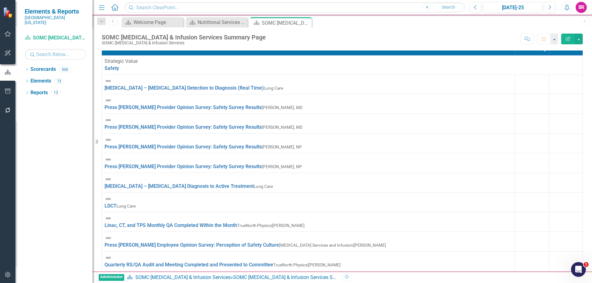
scroll to position [431, 0]
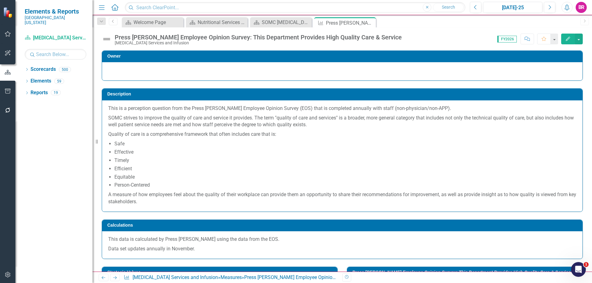
scroll to position [154, 0]
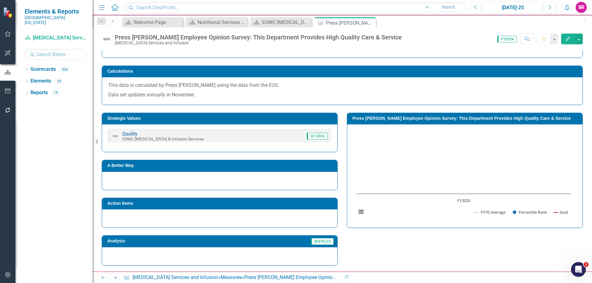
click at [425, 119] on h3 "Press [PERSON_NAME] Employee Opinion Survey: This Department Provides High Qual…" at bounding box center [465, 118] width 227 height 5
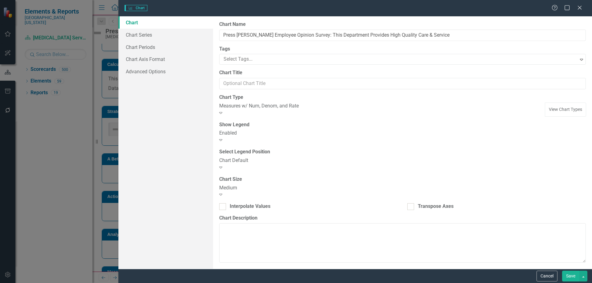
type input "Press [PERSON_NAME] Employee Opinion Survey: This Department Provides High Qual…"
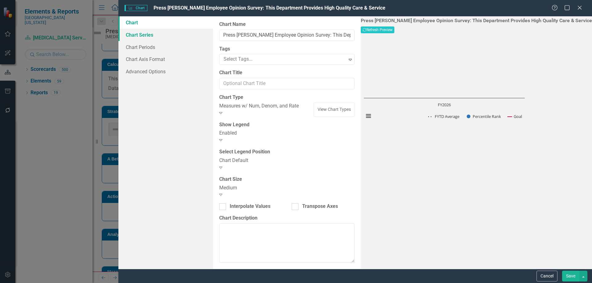
click at [129, 34] on link "Chart Series" at bounding box center [165, 35] width 95 height 12
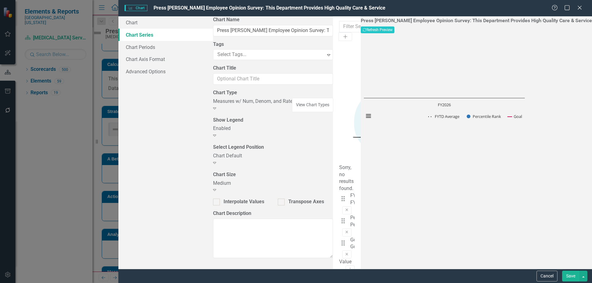
click at [150, 37] on link "Chart Series" at bounding box center [165, 35] width 95 height 12
click at [148, 44] on link "Chart Periods" at bounding box center [165, 47] width 95 height 12
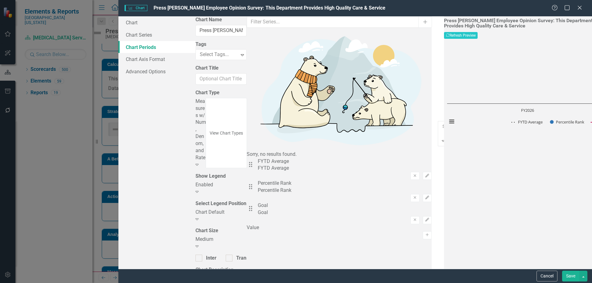
click at [477, 32] on button "Recalculate Refresh Preview" at bounding box center [461, 35] width 34 height 7
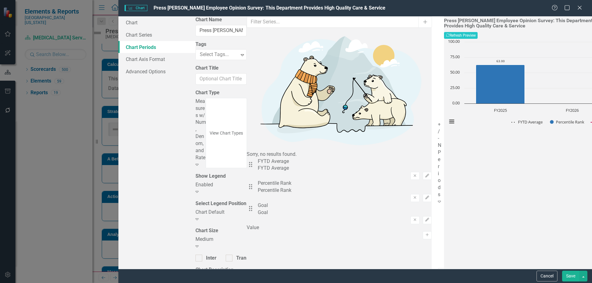
click at [575, 278] on button "Save" at bounding box center [570, 276] width 17 height 11
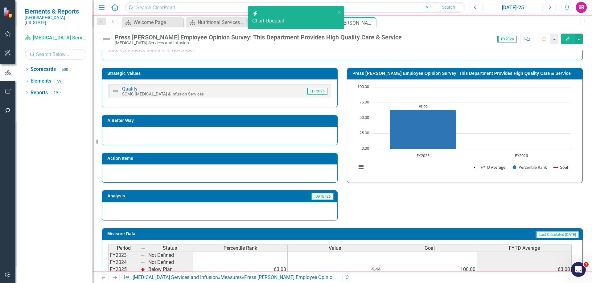
scroll to position [249, 0]
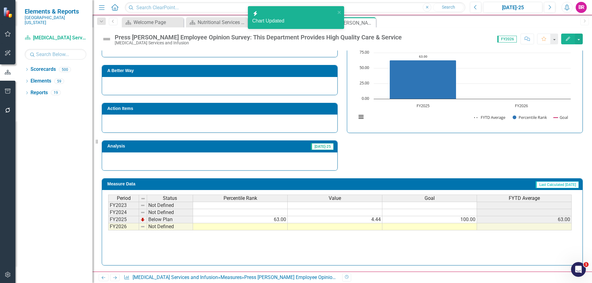
click at [469, 228] on td at bounding box center [429, 226] width 95 height 7
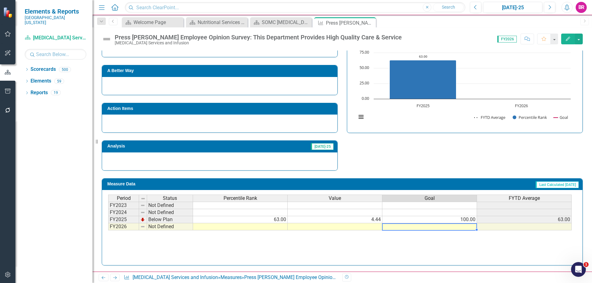
click at [469, 222] on td "100.00" at bounding box center [429, 219] width 95 height 7
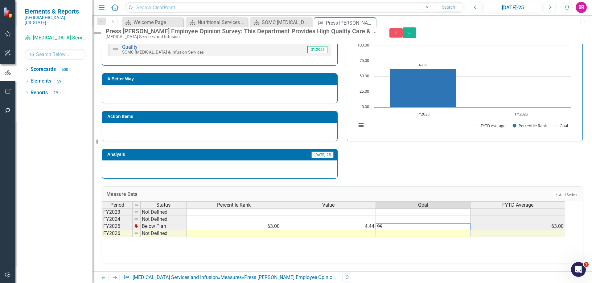
click at [465, 232] on td at bounding box center [423, 233] width 95 height 7
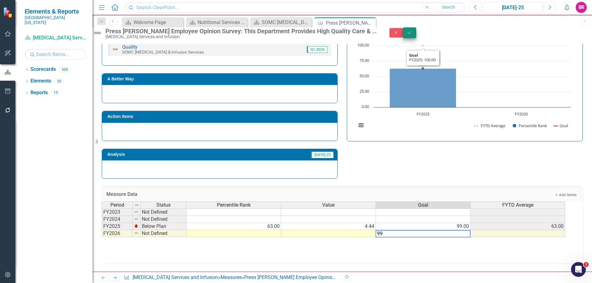
type textarea "99"
click at [416, 38] on button "Save" at bounding box center [409, 32] width 14 height 11
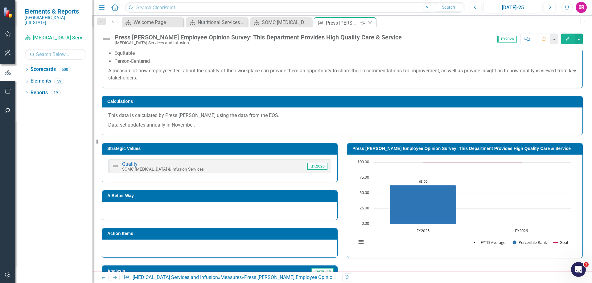
scroll to position [185, 0]
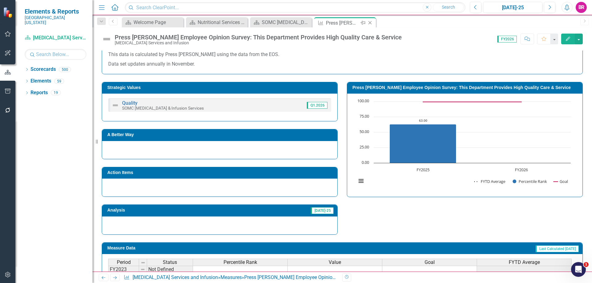
click at [372, 26] on div "Close" at bounding box center [370, 23] width 8 height 8
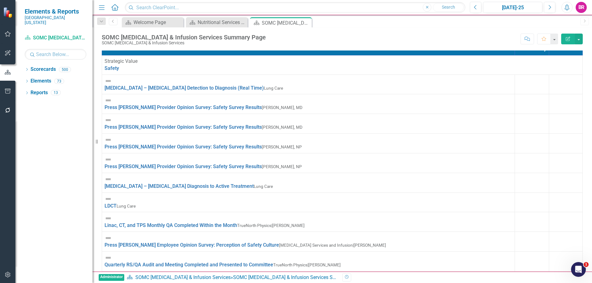
scroll to position [493, 0]
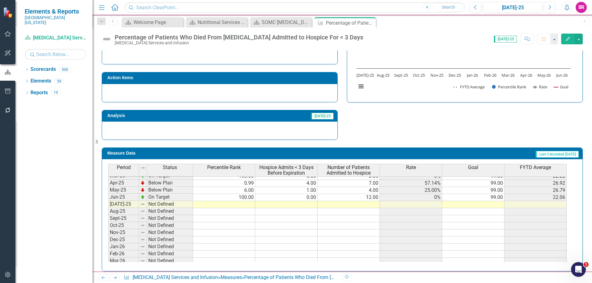
scroll to position [83, 0]
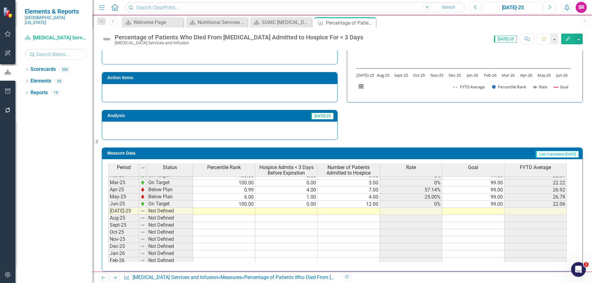
click at [493, 206] on td "99.00" at bounding box center [473, 204] width 62 height 7
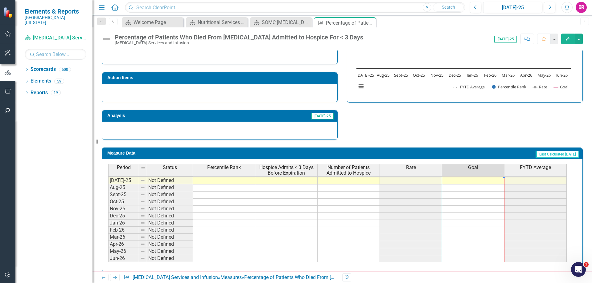
drag, startPoint x: 503, startPoint y: 207, endPoint x: 582, endPoint y: 54, distance: 172.4
click at [108, 259] on div "Period Status Percentile Rank Hospice Admits < 3 Days Before Expiration Number …" at bounding box center [108, 160] width 0 height 204
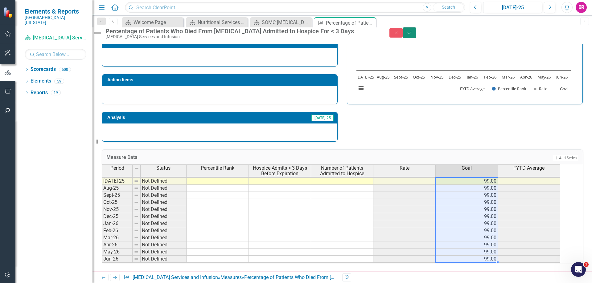
click at [411, 34] on icon "submit" at bounding box center [409, 32] width 4 height 2
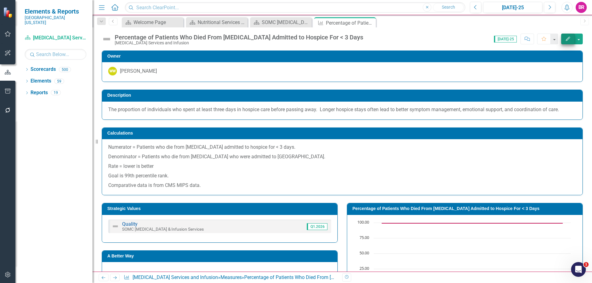
scroll to position [123, 0]
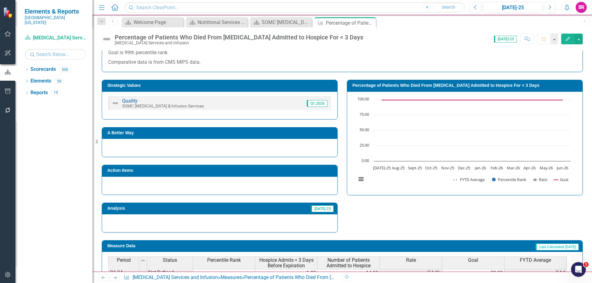
click at [567, 38] on icon "Edit" at bounding box center [568, 39] width 6 height 4
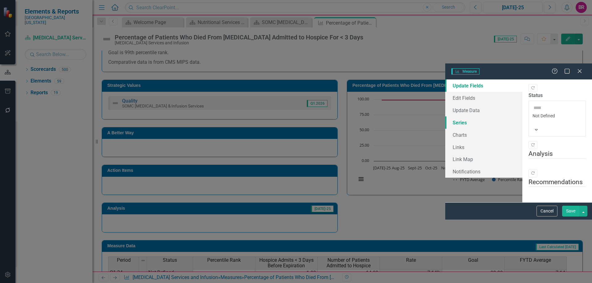
click at [445, 116] on link "Series" at bounding box center [483, 122] width 77 height 12
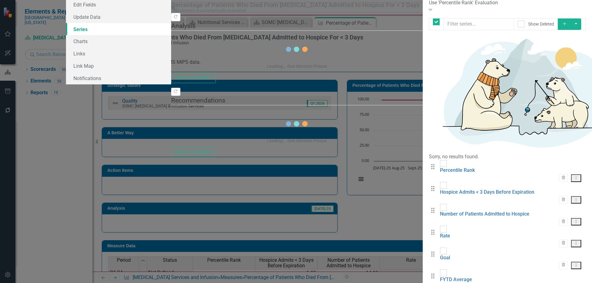
click at [571, 30] on button "Add" at bounding box center [564, 23] width 14 height 11
checkbox input "false"
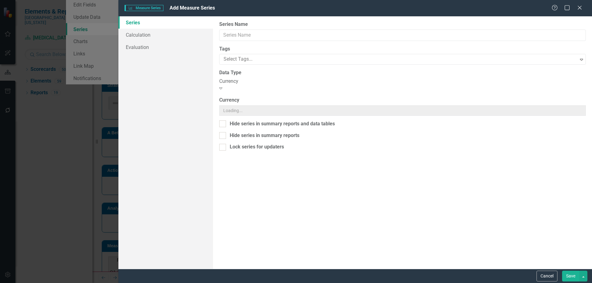
click at [240, 32] on div "Measure Series Measure Series Add Measure Series Help Maximize Close Series Cal…" at bounding box center [296, 141] width 592 height 283
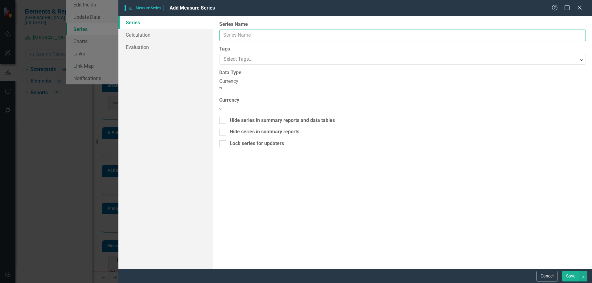
drag, startPoint x: 243, startPoint y: 40, endPoint x: 243, endPoint y: 35, distance: 4.6
click at [243, 40] on input "Series Name" at bounding box center [402, 35] width 366 height 11
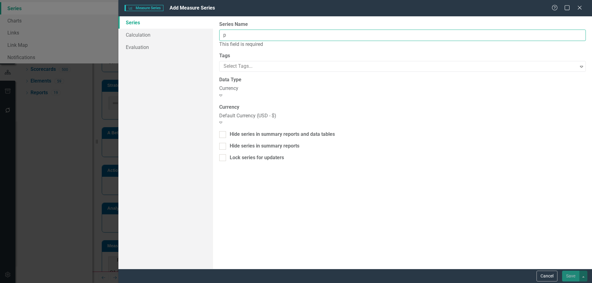
scroll to position [0, 0]
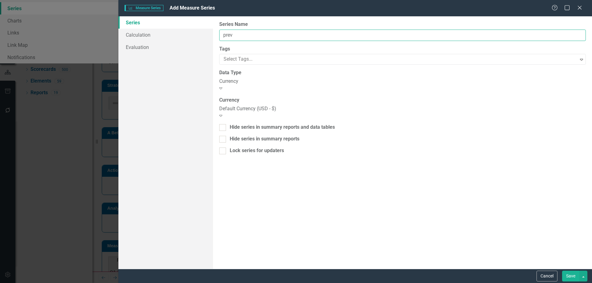
type input "Previous FYTD Average"
click at [243, 81] on div "Currency" at bounding box center [402, 81] width 366 height 7
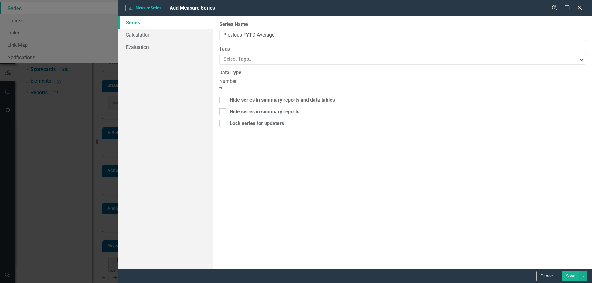
click at [574, 276] on button "Save" at bounding box center [570, 276] width 17 height 11
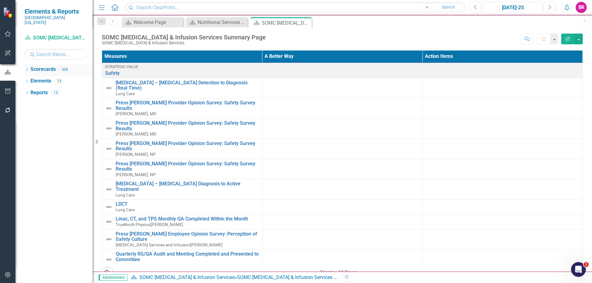
click at [25, 68] on icon "Dropdown" at bounding box center [27, 69] width 4 height 3
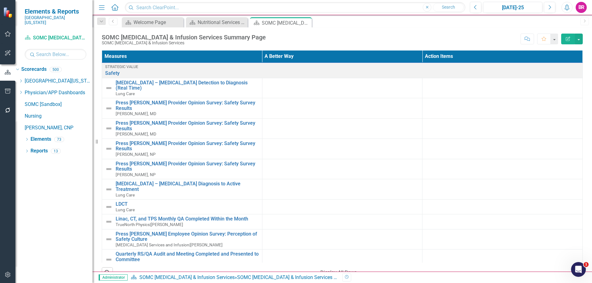
drag, startPoint x: 29, startPoint y: 76, endPoint x: 66, endPoint y: 121, distance: 57.7
click at [23, 79] on icon "Dropdown" at bounding box center [20, 81] width 5 height 4
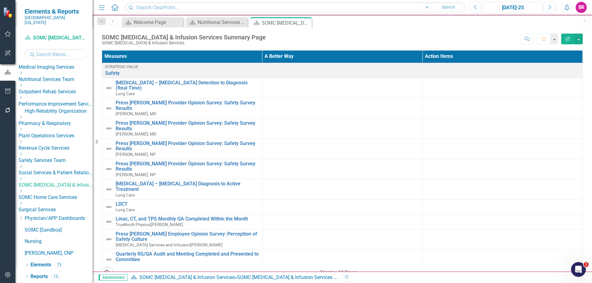
scroll to position [243, 0]
click at [23, 181] on icon "Dropdown" at bounding box center [20, 179] width 5 height 4
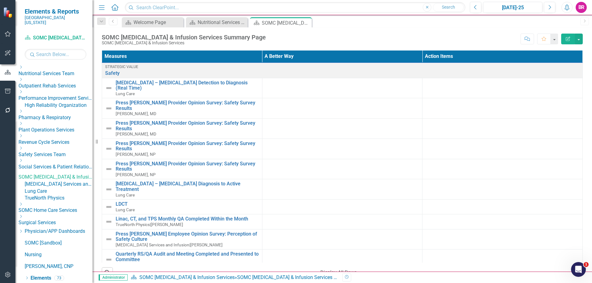
click at [54, 188] on link "[MEDICAL_DATA] Services and Infusion" at bounding box center [59, 184] width 68 height 7
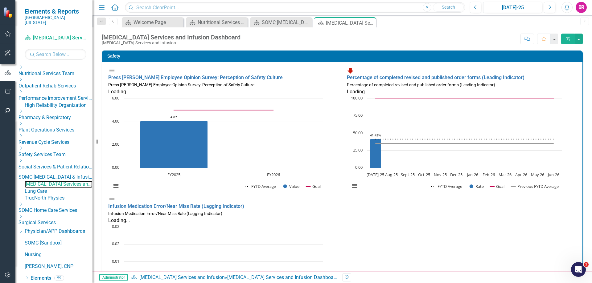
scroll to position [278, 0]
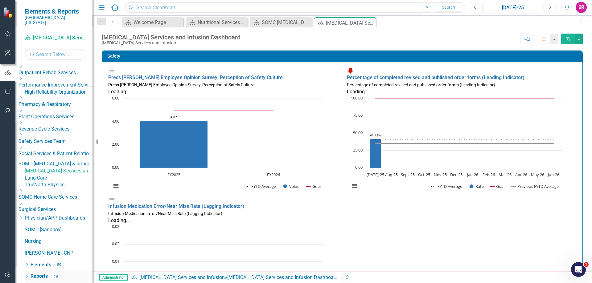
click at [39, 276] on link "Reports" at bounding box center [39, 276] width 17 height 7
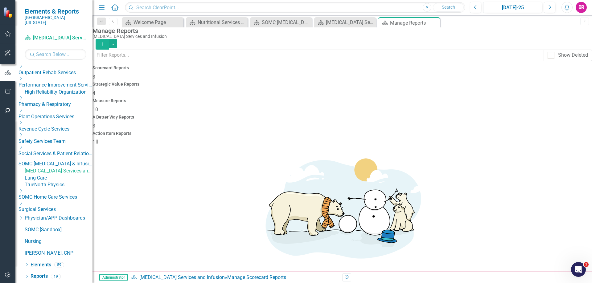
click at [342, 106] on div "10" at bounding box center [341, 109] width 499 height 7
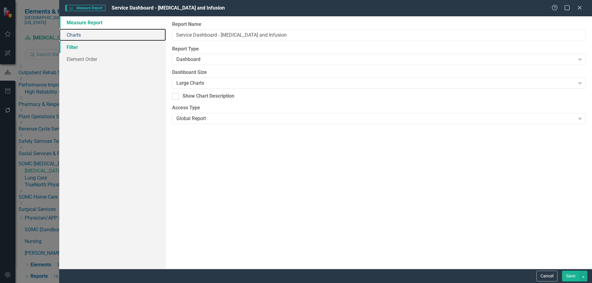
click at [74, 36] on link "Charts" at bounding box center [112, 35] width 107 height 12
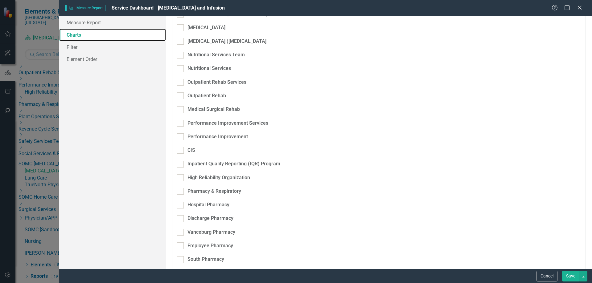
scroll to position [1664, 0]
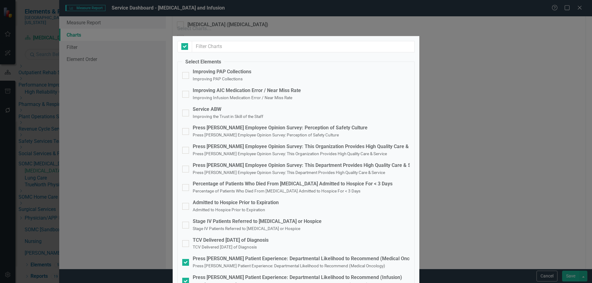
checkbox input "true"
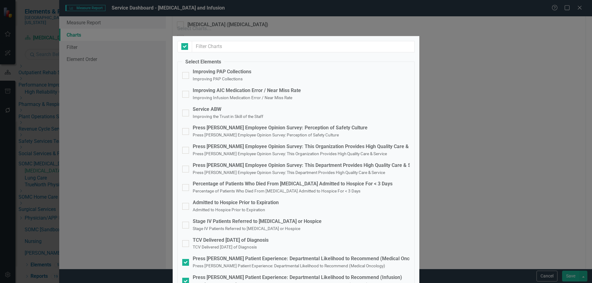
checkbox input "false"
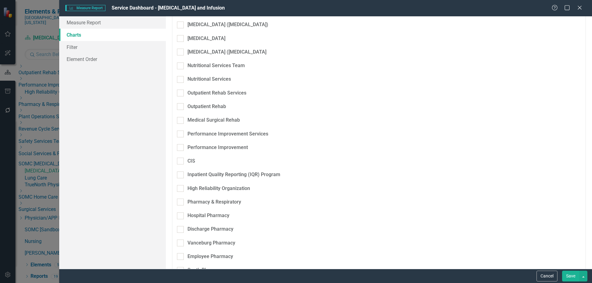
click at [571, 278] on button "Save" at bounding box center [570, 276] width 17 height 11
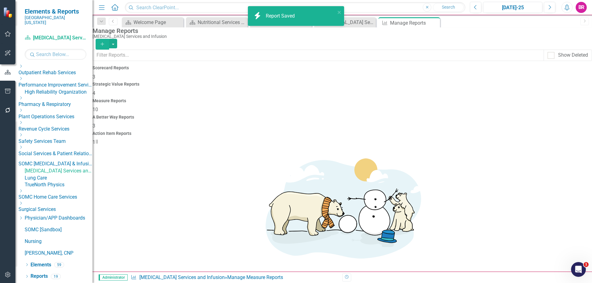
click at [8, 89] on icon "button" at bounding box center [8, 91] width 6 height 5
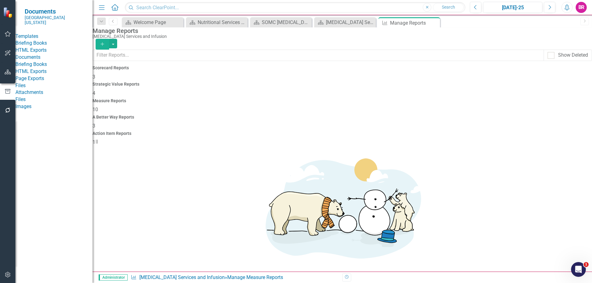
click at [48, 53] on link "HTML Exports" at bounding box center [53, 50] width 77 height 7
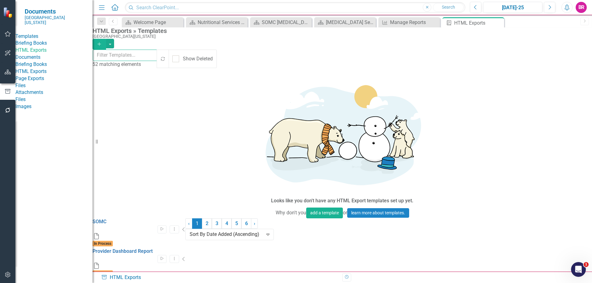
click at [157, 56] on input "text" at bounding box center [125, 55] width 65 height 11
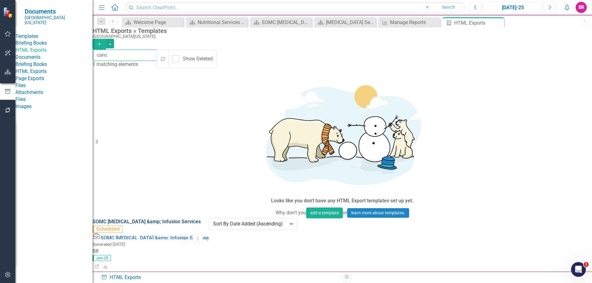
type input "canc"
click at [176, 219] on link "SOMC [MEDICAL_DATA] &amp; Infusion Services" at bounding box center [146, 222] width 108 height 6
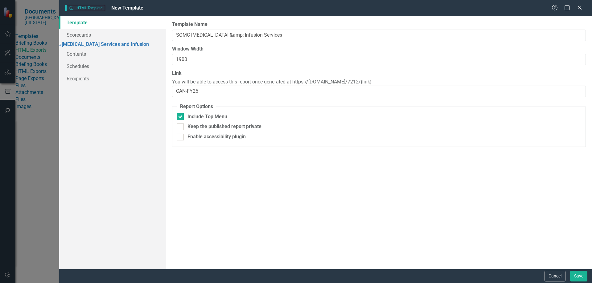
type input "SOMC [MEDICAL_DATA] &amp; Infusion Services"
type input "1900"
type input "CAN-FY25"
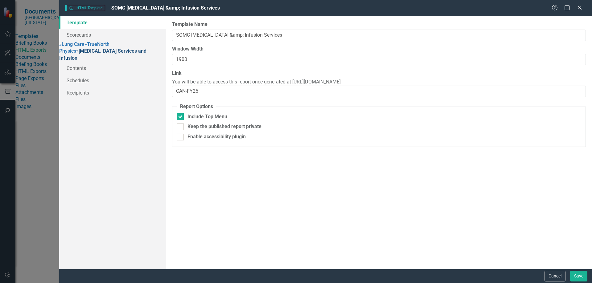
click at [103, 61] on link "» [MEDICAL_DATA] Services and Infusion" at bounding box center [102, 54] width 87 height 13
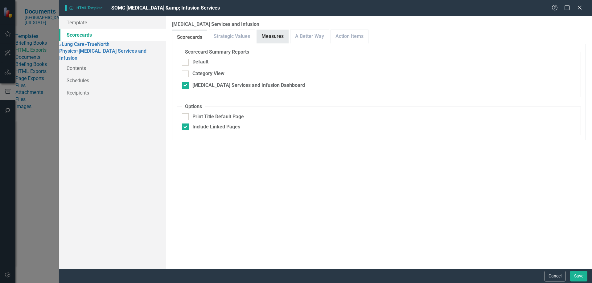
click at [270, 36] on link "Measures" at bounding box center [272, 36] width 31 height 13
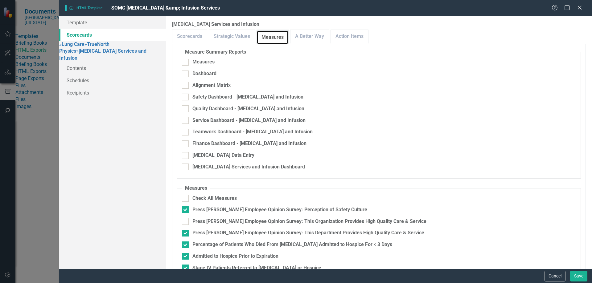
scroll to position [220, 0]
checkbox input "false"
click at [572, 273] on button "Save" at bounding box center [578, 276] width 17 height 11
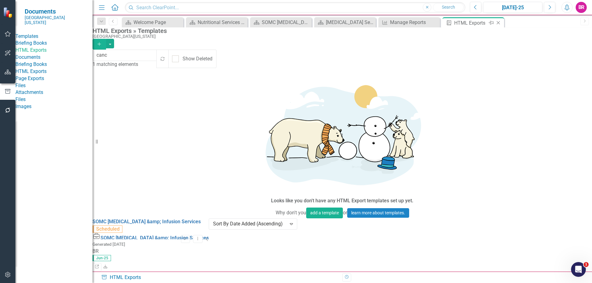
click at [498, 22] on icon at bounding box center [497, 22] width 3 height 3
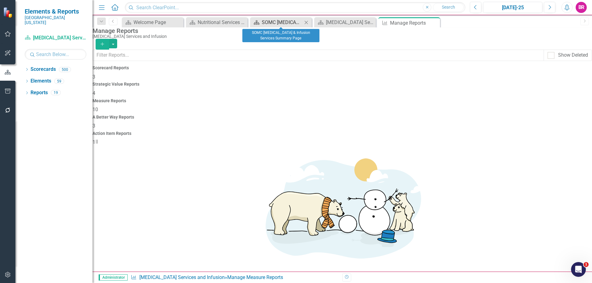
click at [282, 22] on div "SOMC [MEDICAL_DATA] & Infusion Services Summary Page" at bounding box center [282, 22] width 41 height 8
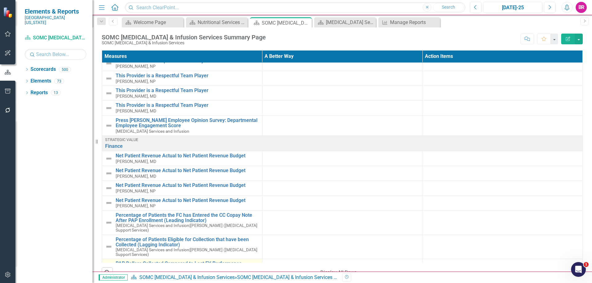
scroll to position [1047, 0]
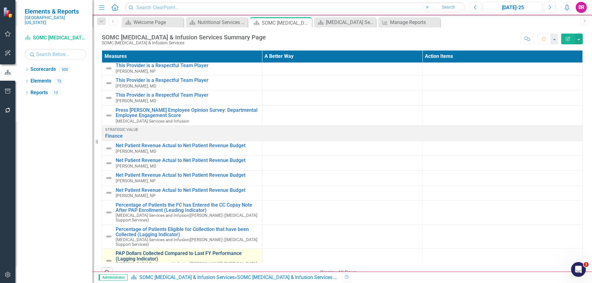
click at [193, 251] on link "PAP Dollars Collected Compared to Last FY Performance (Lagging Indicator)" at bounding box center [187, 256] width 143 height 11
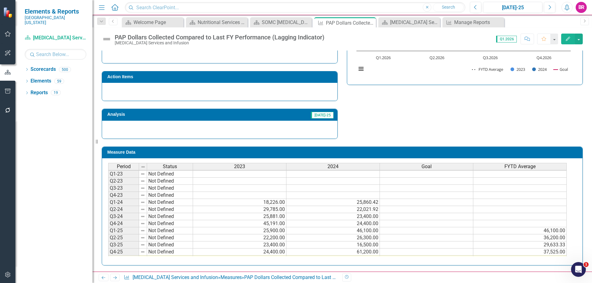
scroll to position [28, 0]
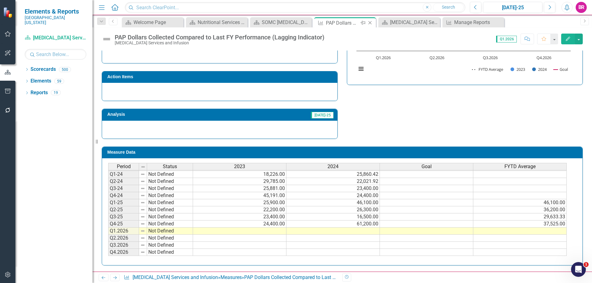
click at [370, 23] on icon at bounding box center [369, 22] width 3 height 3
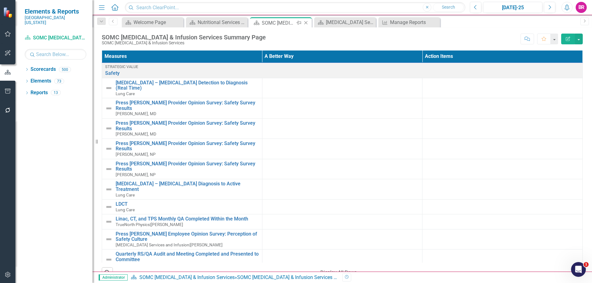
click at [305, 22] on icon "Close" at bounding box center [306, 22] width 6 height 5
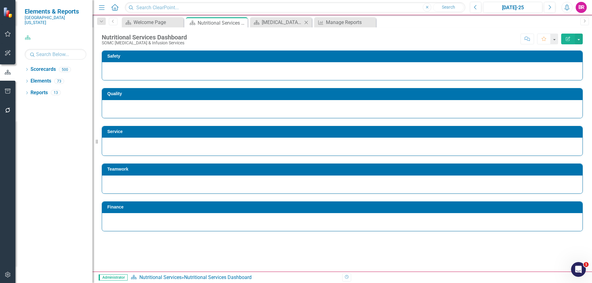
click at [305, 22] on icon "Close" at bounding box center [306, 22] width 6 height 5
click at [0, 0] on icon "Close" at bounding box center [0, 0] width 0 height 0
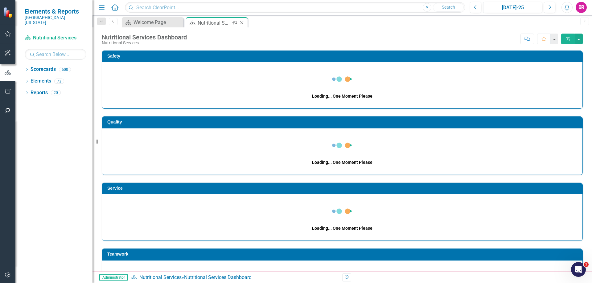
click at [241, 23] on icon "Close" at bounding box center [241, 22] width 6 height 5
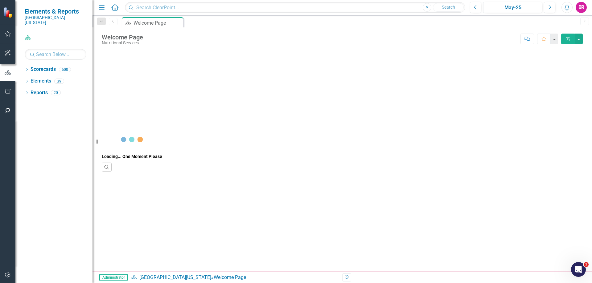
click at [6, 90] on icon "button" at bounding box center [8, 91] width 6 height 5
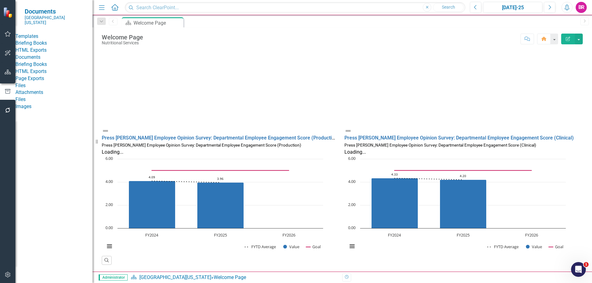
click at [36, 54] on link "HTML Exports" at bounding box center [53, 50] width 77 height 7
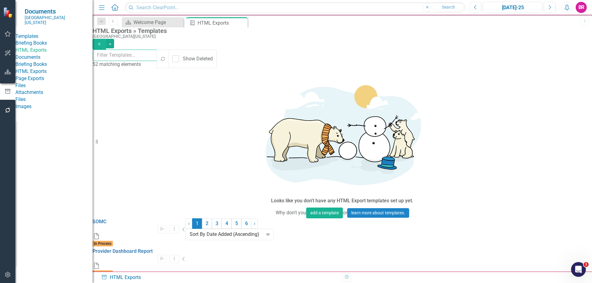
click at [157, 56] on input "text" at bounding box center [125, 55] width 65 height 11
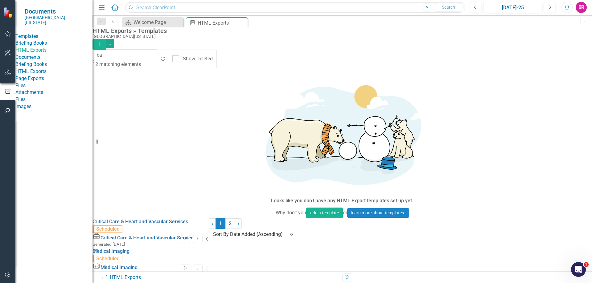
type input "ca"
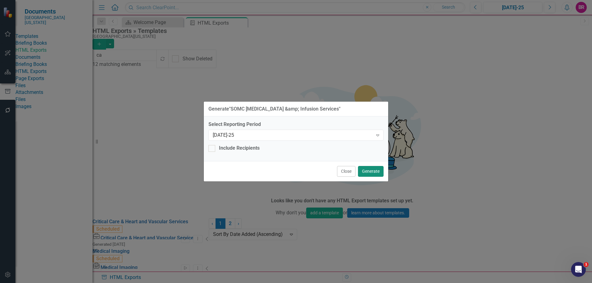
click at [378, 172] on button "Generate" at bounding box center [371, 171] width 26 height 11
